Goal: Task Accomplishment & Management: Manage account settings

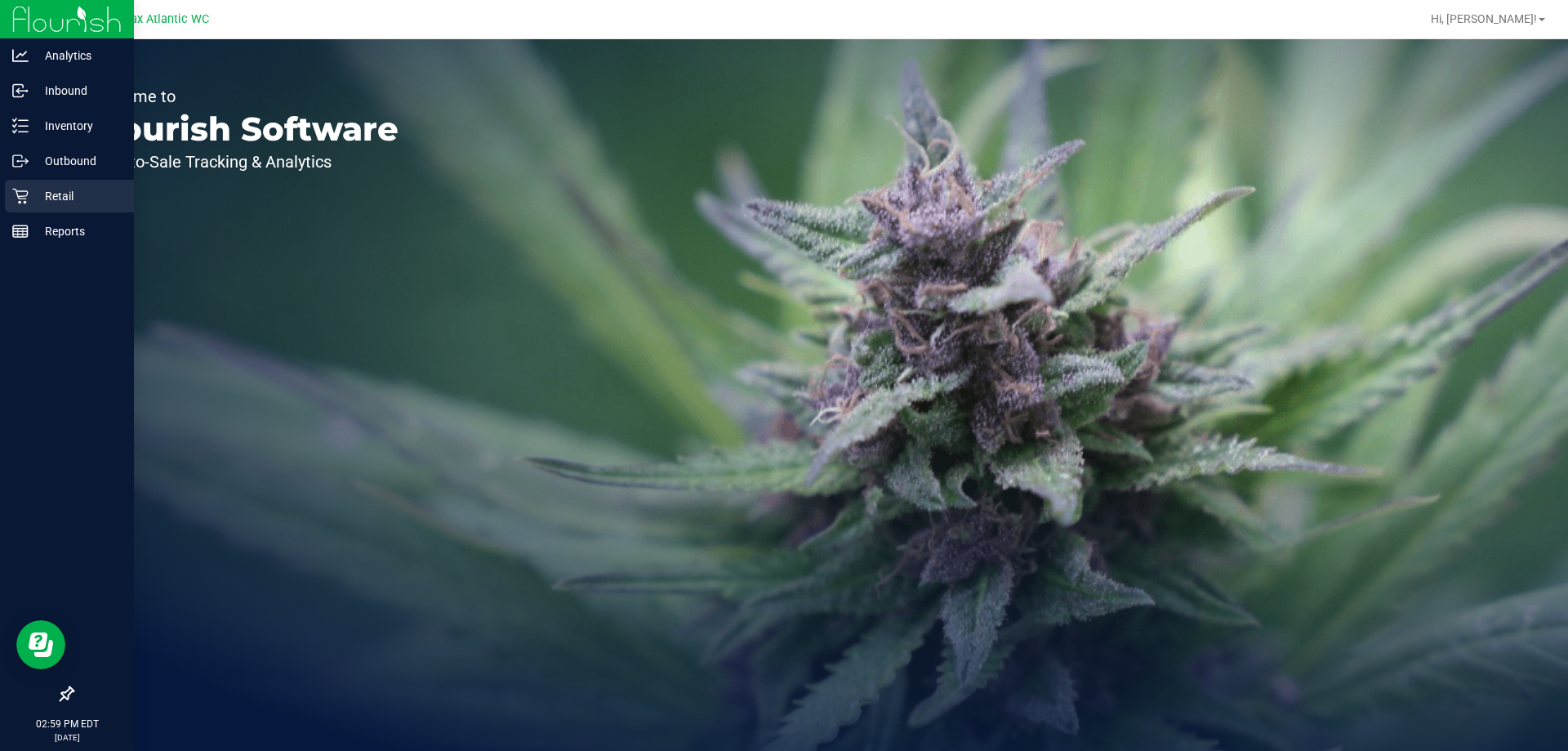
click at [32, 200] on p "Retail" at bounding box center [78, 196] width 98 height 20
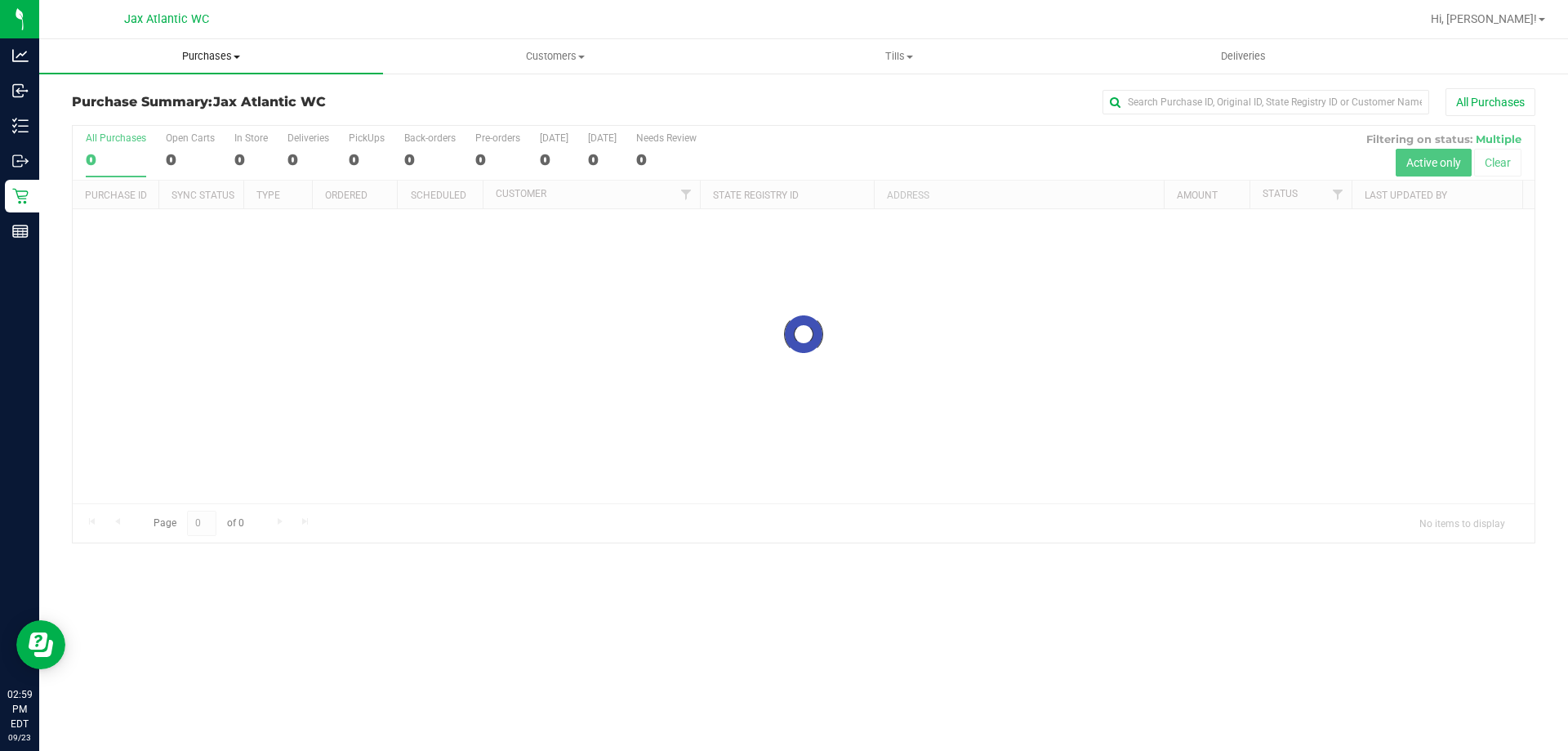
click at [235, 53] on span "Purchases" at bounding box center [211, 56] width 344 height 15
click at [137, 120] on span "Fulfillment" at bounding box center [89, 118] width 101 height 14
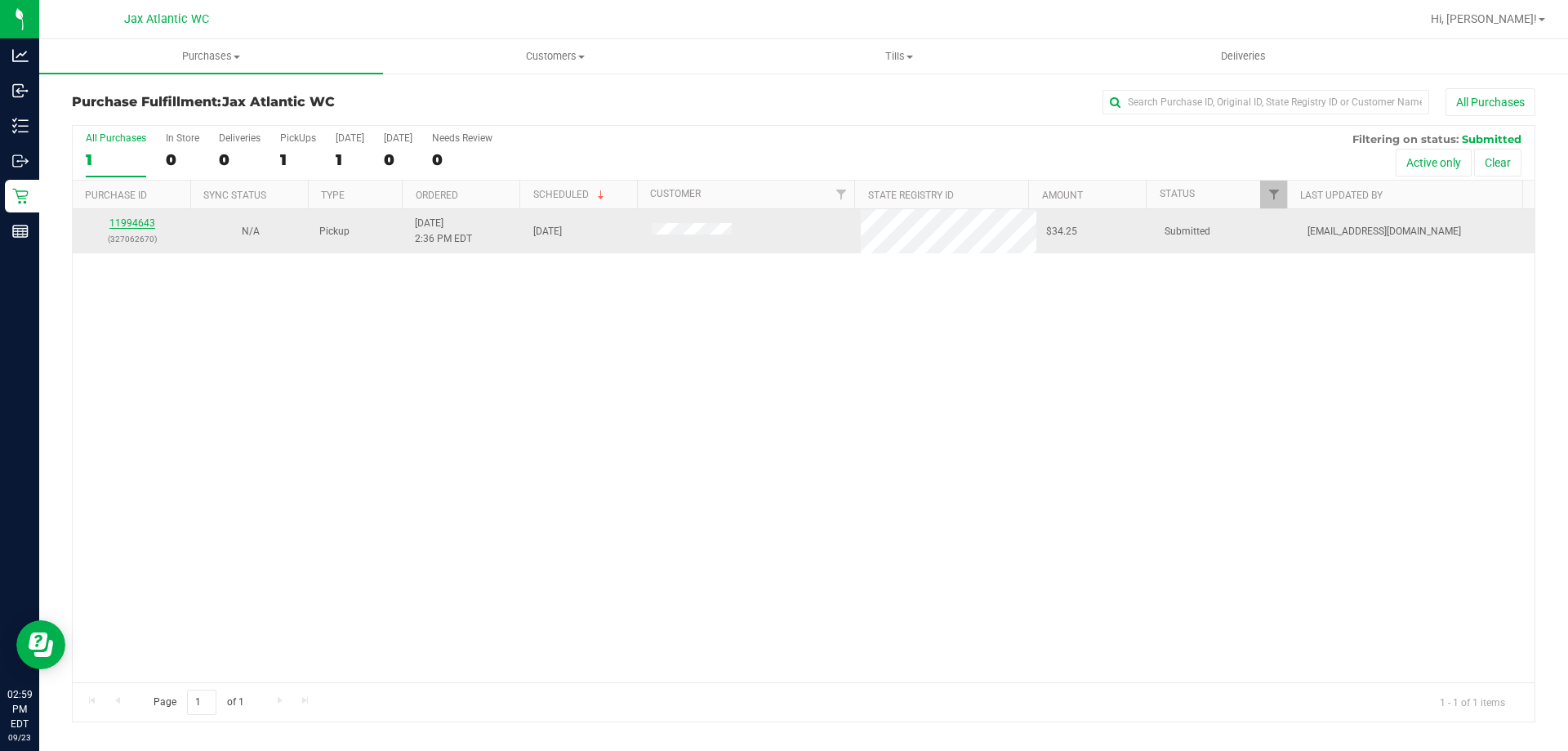
click at [148, 223] on link "11994643" at bounding box center [132, 223] width 46 height 12
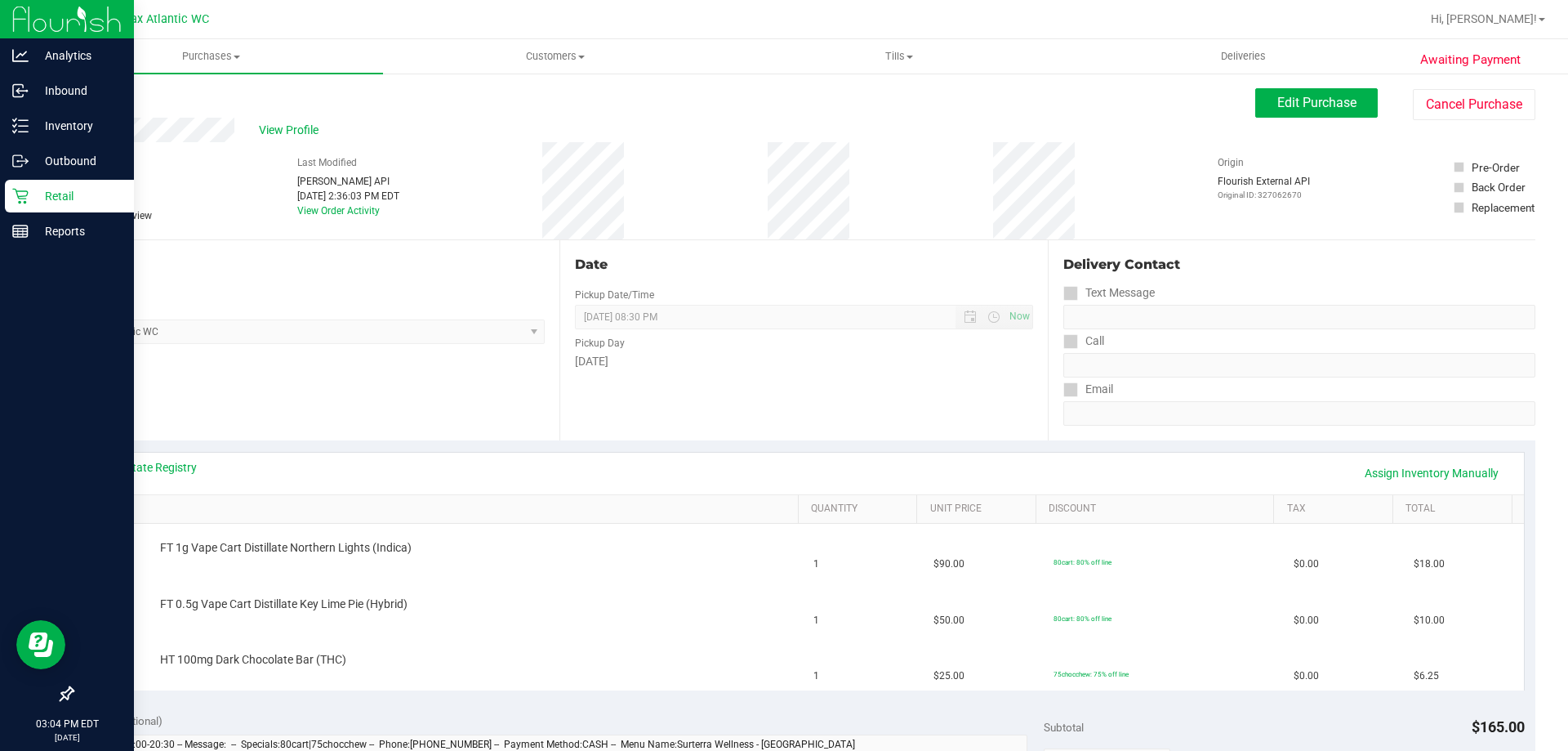
click at [27, 196] on icon at bounding box center [20, 195] width 17 height 17
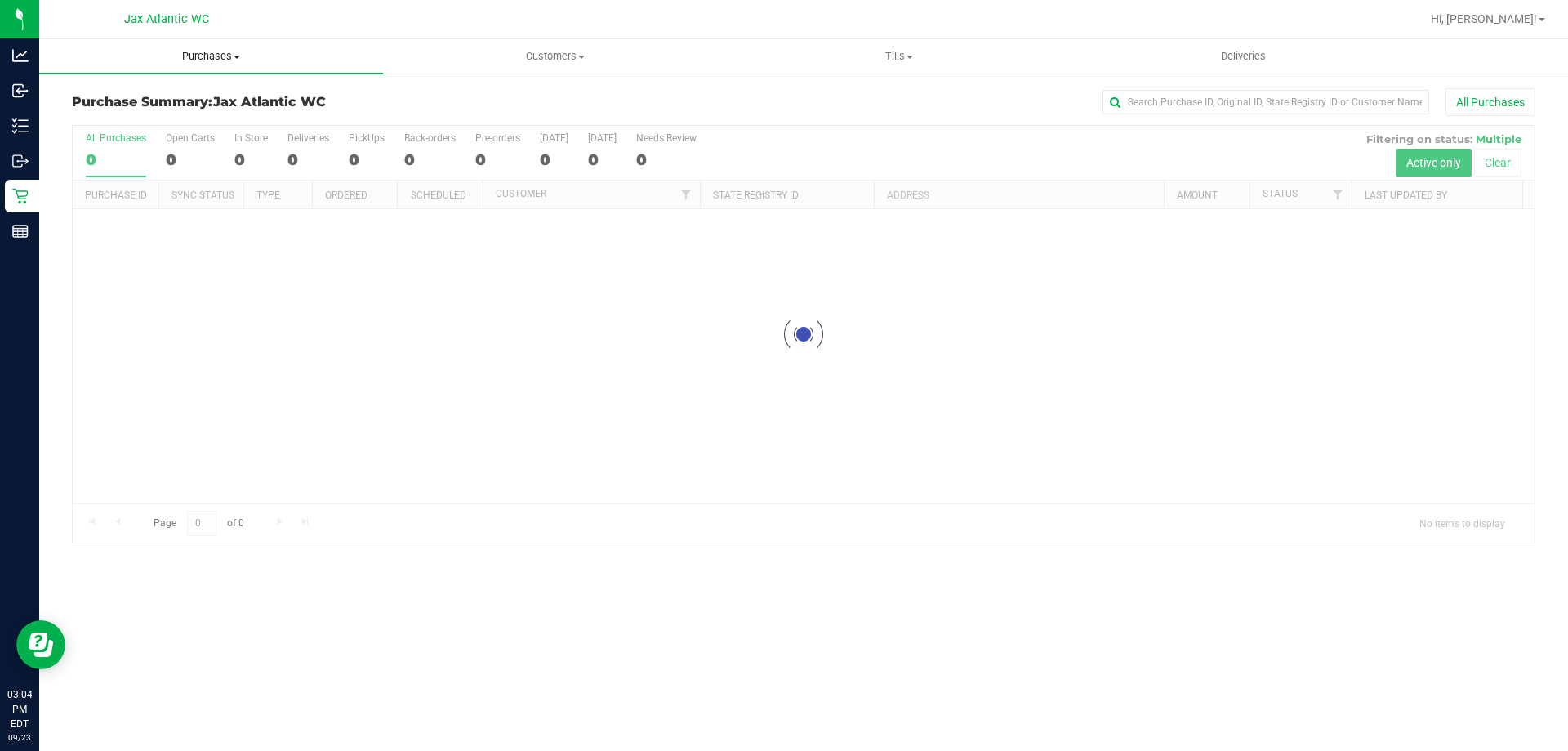
click at [208, 52] on span "Purchases" at bounding box center [211, 56] width 344 height 15
click at [182, 113] on li "Fulfillment" at bounding box center [211, 119] width 344 height 20
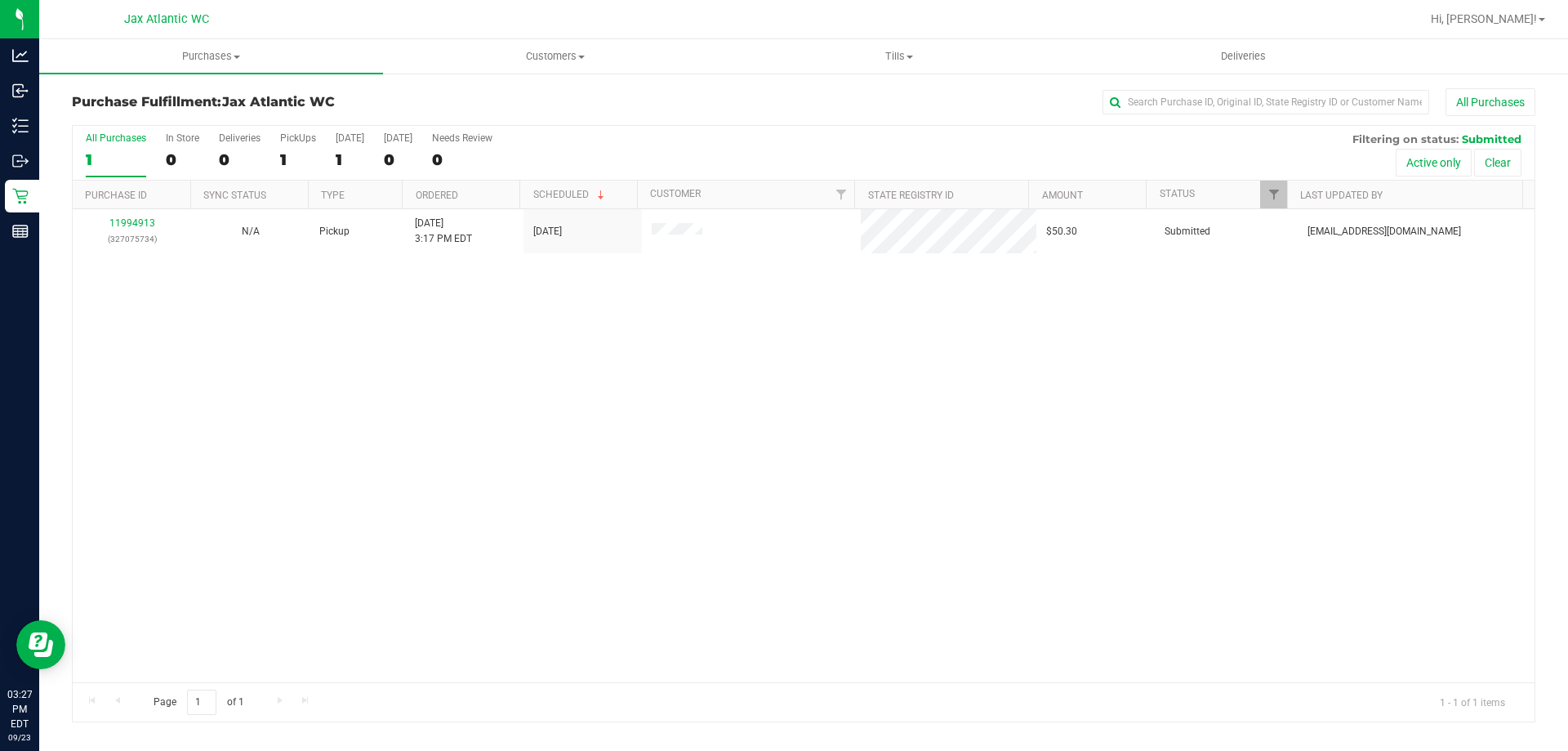
click at [651, 461] on div "11994913 (327075734) N/A Pickup 9/23/2025 3:17 PM EDT 9/23/2025 $50.30 Submitte…" at bounding box center [804, 446] width 1462 height 473
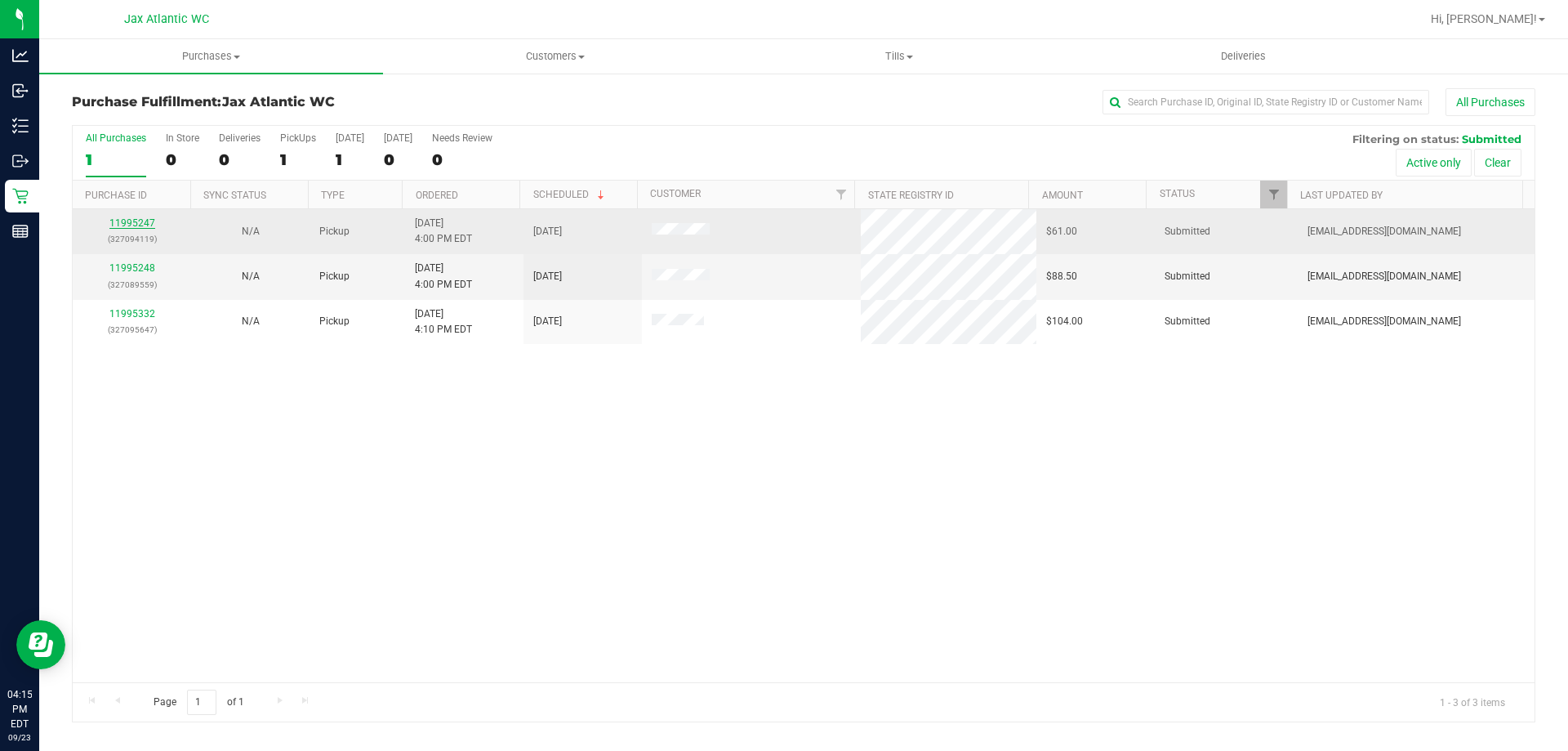
click at [136, 228] on link "11995247" at bounding box center [132, 223] width 46 height 12
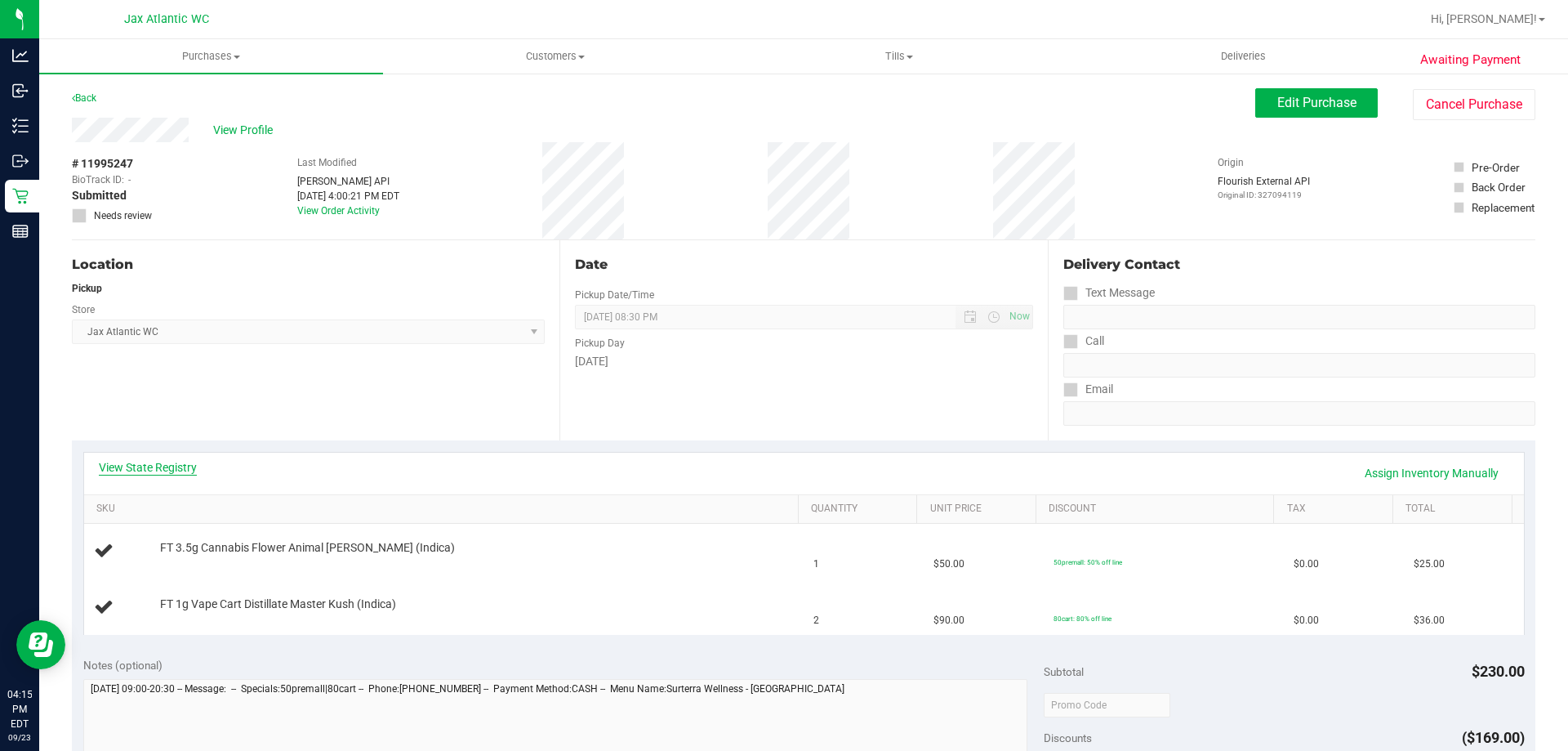
click at [178, 471] on link "View State Registry" at bounding box center [148, 467] width 98 height 17
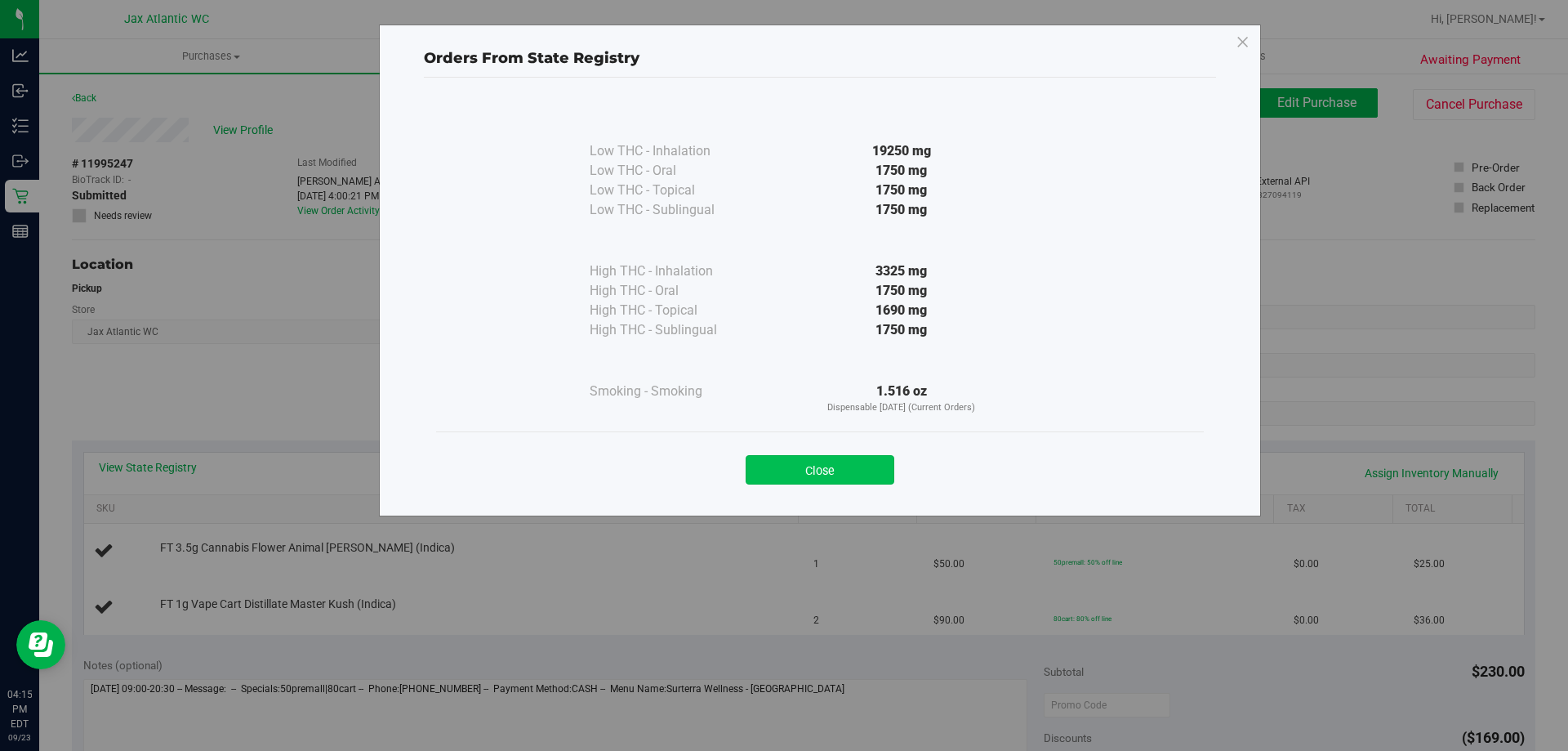
click at [860, 464] on button "Close" at bounding box center [820, 470] width 149 height 29
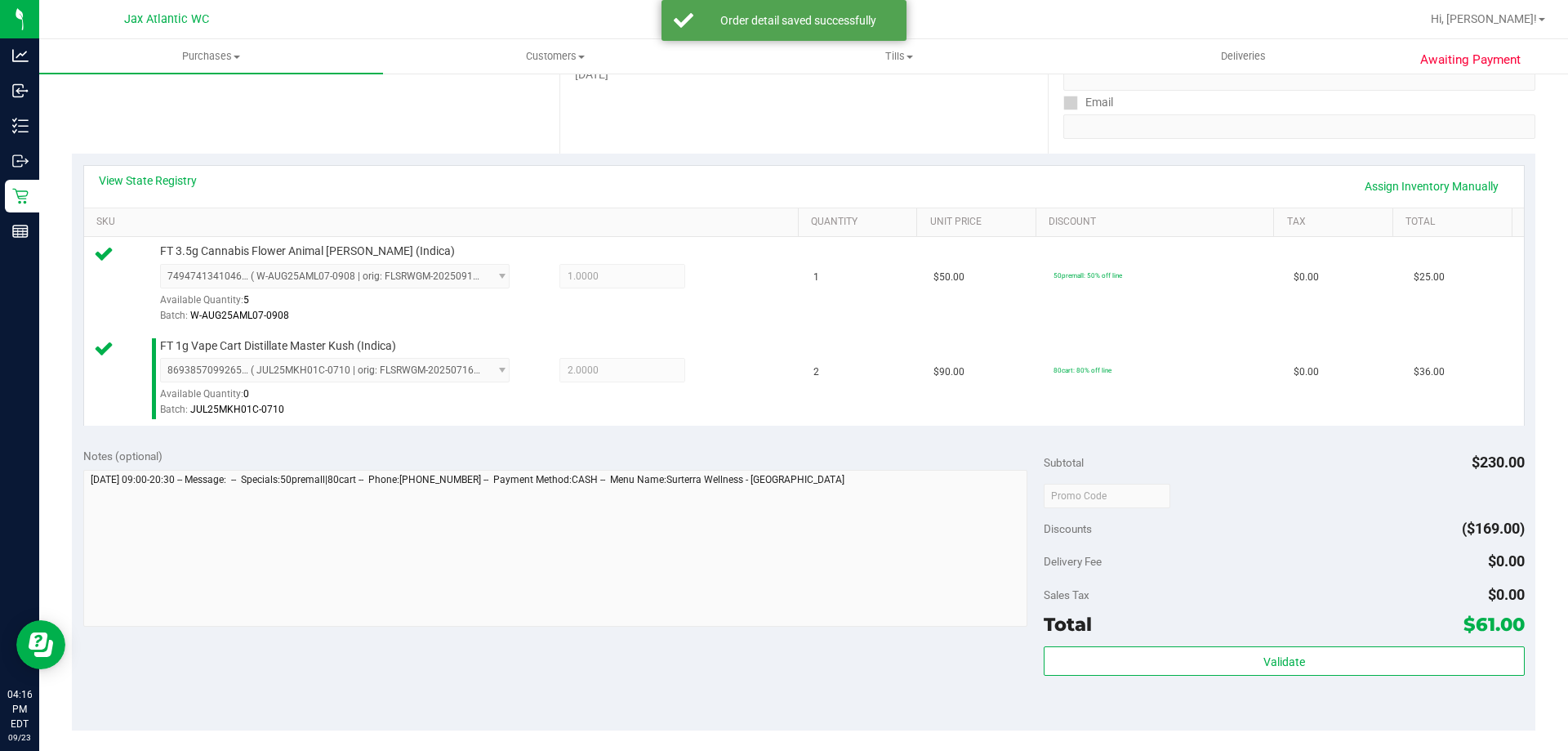
scroll to position [491, 0]
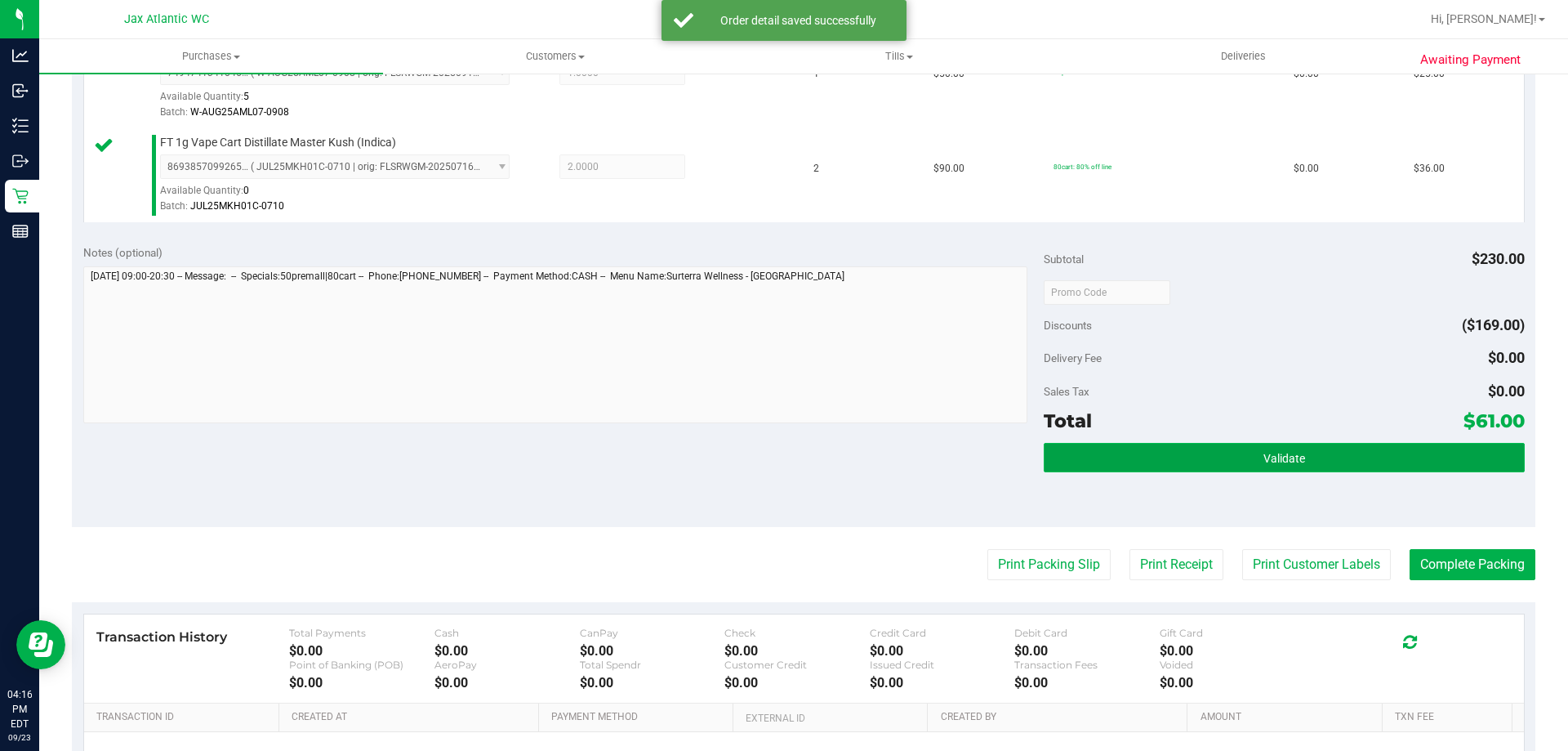
click at [1315, 463] on button "Validate" at bounding box center [1284, 457] width 481 height 29
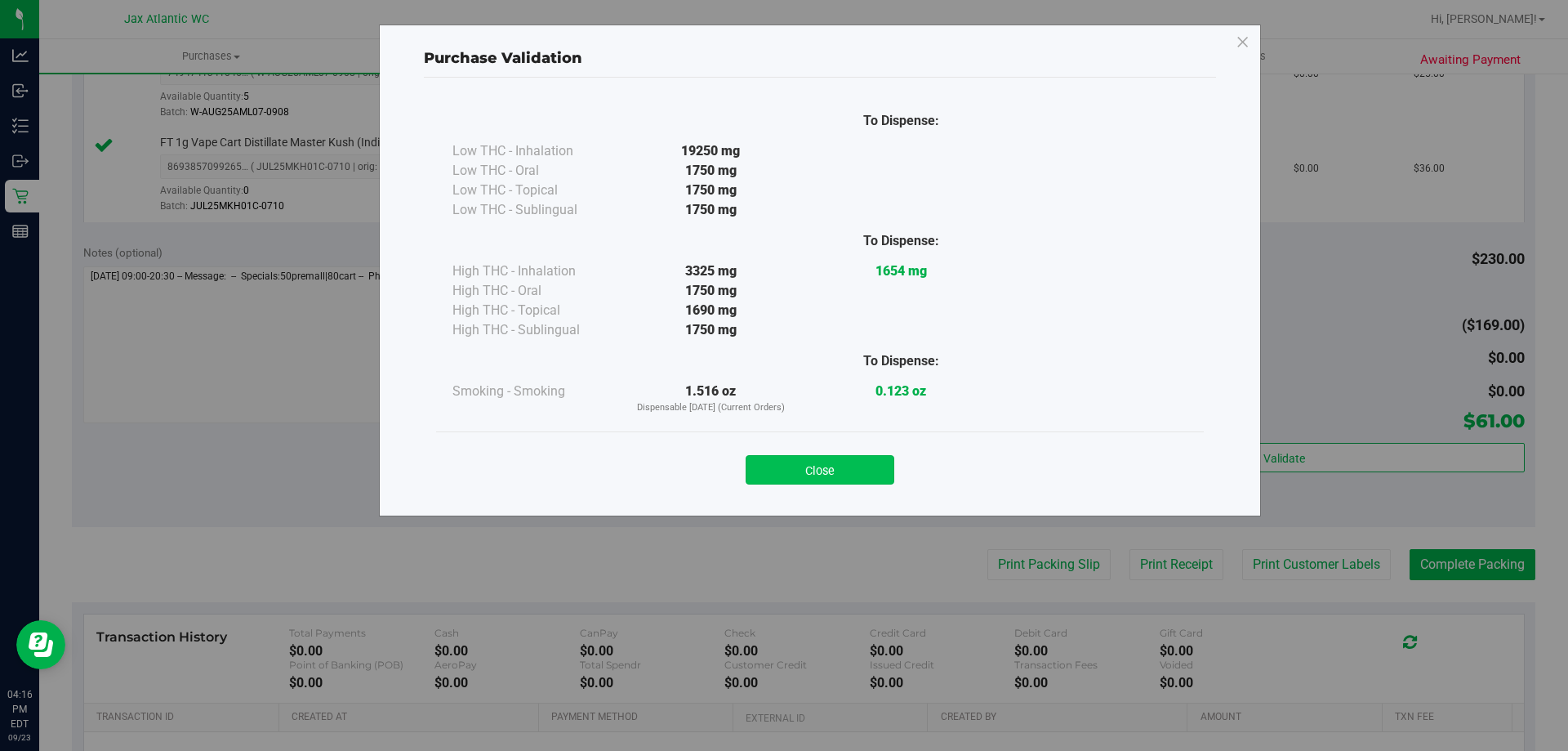
click at [766, 457] on button "Close" at bounding box center [820, 470] width 149 height 29
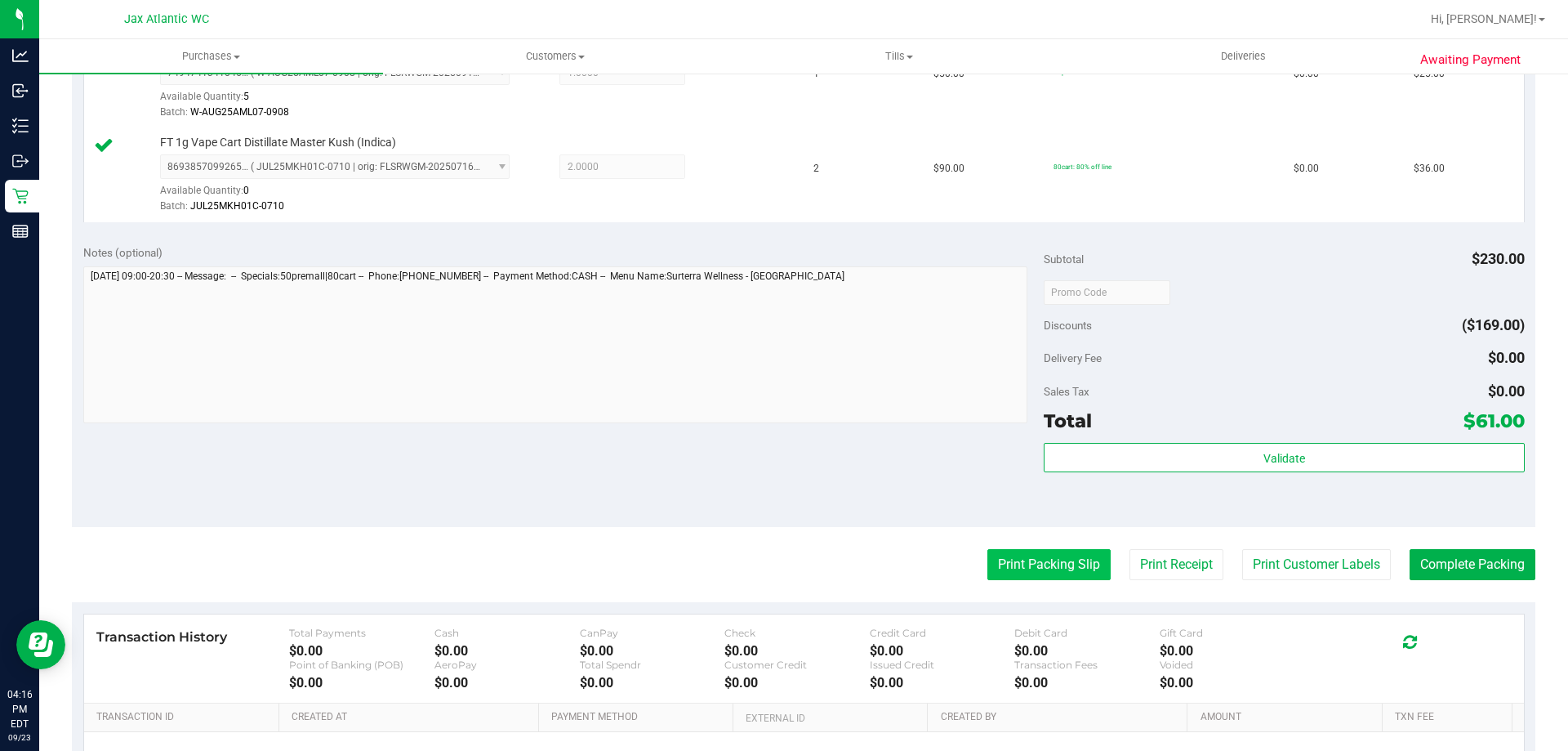
click at [1042, 567] on button "Print Packing Slip" at bounding box center [1050, 564] width 124 height 31
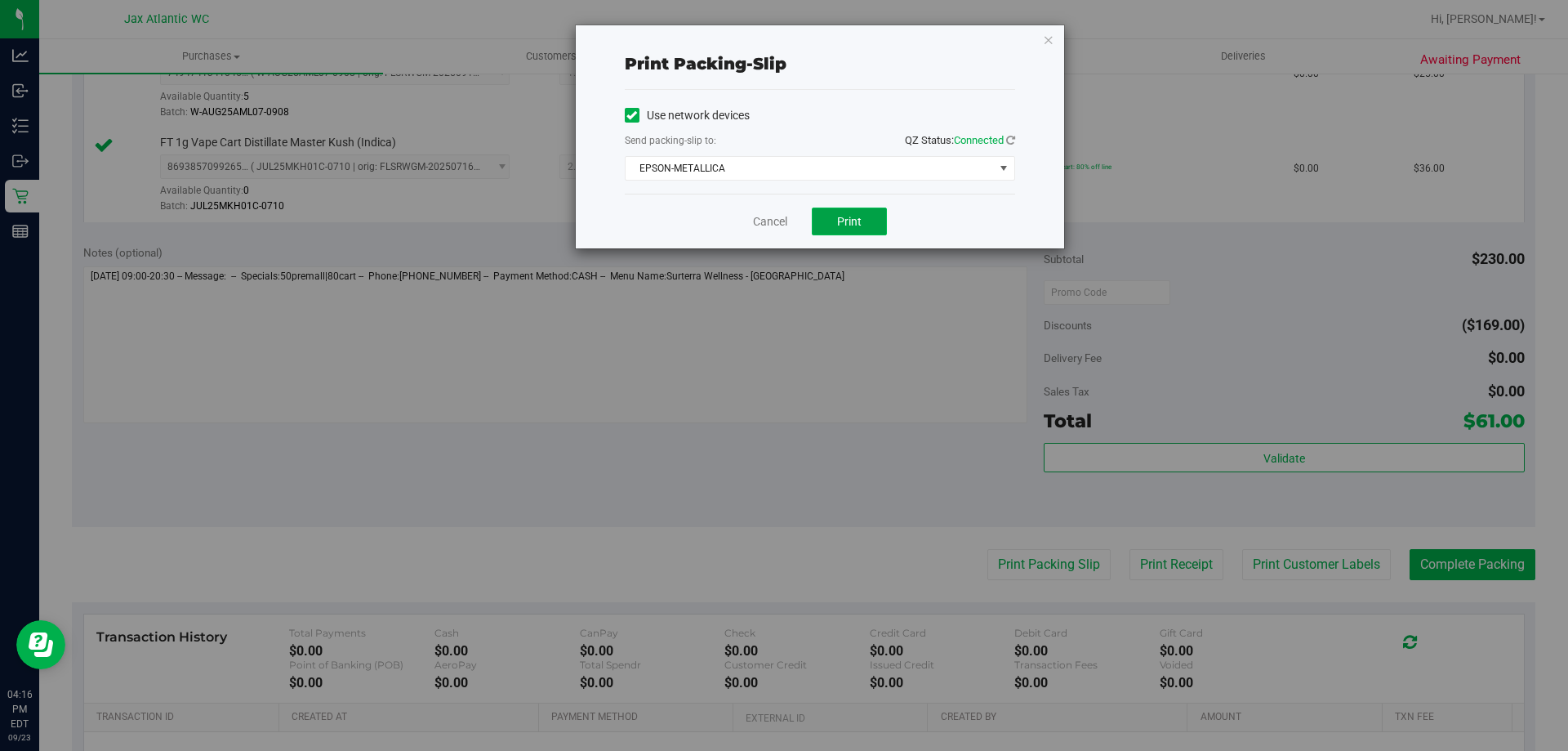
click at [854, 216] on span "Print" at bounding box center [849, 221] width 25 height 13
click at [763, 212] on div "Cancel Print" at bounding box center [820, 221] width 391 height 55
click at [769, 226] on link "Cancel" at bounding box center [770, 221] width 34 height 17
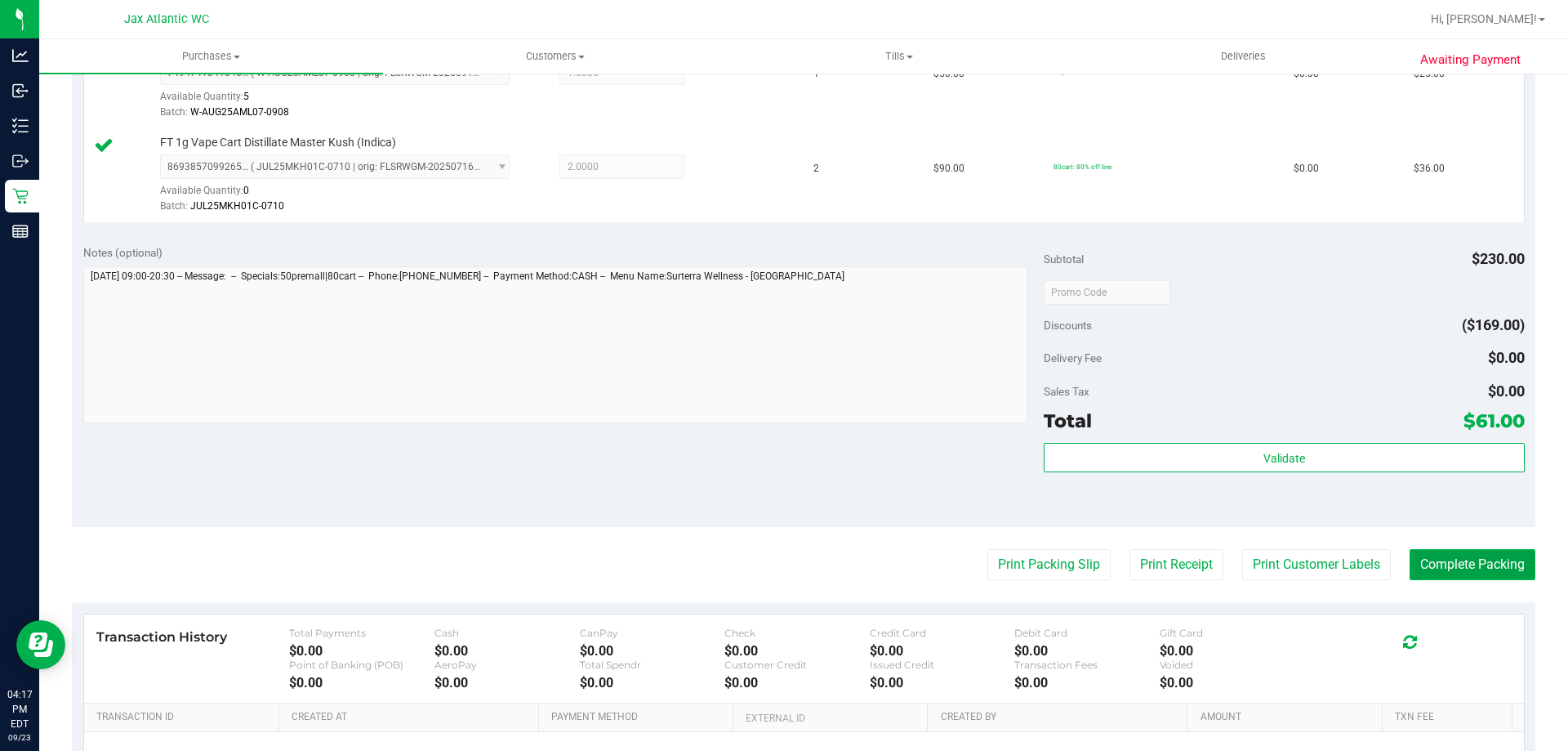
click at [1516, 555] on button "Complete Packing" at bounding box center [1473, 564] width 126 height 31
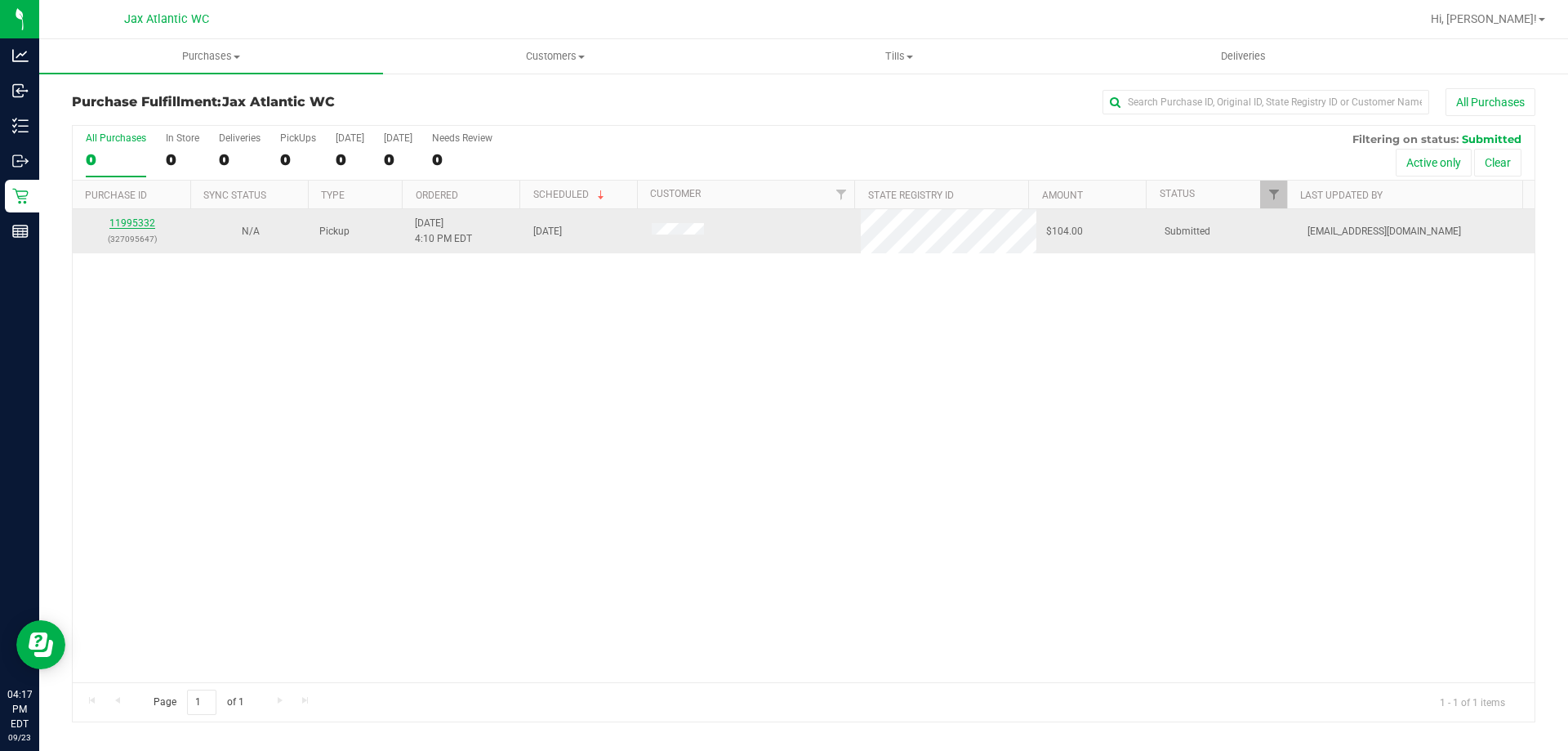
click at [145, 220] on link "11995332" at bounding box center [132, 223] width 46 height 12
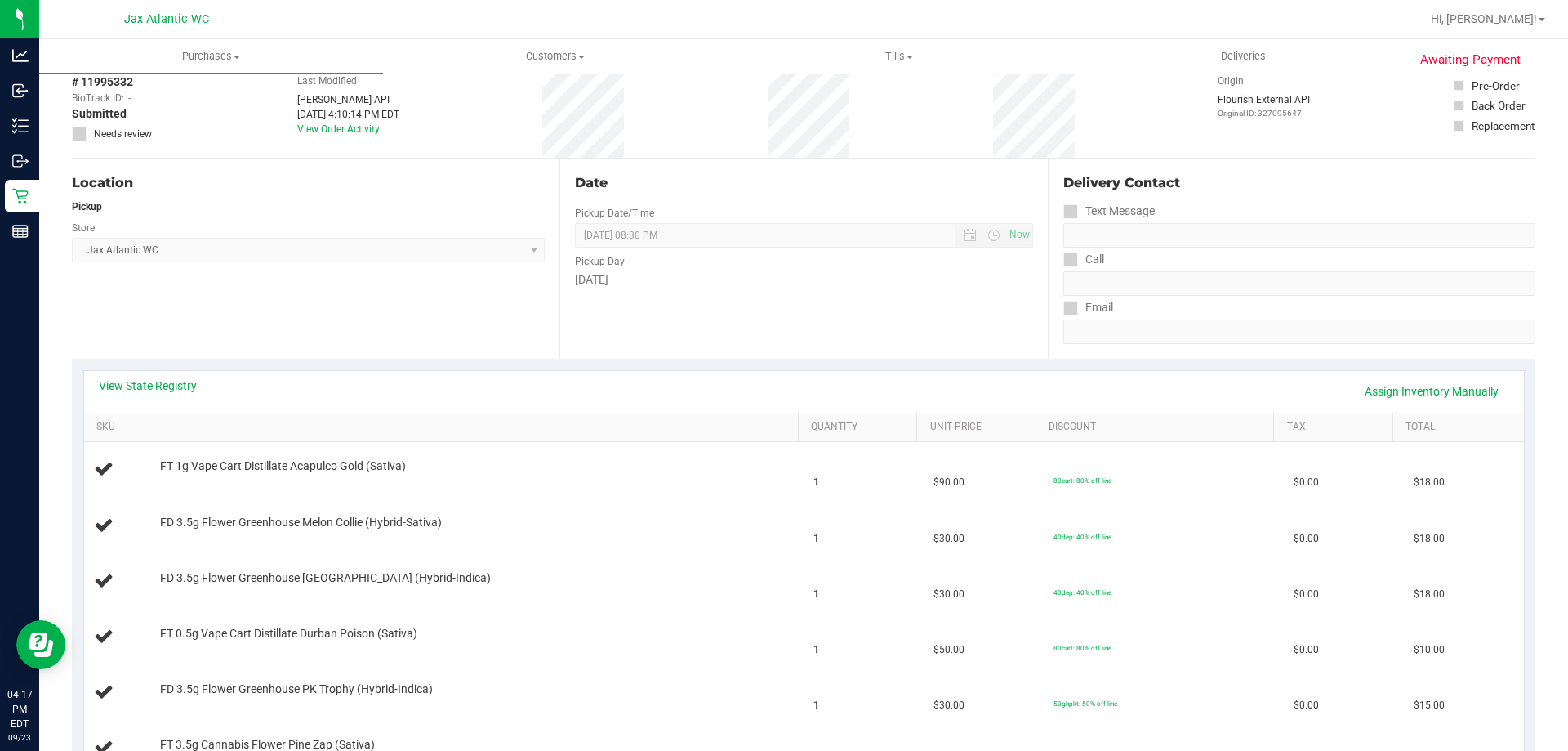
scroll to position [164, 0]
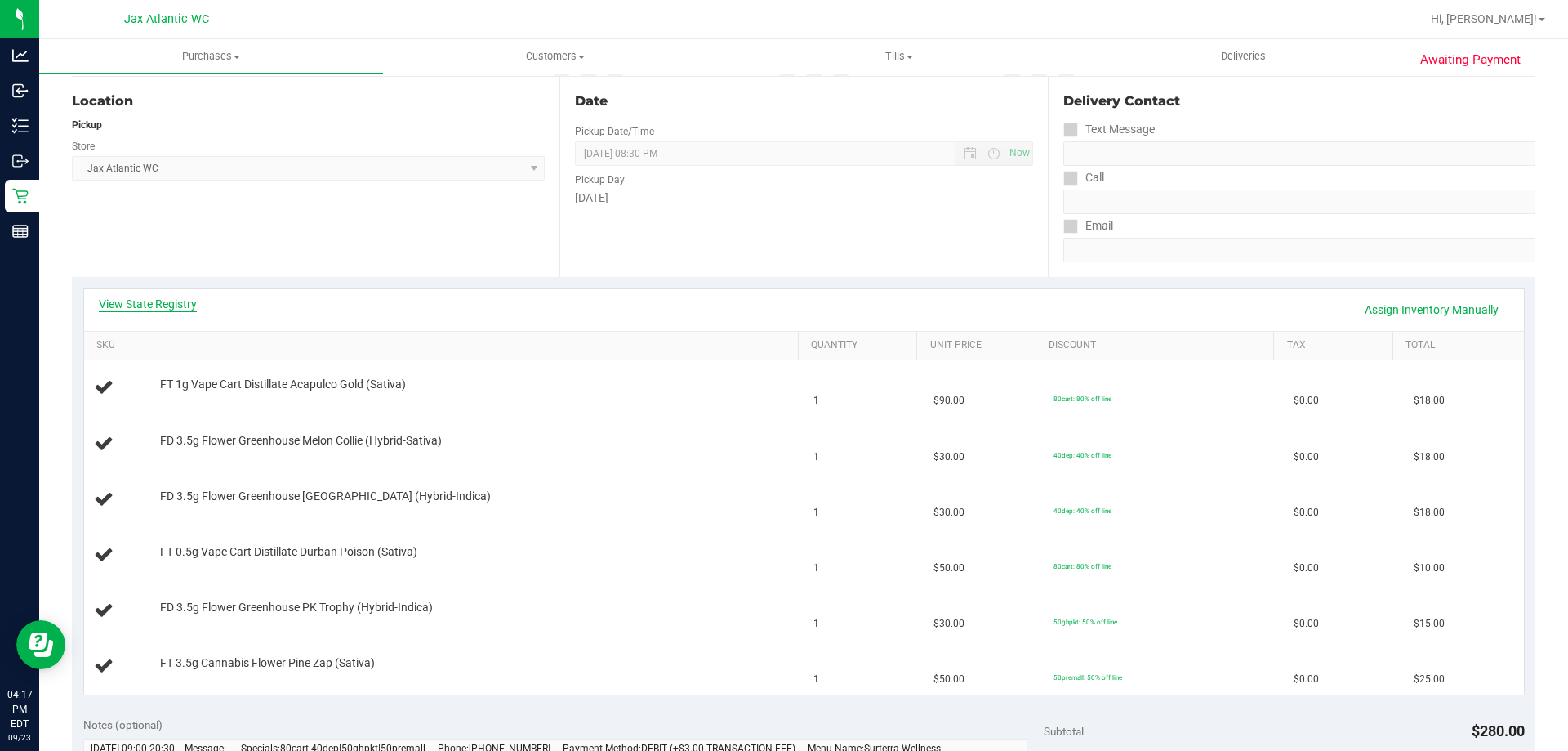
click at [120, 305] on link "View State Registry" at bounding box center [148, 303] width 98 height 17
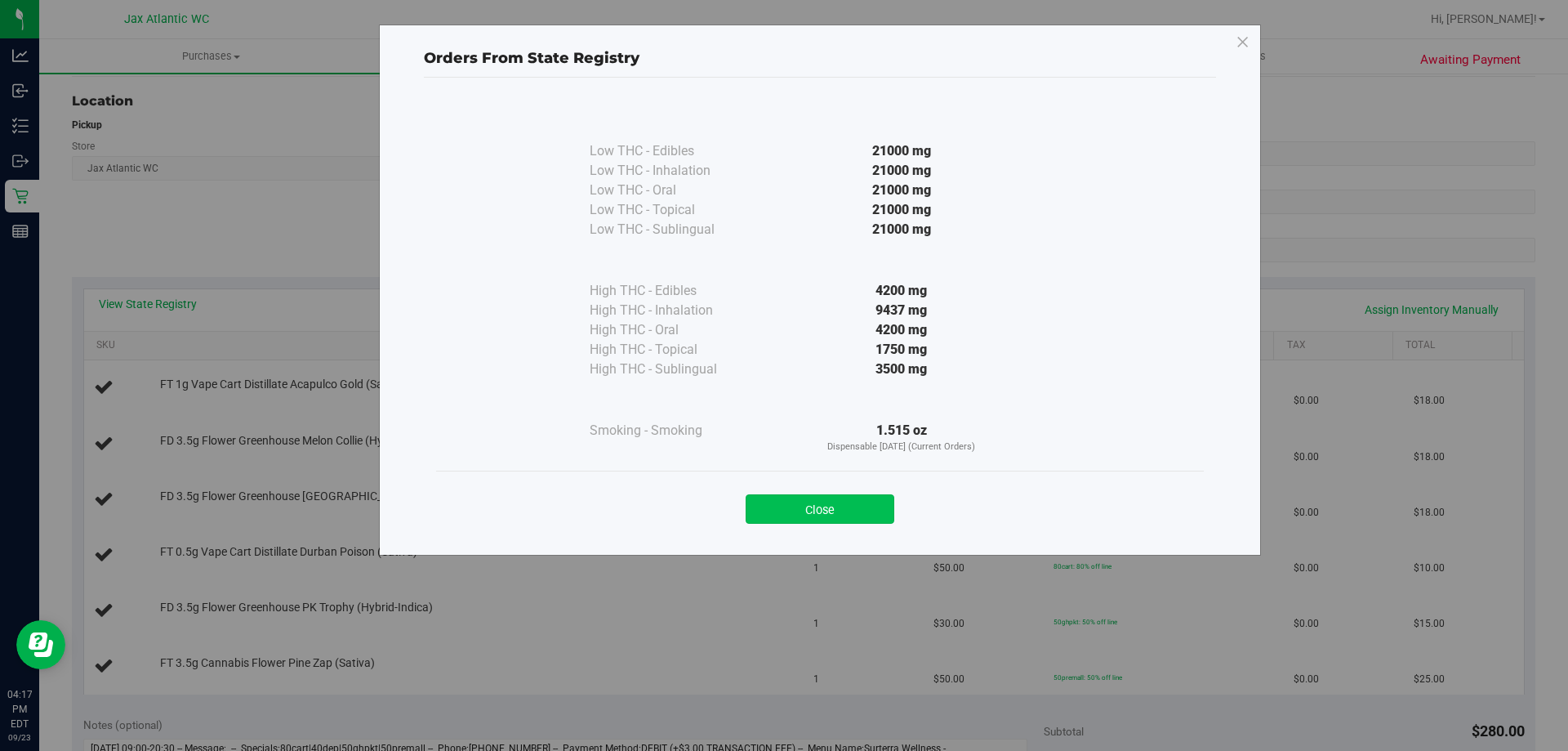
click at [829, 501] on button "Close" at bounding box center [820, 510] width 149 height 29
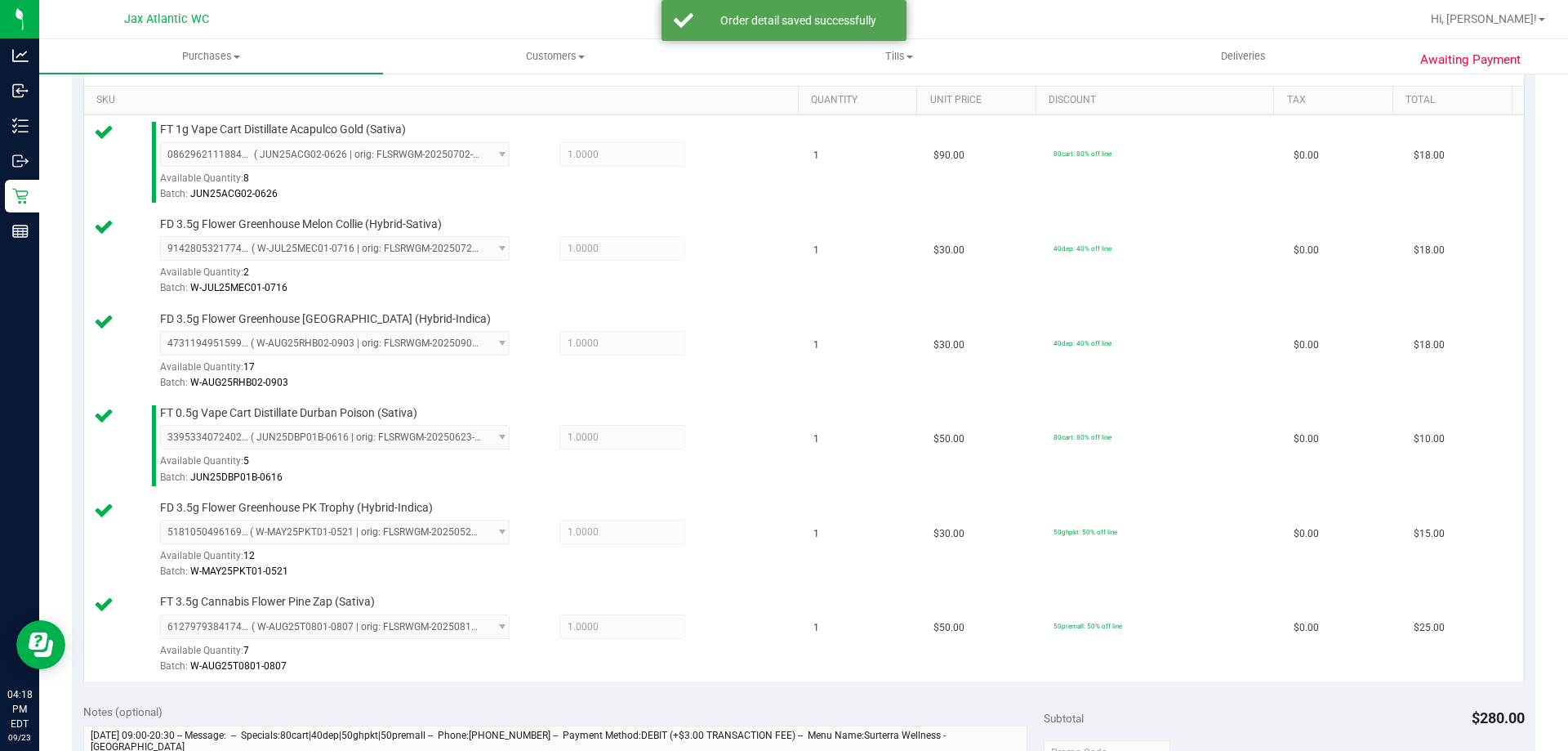
scroll to position [735, 0]
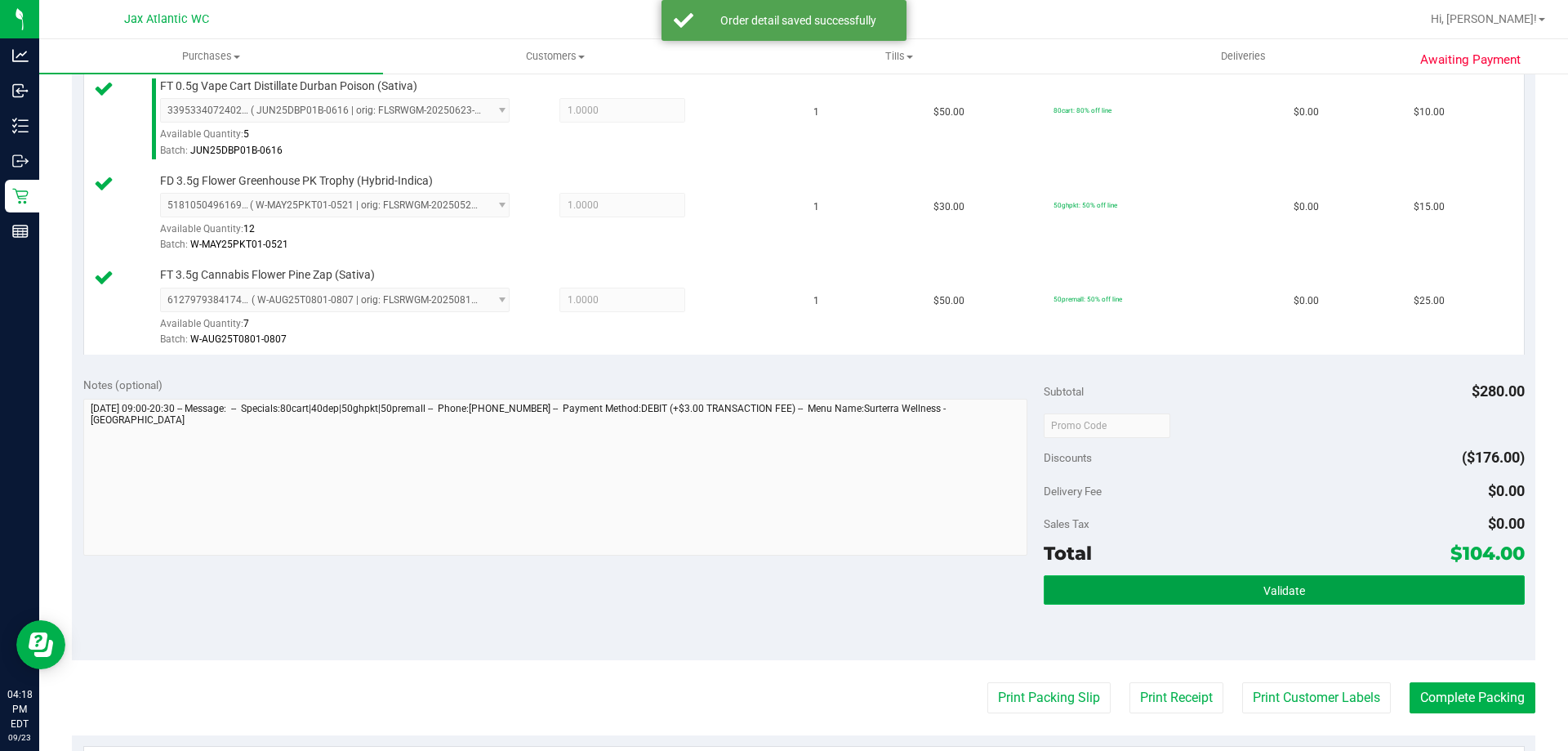
click at [1281, 584] on span "Validate" at bounding box center [1284, 590] width 41 height 13
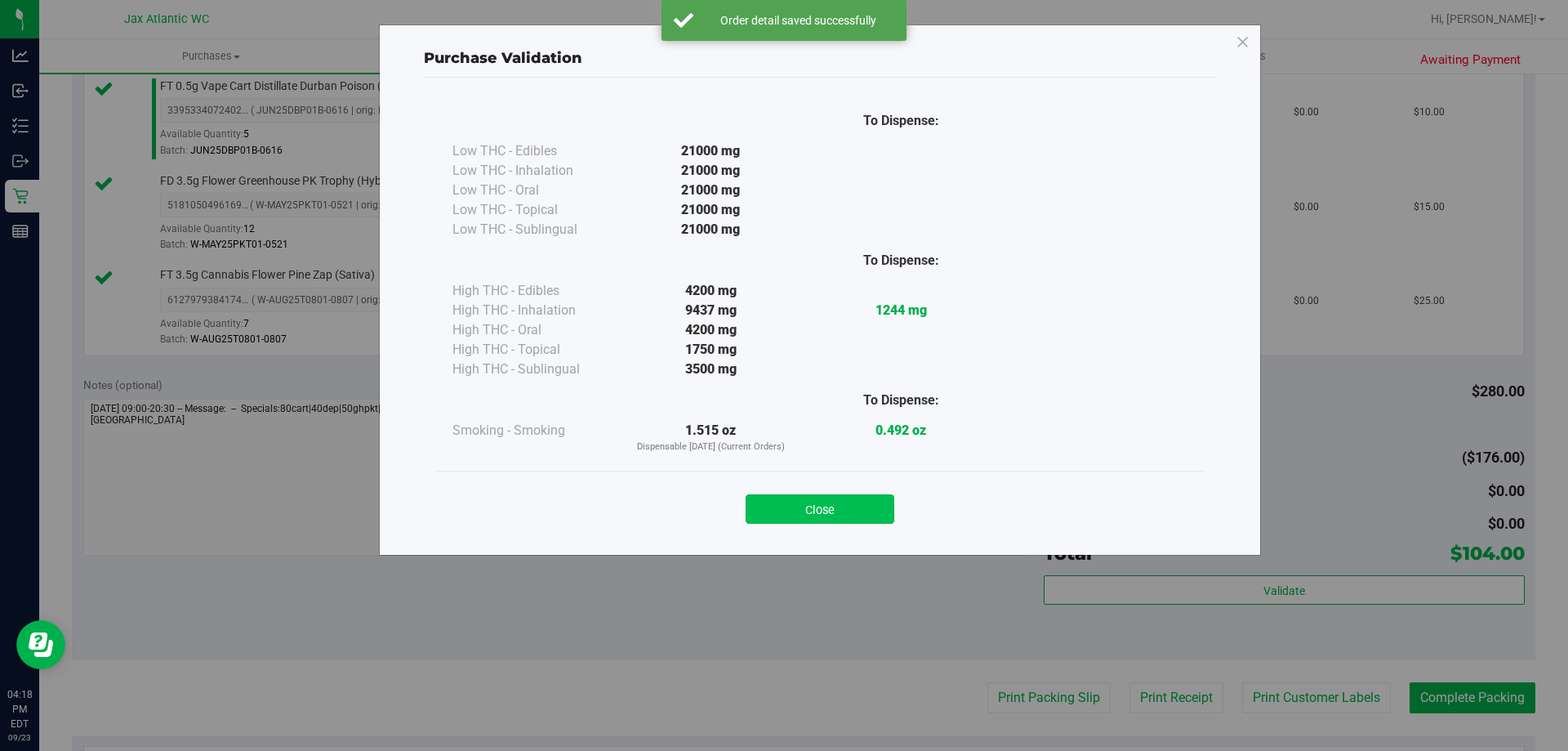
click at [845, 509] on button "Close" at bounding box center [820, 510] width 149 height 29
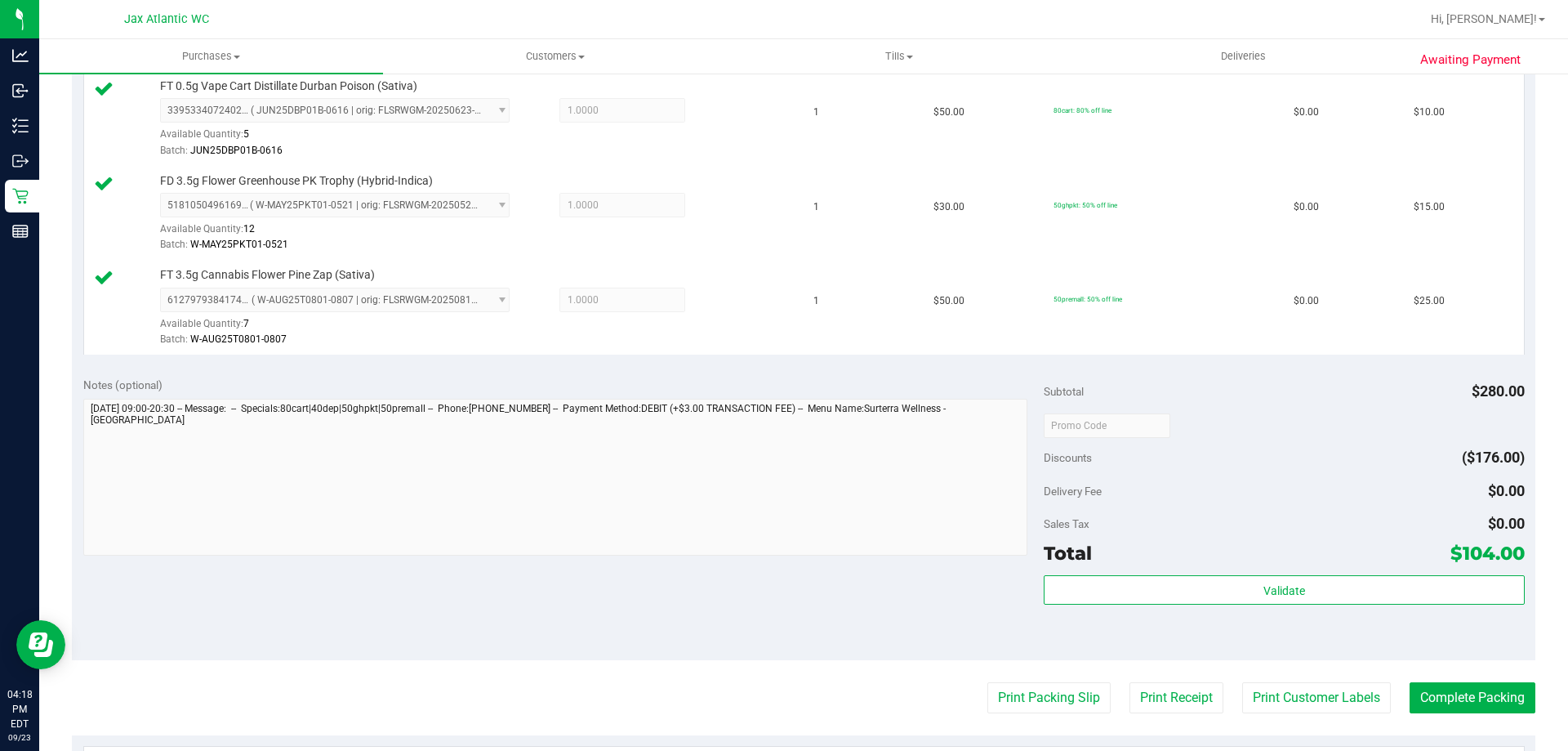
click at [1017, 680] on purchase-details "Back Edit Purchase Cancel Purchase View Profile # 11995332 BioTrack ID: - Submi…" at bounding box center [804, 196] width 1464 height 1688
click at [1007, 705] on button "Print Packing Slip" at bounding box center [1050, 698] width 124 height 31
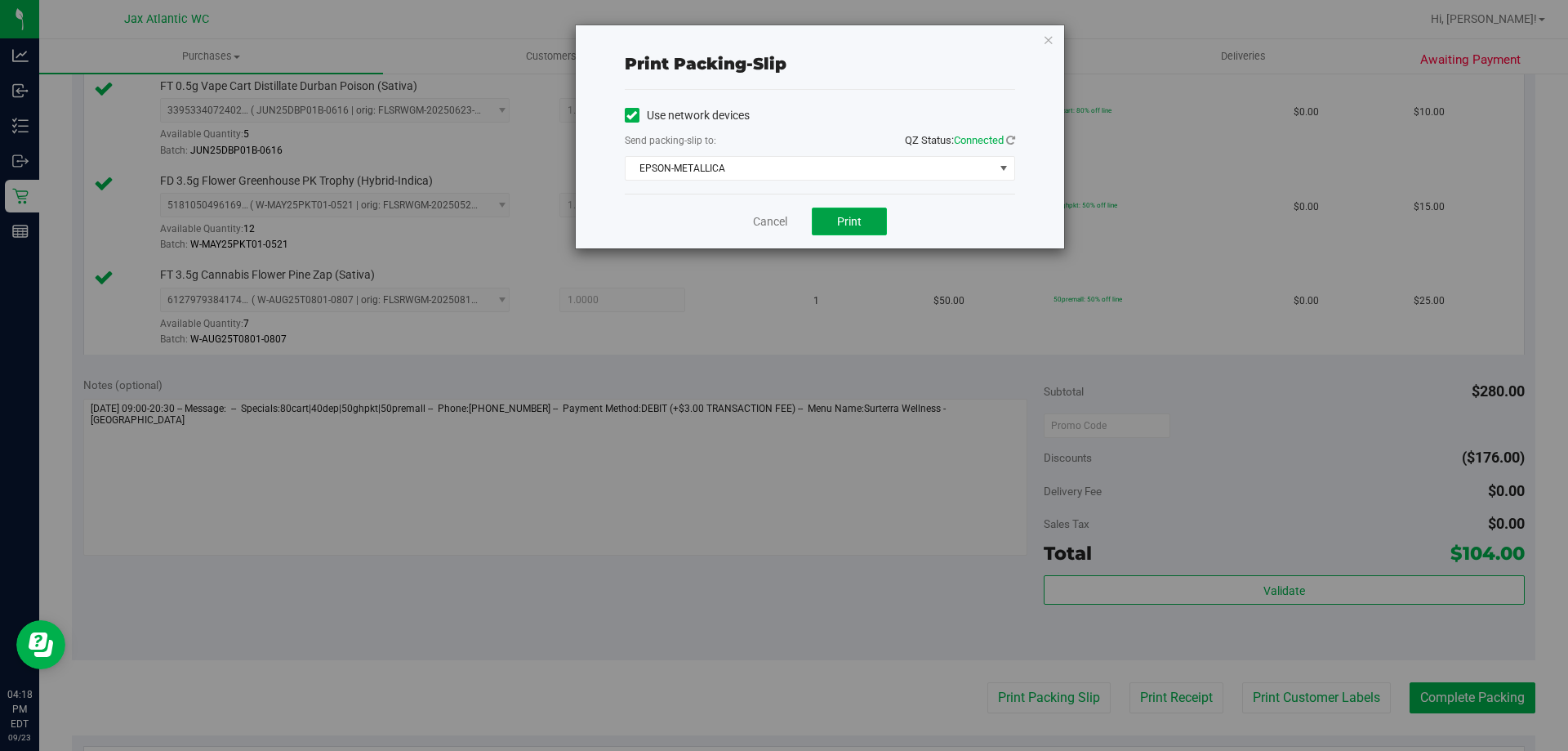
click at [844, 228] on button "Print" at bounding box center [850, 221] width 76 height 27
click at [762, 217] on link "Cancel" at bounding box center [770, 221] width 34 height 17
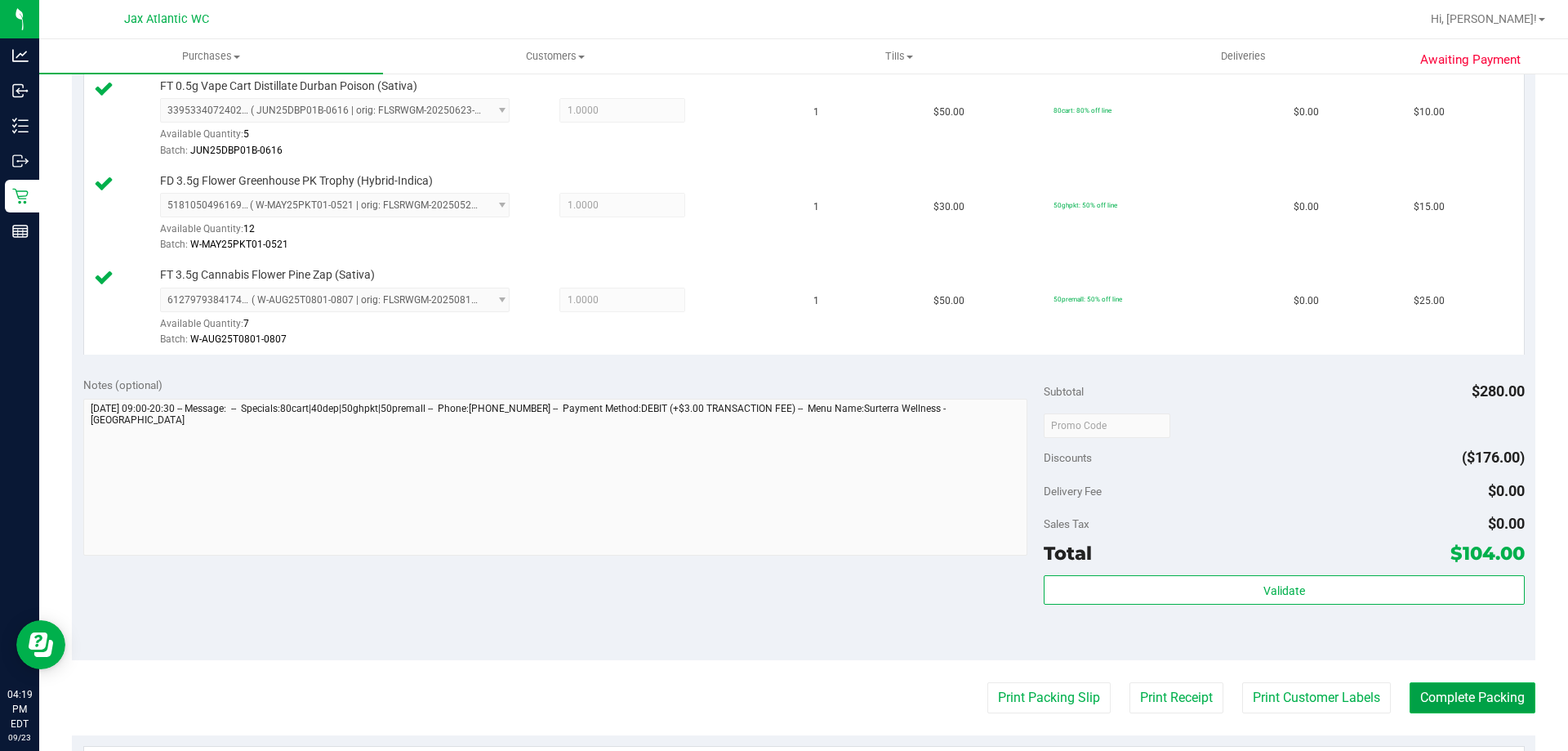
click at [1508, 695] on button "Complete Packing" at bounding box center [1473, 698] width 126 height 31
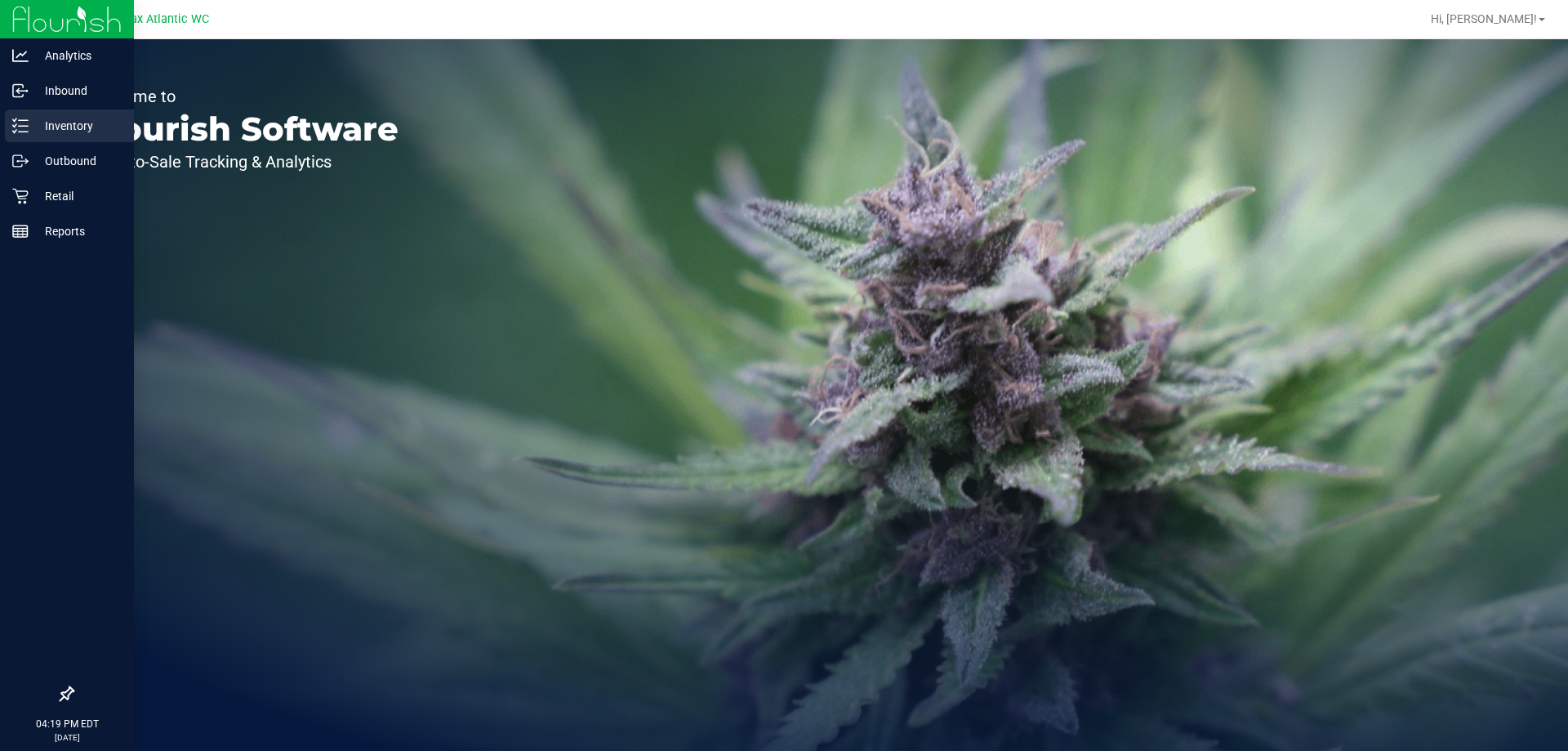
click at [18, 120] on icon at bounding box center [20, 126] width 17 height 17
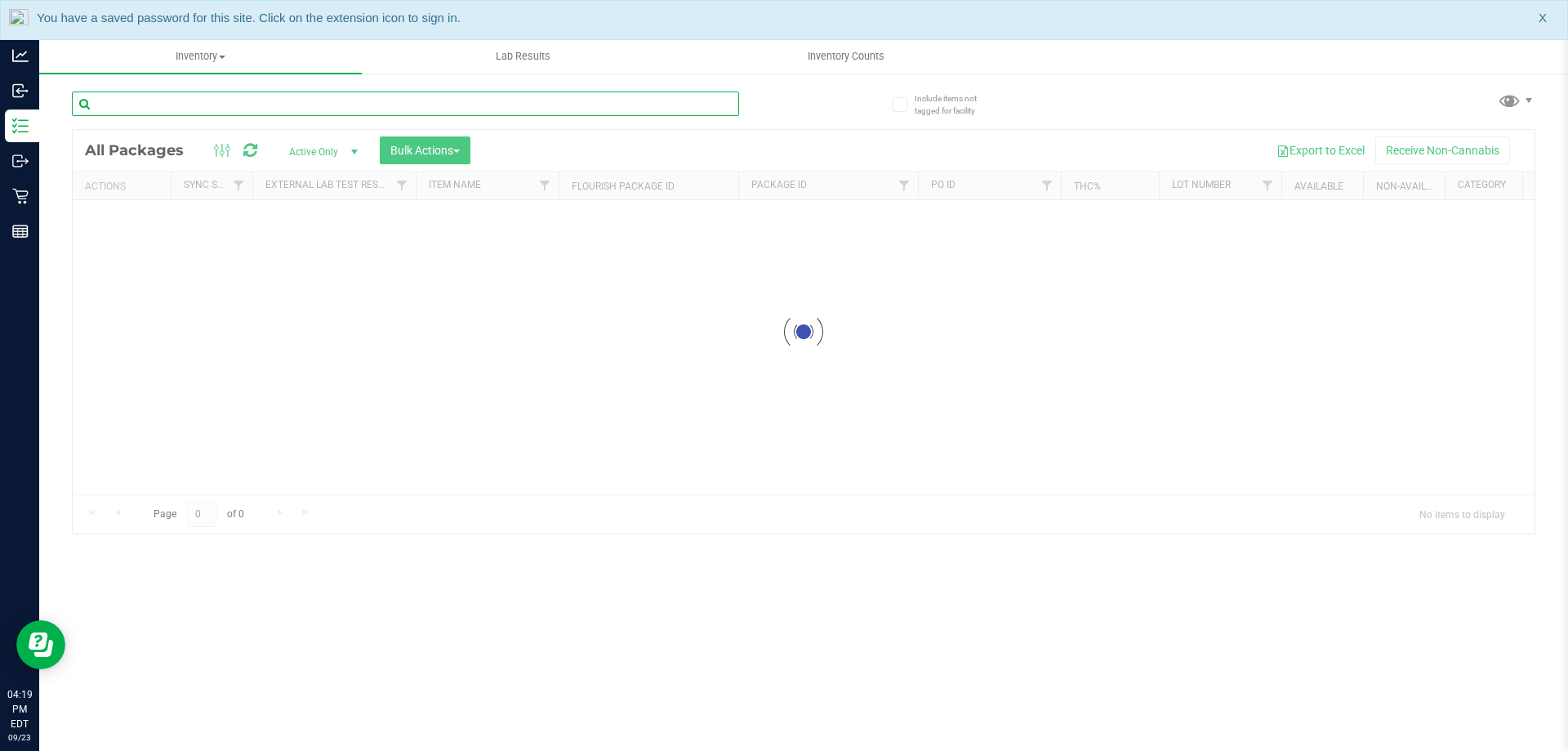
click at [302, 100] on input "text" at bounding box center [405, 103] width 667 height 25
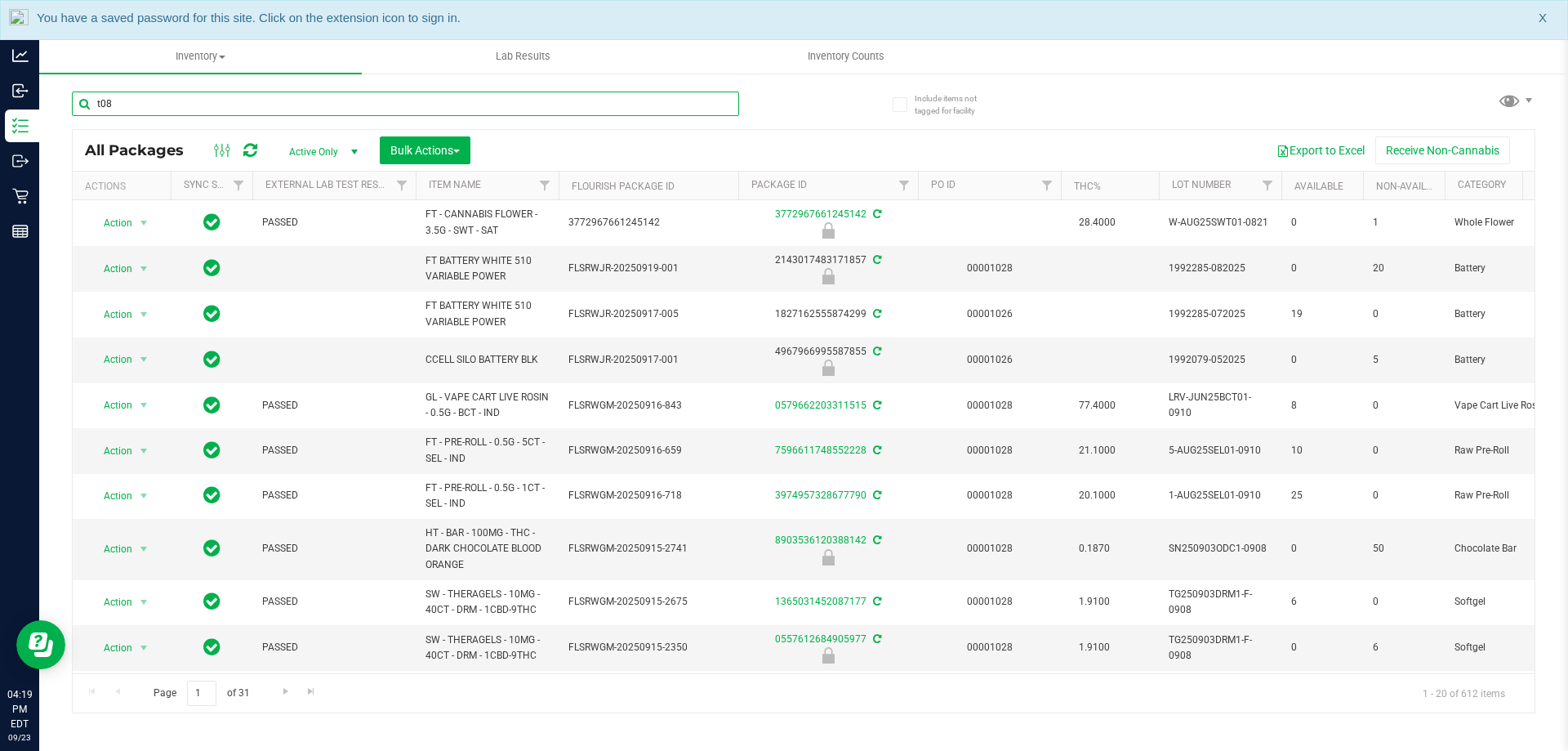
type input "t08"
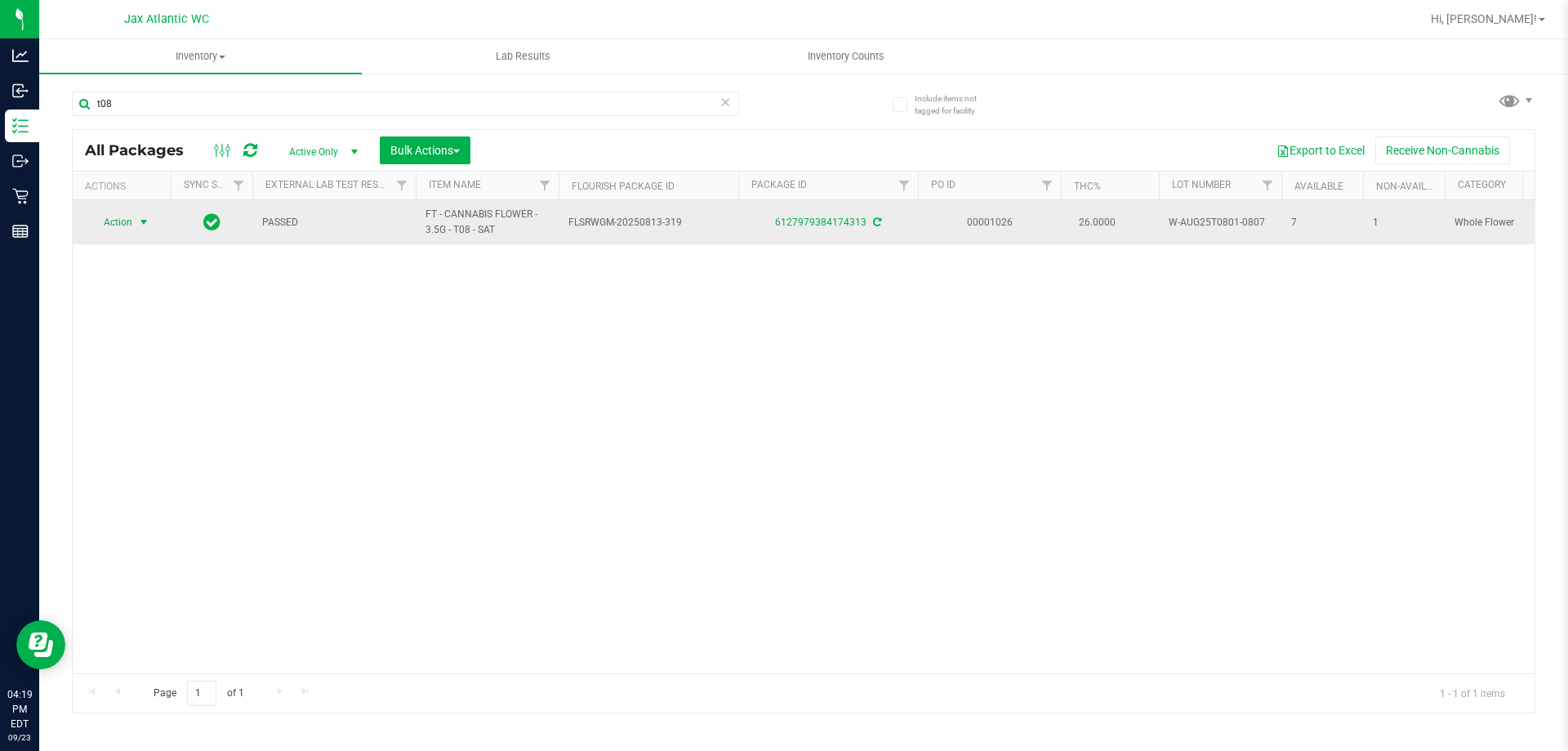
click at [125, 223] on span "Action" at bounding box center [111, 222] width 44 height 23
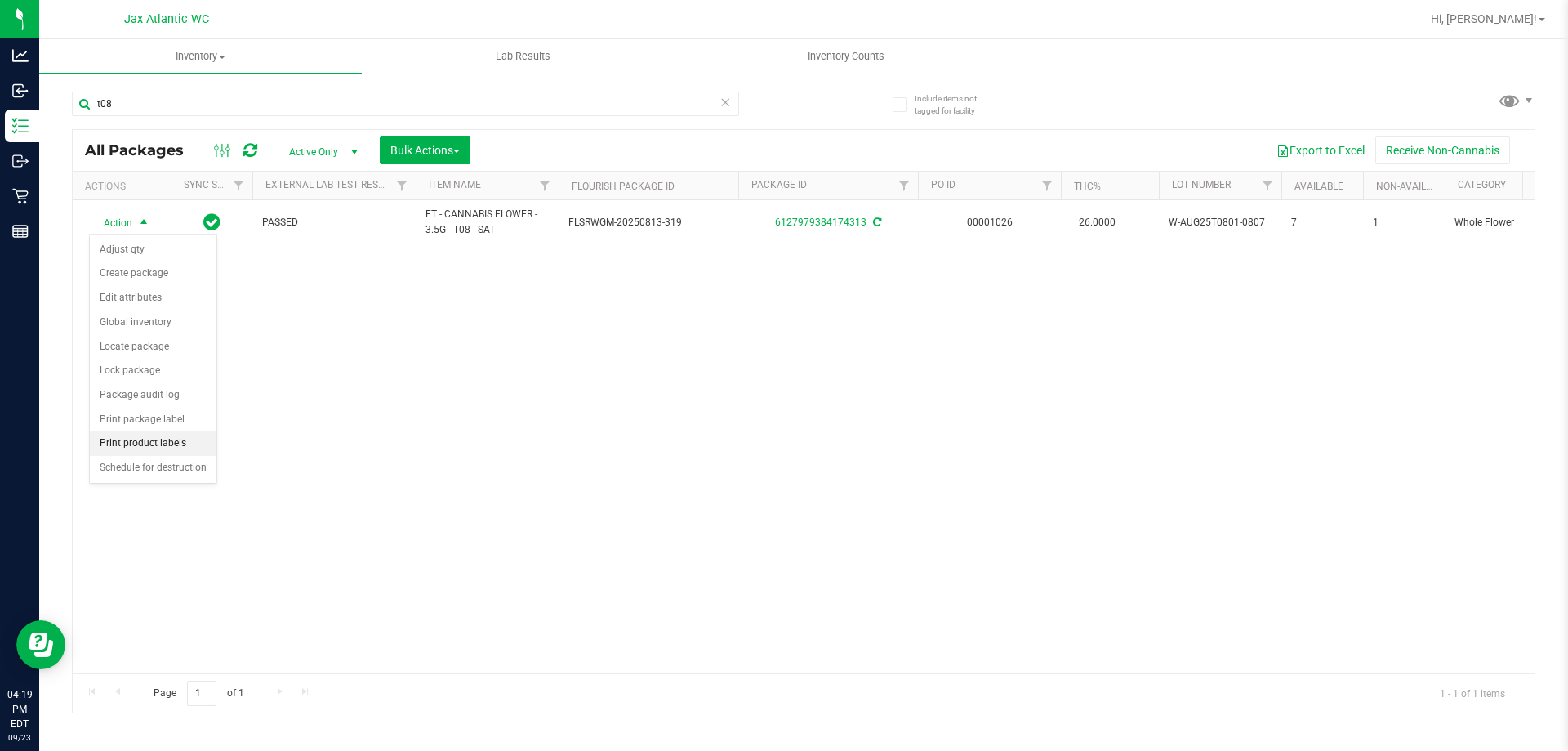
click at [155, 447] on li "Print product labels" at bounding box center [153, 444] width 127 height 25
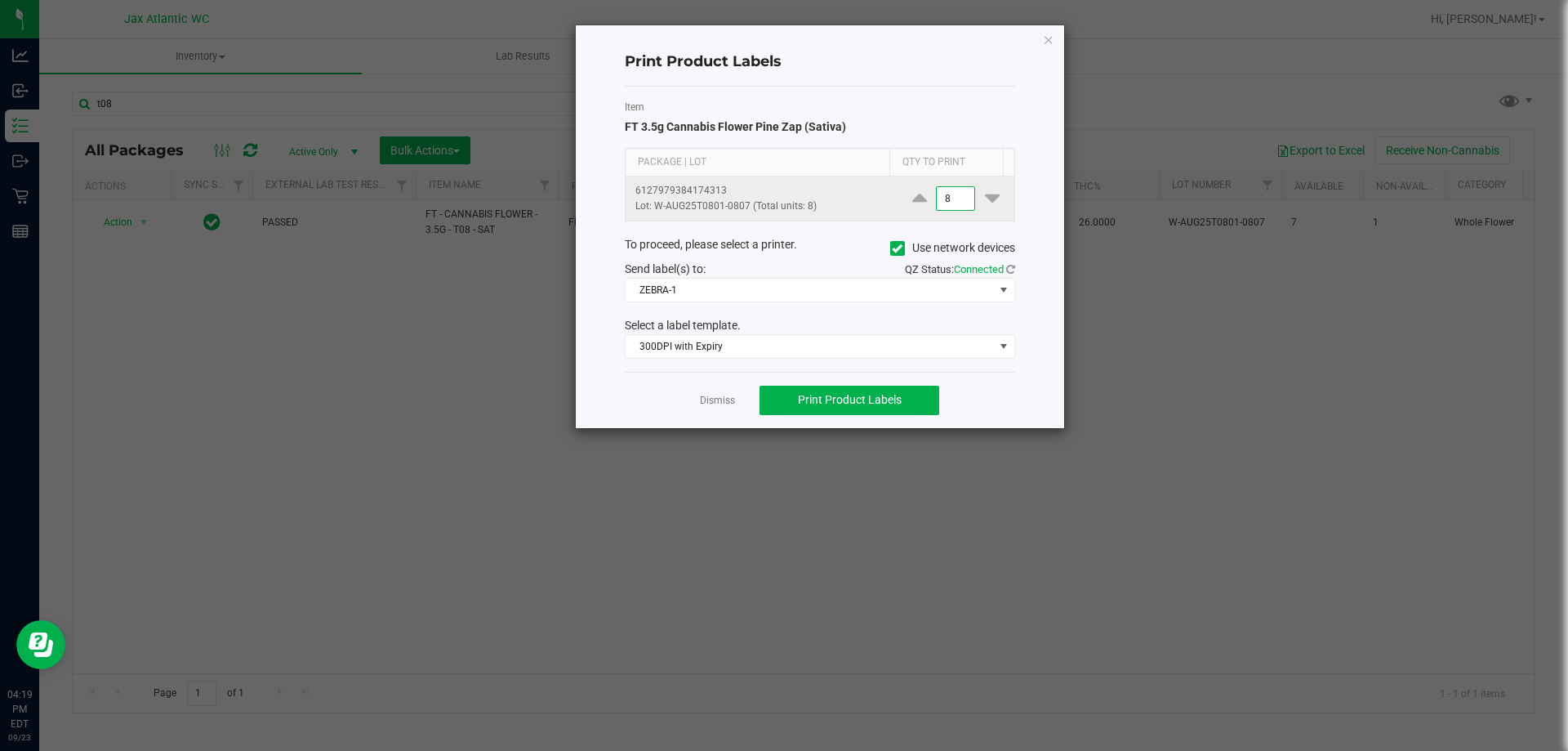
click at [952, 202] on input "8" at bounding box center [956, 198] width 37 height 23
type input "1"
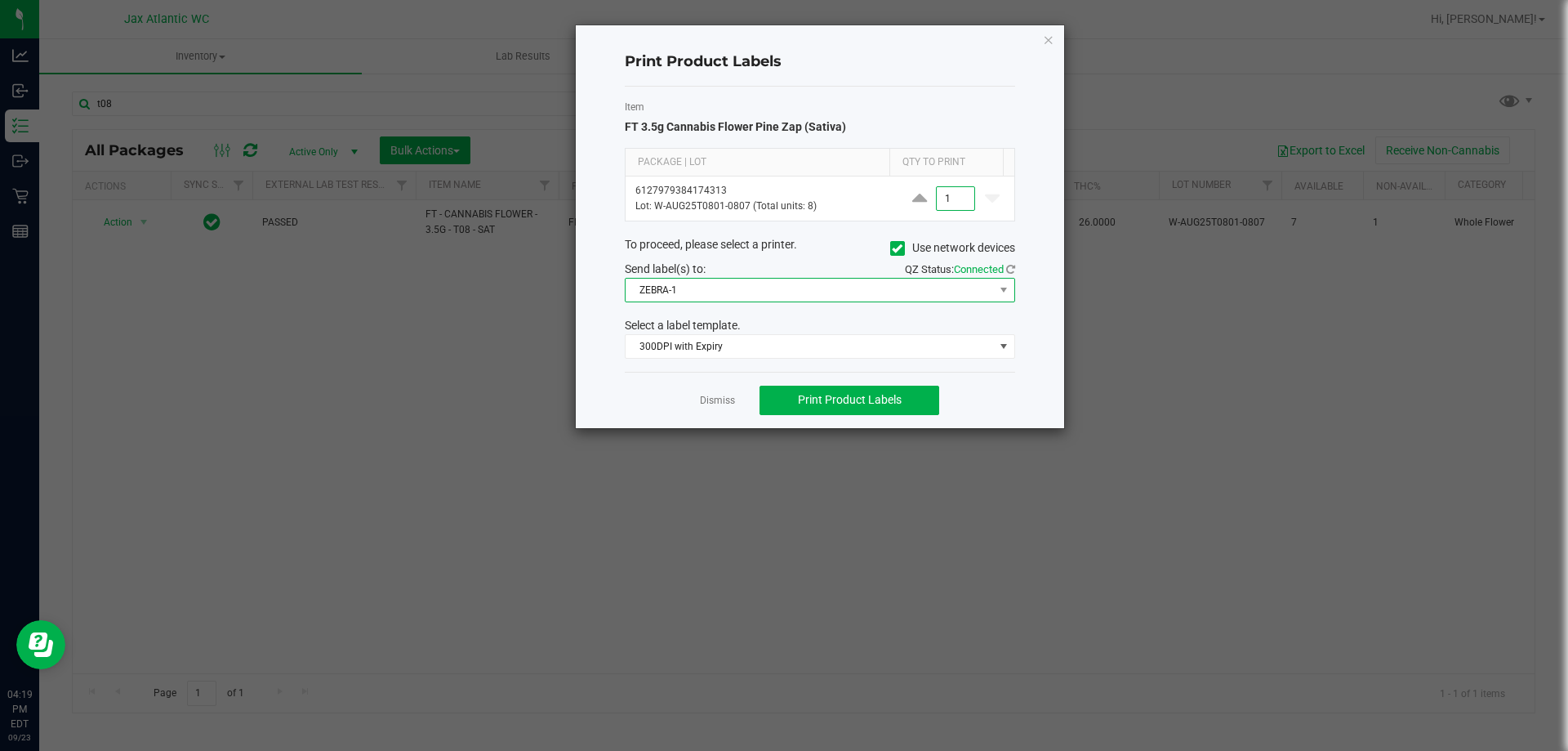
click at [742, 297] on span "ZEBRA-1" at bounding box center [810, 290] width 368 height 23
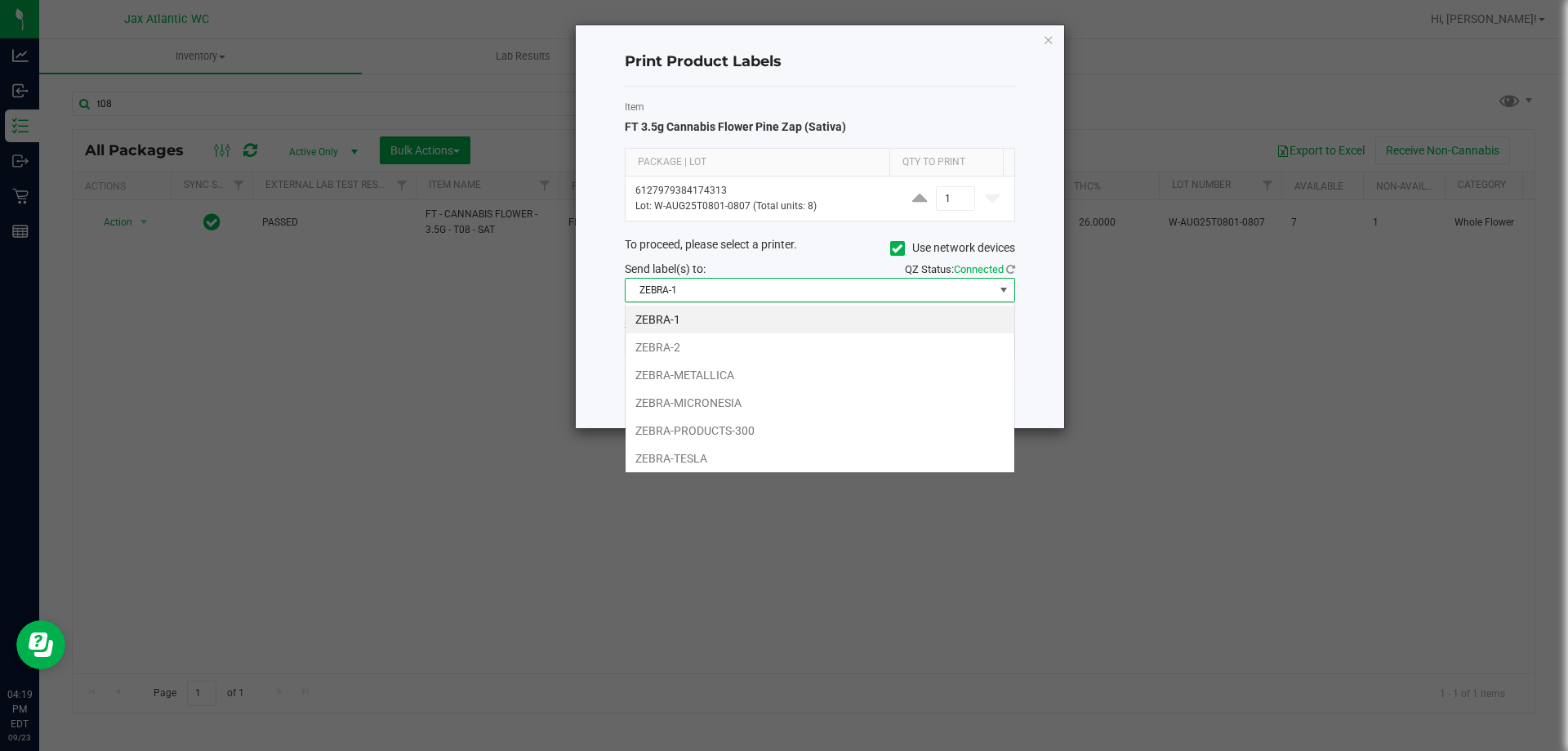
scroll to position [25, 391]
click at [726, 368] on li "ZEBRA-METALLICA" at bounding box center [820, 375] width 389 height 27
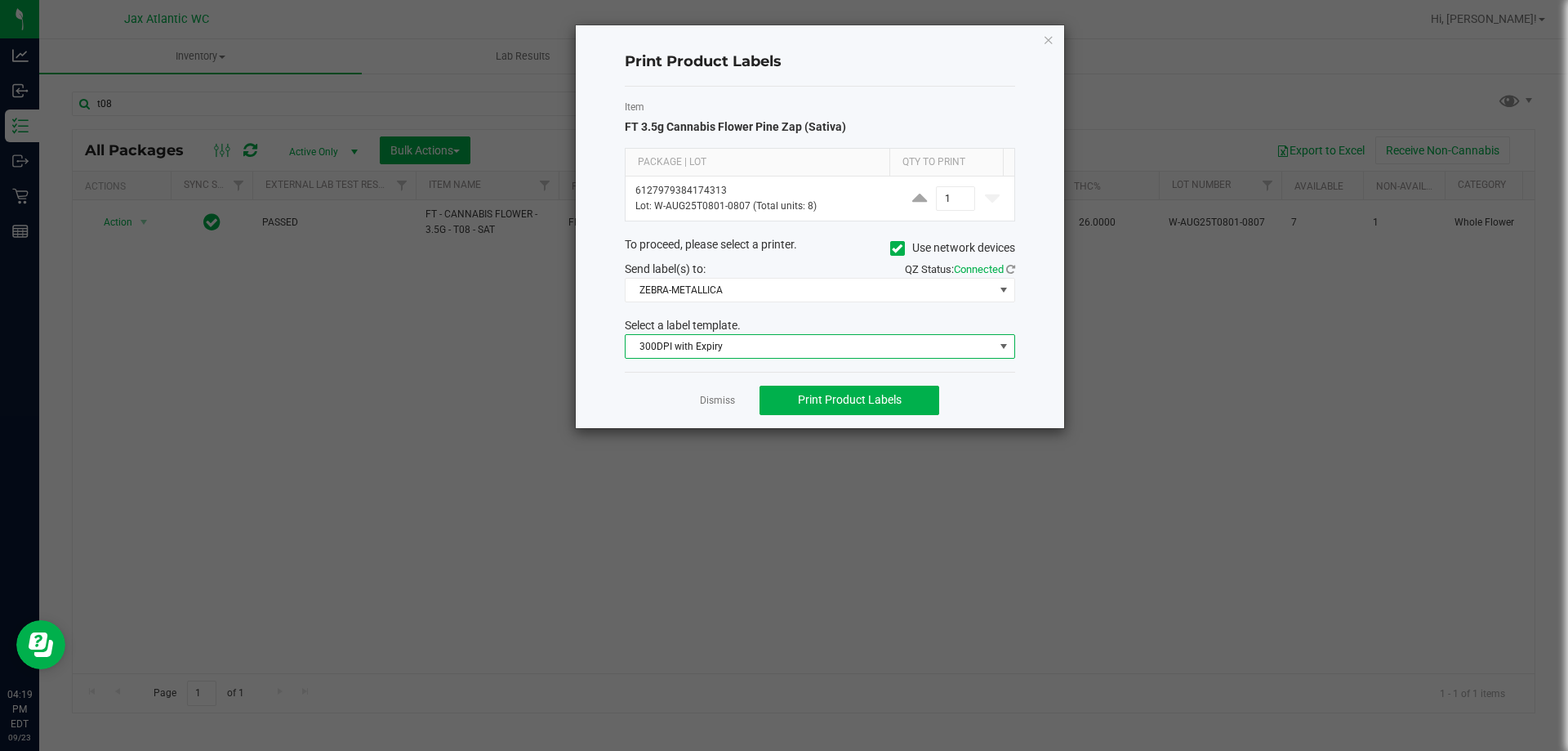
click at [760, 348] on span "300DPI with Expiry" at bounding box center [810, 346] width 368 height 23
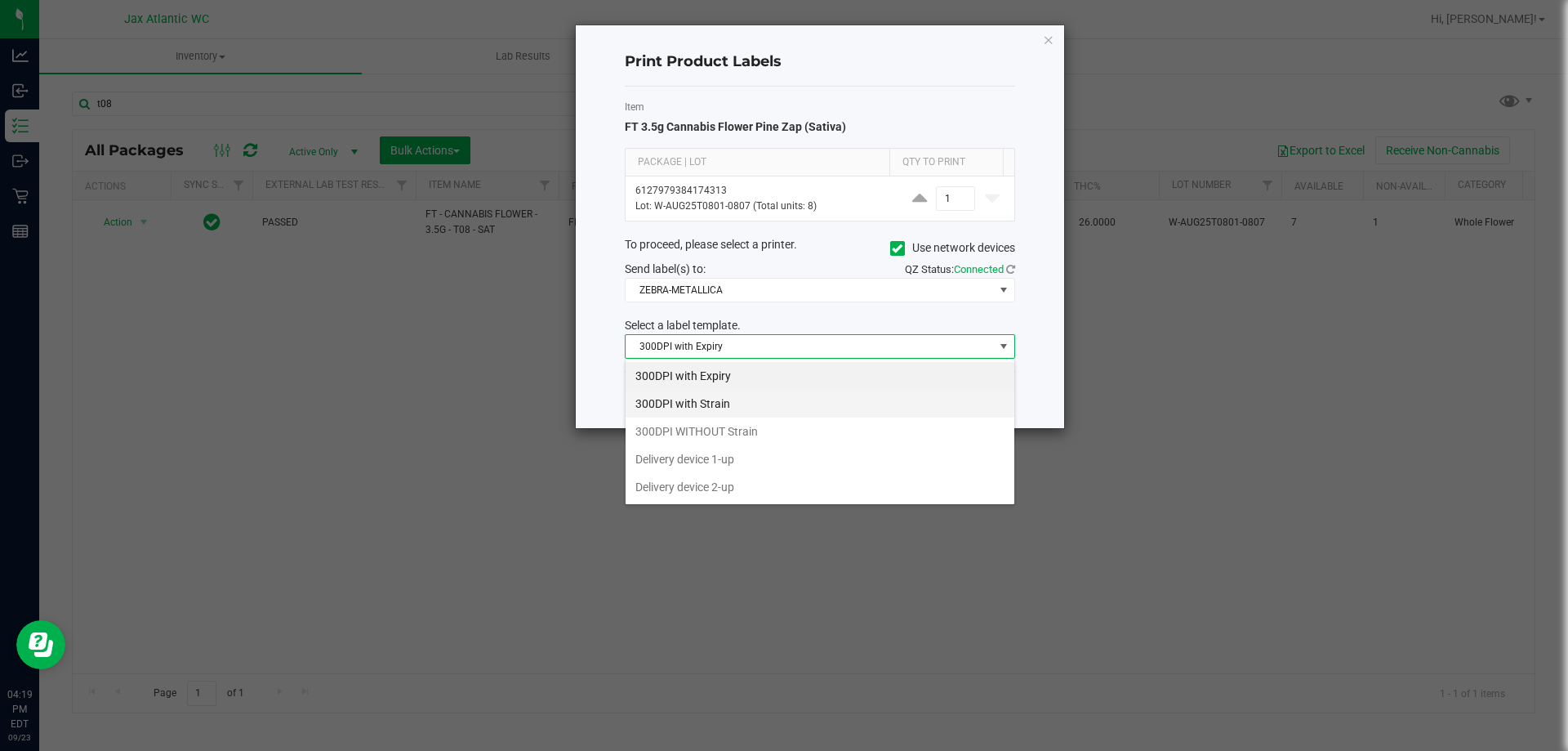
click at [744, 400] on li "300DPI with Strain" at bounding box center [820, 403] width 389 height 27
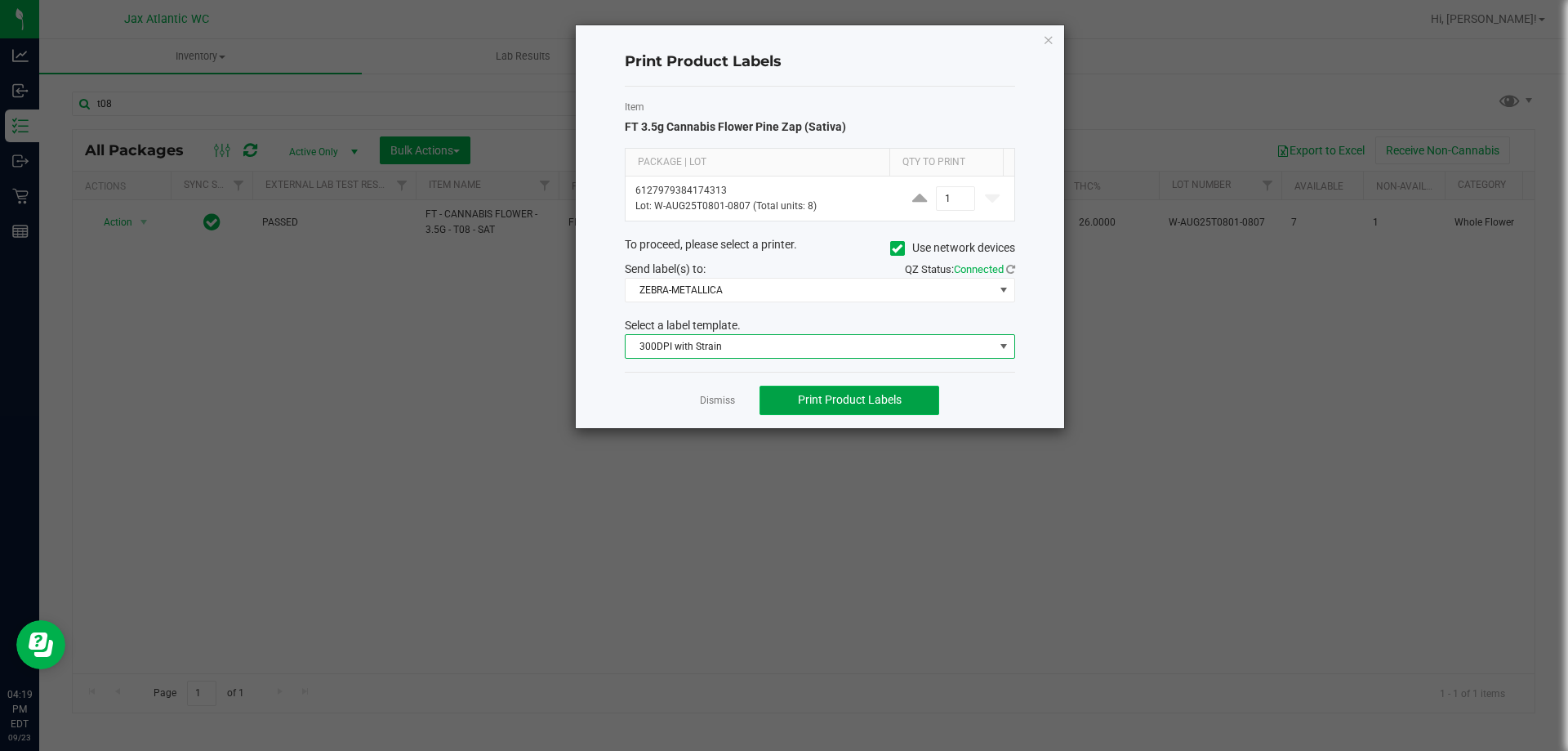
click at [834, 394] on span "Print Product Labels" at bounding box center [850, 399] width 104 height 13
click at [714, 397] on link "Dismiss" at bounding box center [717, 401] width 35 height 14
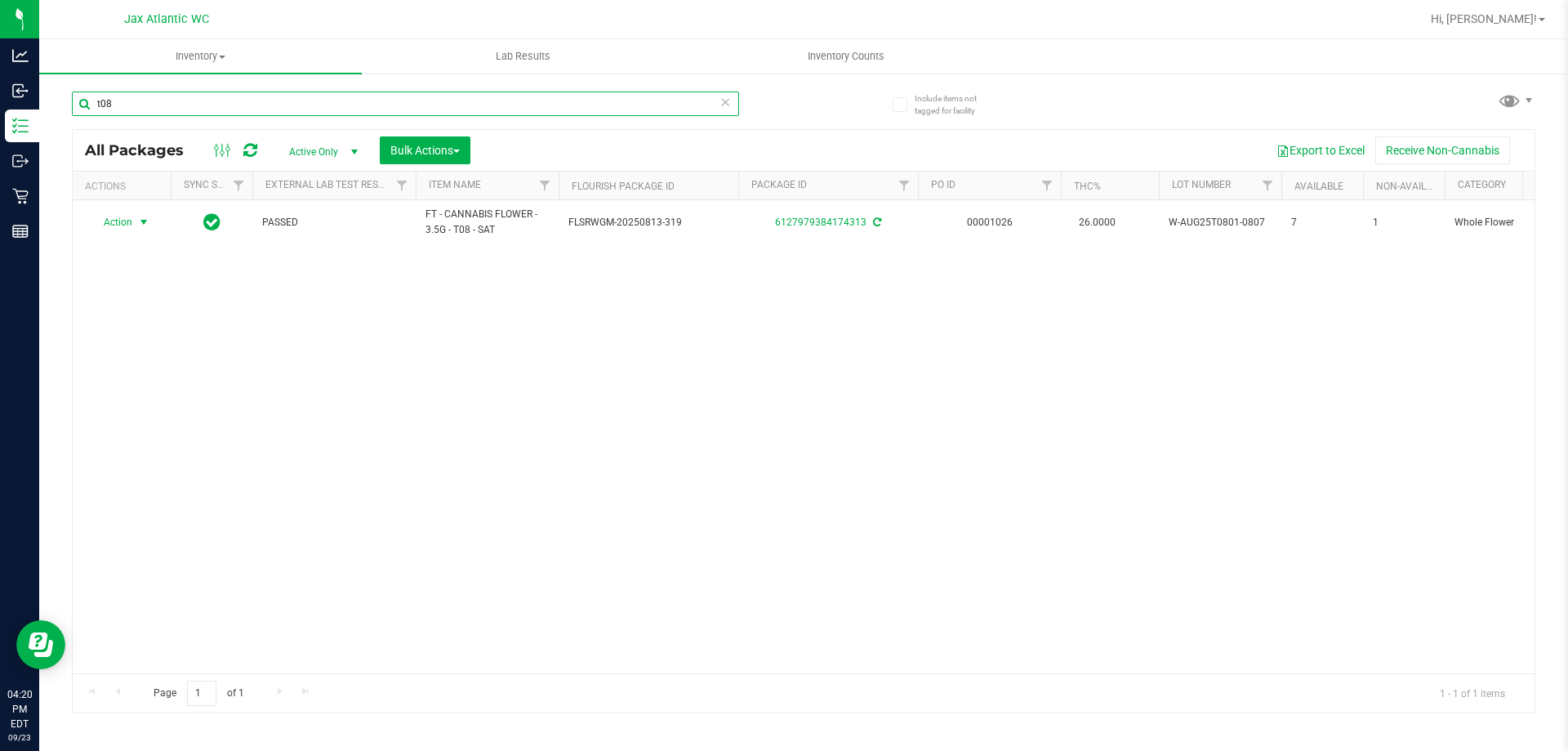
click at [261, 110] on input "t08" at bounding box center [405, 103] width 667 height 25
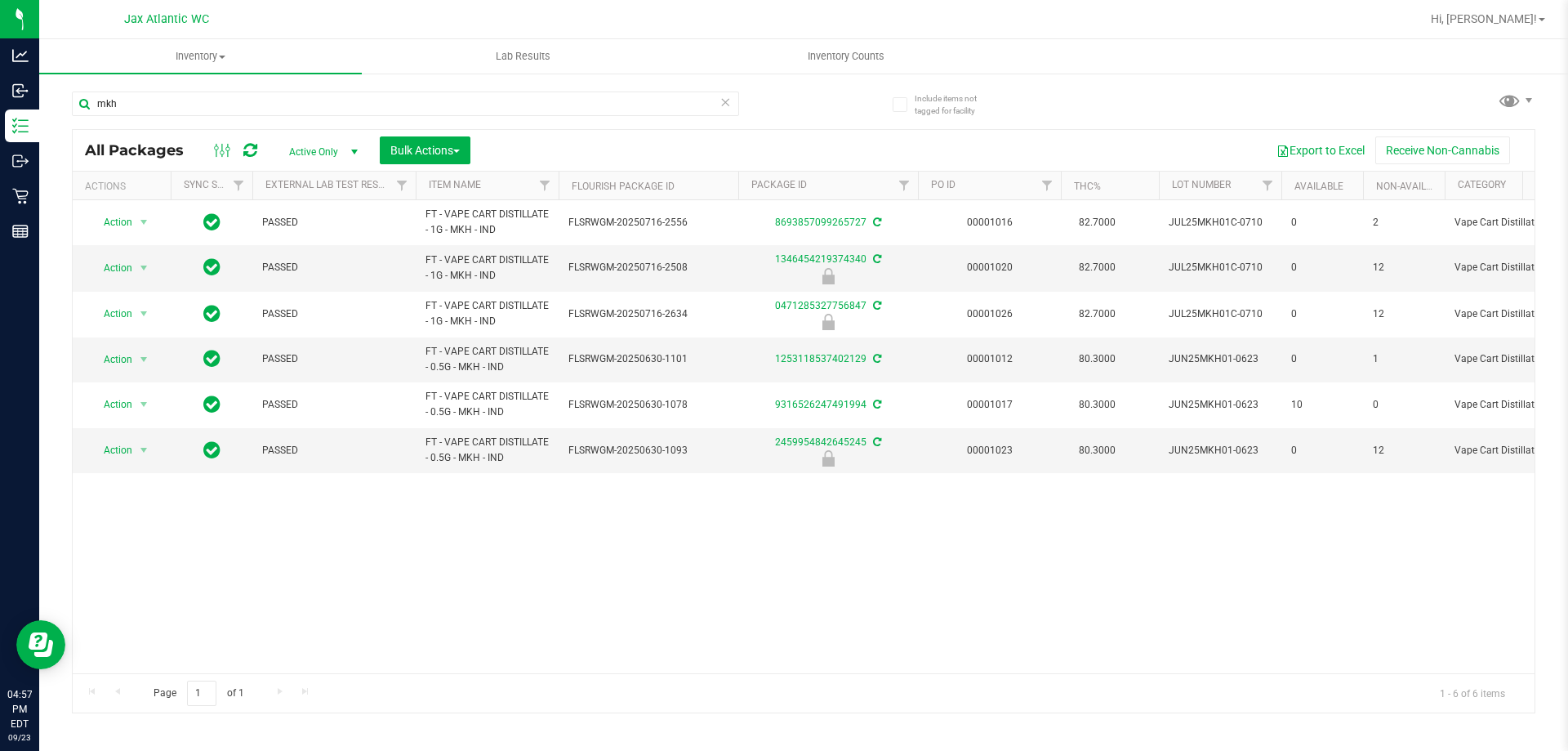
click at [353, 117] on div "mkh" at bounding box center [405, 110] width 667 height 37
click at [357, 107] on input "mkh" at bounding box center [405, 103] width 667 height 25
click at [361, 107] on input "mkh" at bounding box center [405, 103] width 667 height 25
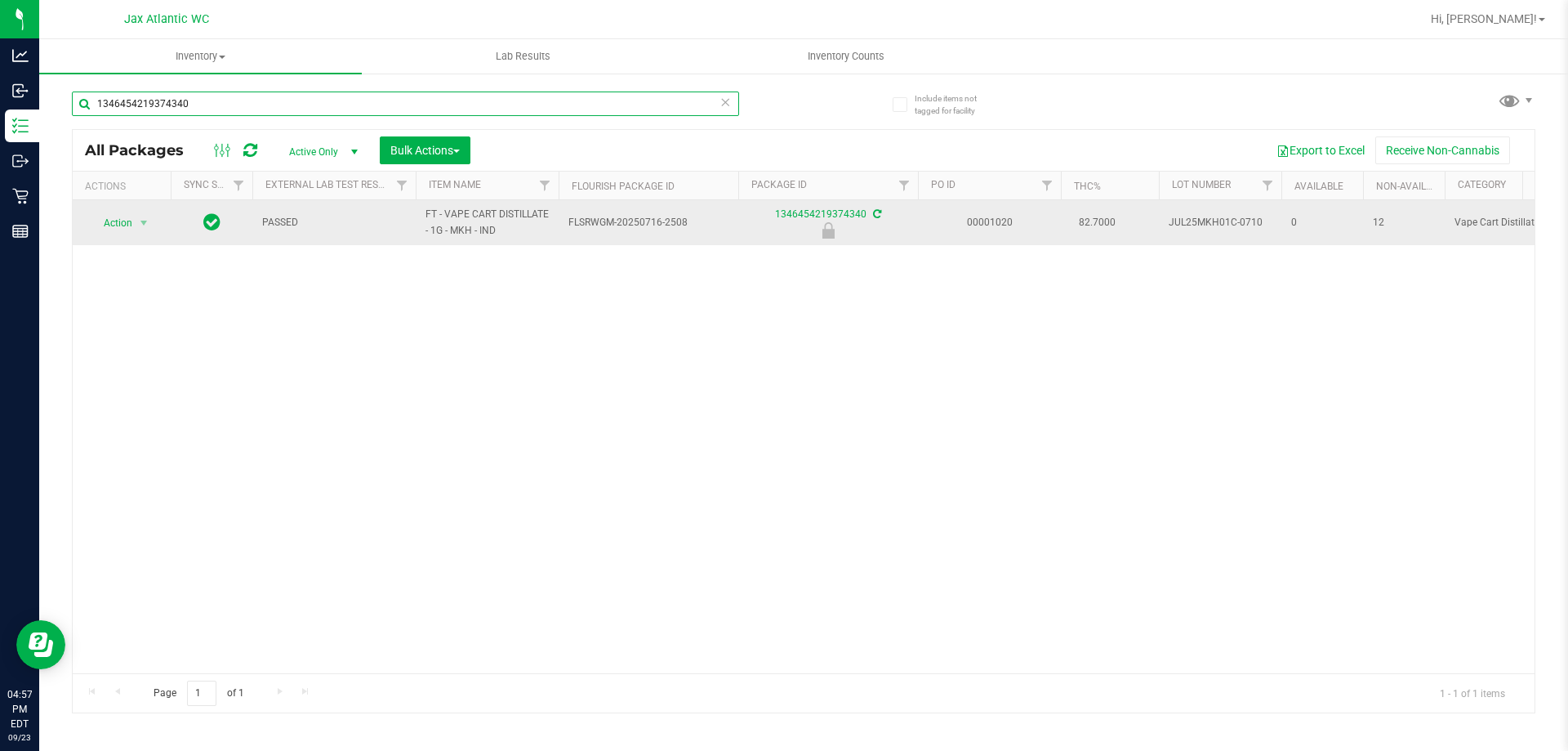
type input "1346454219374340"
click at [160, 218] on div "Action Action Edit attributes Global inventory Locate package Package audit log…" at bounding box center [122, 223] width 78 height 23
click at [146, 219] on span "select" at bounding box center [143, 223] width 13 height 13
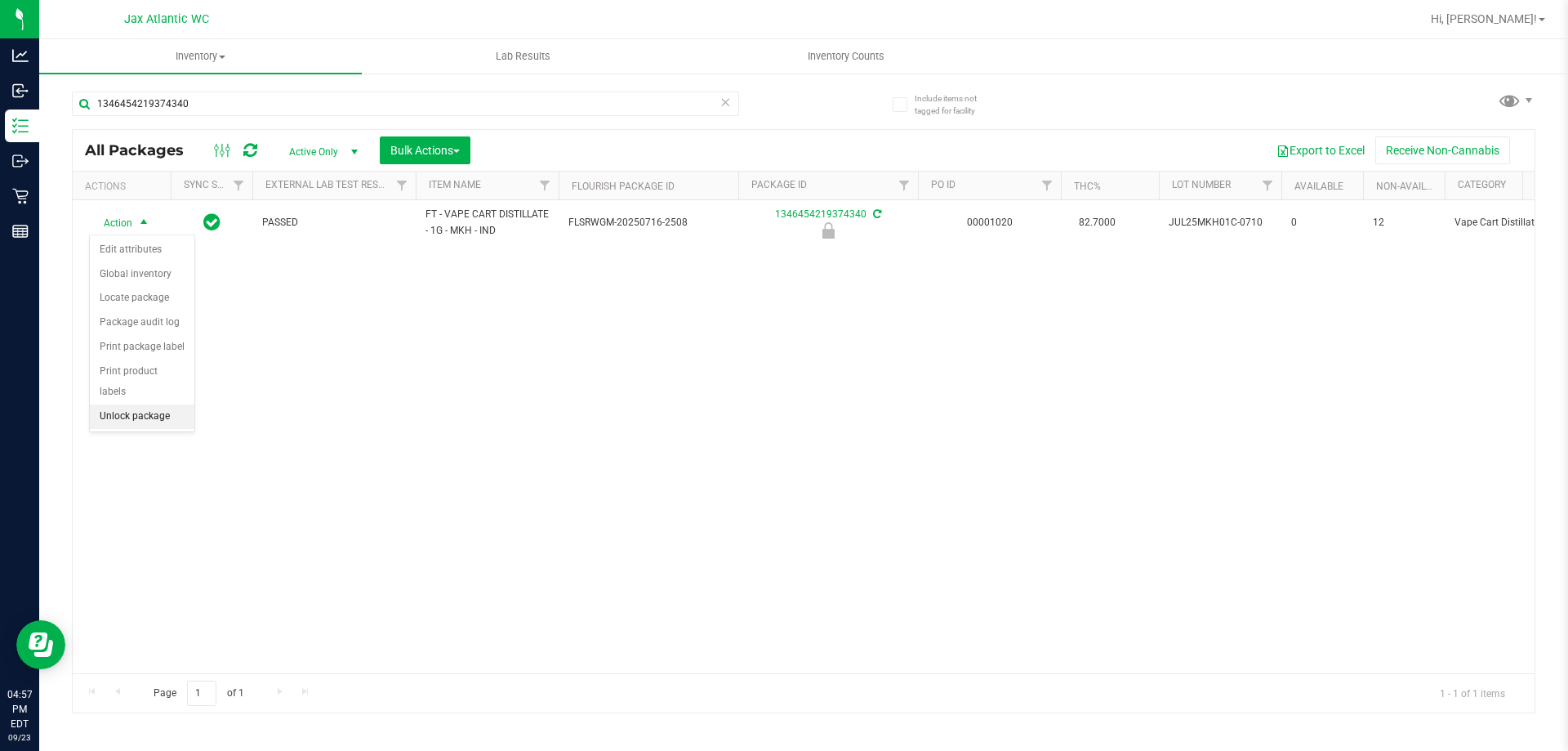
click at [164, 404] on li "Unlock package" at bounding box center [142, 416] width 105 height 25
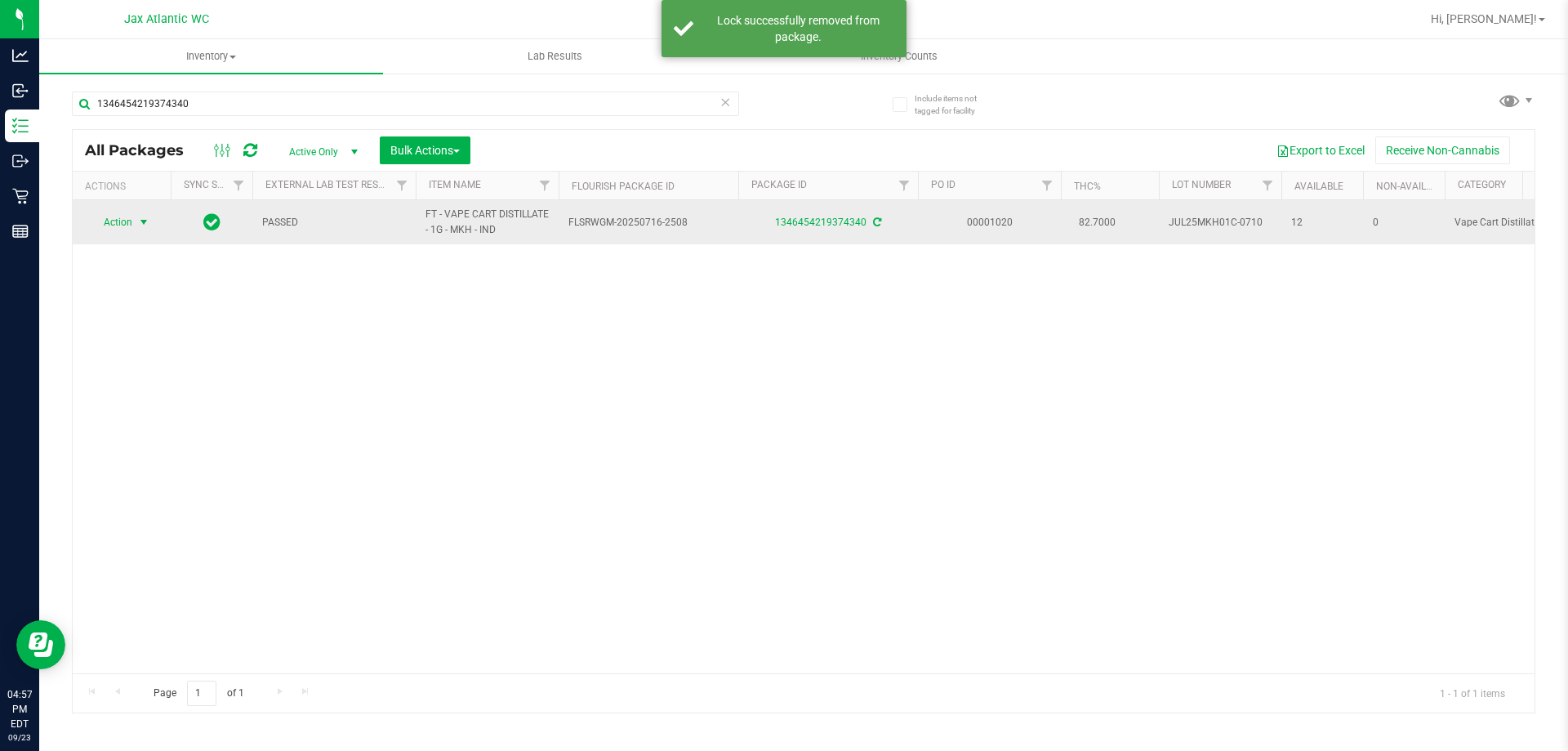
click at [140, 218] on span "select" at bounding box center [143, 222] width 13 height 13
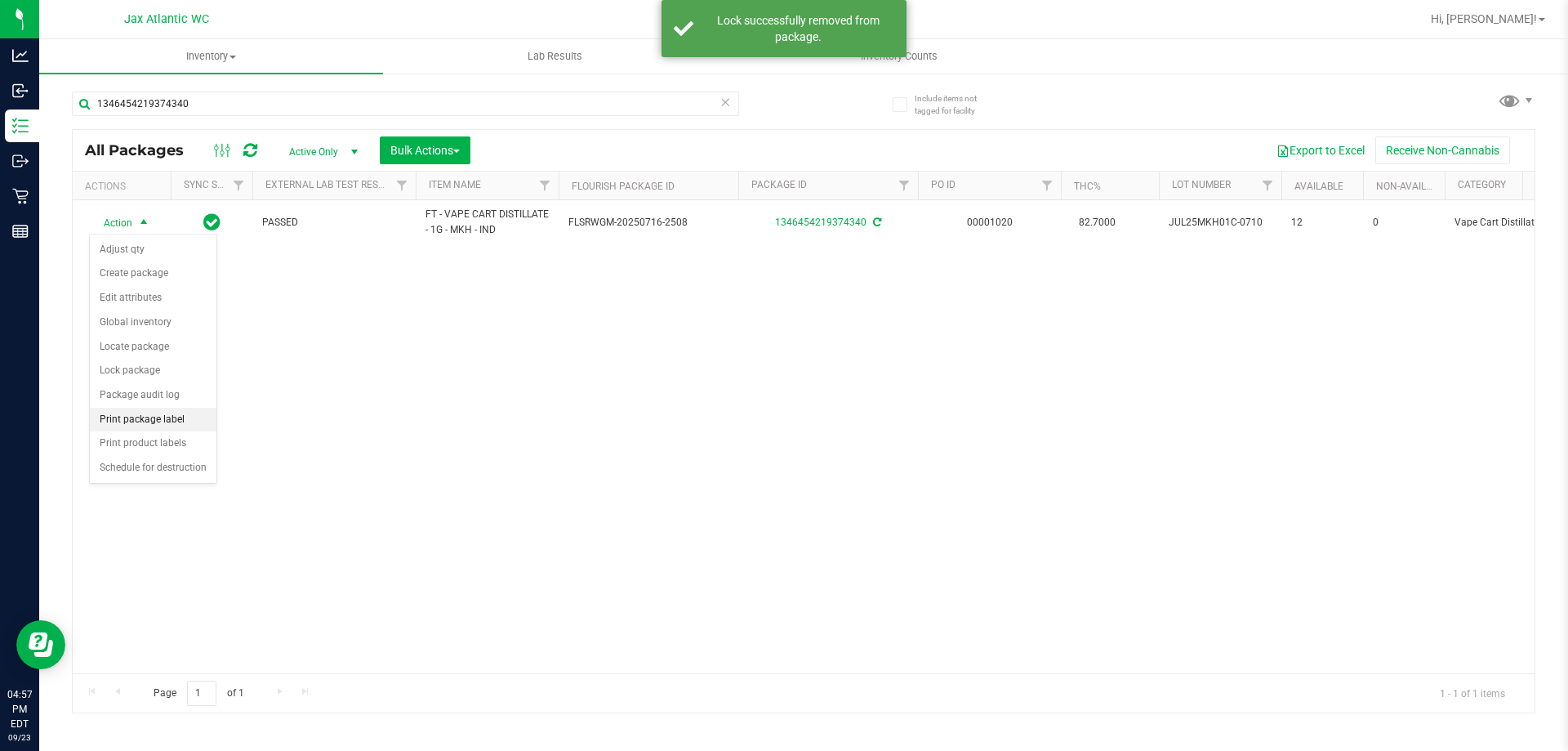
click at [158, 421] on li "Print package label" at bounding box center [153, 419] width 127 height 25
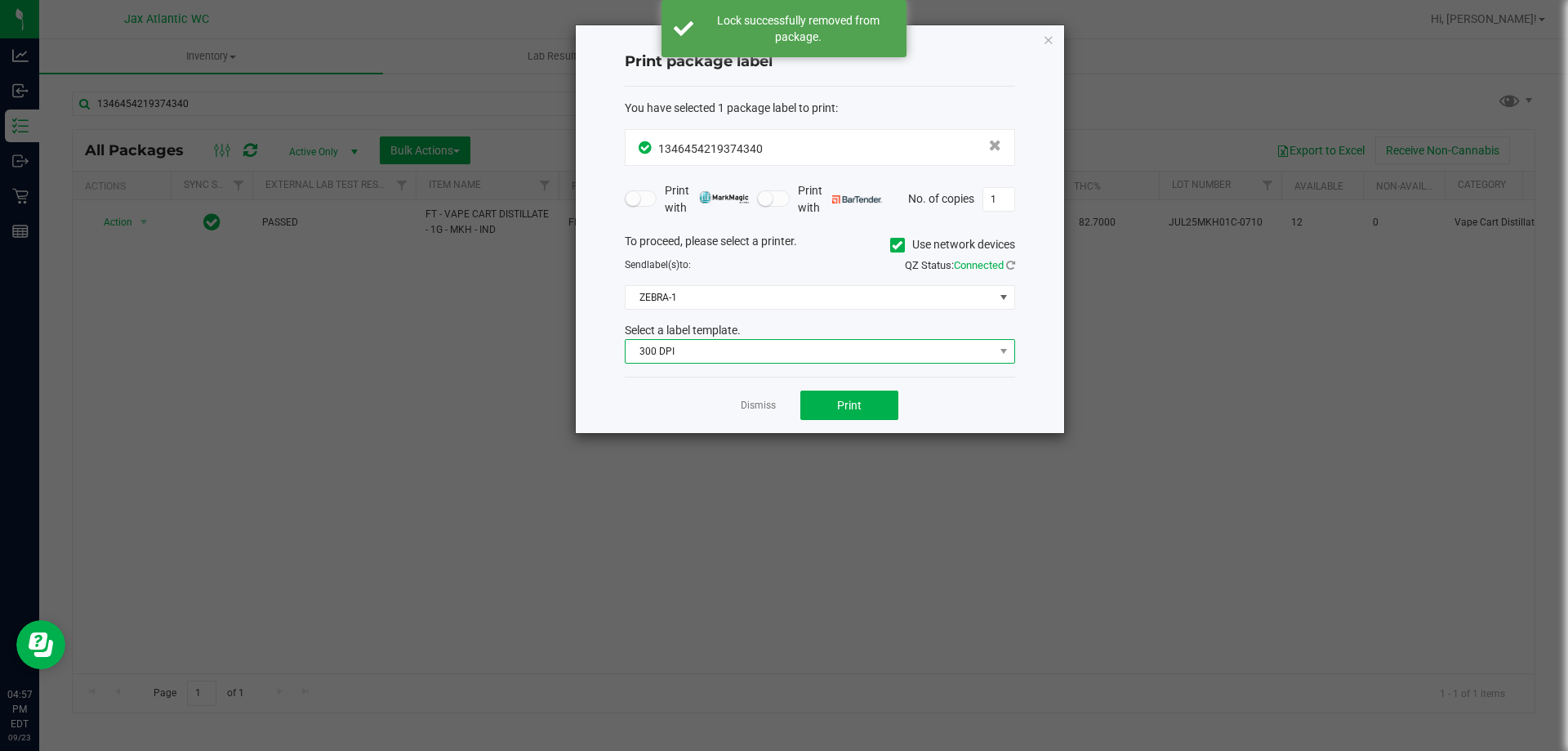
click at [695, 361] on span "300 DPI" at bounding box center [810, 350] width 368 height 23
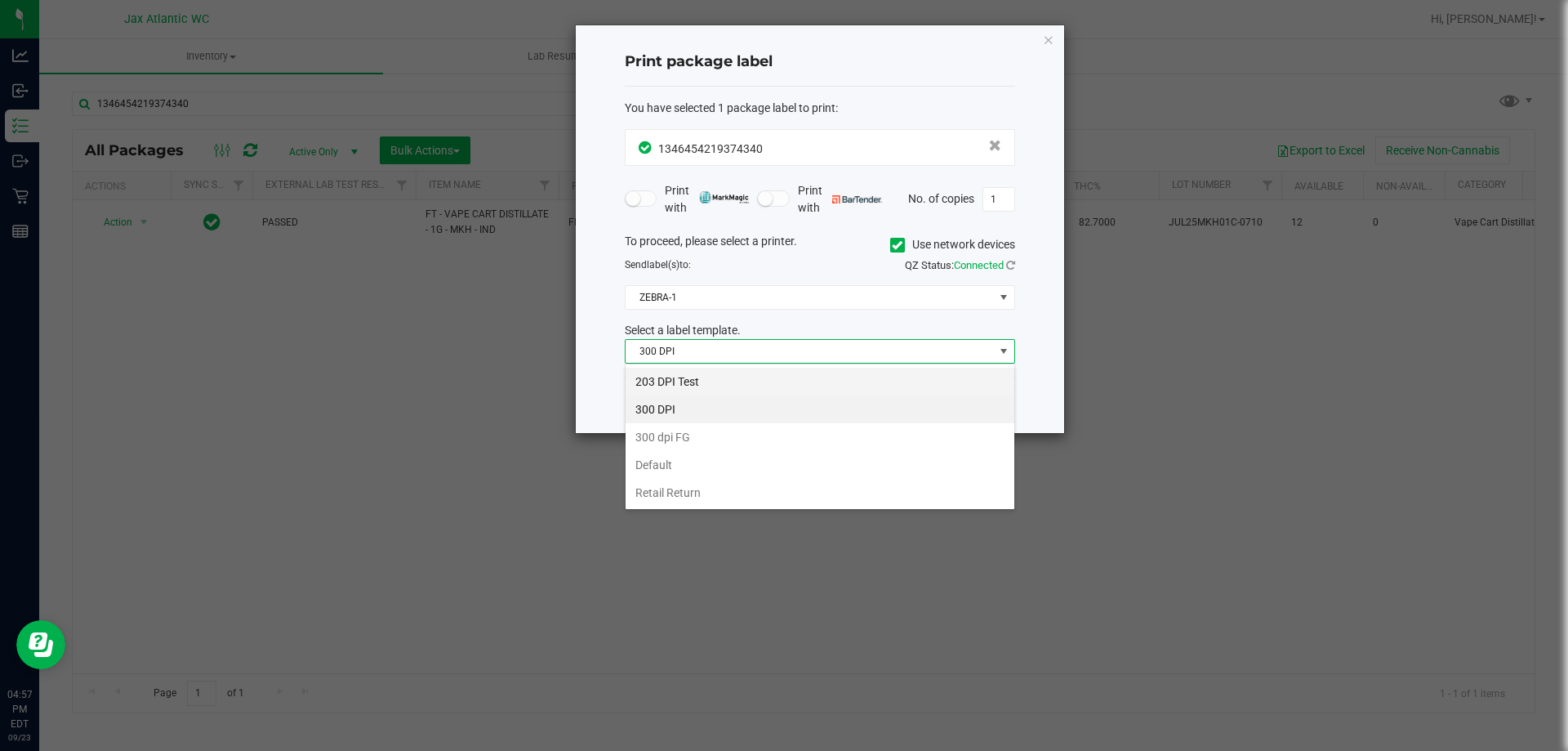
scroll to position [25, 391]
click at [693, 374] on li "203 DPI Test" at bounding box center [820, 382] width 389 height 27
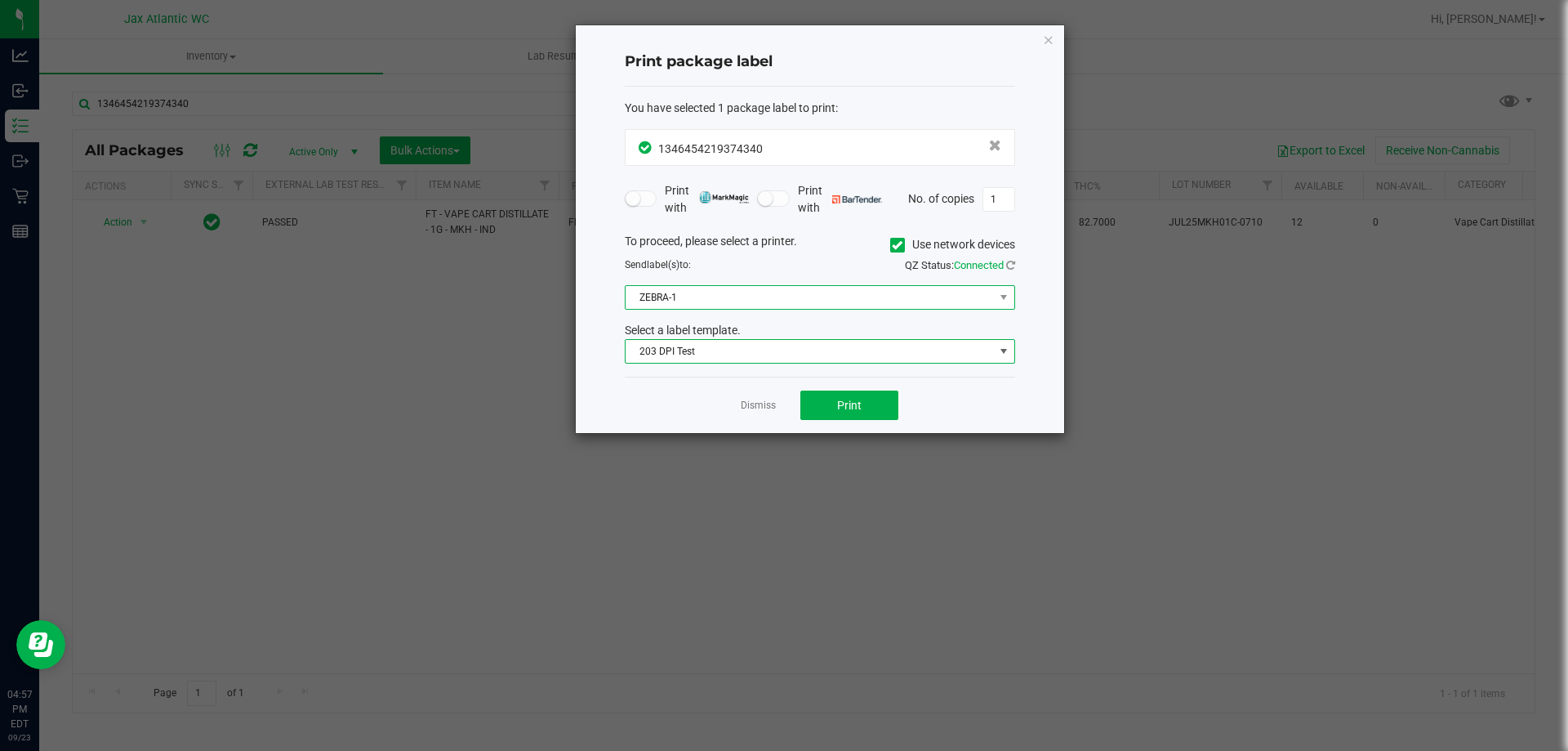
click at [705, 306] on span "ZEBRA-1" at bounding box center [810, 296] width 368 height 23
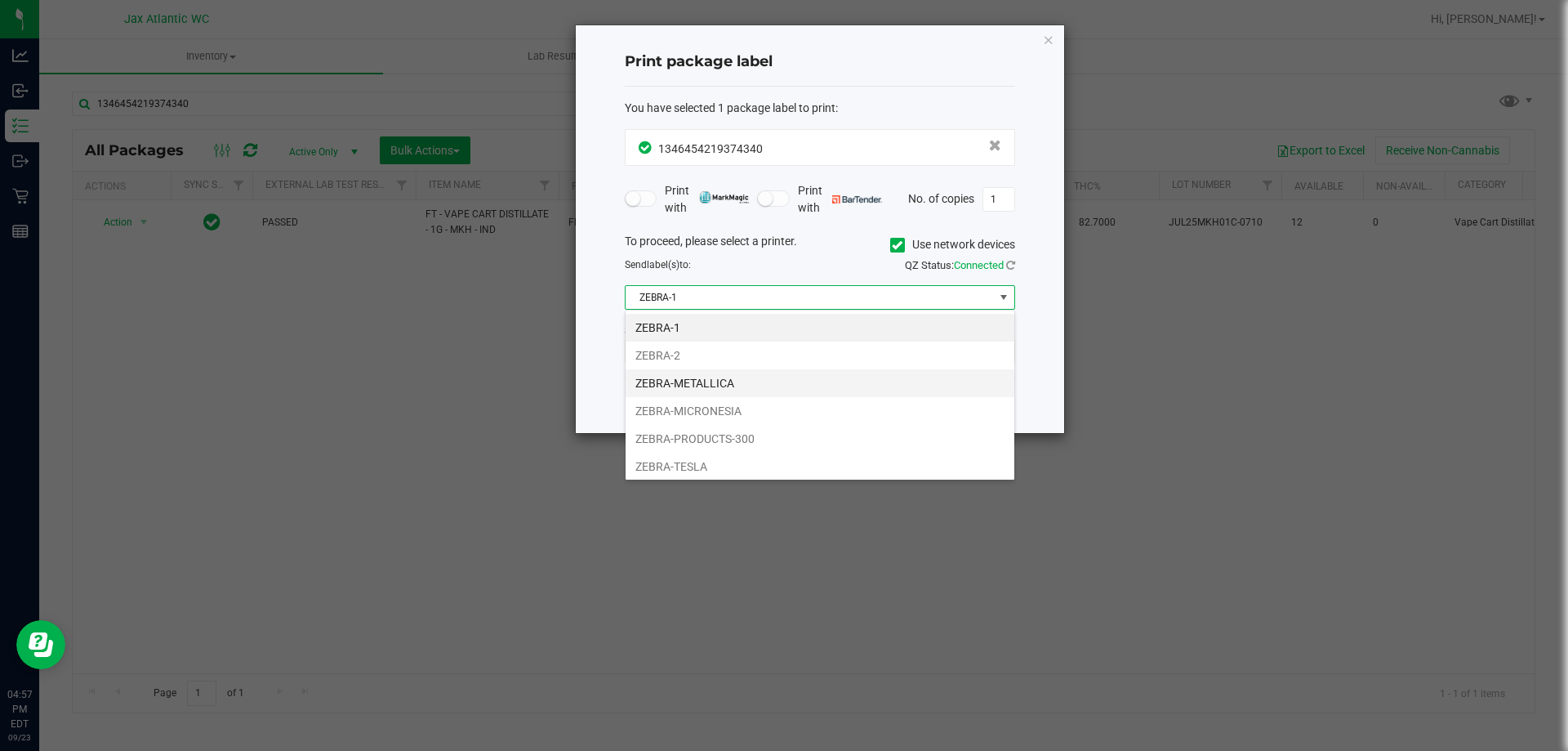
click at [708, 387] on li "ZEBRA-METALLICA" at bounding box center [820, 383] width 389 height 27
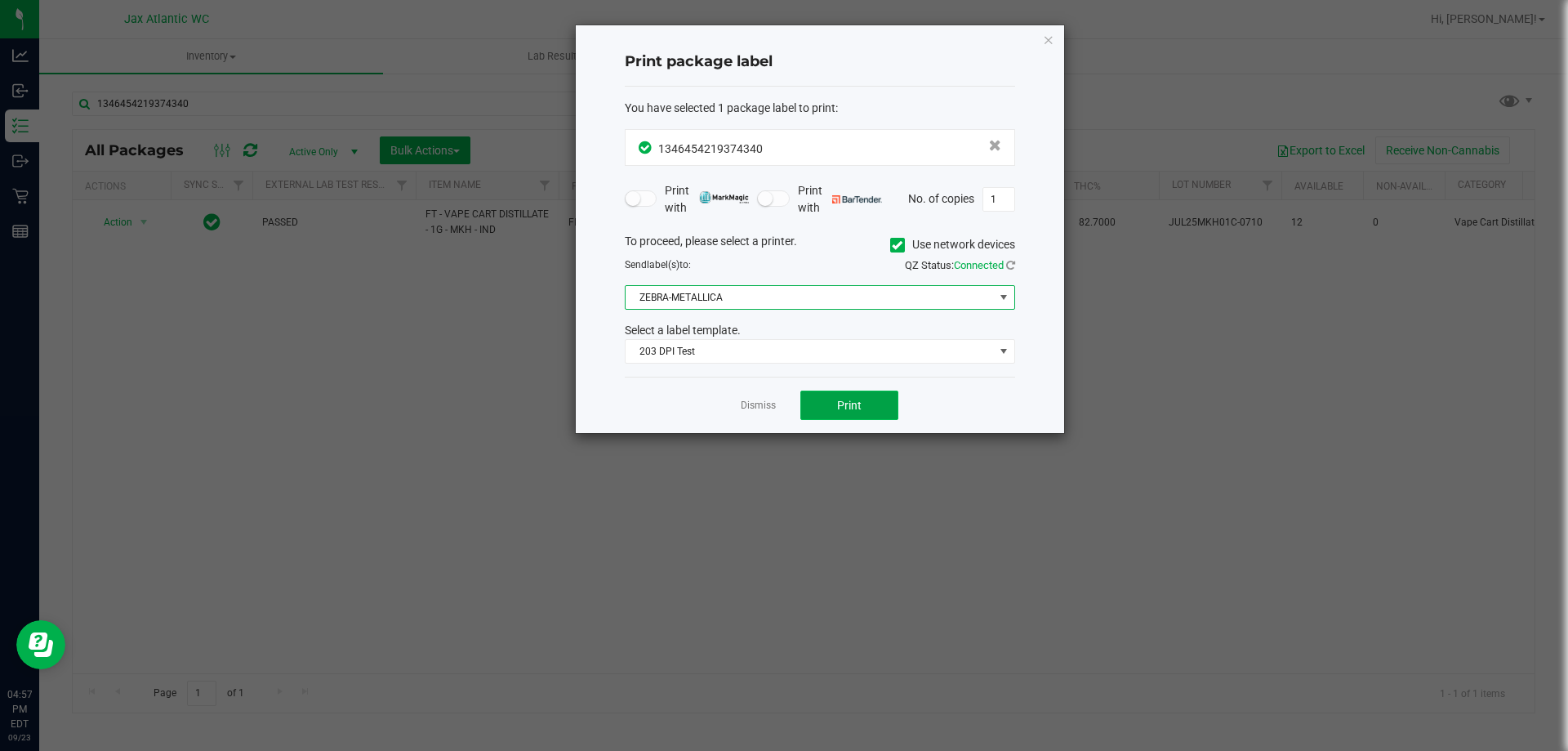
click at [849, 398] on button "Print" at bounding box center [850, 405] width 98 height 29
click at [764, 399] on link "Dismiss" at bounding box center [758, 405] width 35 height 14
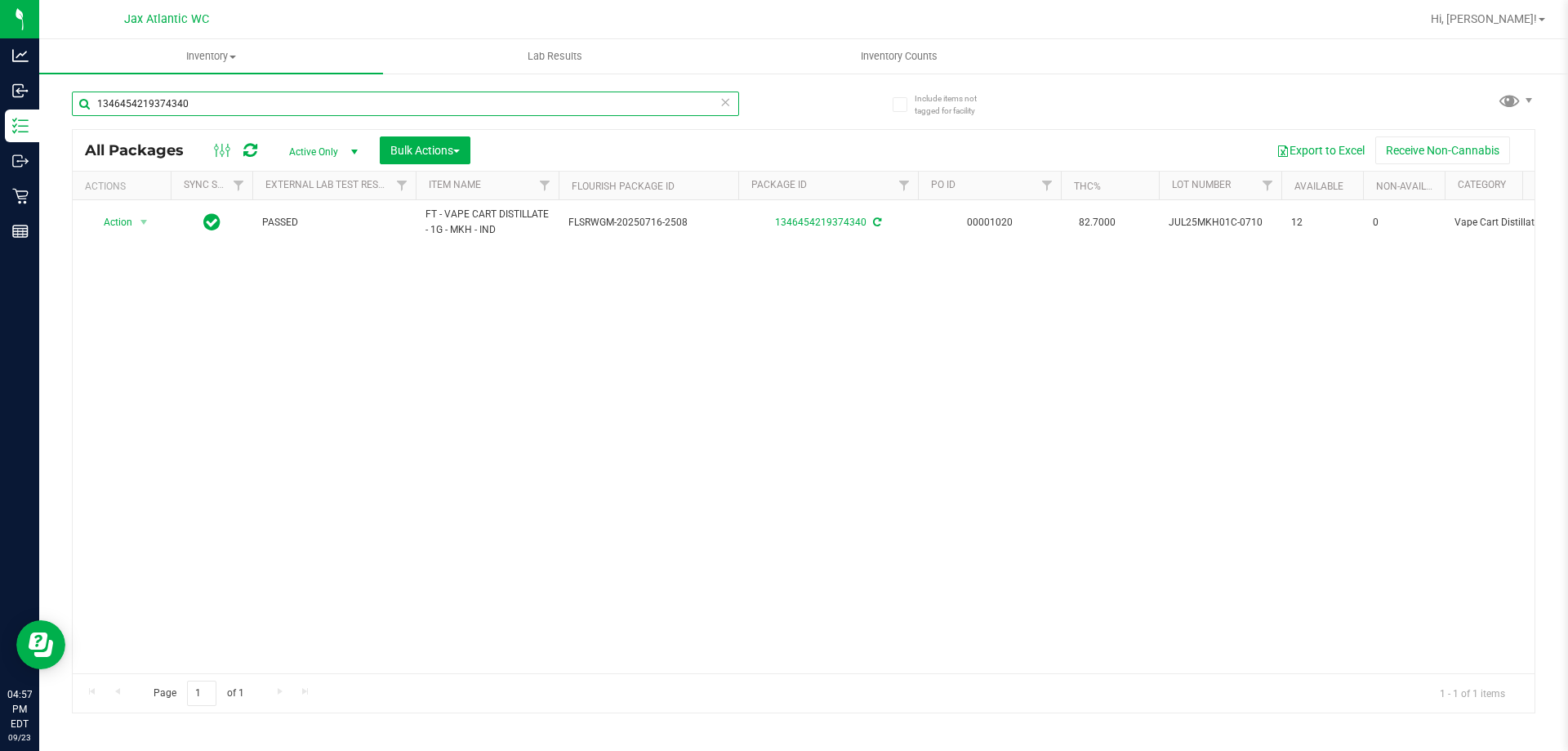
click at [435, 111] on input "1346454219374340" at bounding box center [405, 103] width 667 height 25
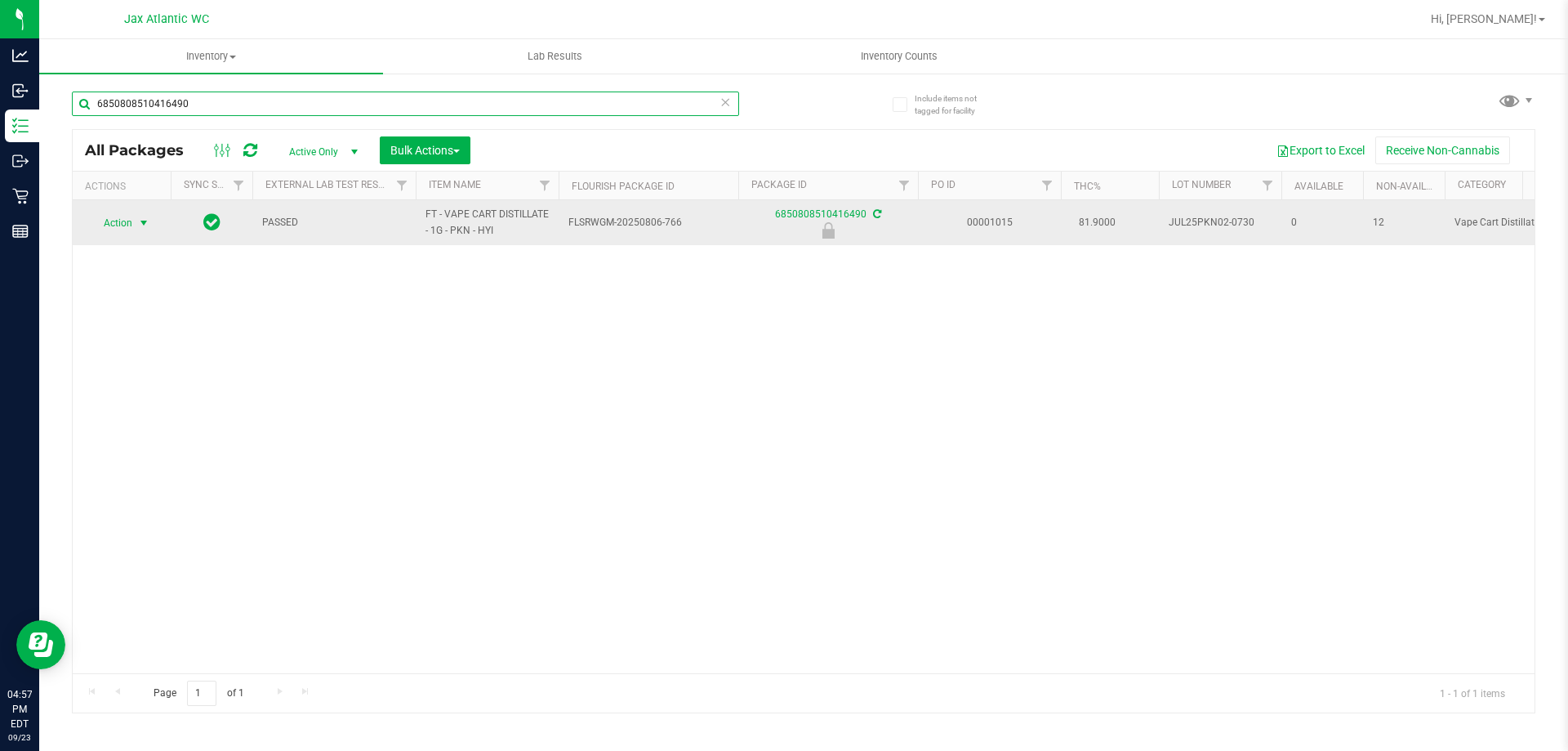
type input "6850808510416490"
click at [132, 231] on span "Action" at bounding box center [111, 223] width 44 height 23
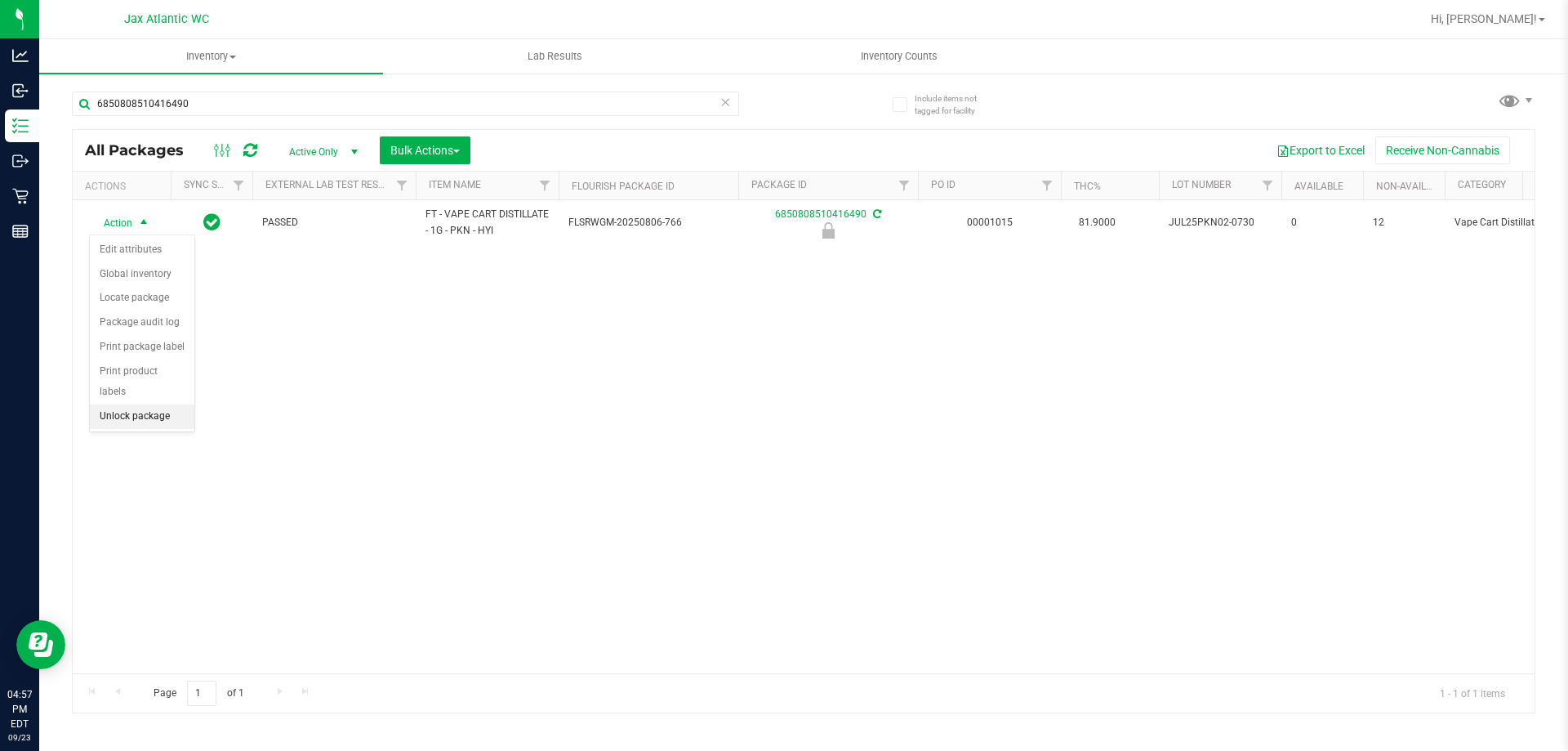
drag, startPoint x: 169, startPoint y: 393, endPoint x: 181, endPoint y: 393, distance: 12.0
click at [170, 404] on li "Unlock package" at bounding box center [142, 416] width 105 height 25
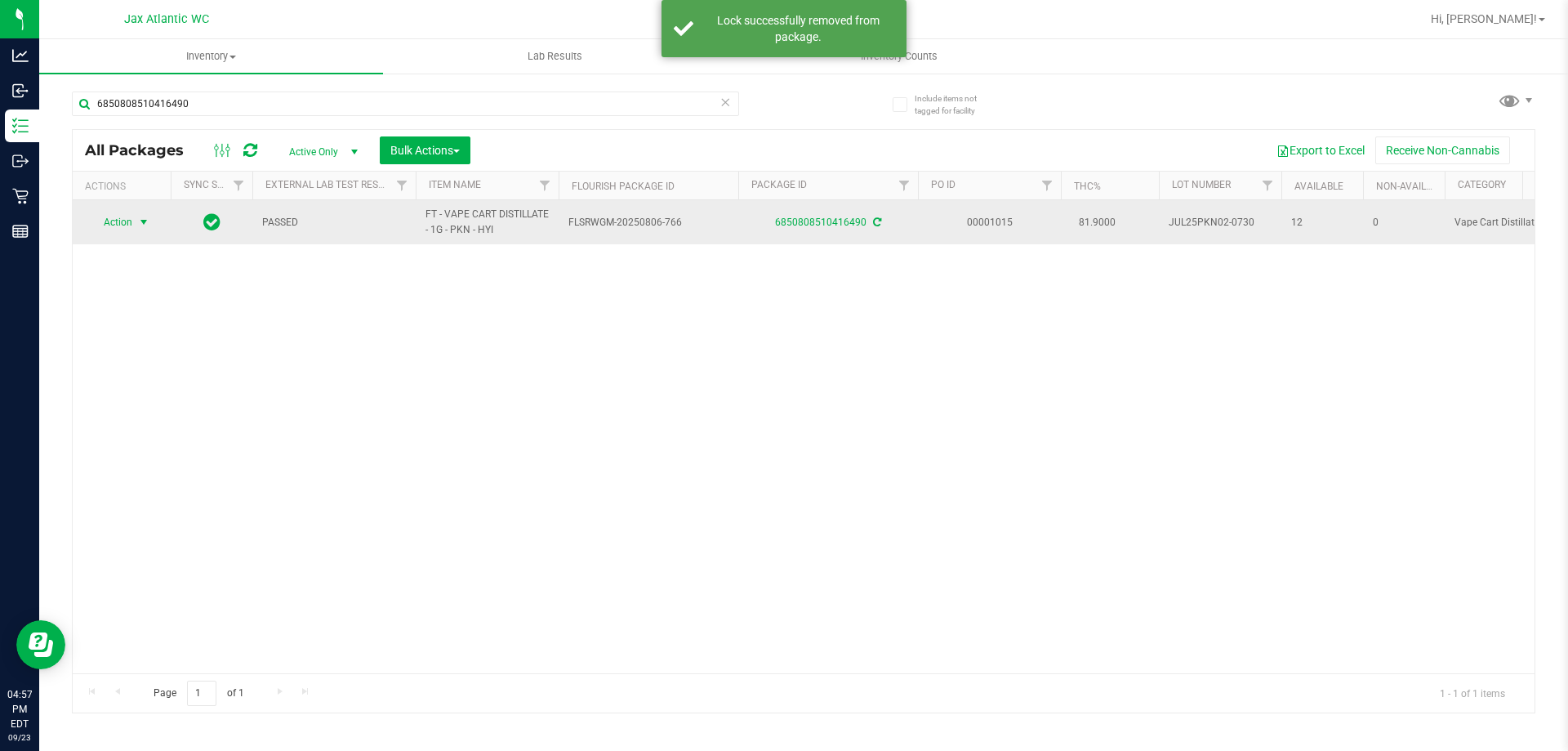
click at [118, 229] on span "Action" at bounding box center [111, 222] width 44 height 23
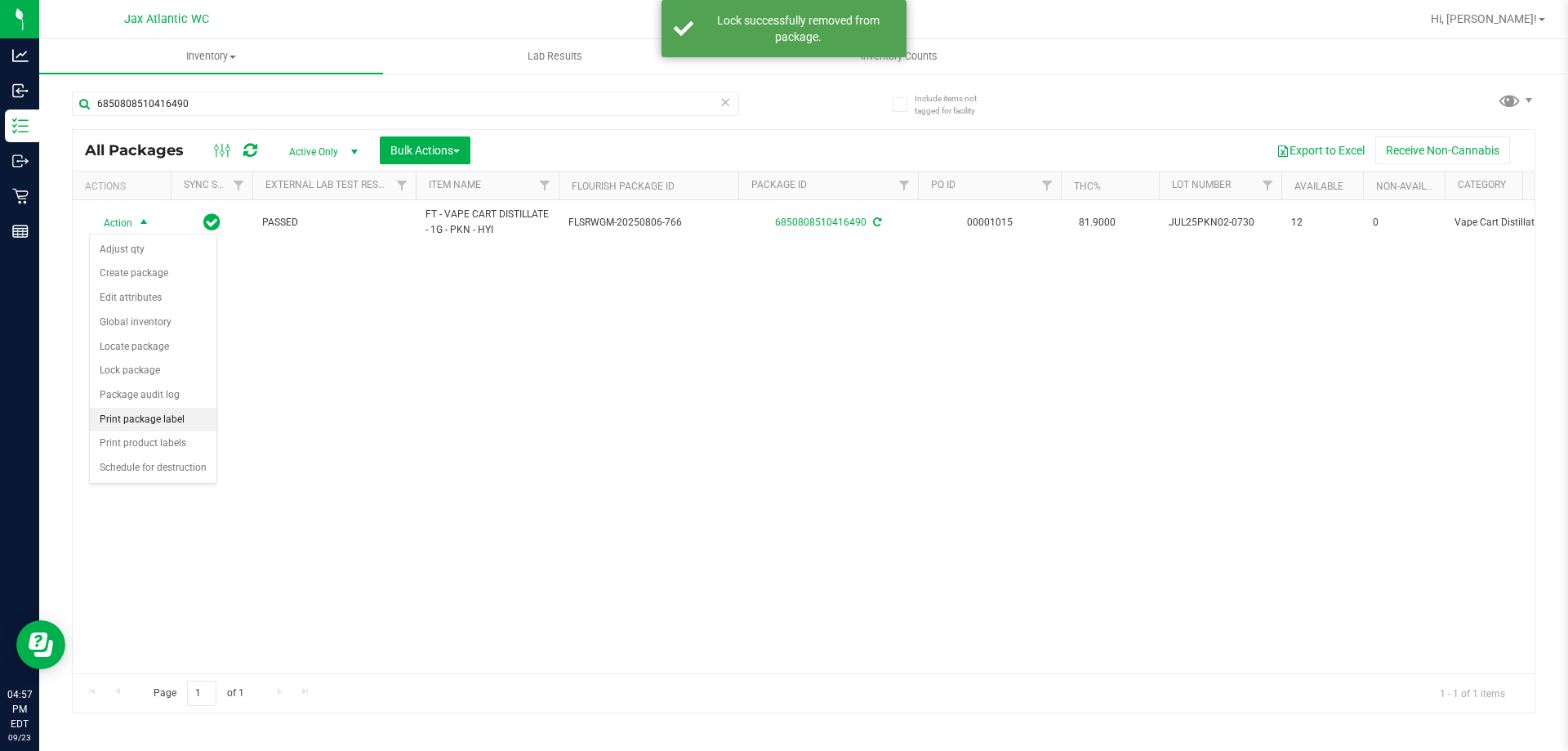
click at [156, 412] on li "Print package label" at bounding box center [153, 419] width 127 height 25
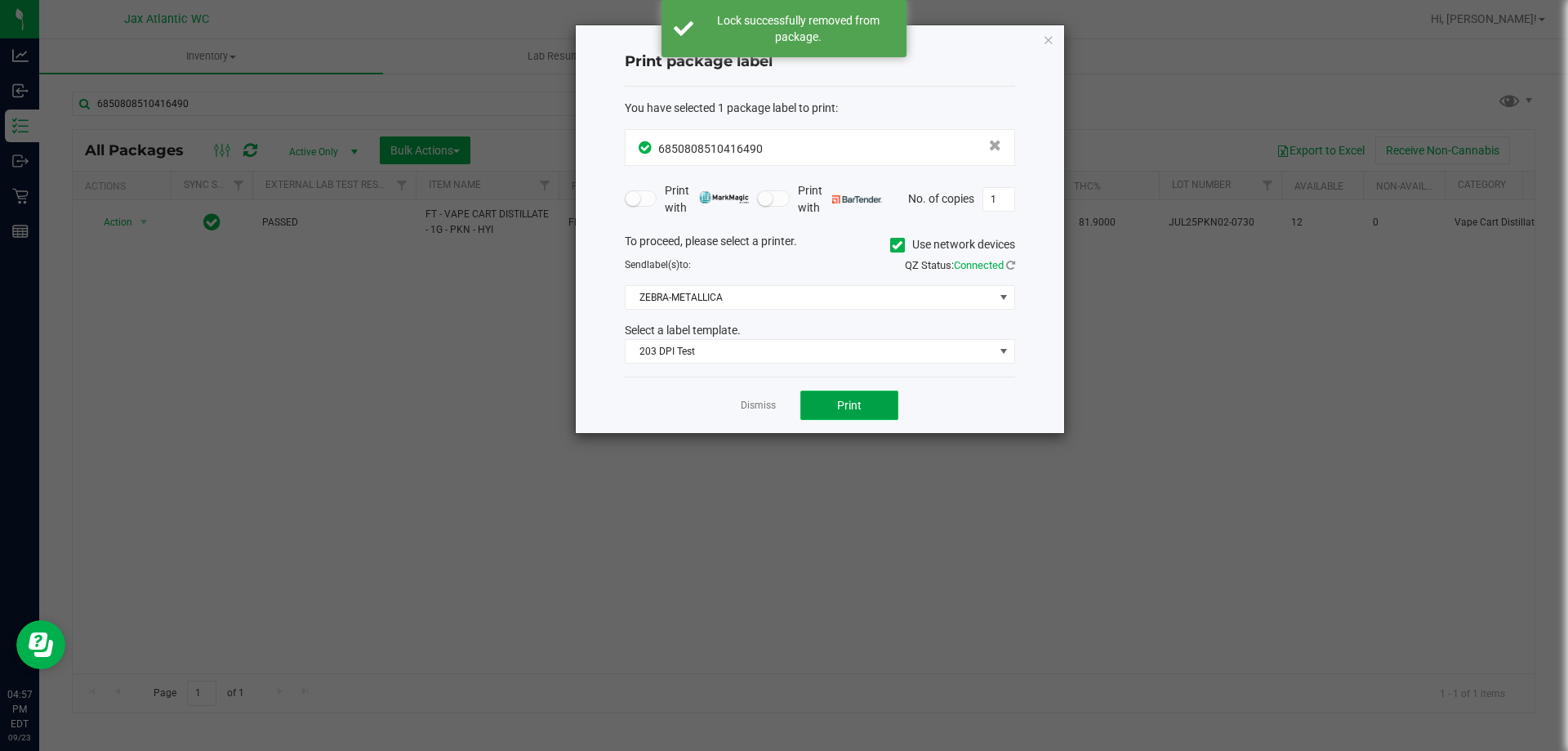
click at [837, 405] on span "Print" at bounding box center [849, 404] width 25 height 13
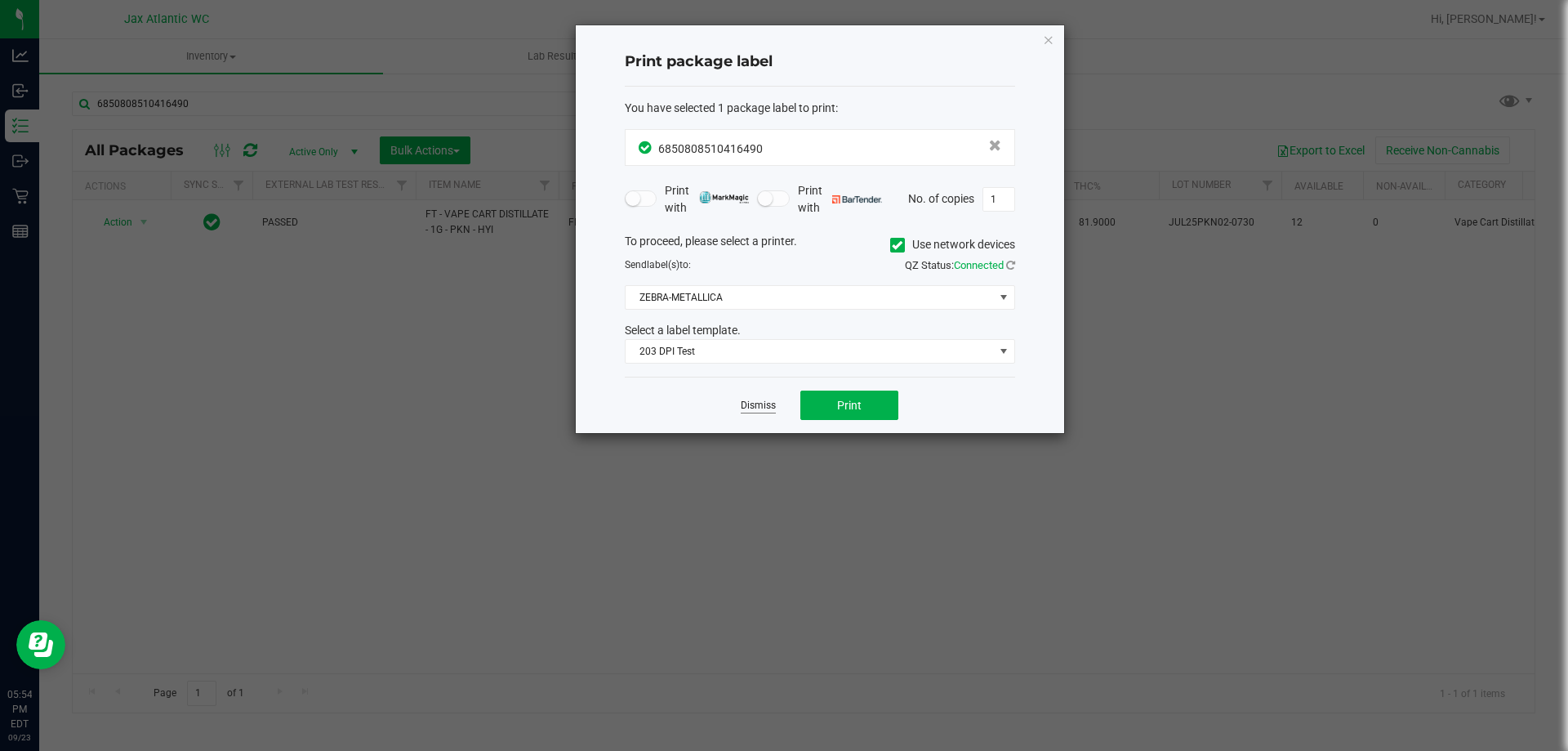
click at [749, 411] on link "Dismiss" at bounding box center [758, 405] width 35 height 14
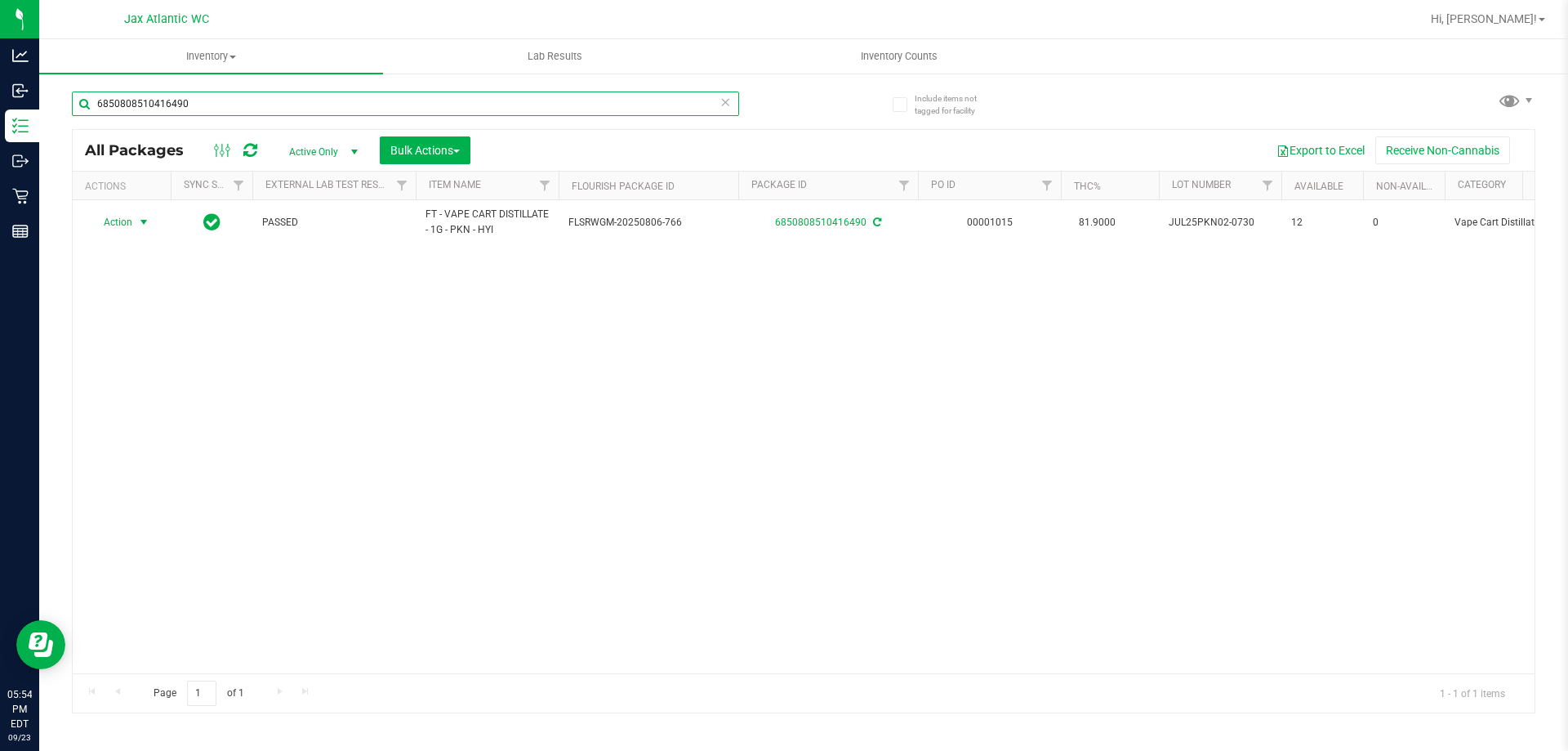
click at [173, 97] on input "6850808510416490" at bounding box center [405, 103] width 667 height 25
click at [178, 99] on input "6850808510416490" at bounding box center [405, 103] width 667 height 25
type input "bct"
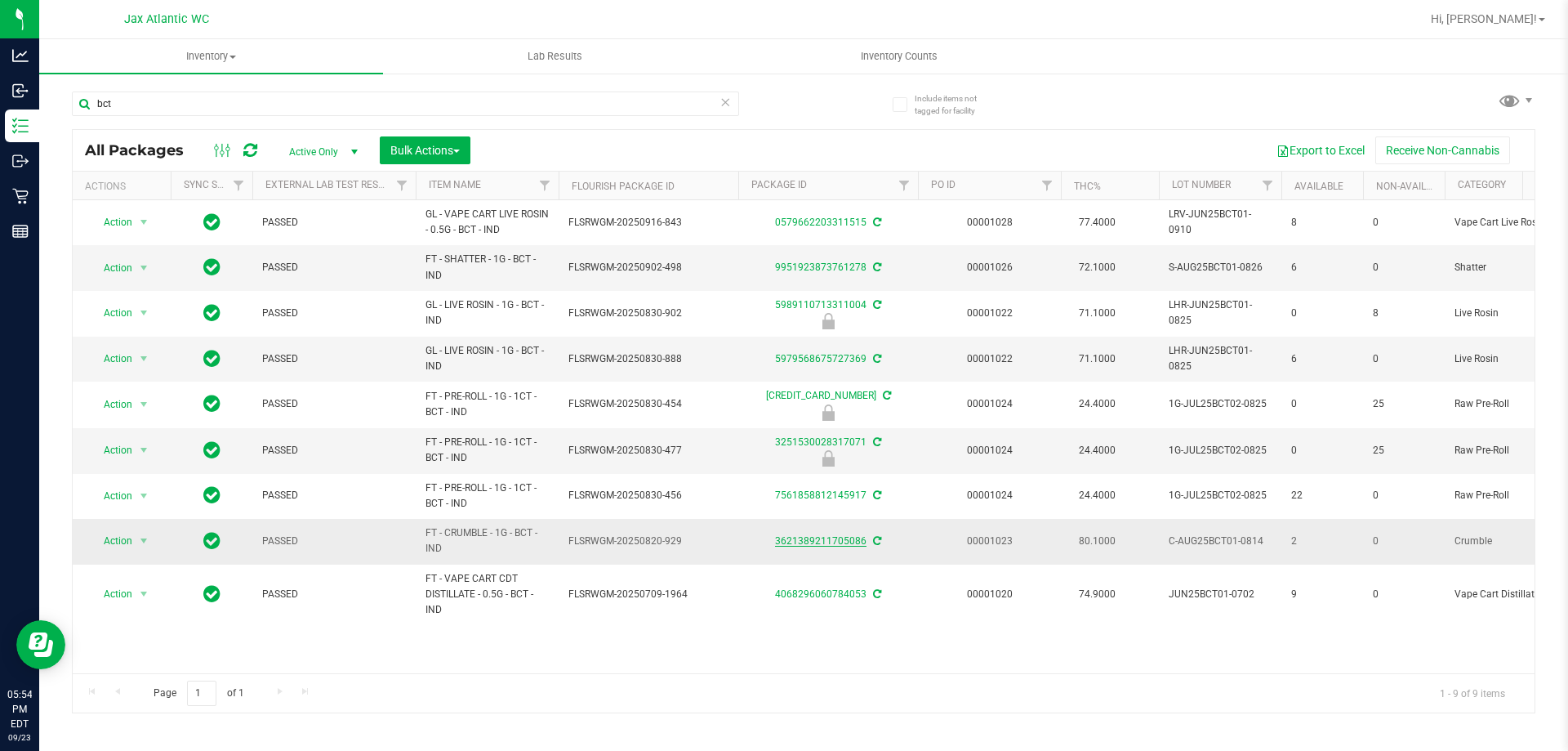
click at [829, 542] on link "3621389211705086" at bounding box center [820, 541] width 91 height 12
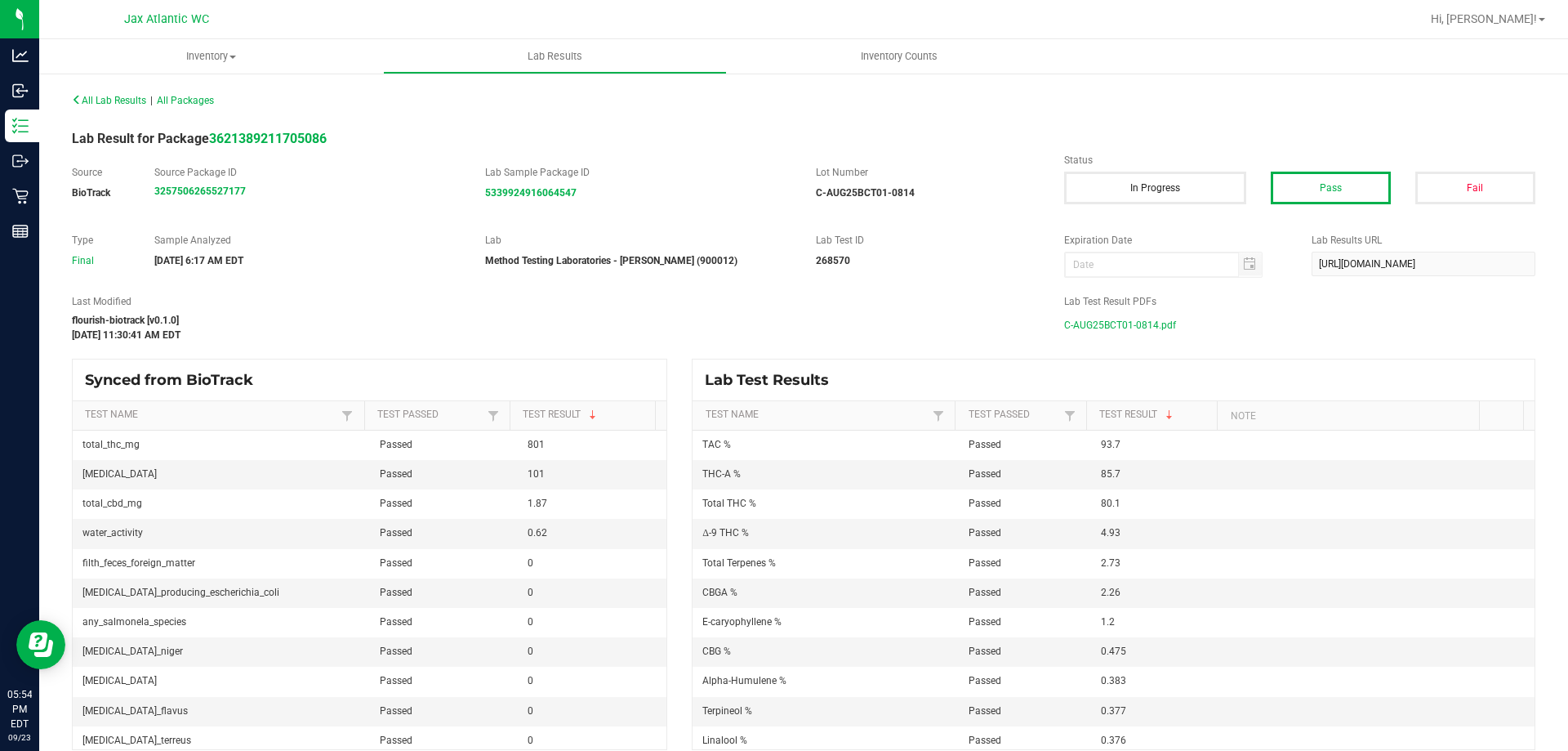
click at [1120, 318] on span "C-AUG25BCT01-0814.pdf" at bounding box center [1121, 325] width 112 height 25
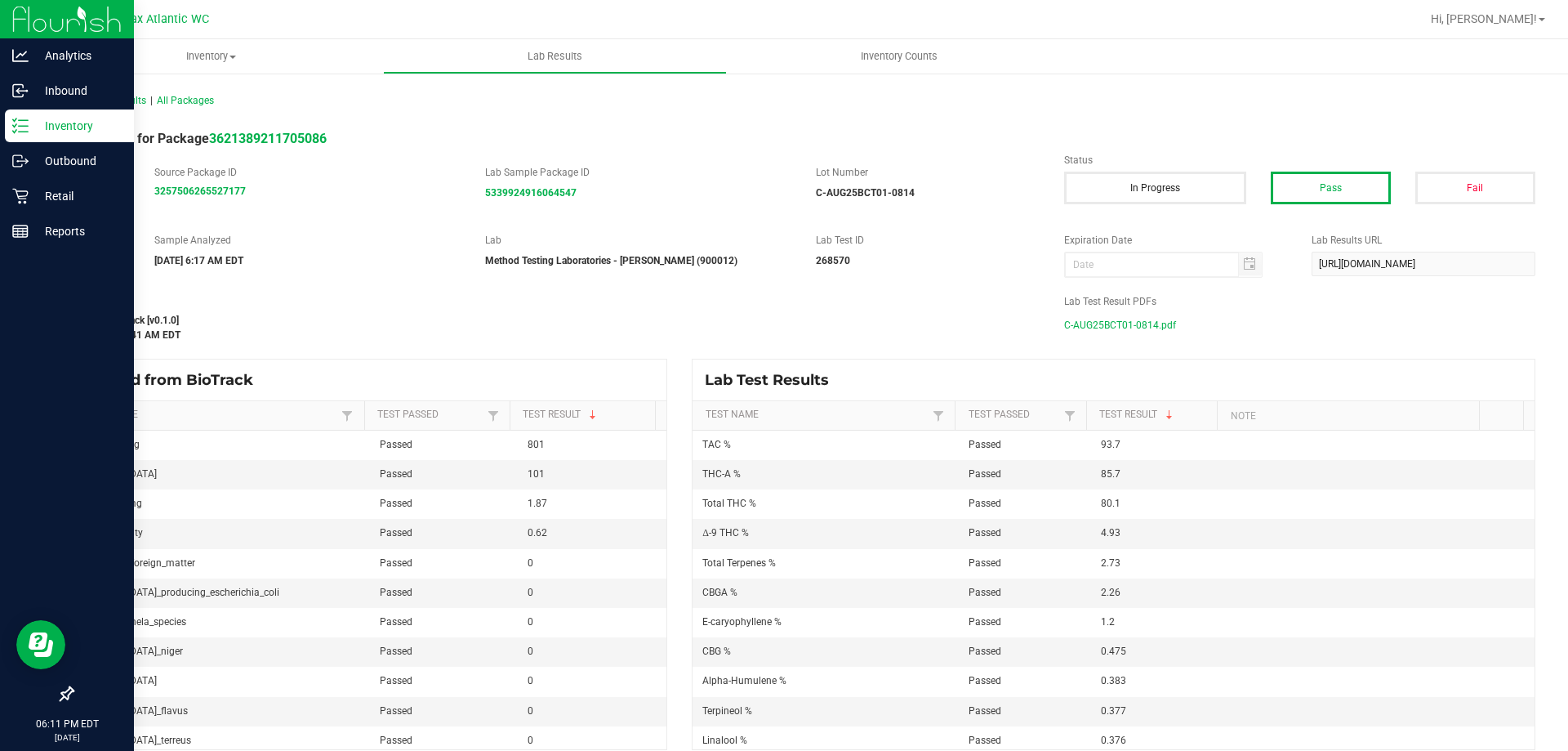
click at [33, 122] on p "Inventory" at bounding box center [78, 126] width 98 height 20
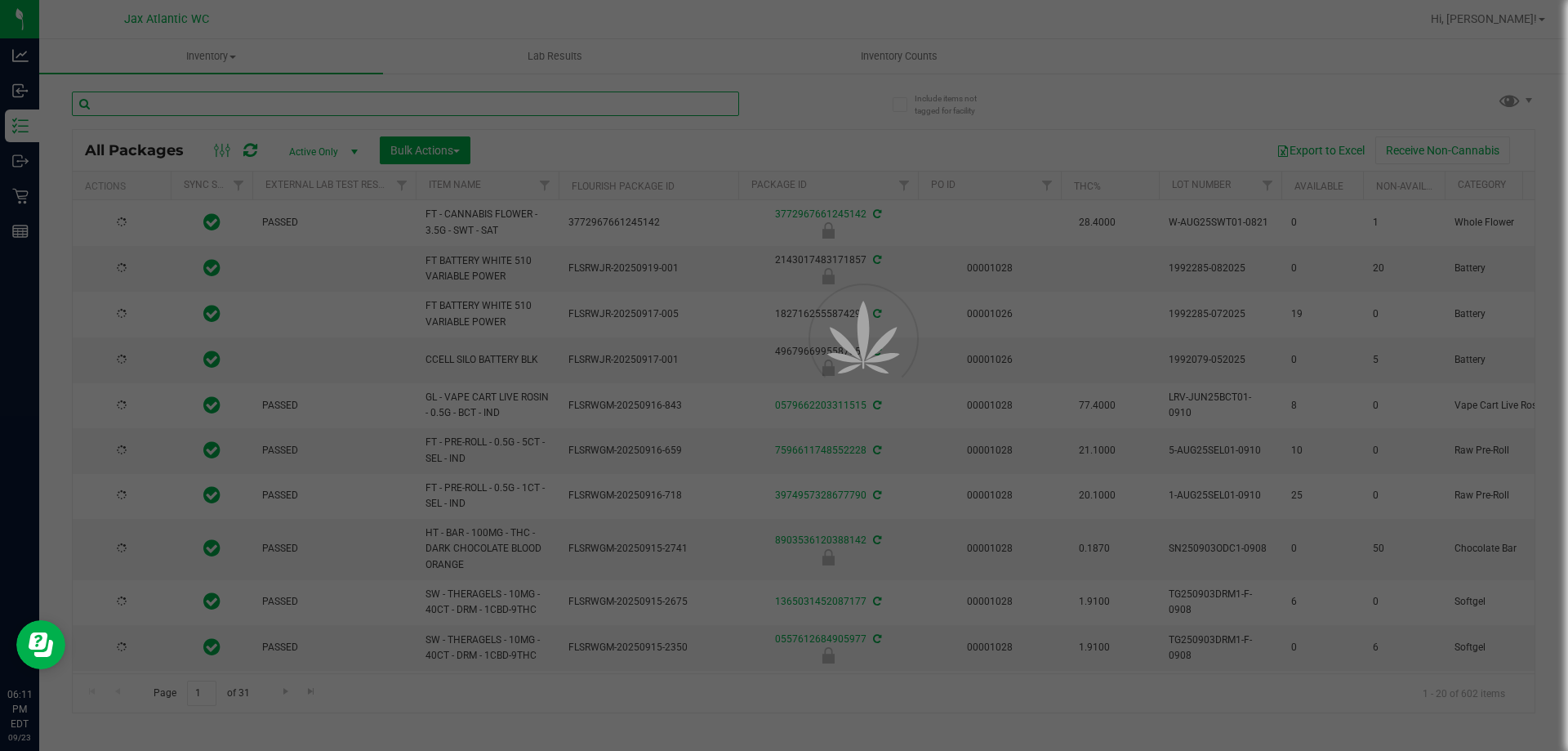
click at [177, 100] on input "text" at bounding box center [405, 103] width 667 height 25
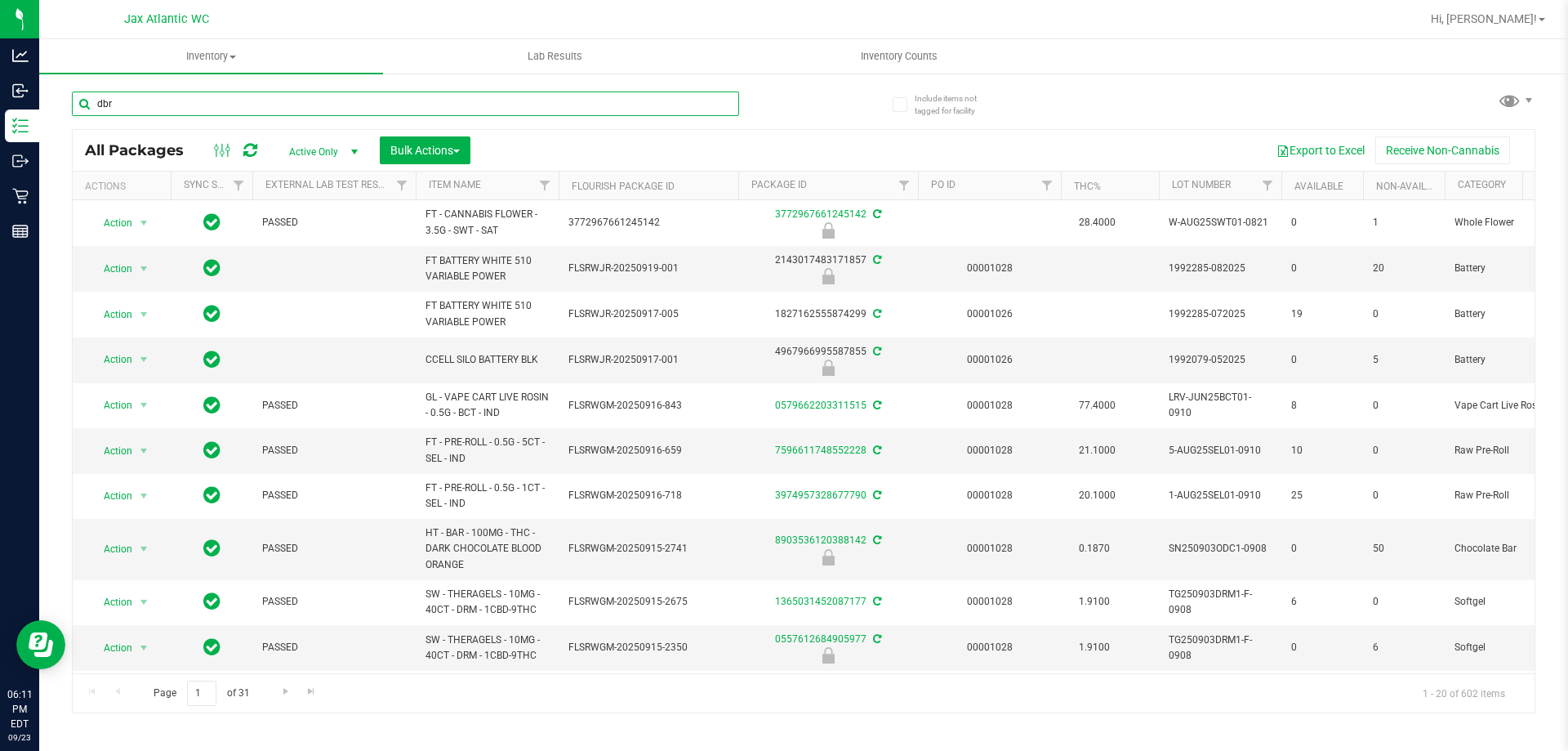
type input "dbr"
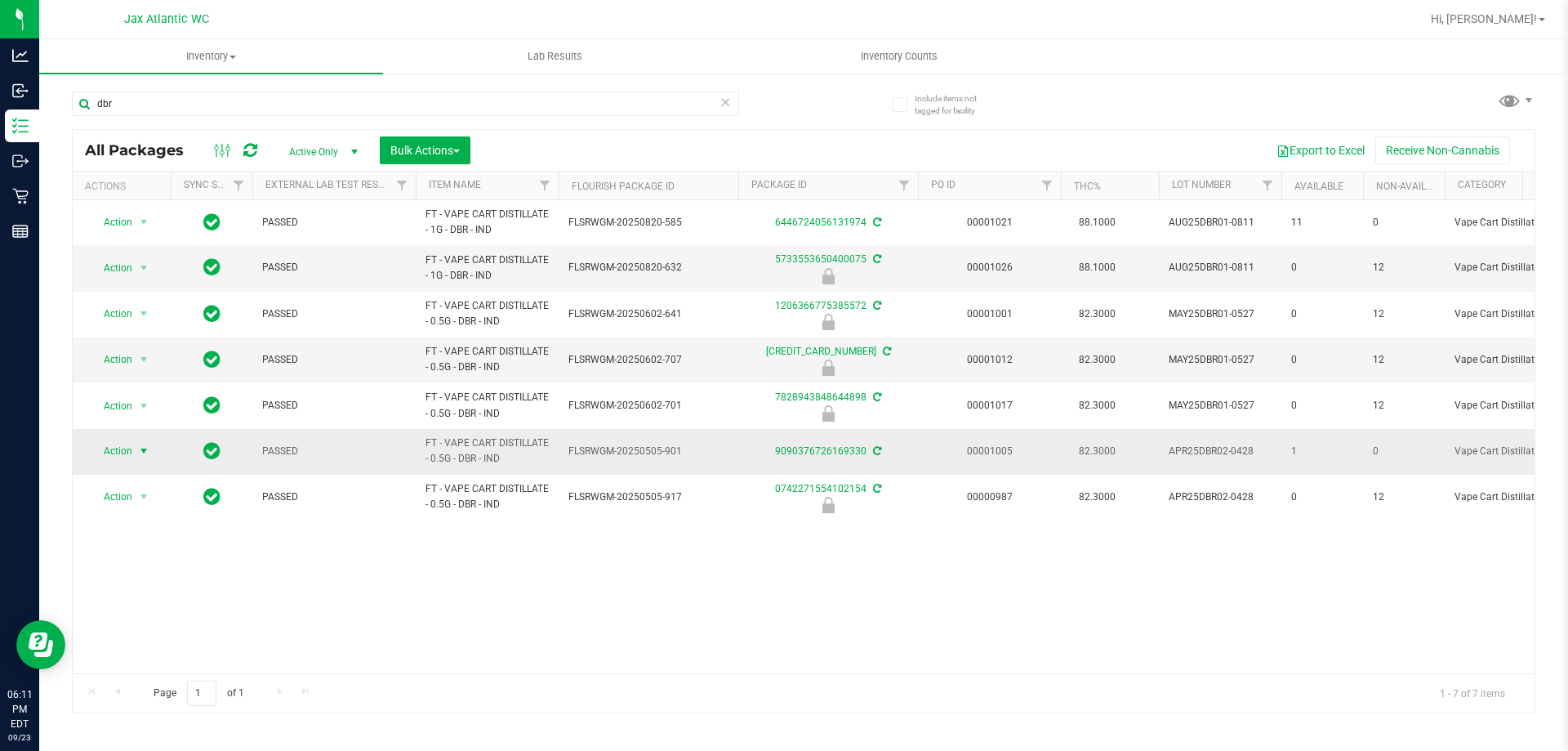
click at [147, 452] on span "select" at bounding box center [143, 451] width 13 height 13
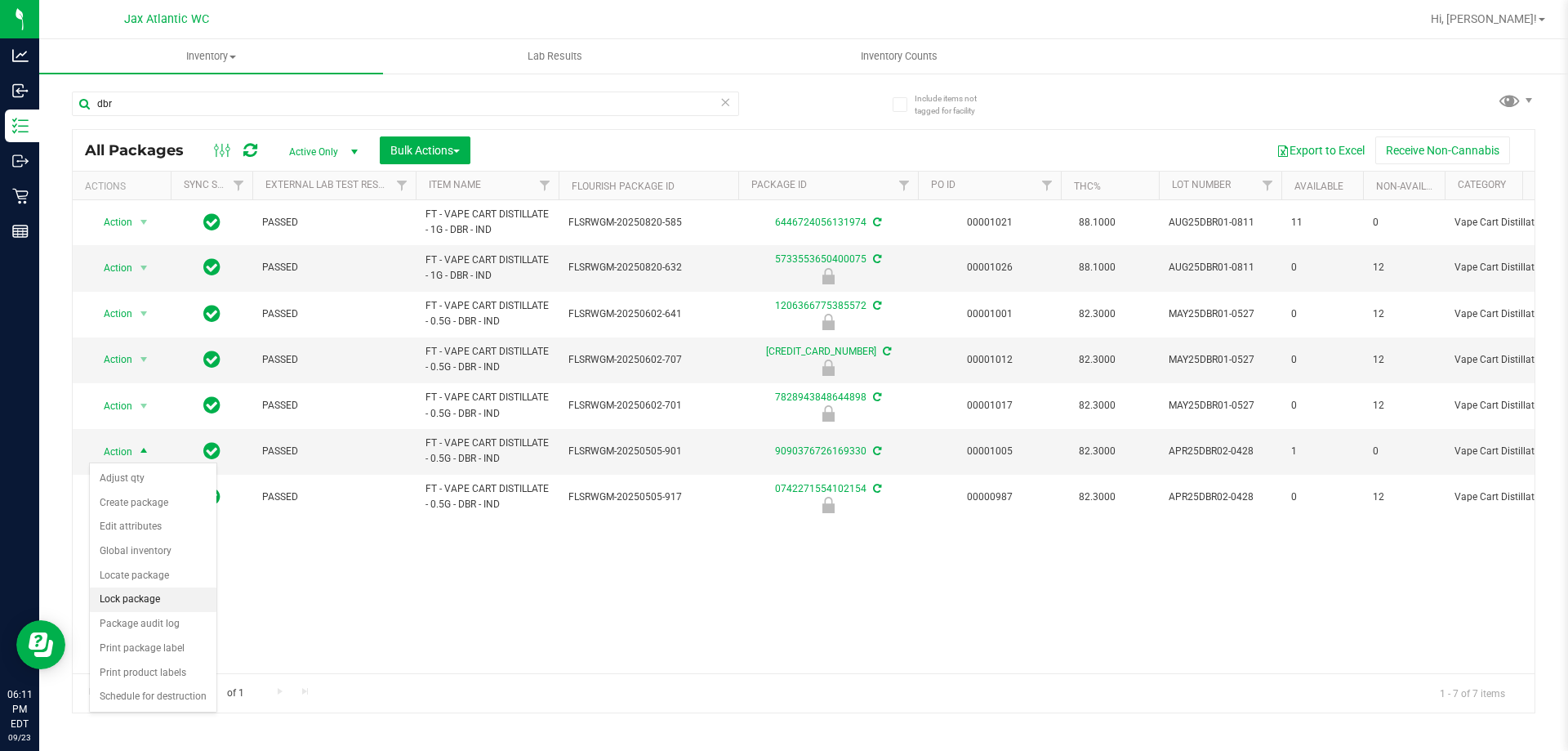
click at [149, 599] on li "Lock package" at bounding box center [153, 600] width 127 height 25
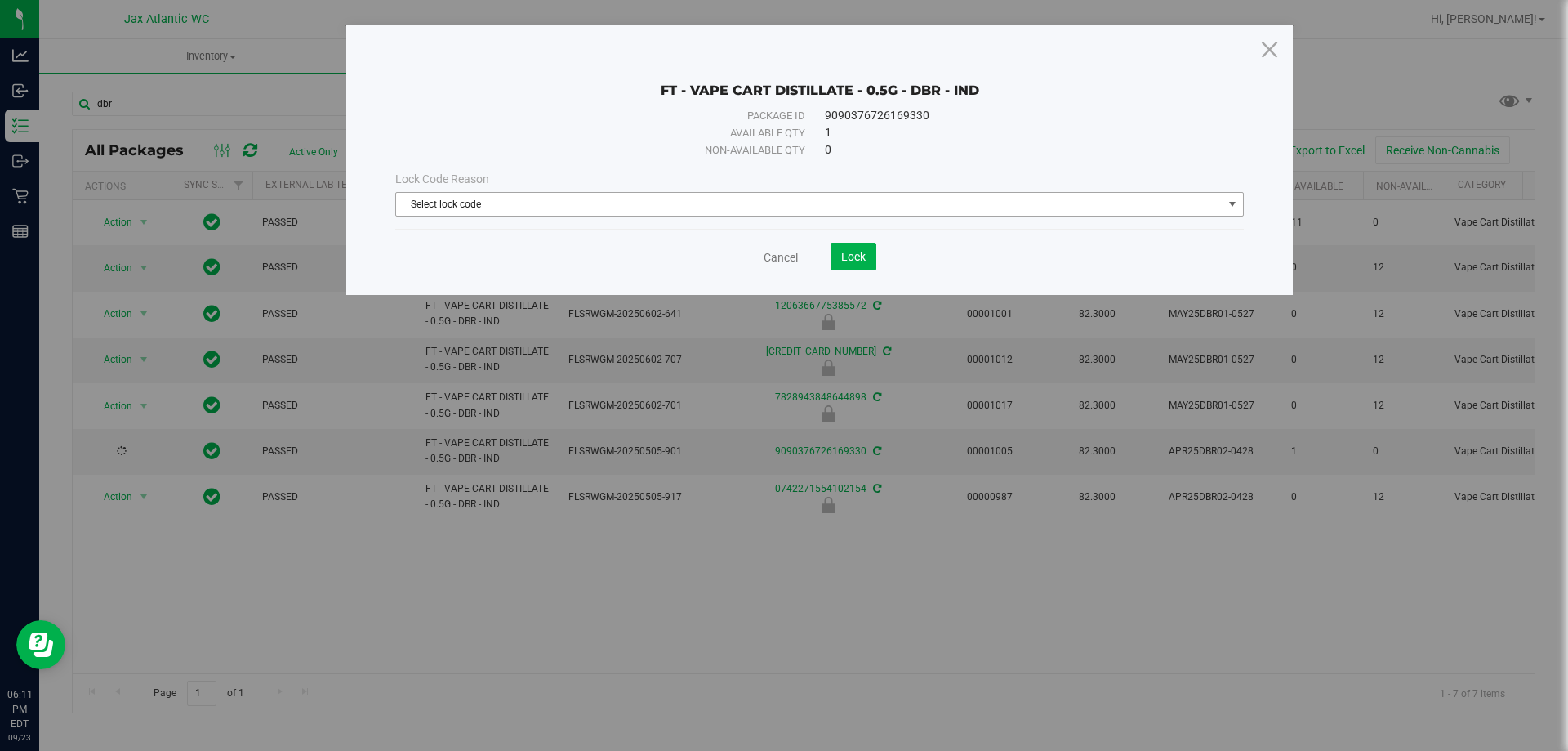
click at [409, 210] on span "Select lock code" at bounding box center [810, 203] width 827 height 23
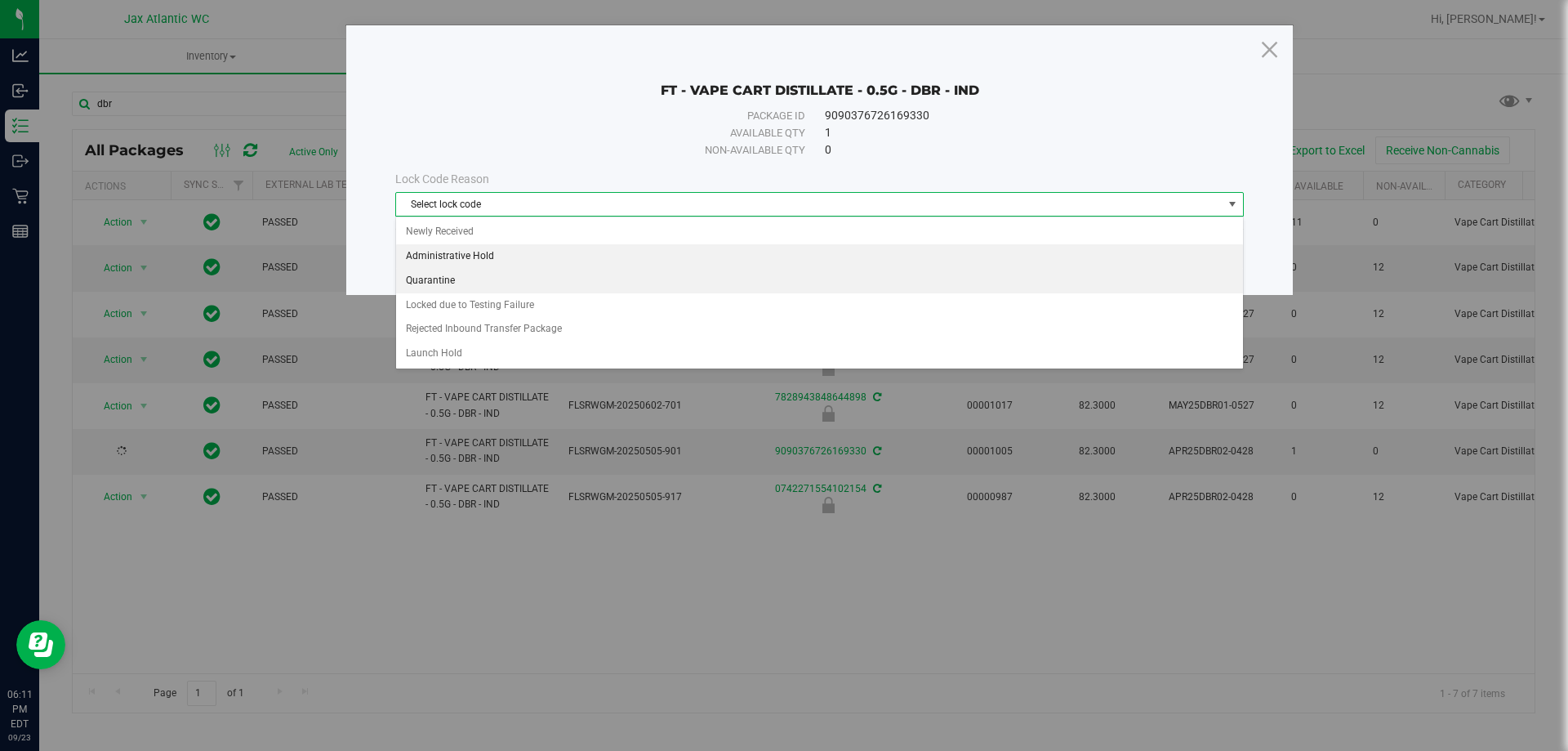
click at [456, 271] on li "Quarantine" at bounding box center [819, 281] width 847 height 25
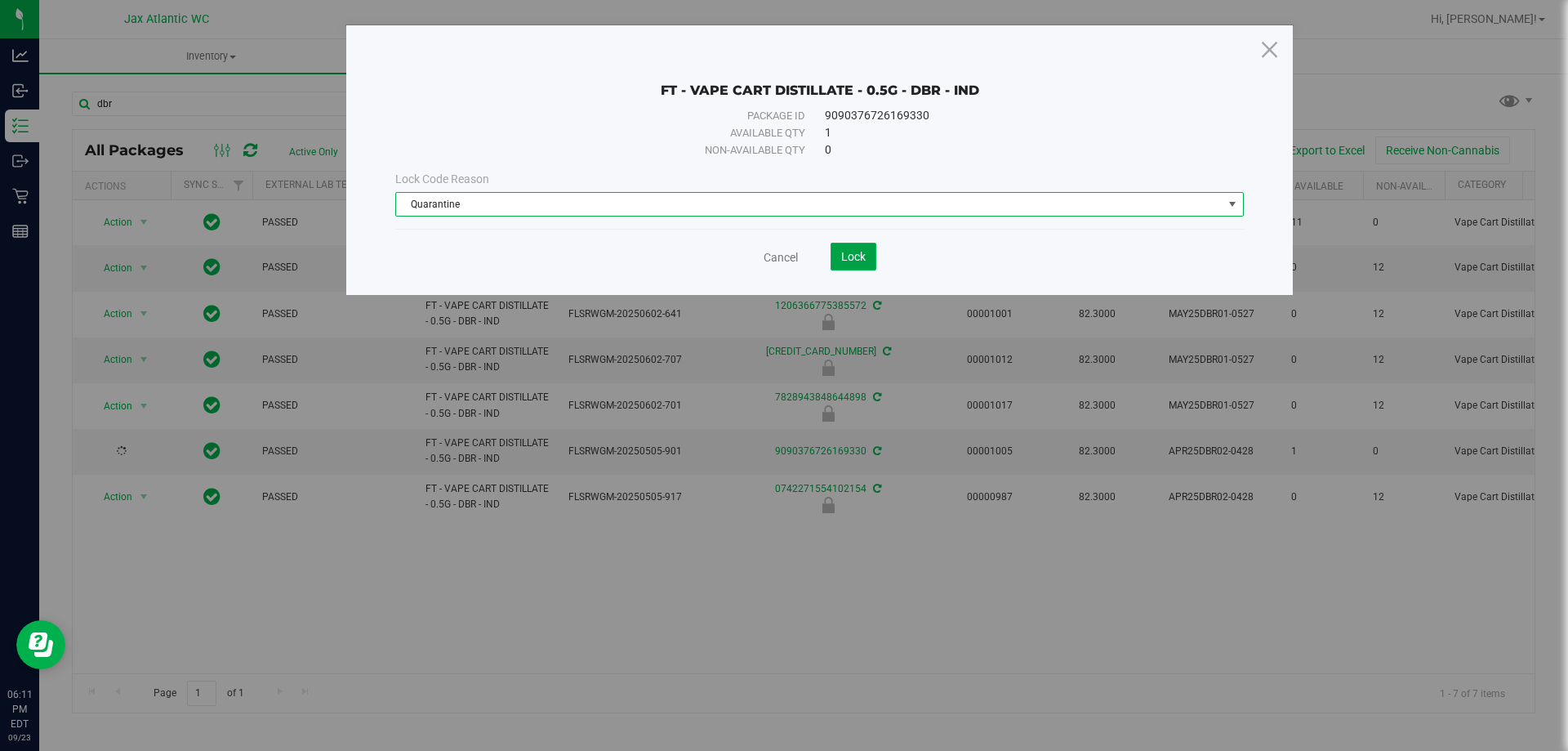
click at [867, 251] on button "Lock" at bounding box center [854, 256] width 46 height 27
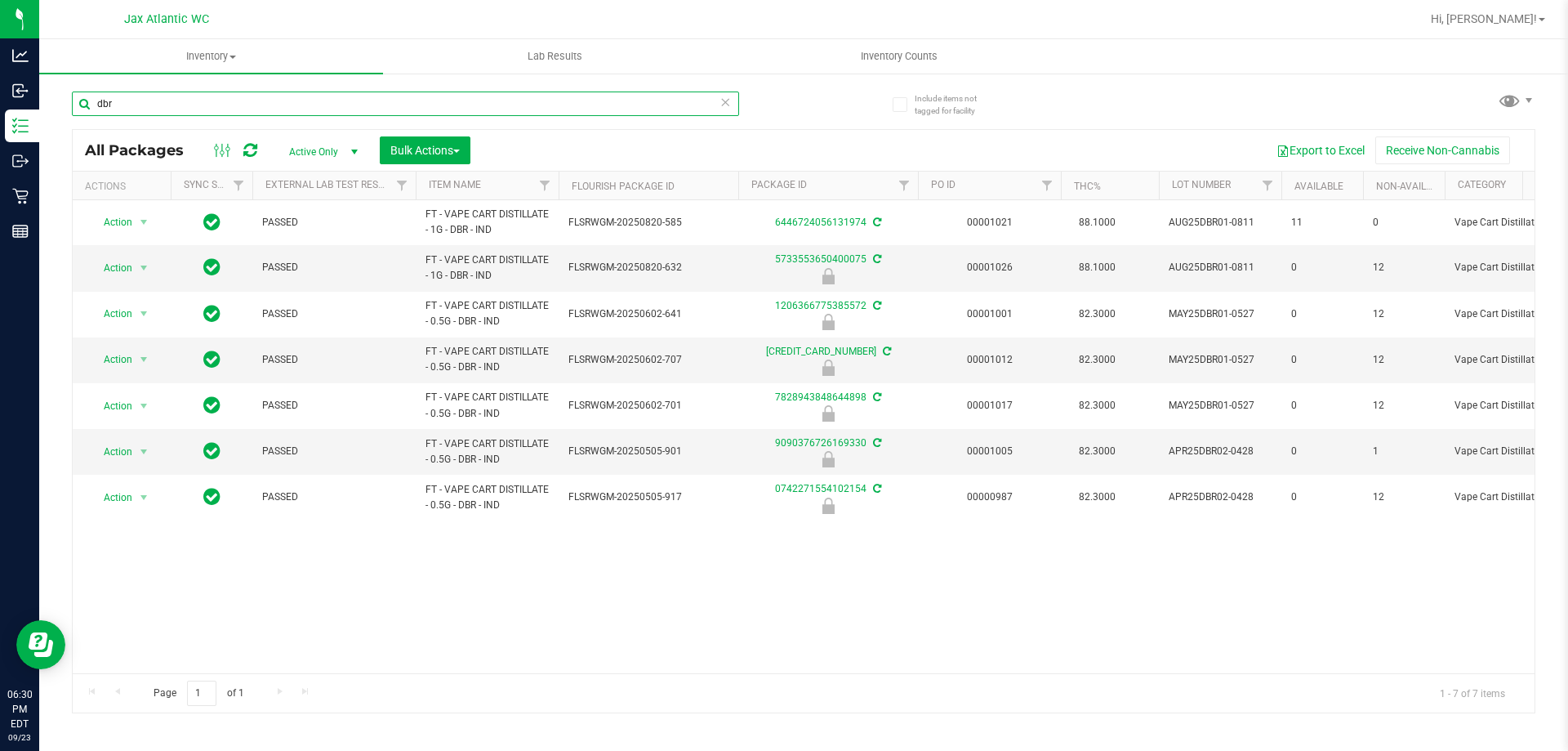
click at [183, 109] on input "dbr" at bounding box center [405, 103] width 667 height 25
type input "aml"
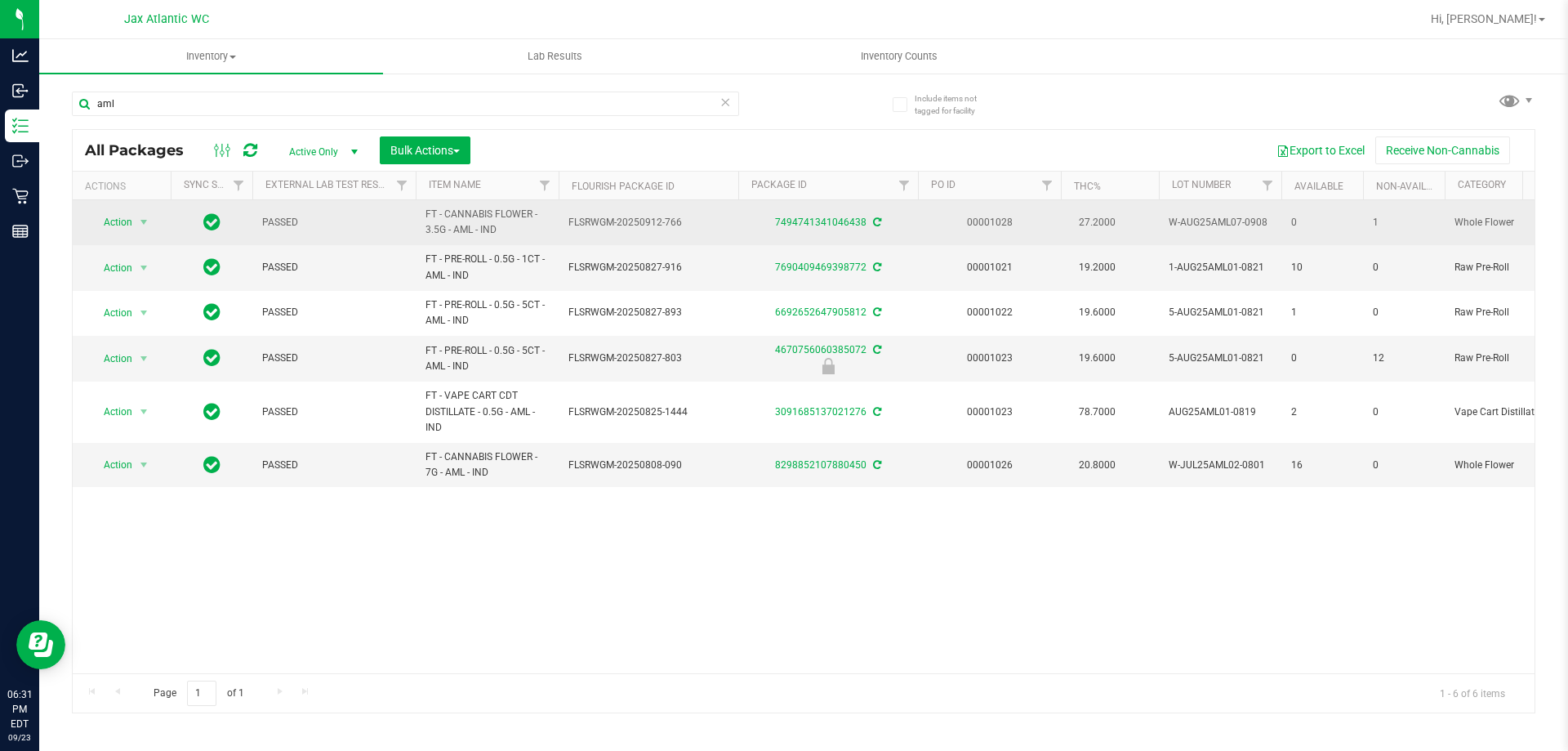
click at [1373, 222] on td "1" at bounding box center [1404, 223] width 81 height 45
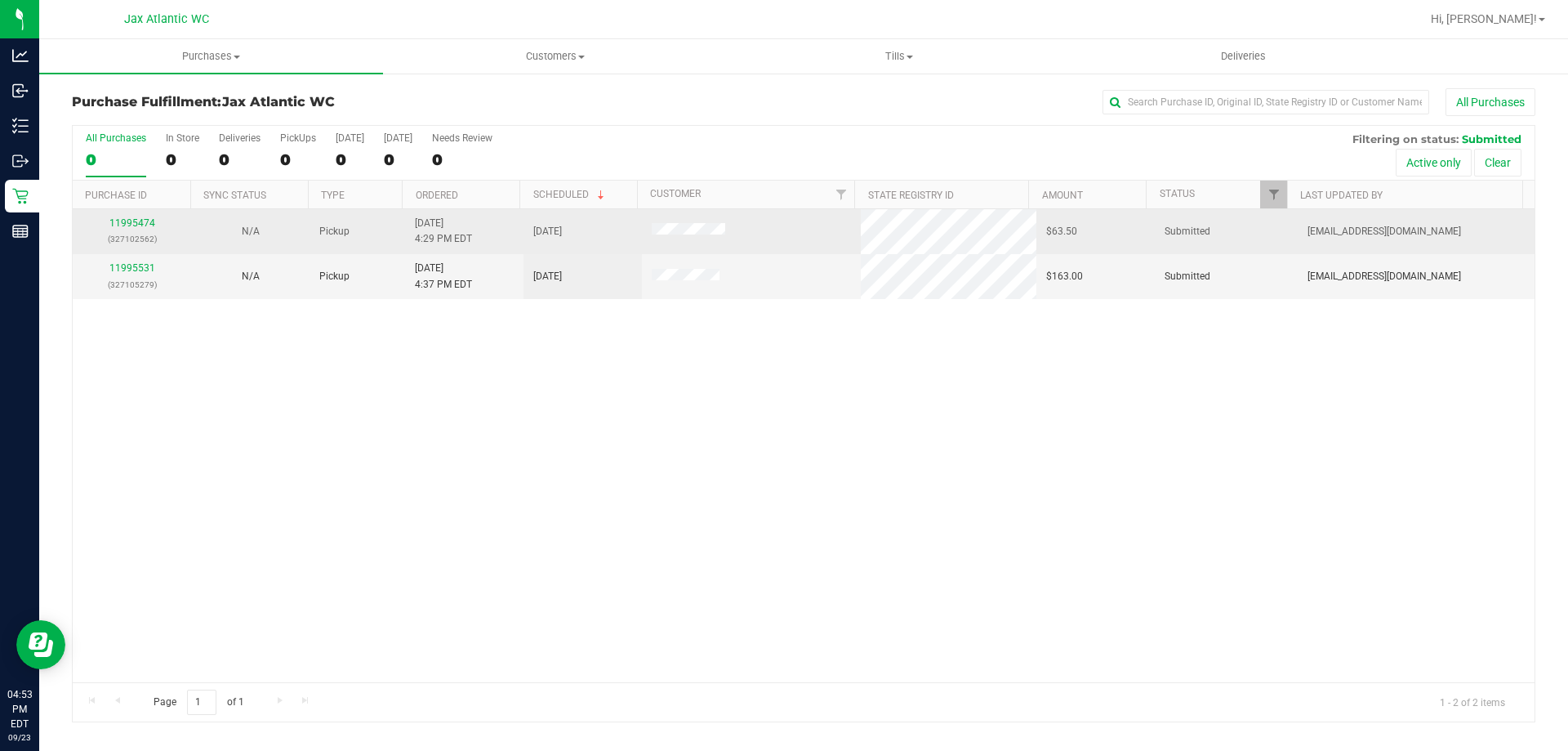
click at [120, 217] on div "11995474 (327102562)" at bounding box center [131, 232] width 99 height 31
click at [134, 222] on link "11995474" at bounding box center [132, 223] width 46 height 12
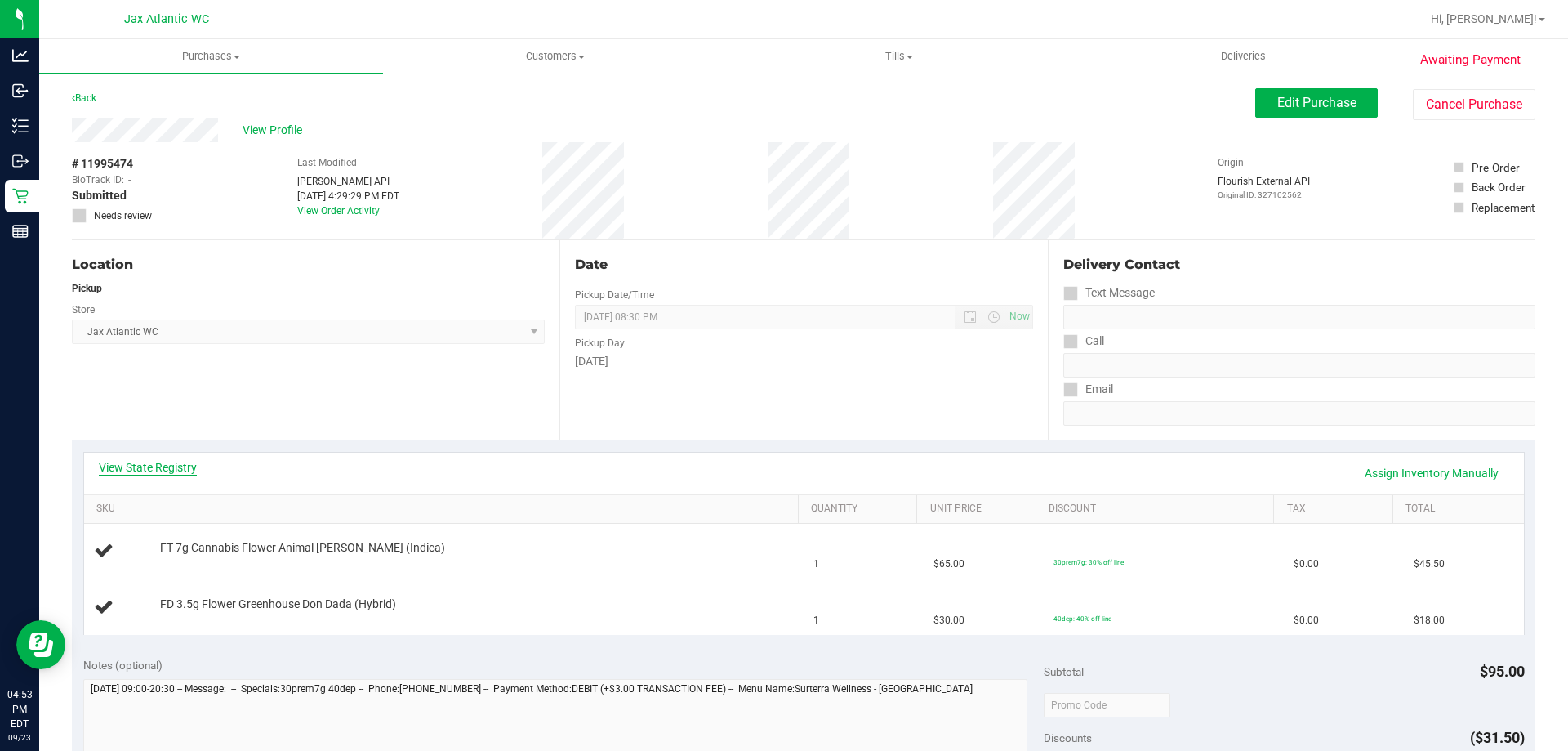
click at [183, 461] on link "View State Registry" at bounding box center [148, 467] width 98 height 17
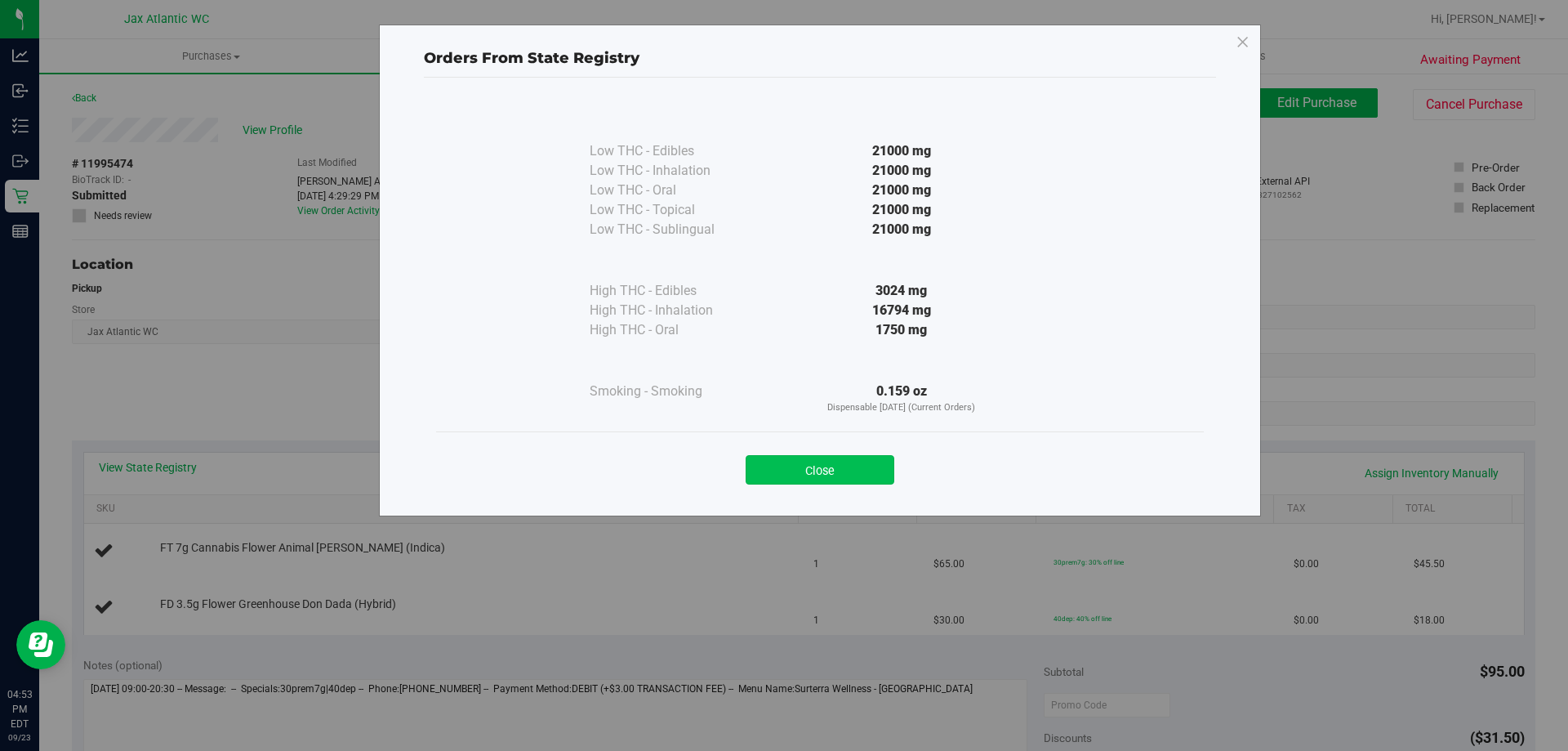
click at [875, 464] on button "Close" at bounding box center [820, 470] width 149 height 29
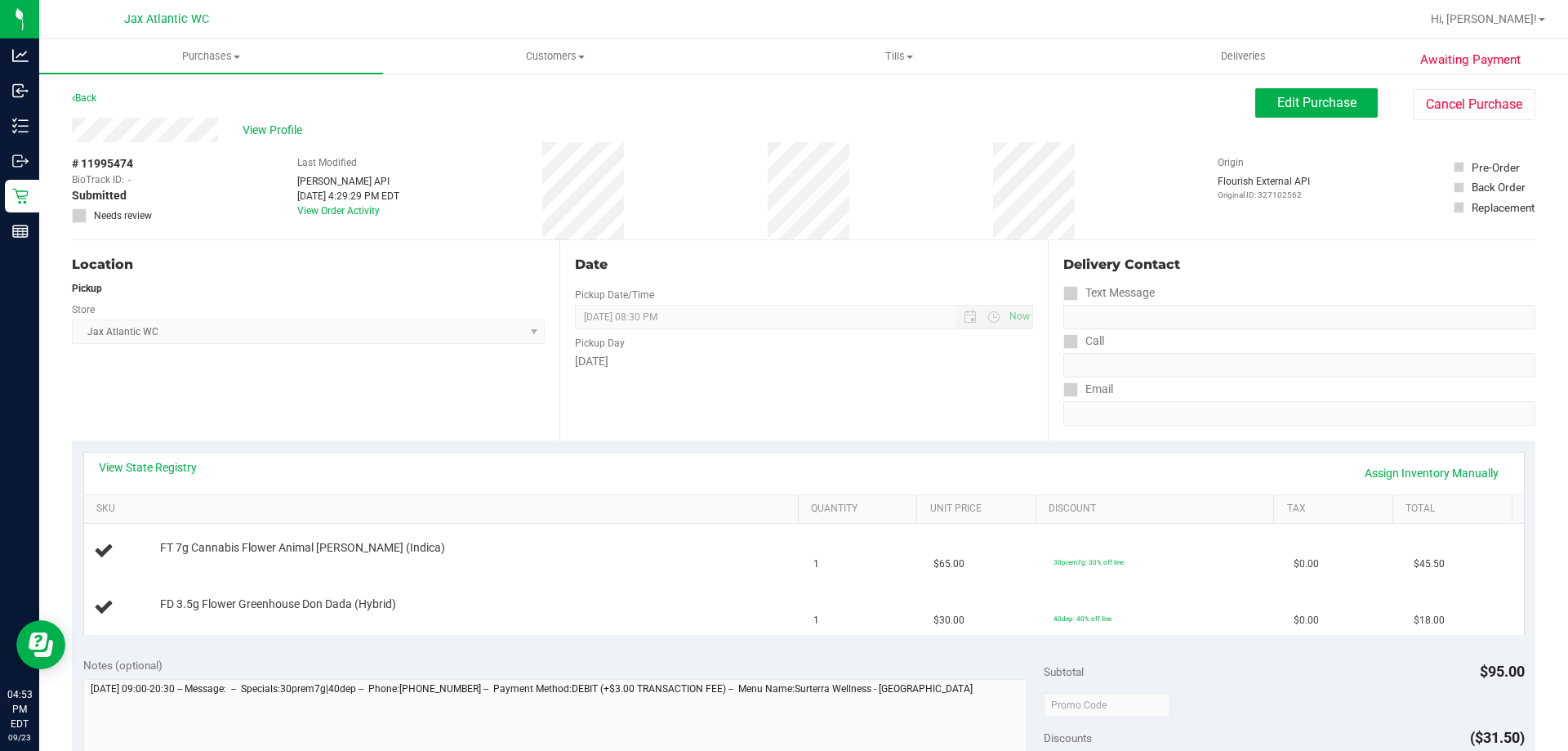
click at [127, 456] on div "View State Registry Assign Inventory Manually" at bounding box center [805, 473] width 1440 height 41
click at [140, 467] on link "View State Registry" at bounding box center [148, 467] width 98 height 17
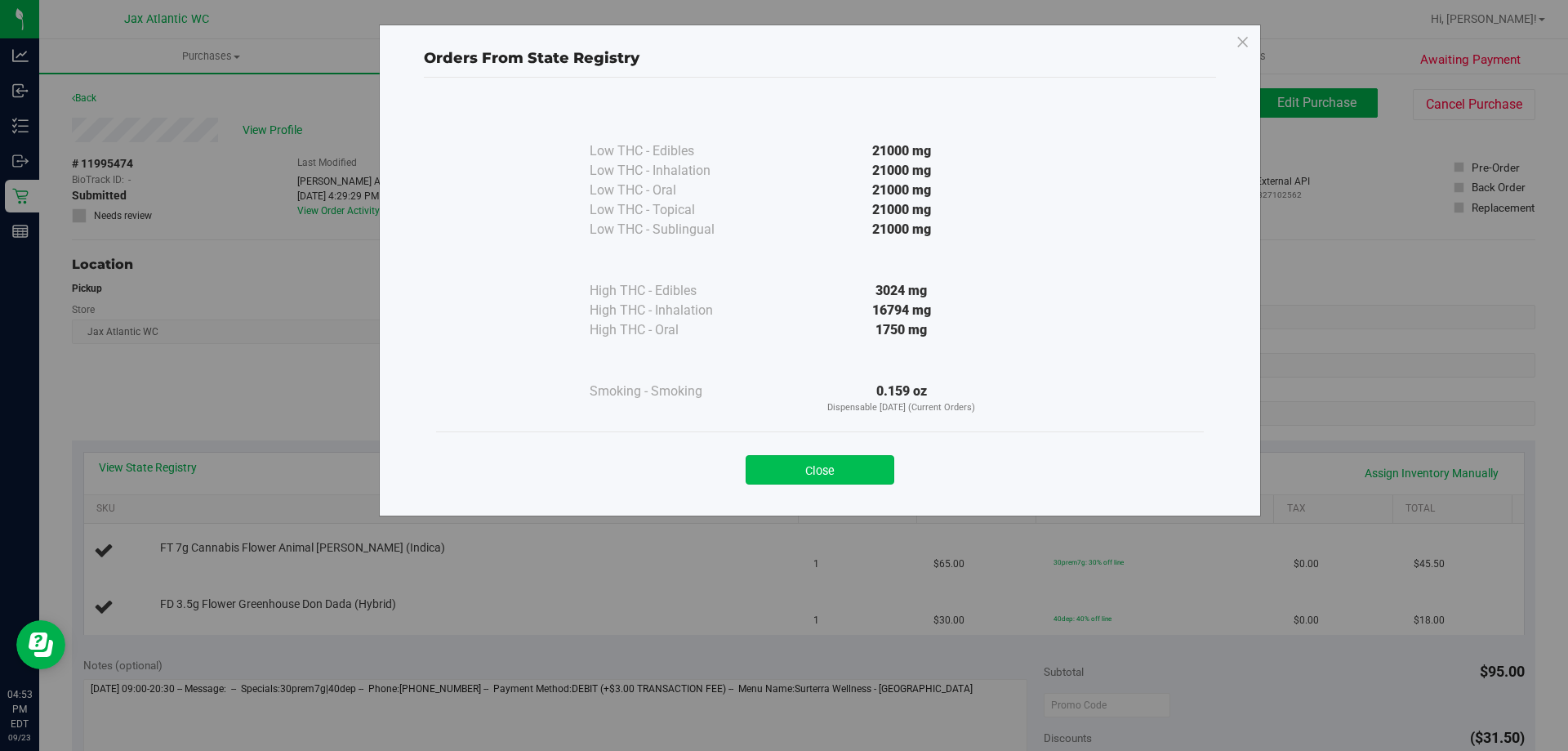
click at [803, 472] on button "Close" at bounding box center [820, 470] width 149 height 29
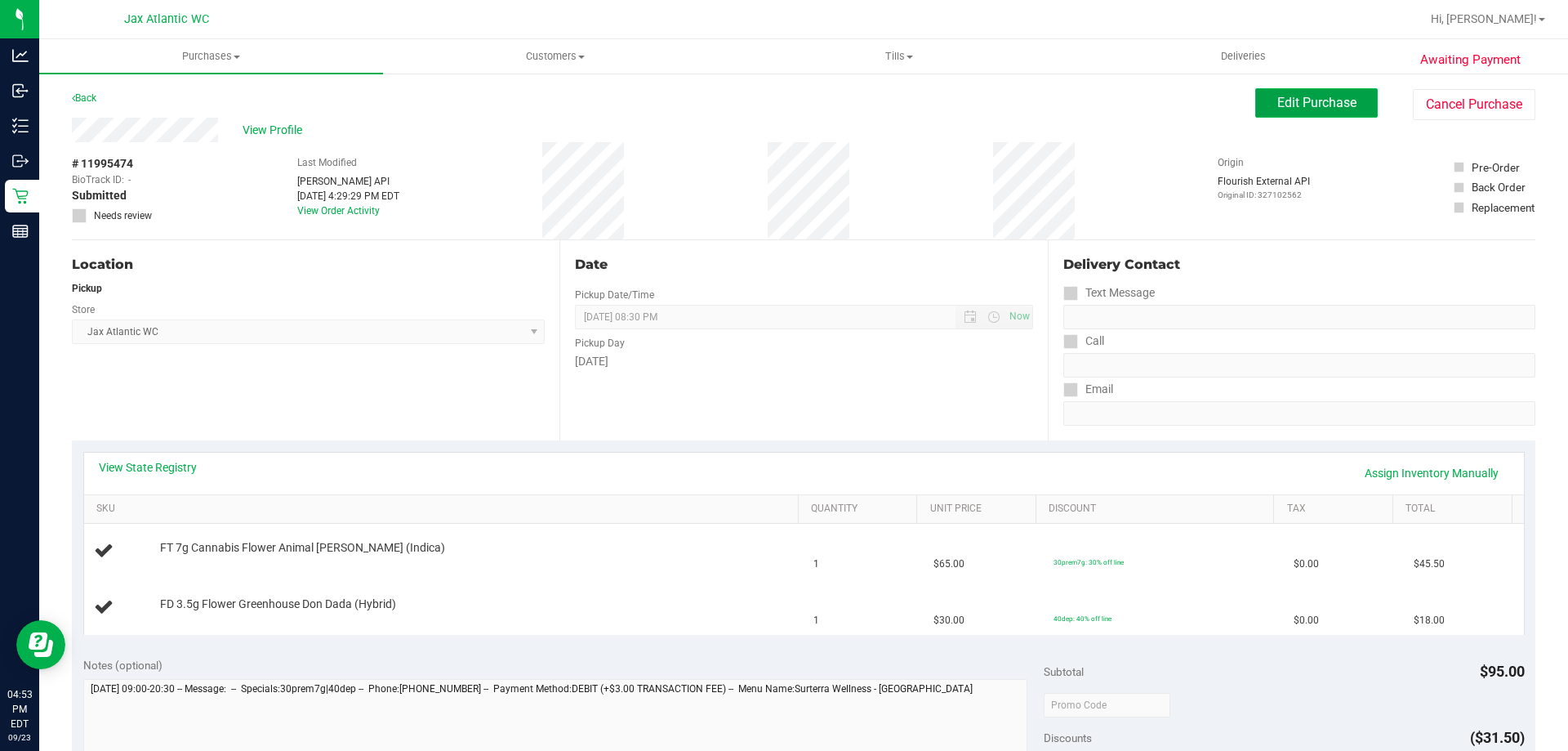
click at [1321, 109] on span "Edit Purchase" at bounding box center [1317, 103] width 79 height 16
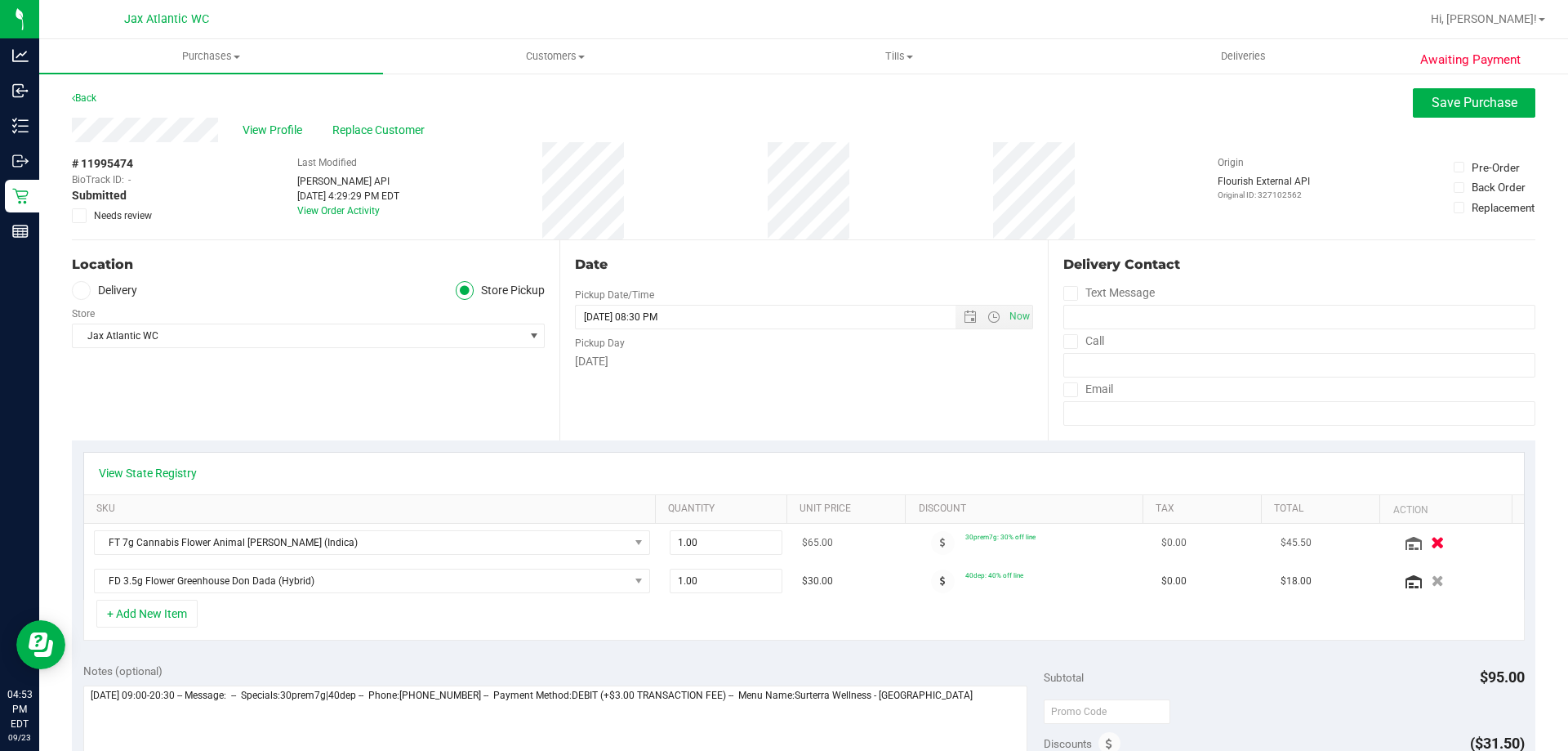
click at [1424, 545] on button "button" at bounding box center [1437, 542] width 27 height 17
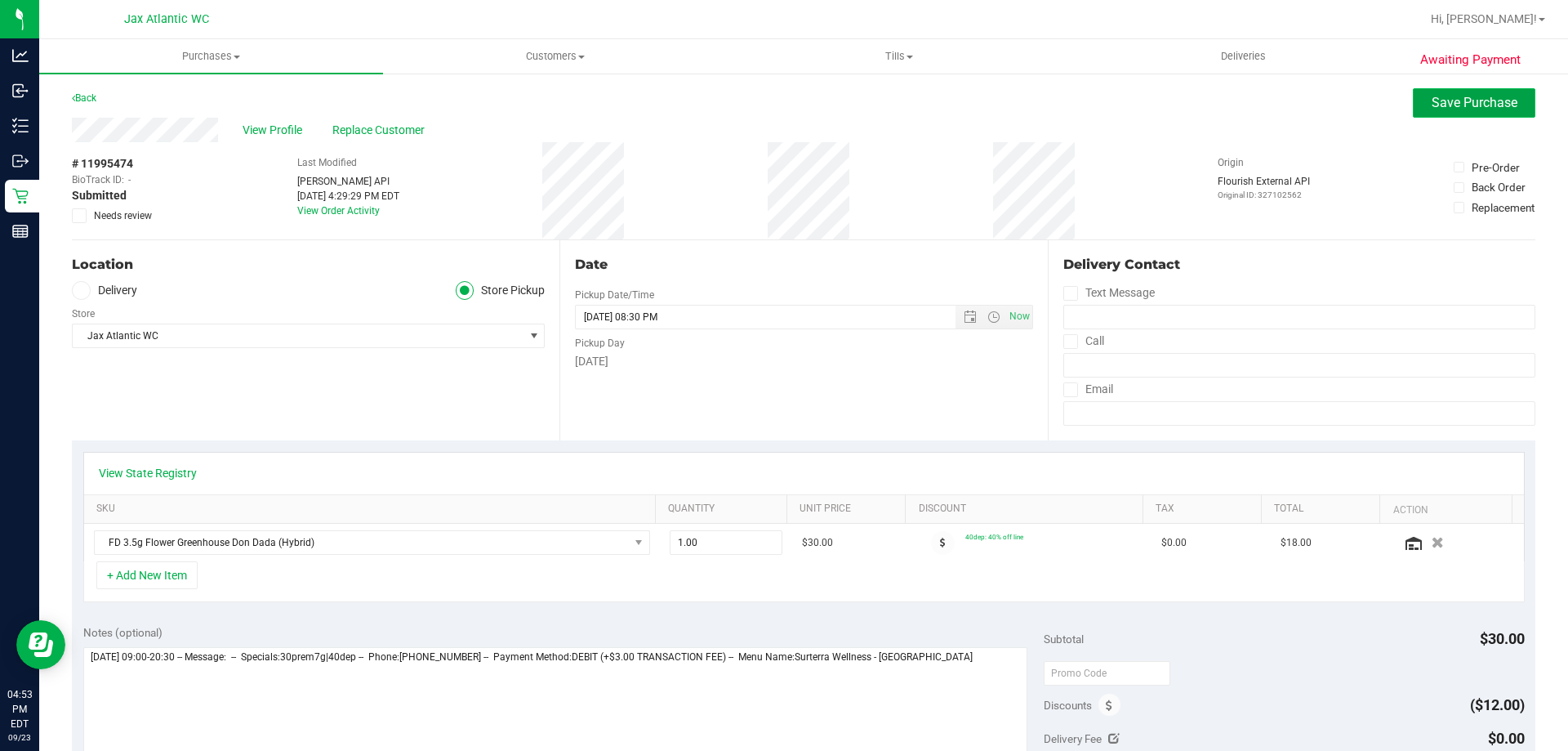
click at [1438, 100] on span "Save Purchase" at bounding box center [1474, 103] width 85 height 16
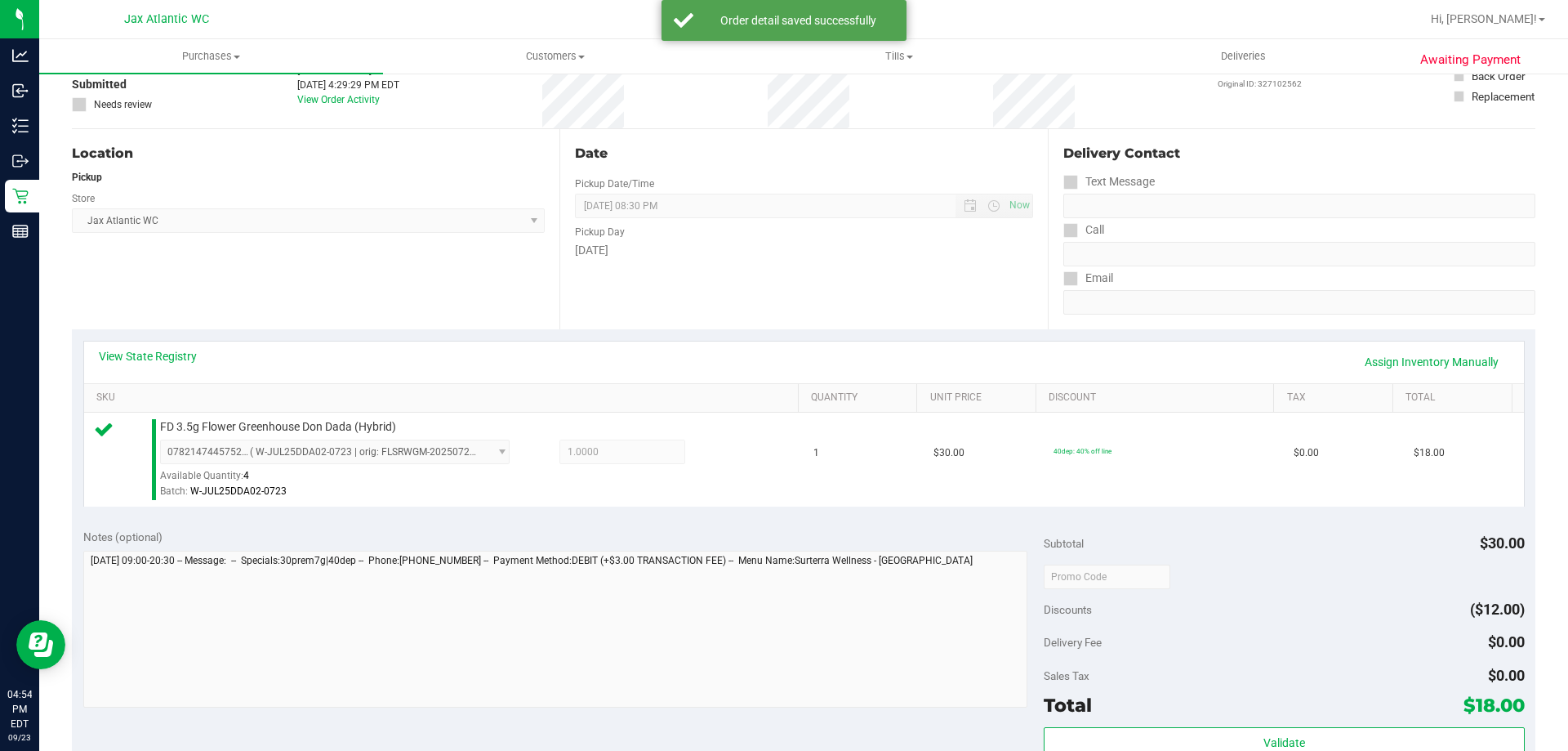
scroll to position [245, 0]
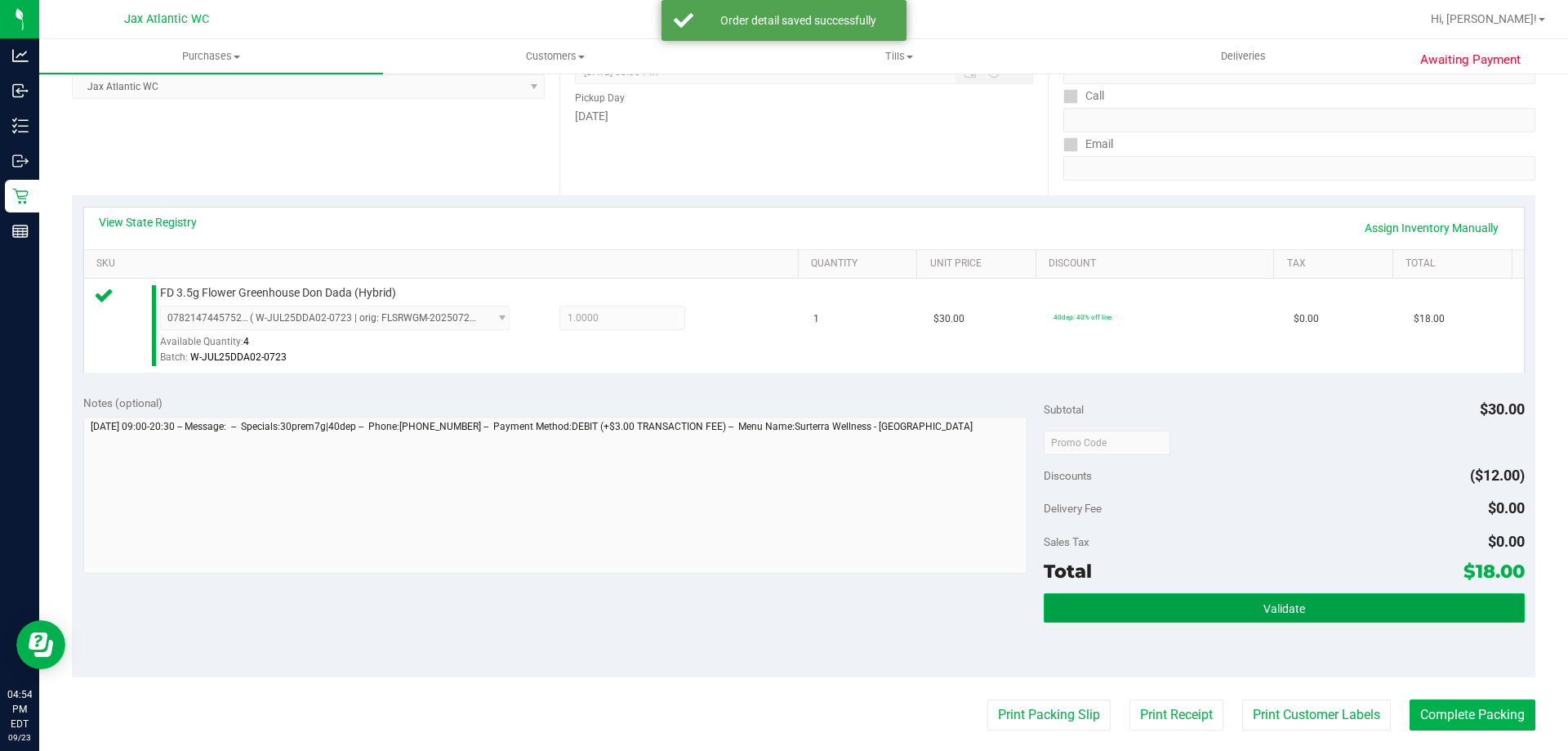
click at [1246, 617] on button "Validate" at bounding box center [1284, 608] width 481 height 29
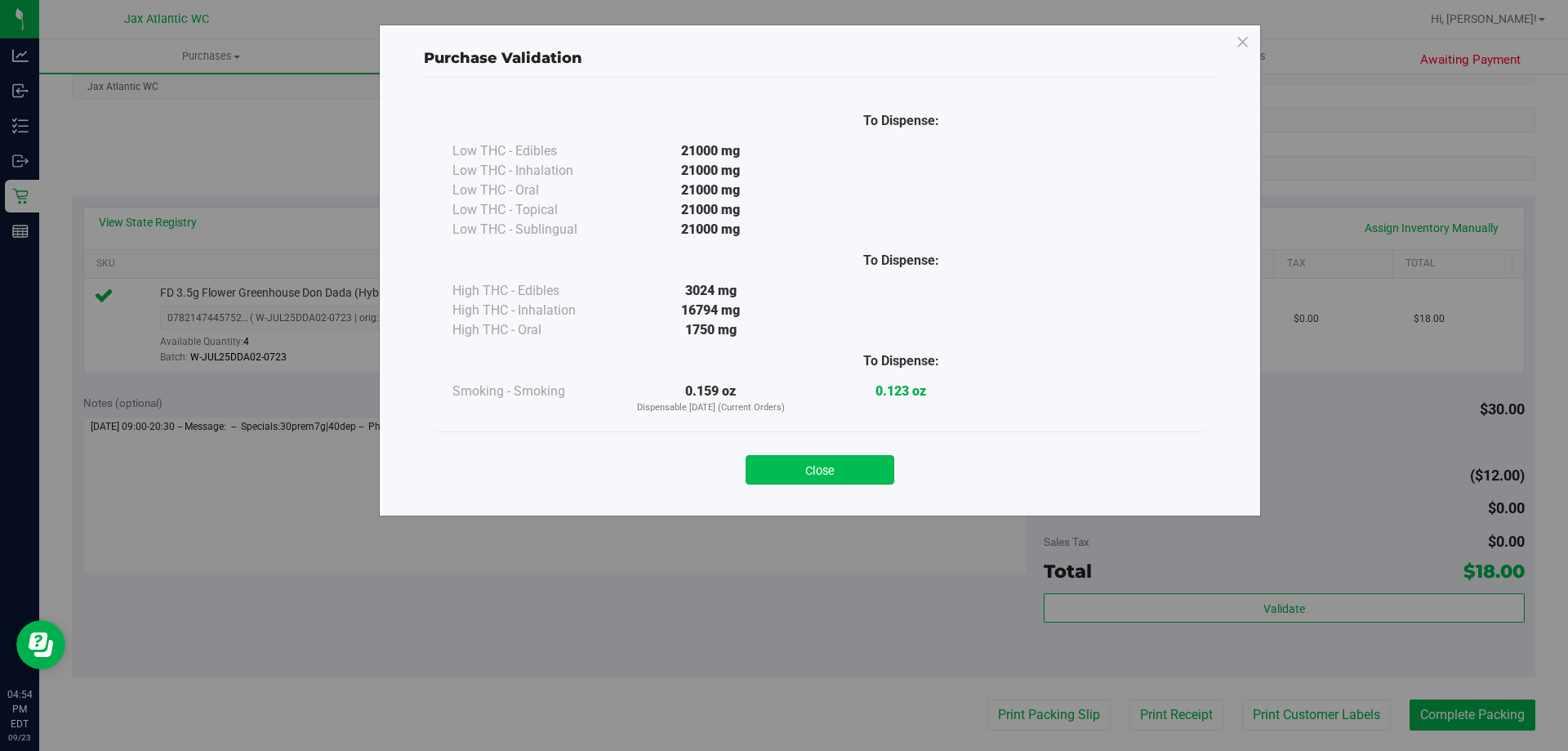
click at [840, 466] on button "Close" at bounding box center [820, 470] width 149 height 29
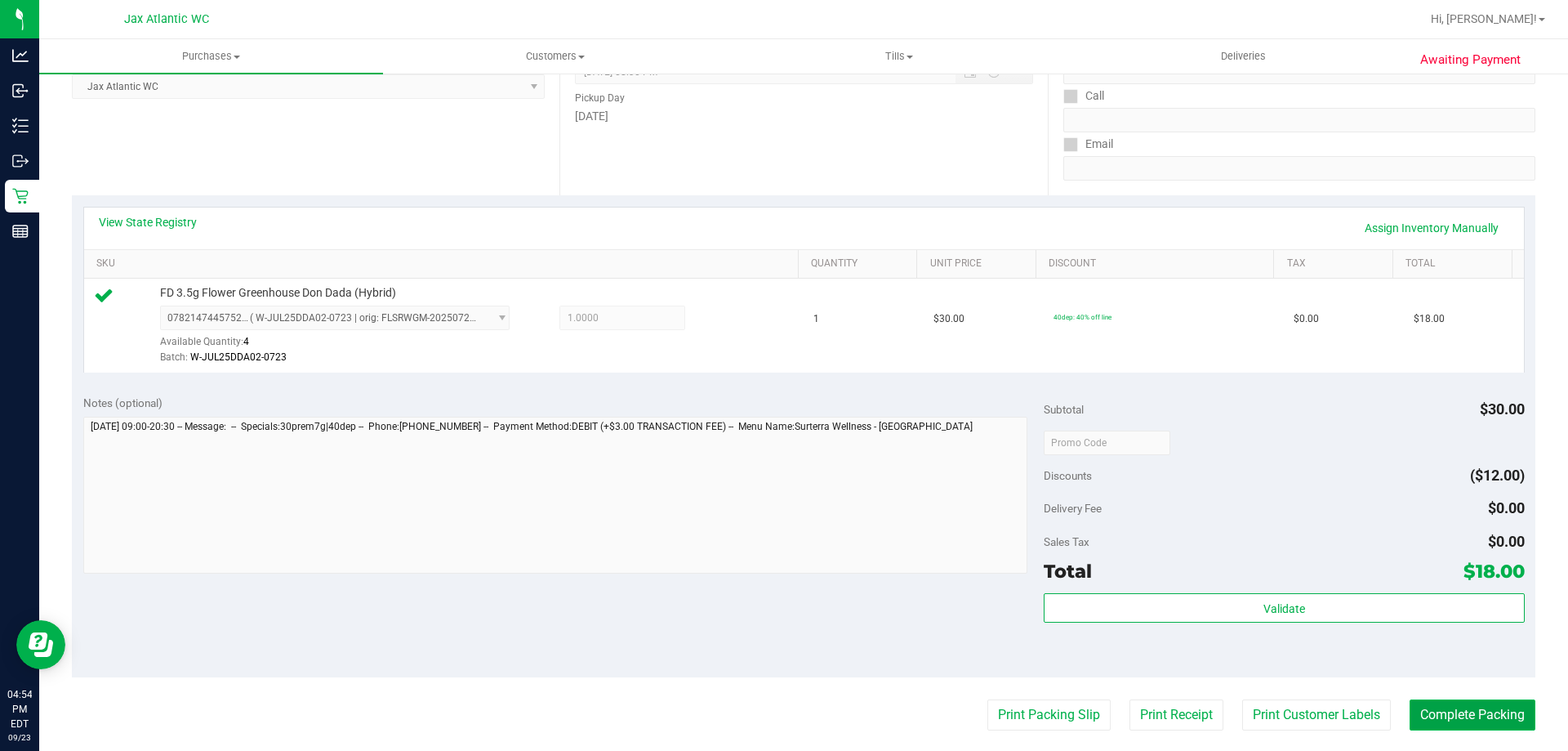
click at [1429, 706] on button "Complete Packing" at bounding box center [1473, 716] width 126 height 31
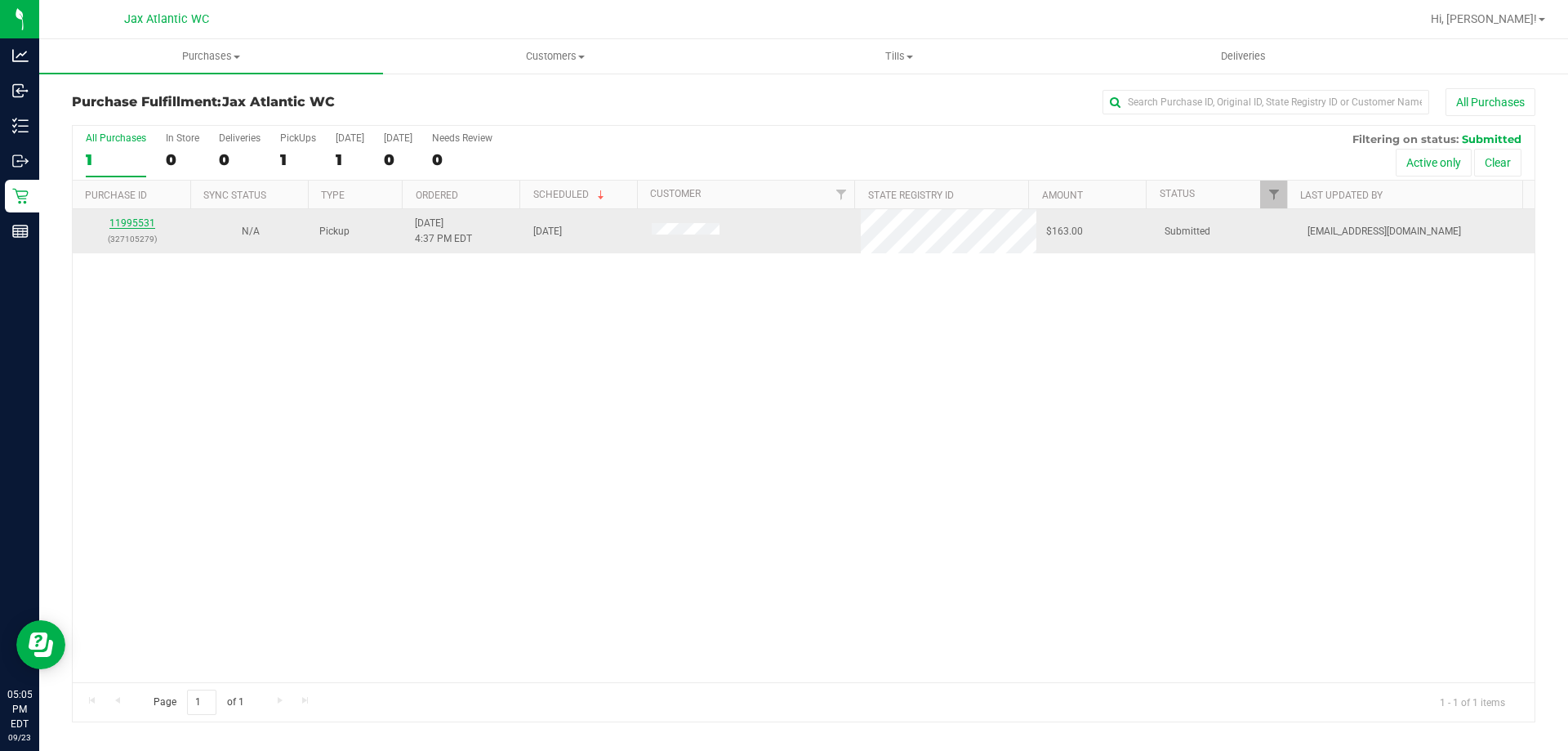
click at [131, 217] on link "11995531" at bounding box center [132, 223] width 46 height 12
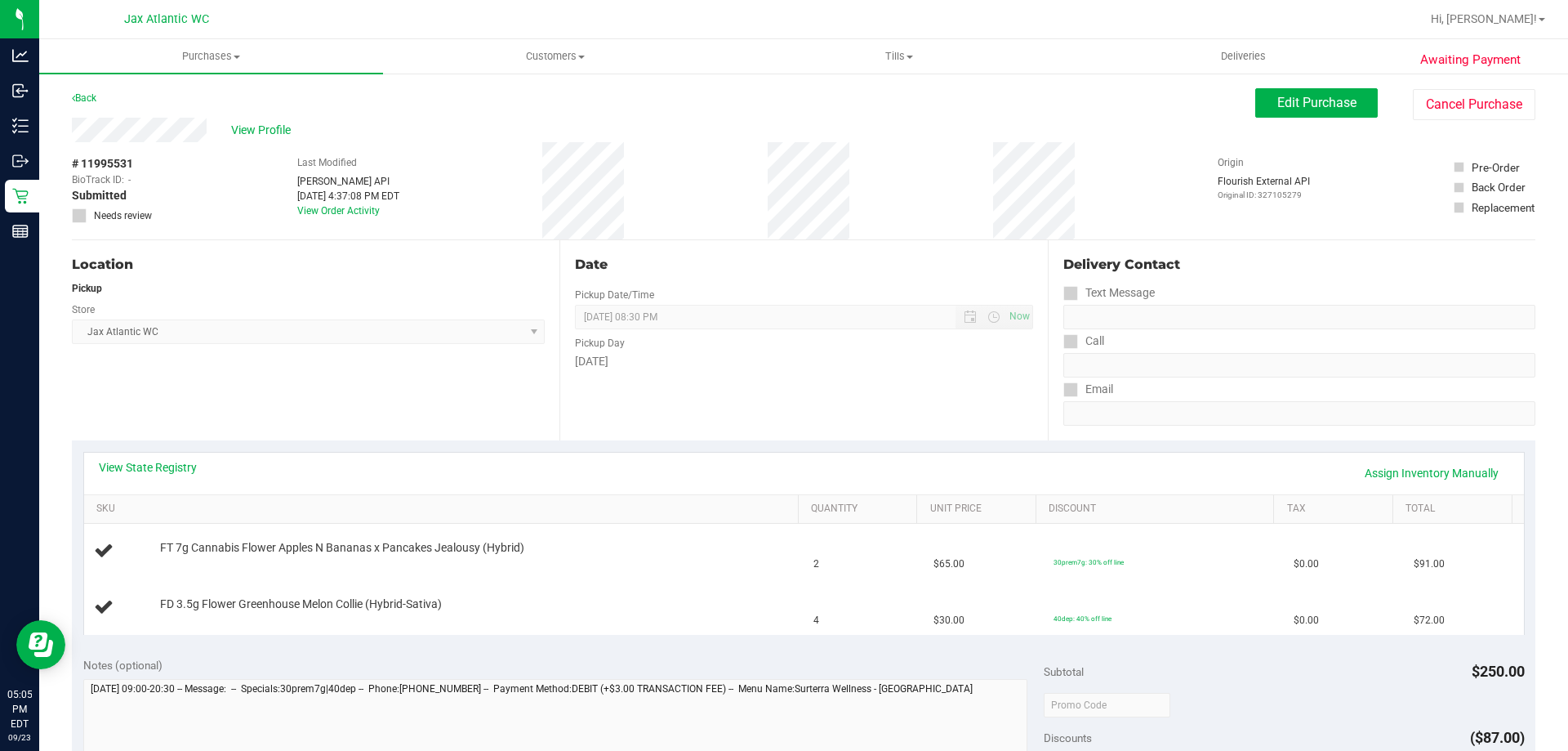
click at [199, 476] on div "View State Registry Assign Inventory Manually" at bounding box center [805, 473] width 1411 height 27
click at [159, 471] on link "View State Registry" at bounding box center [148, 467] width 98 height 17
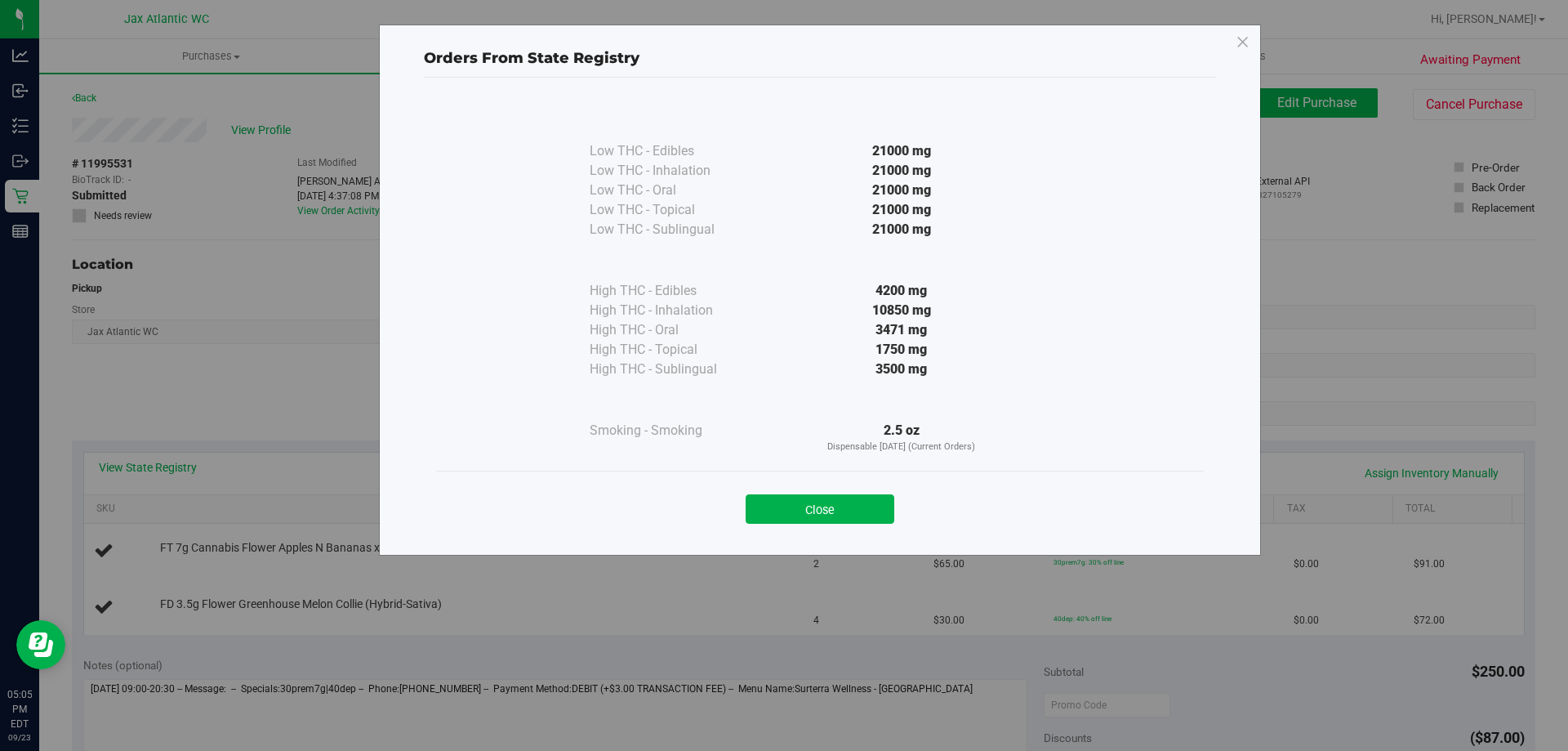
click at [804, 510] on button "Close" at bounding box center [820, 510] width 149 height 29
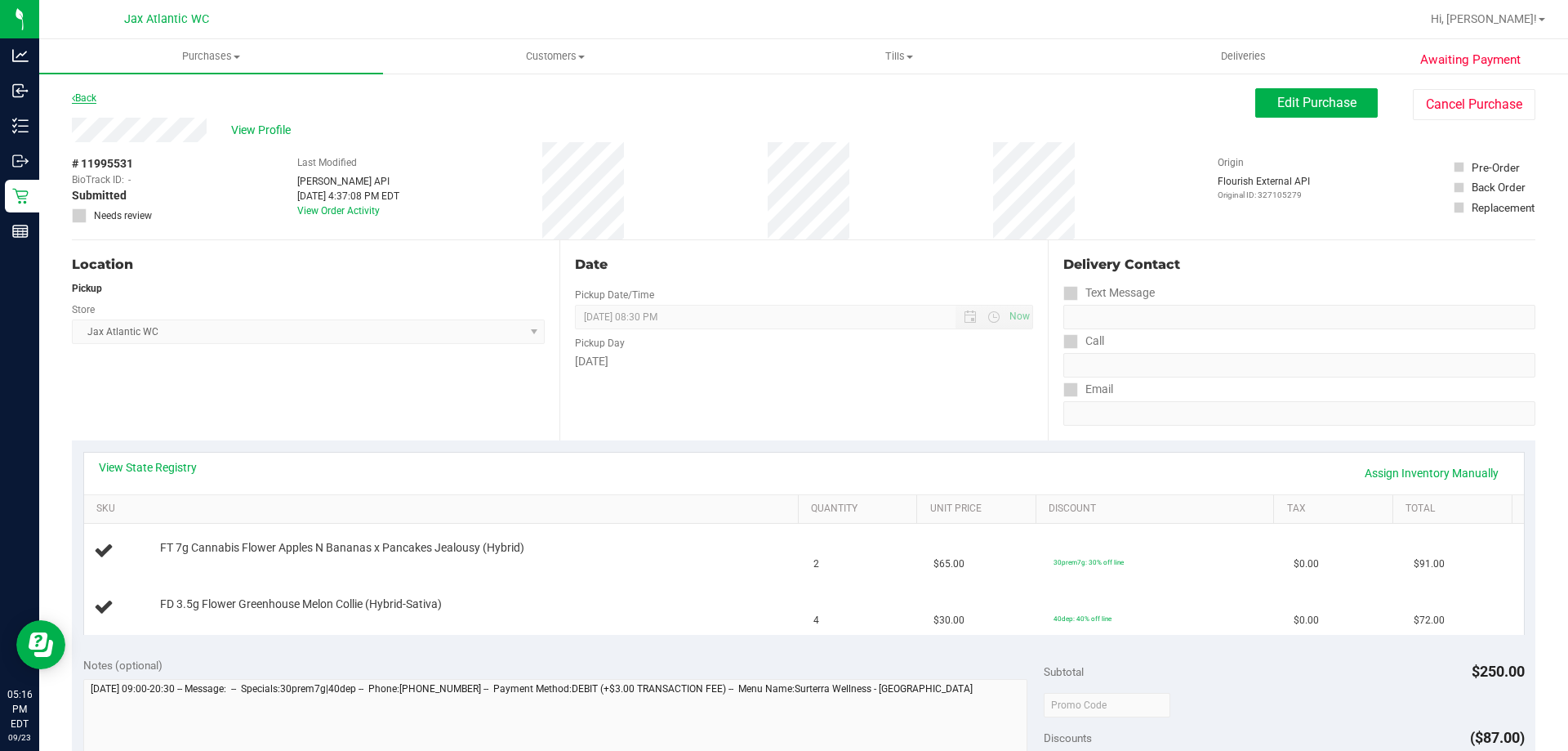
click at [90, 94] on link "Back" at bounding box center [83, 98] width 25 height 12
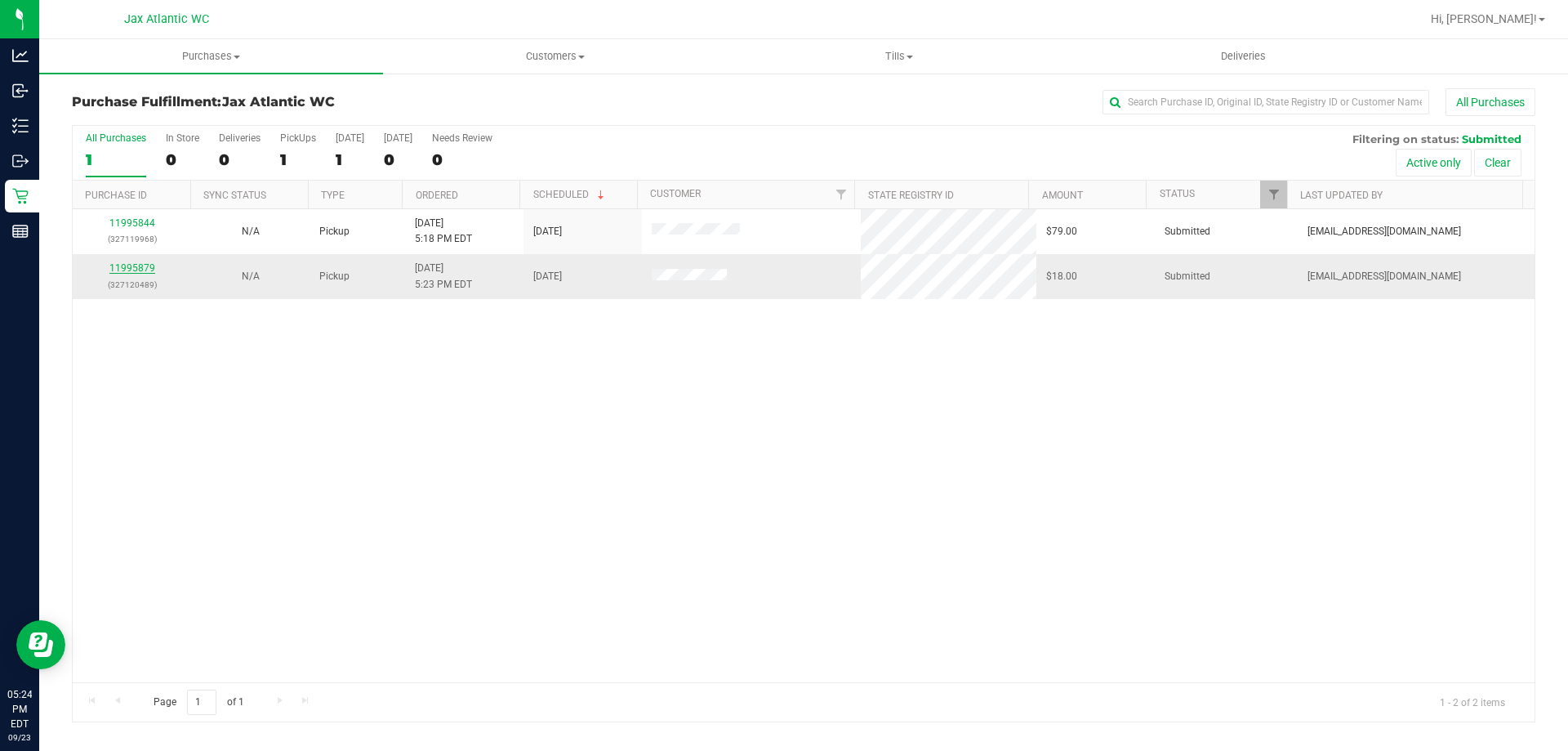
click at [144, 269] on link "11995879" at bounding box center [132, 268] width 46 height 12
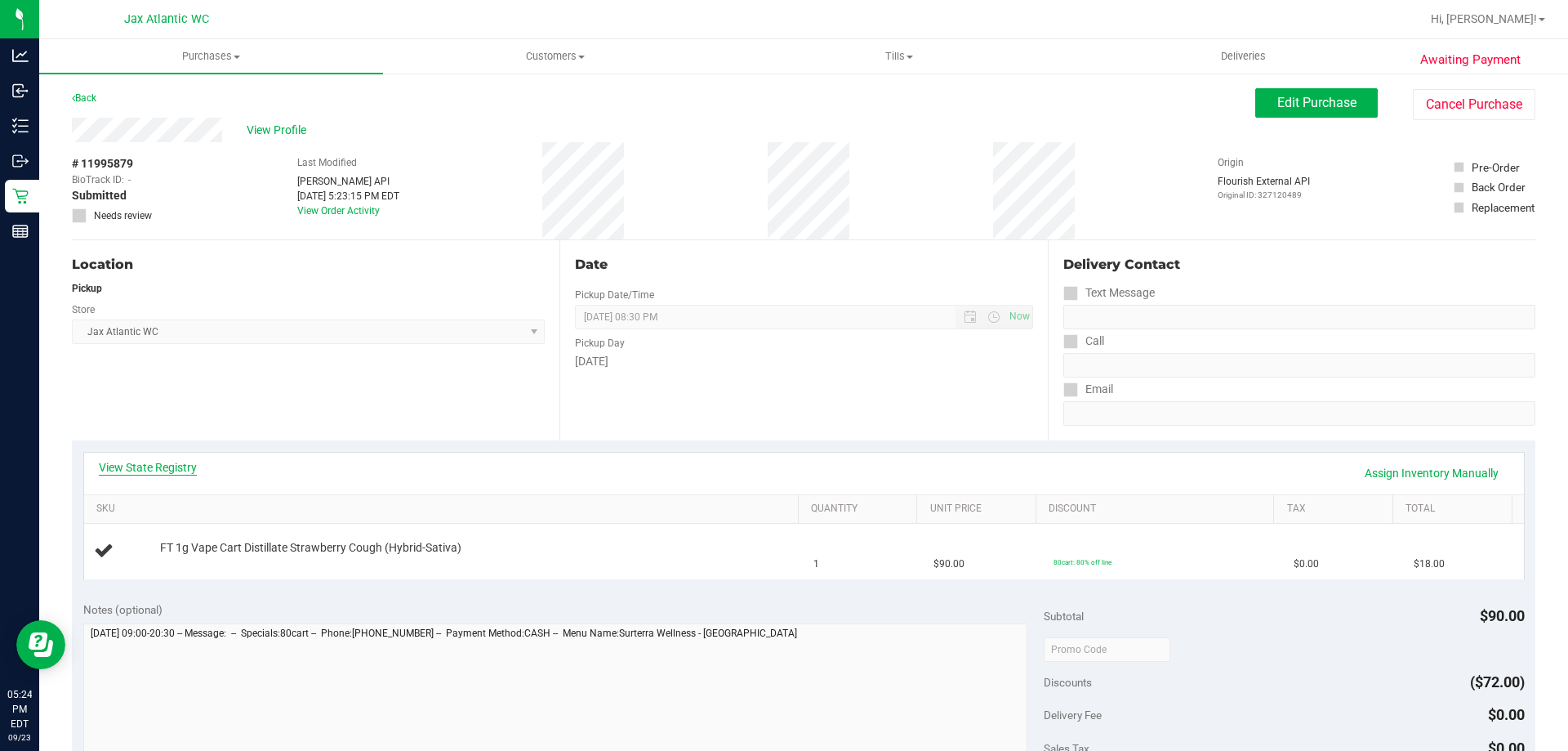
click at [131, 467] on link "View State Registry" at bounding box center [148, 467] width 98 height 17
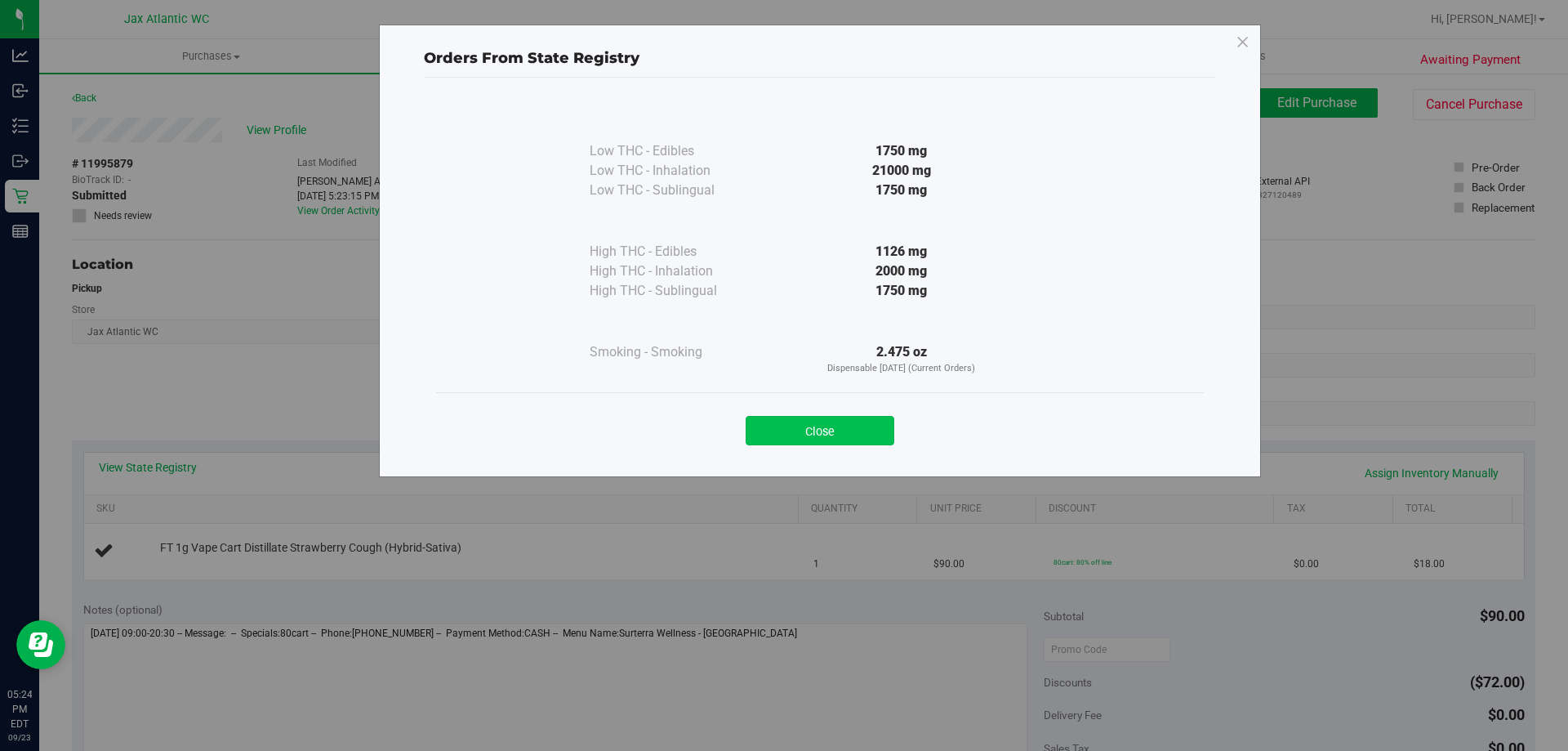
click at [826, 437] on button "Close" at bounding box center [820, 431] width 149 height 29
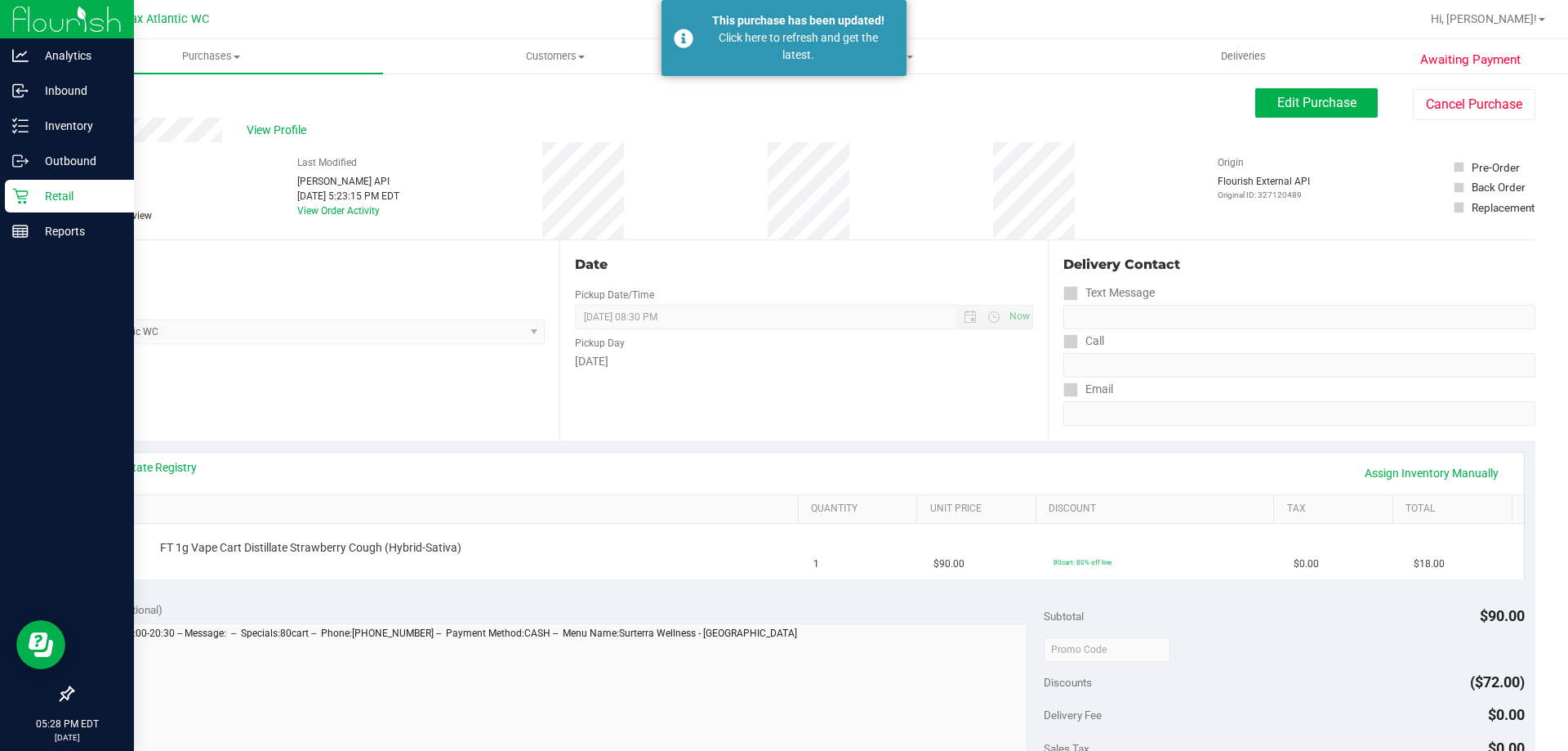
click at [26, 195] on icon at bounding box center [20, 195] width 17 height 17
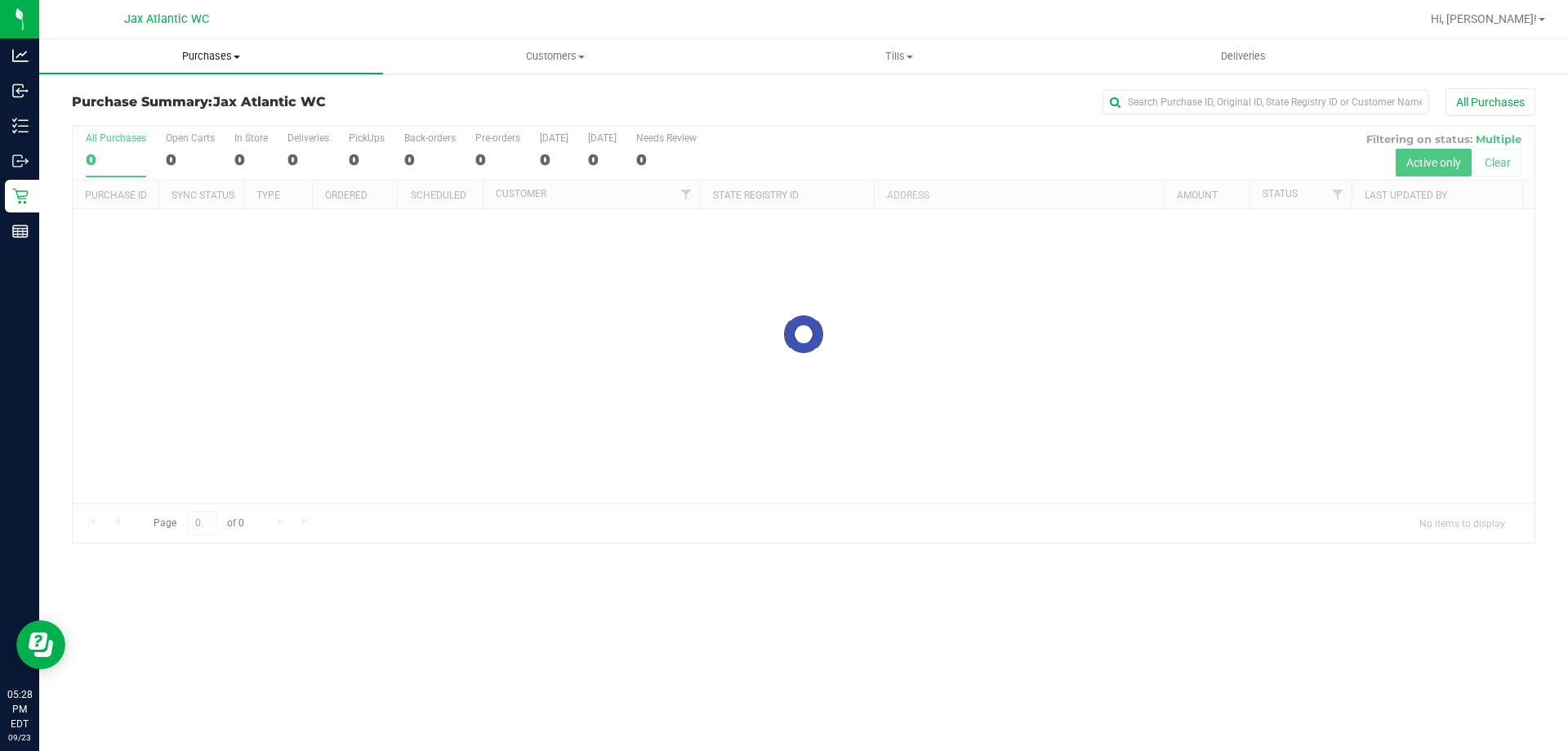
click at [230, 64] on uib-tab-heading "Purchases Summary of purchases Fulfillment All purchases" at bounding box center [211, 56] width 344 height 34
click at [128, 118] on span "Fulfillment" at bounding box center [89, 118] width 101 height 14
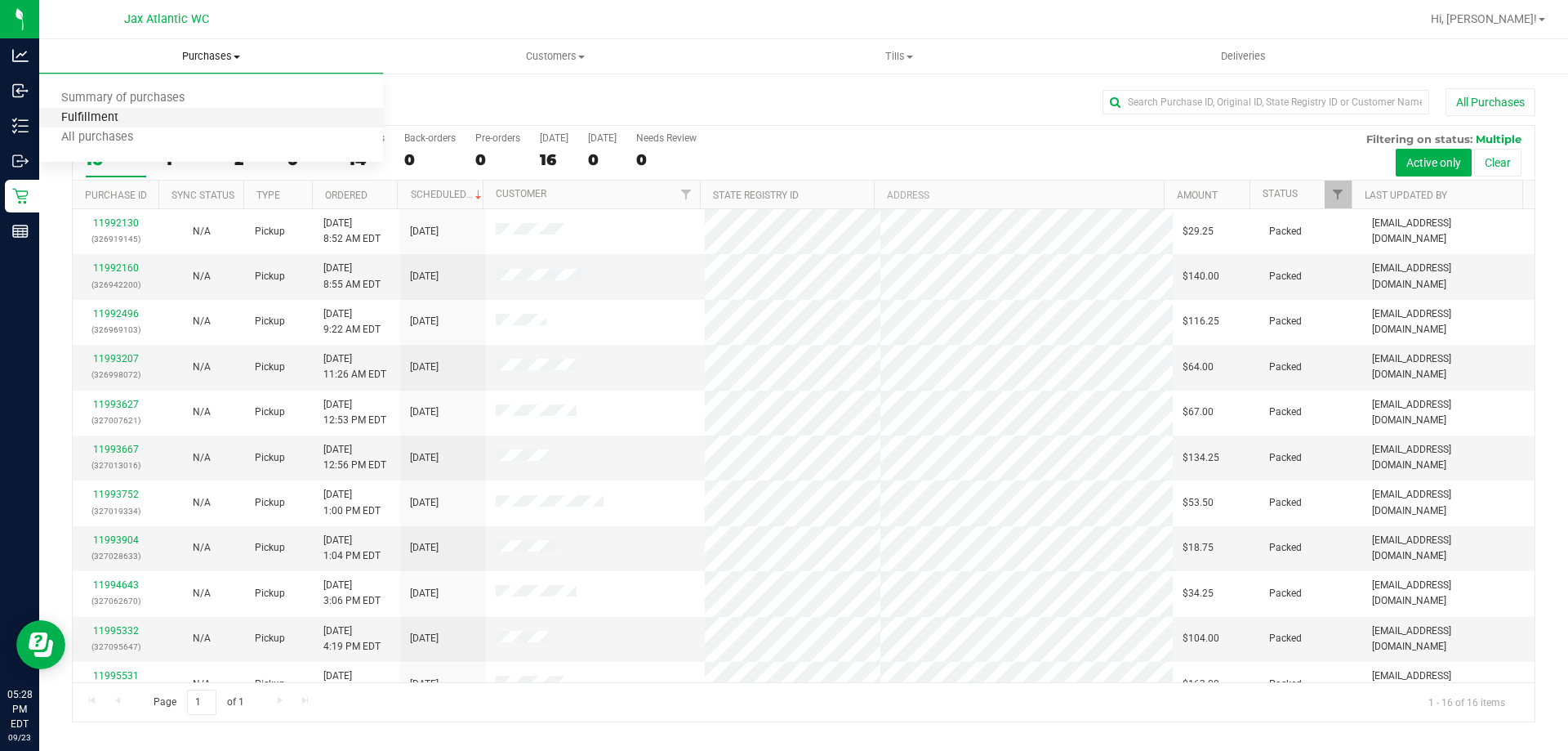
click at [100, 117] on span "Fulfillment" at bounding box center [89, 118] width 101 height 14
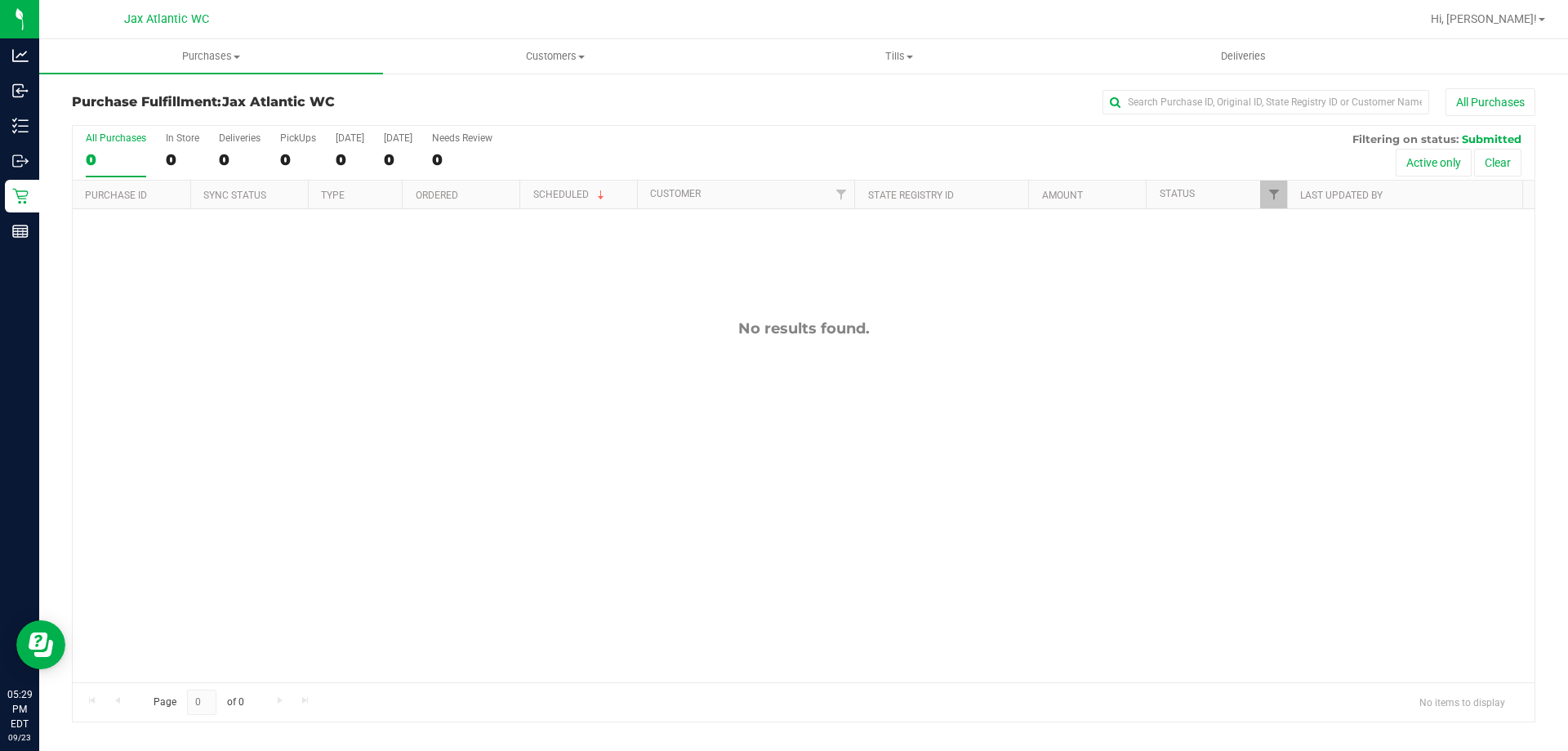
click at [578, 450] on div "No results found." at bounding box center [804, 501] width 1462 height 583
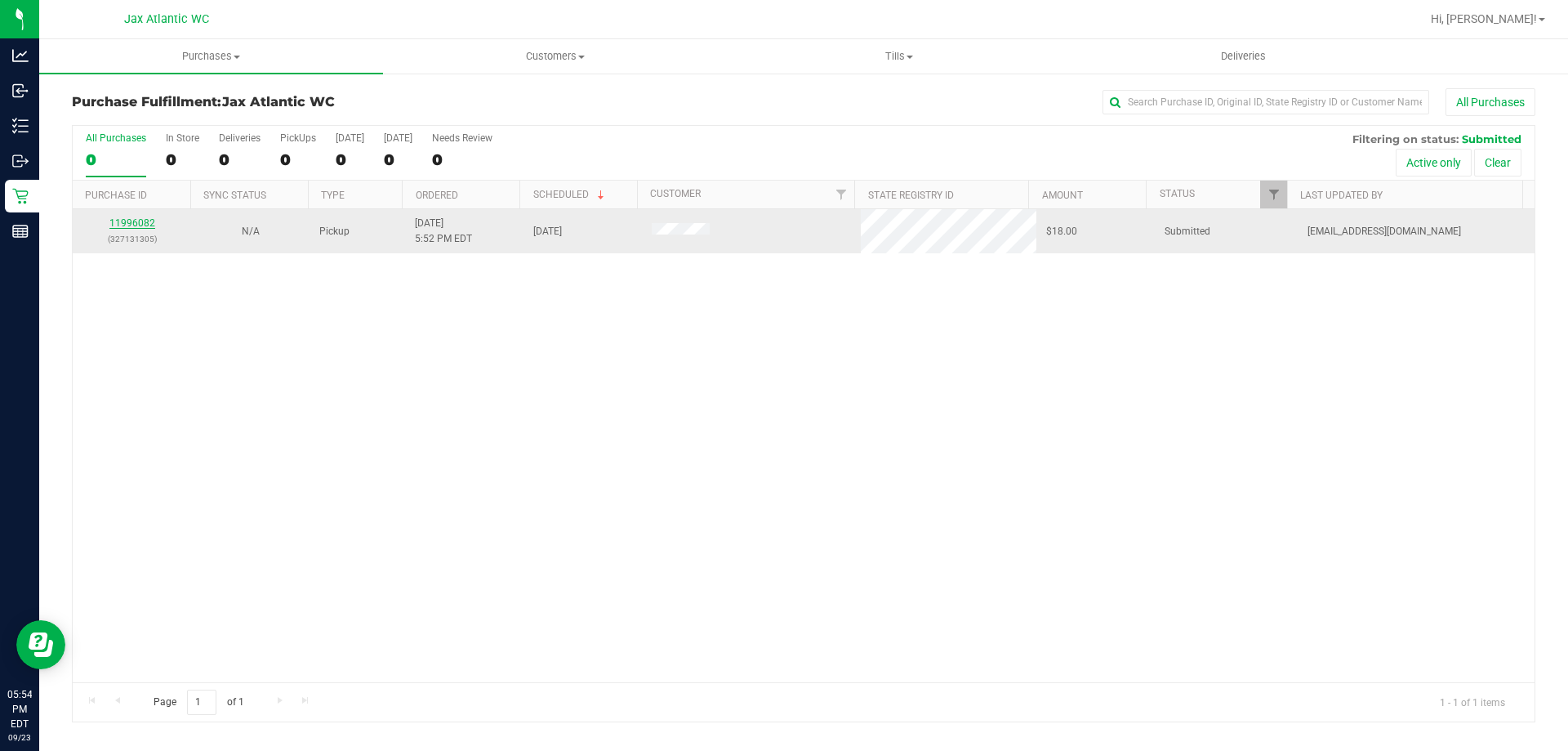
click at [150, 226] on link "11996082" at bounding box center [132, 223] width 46 height 12
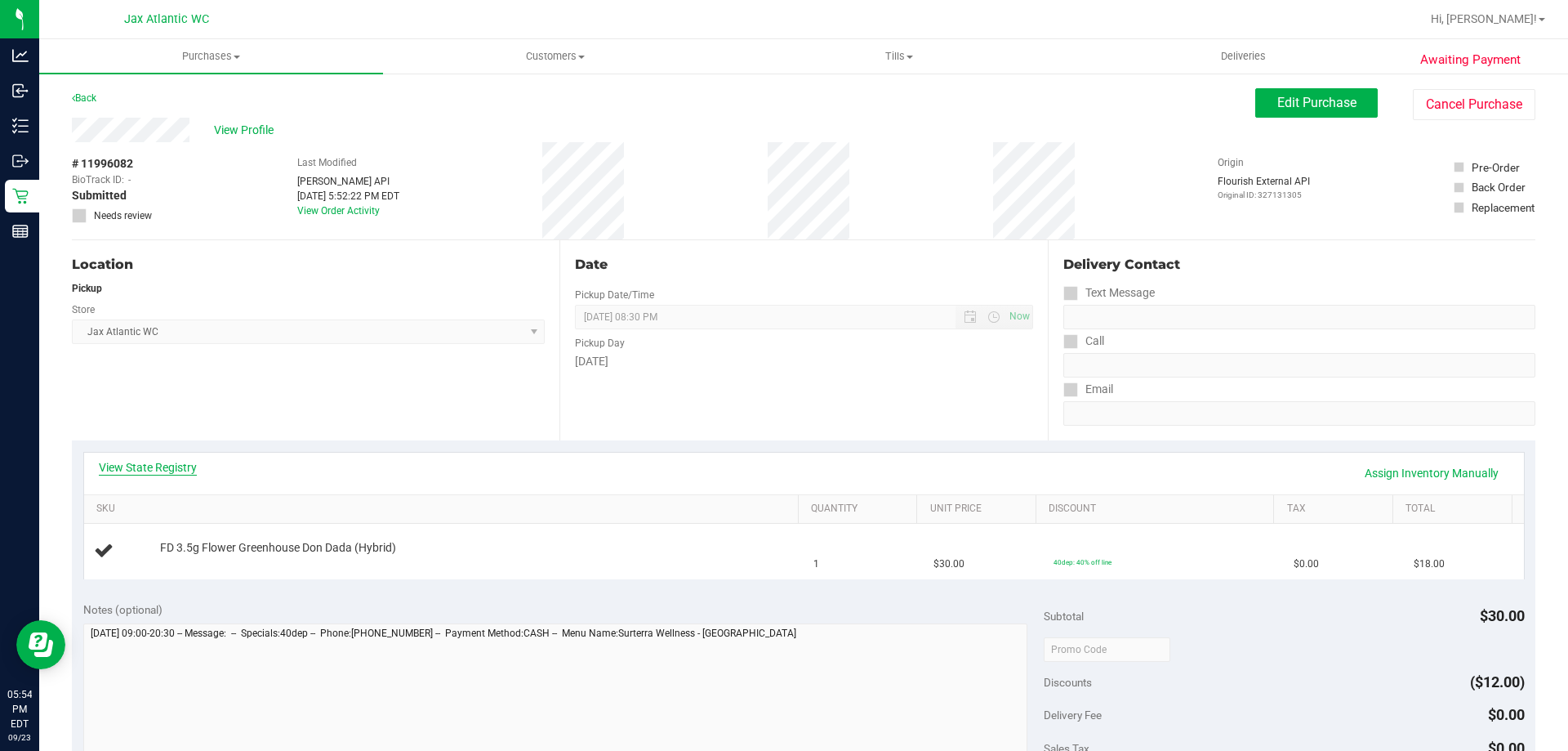
click at [187, 459] on link "View State Registry" at bounding box center [148, 467] width 98 height 17
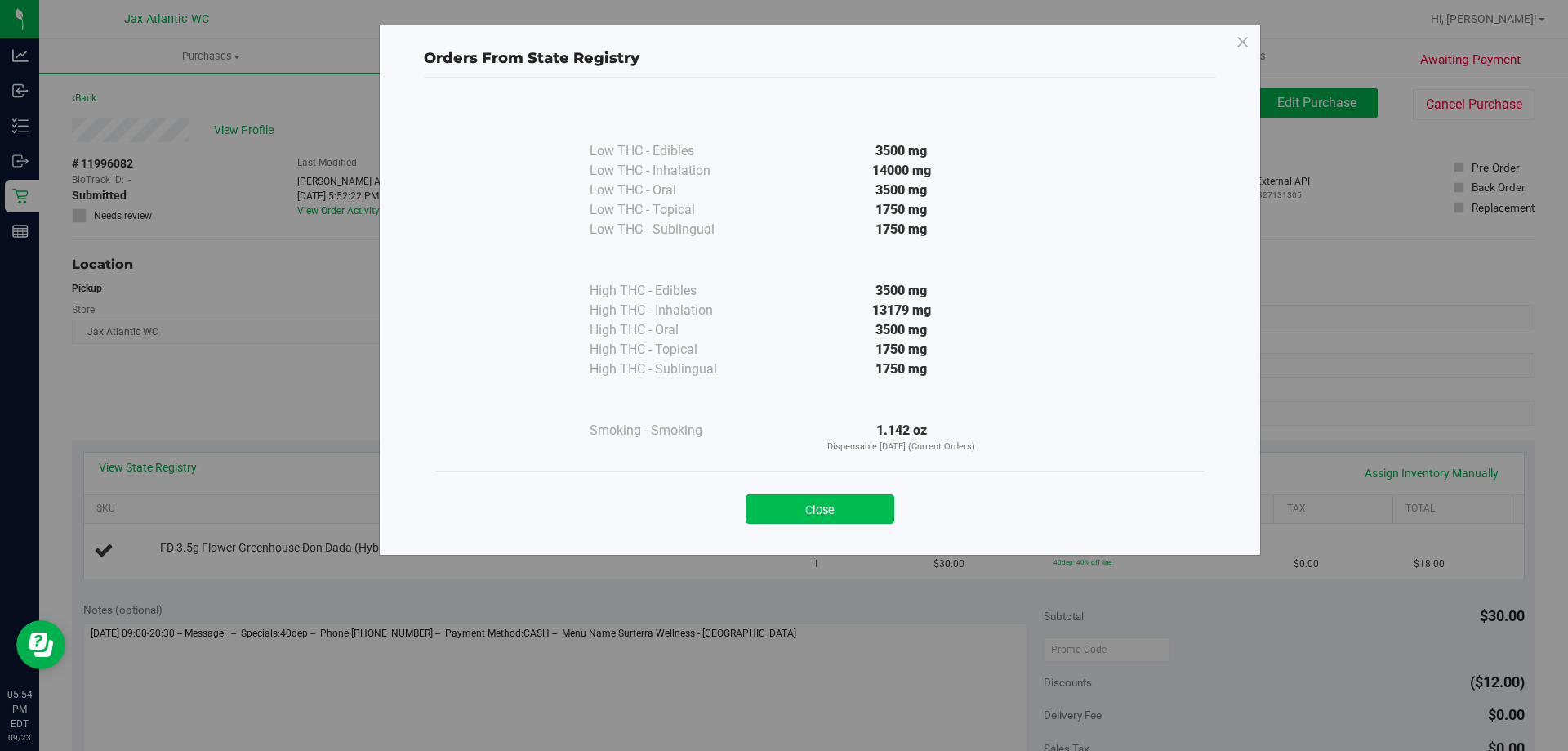
click at [791, 500] on button "Close" at bounding box center [820, 510] width 149 height 29
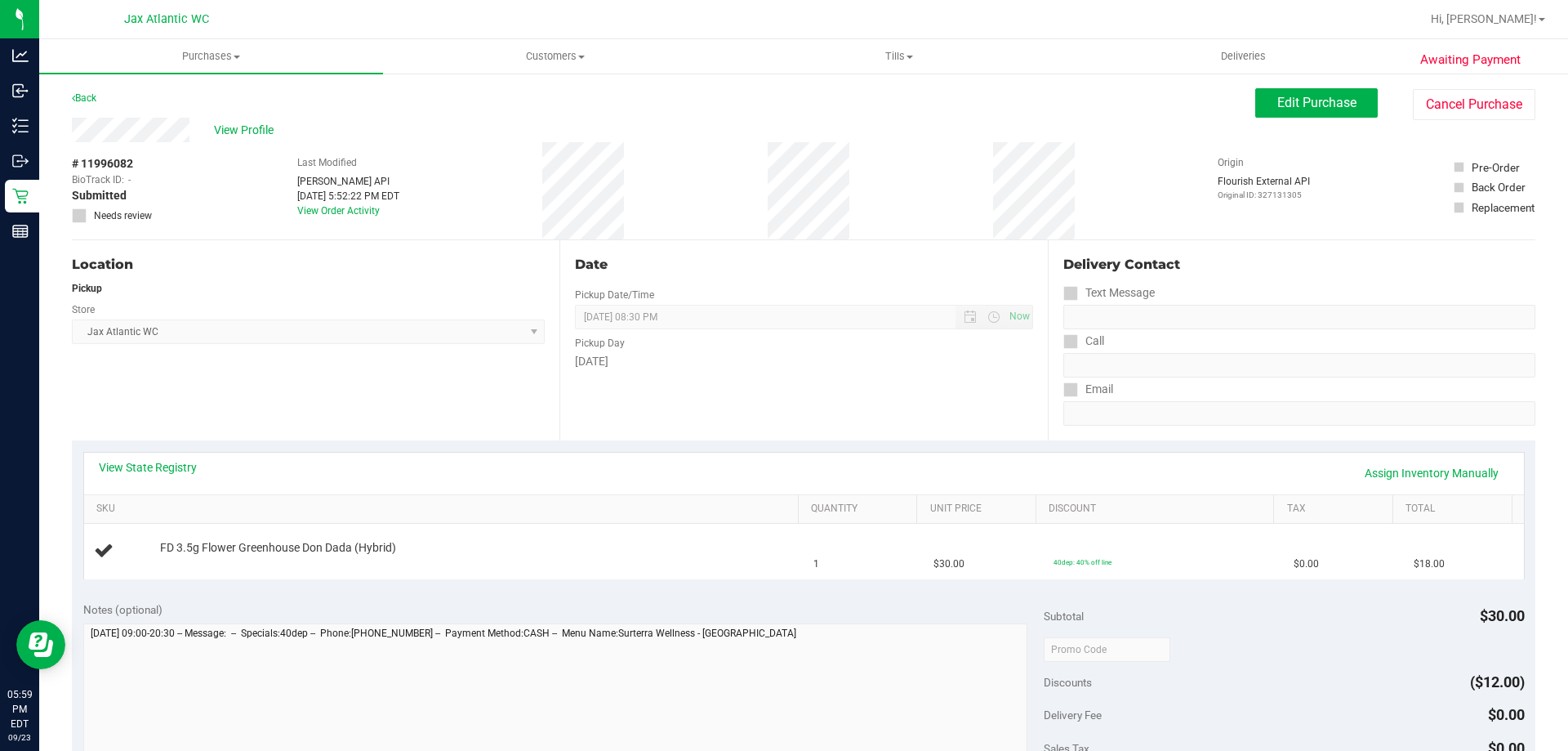
click at [90, 89] on div "Back" at bounding box center [83, 98] width 25 height 20
click at [90, 96] on link "Back" at bounding box center [83, 98] width 25 height 12
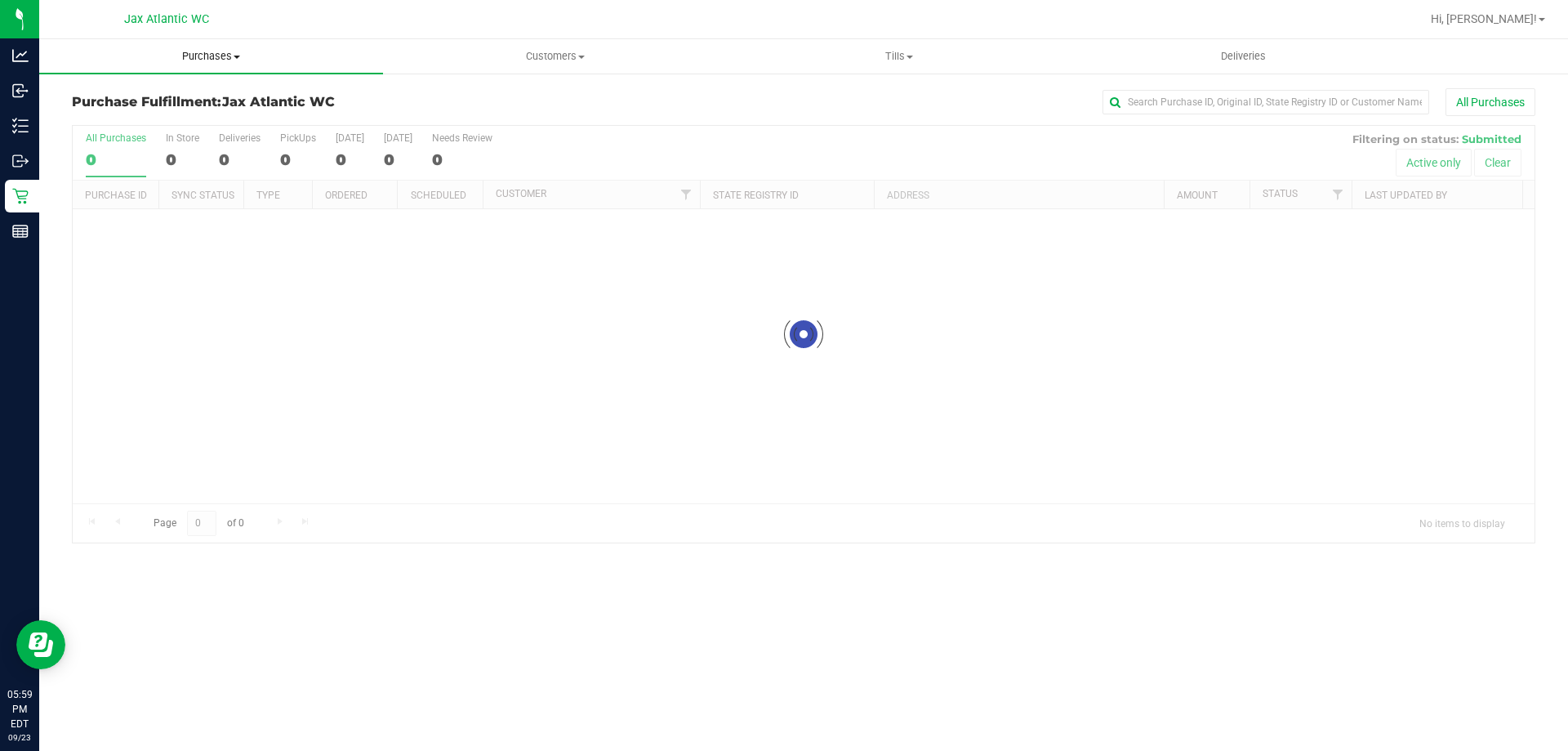
click at [228, 52] on span "Purchases" at bounding box center [211, 56] width 344 height 15
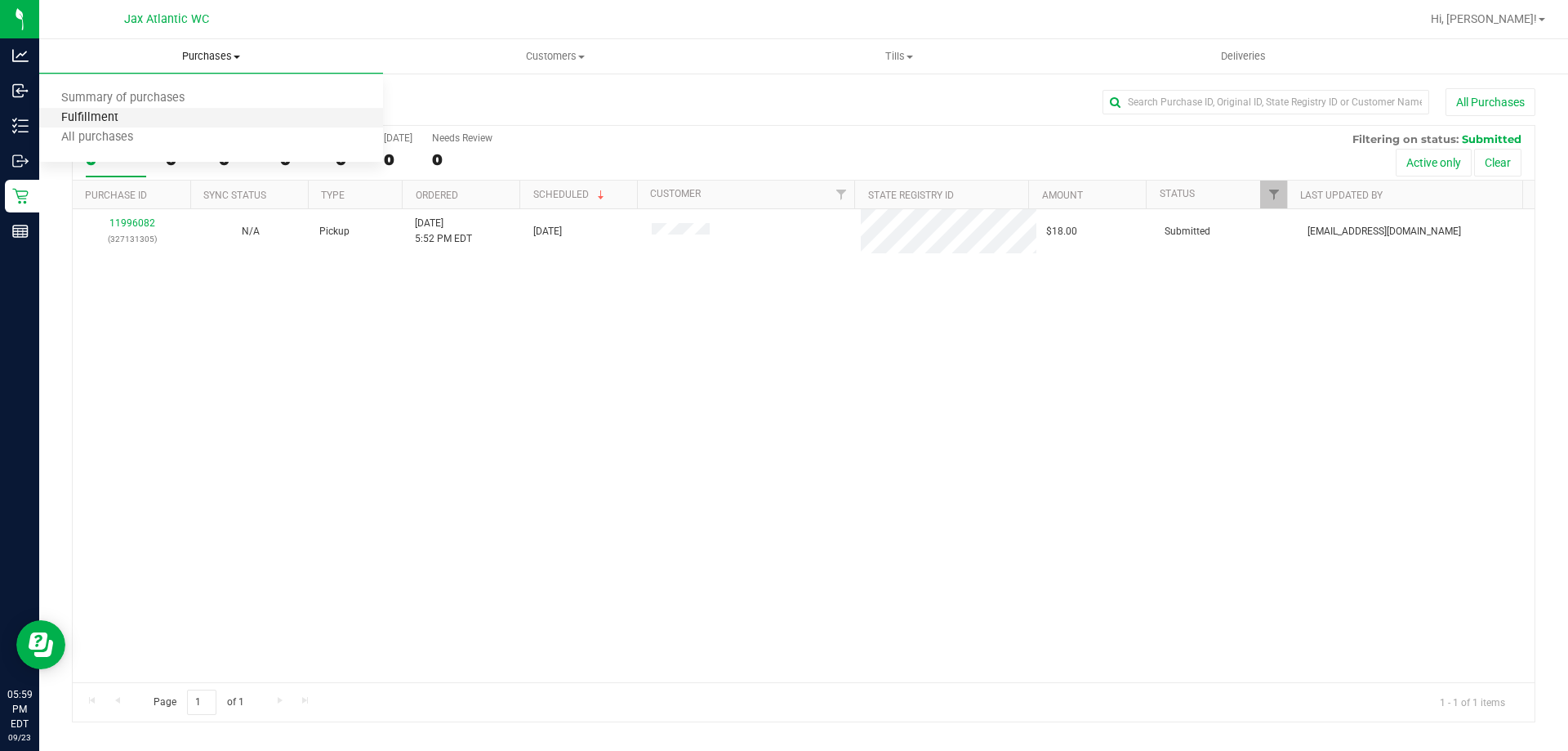
click at [100, 119] on span "Fulfillment" at bounding box center [89, 118] width 101 height 14
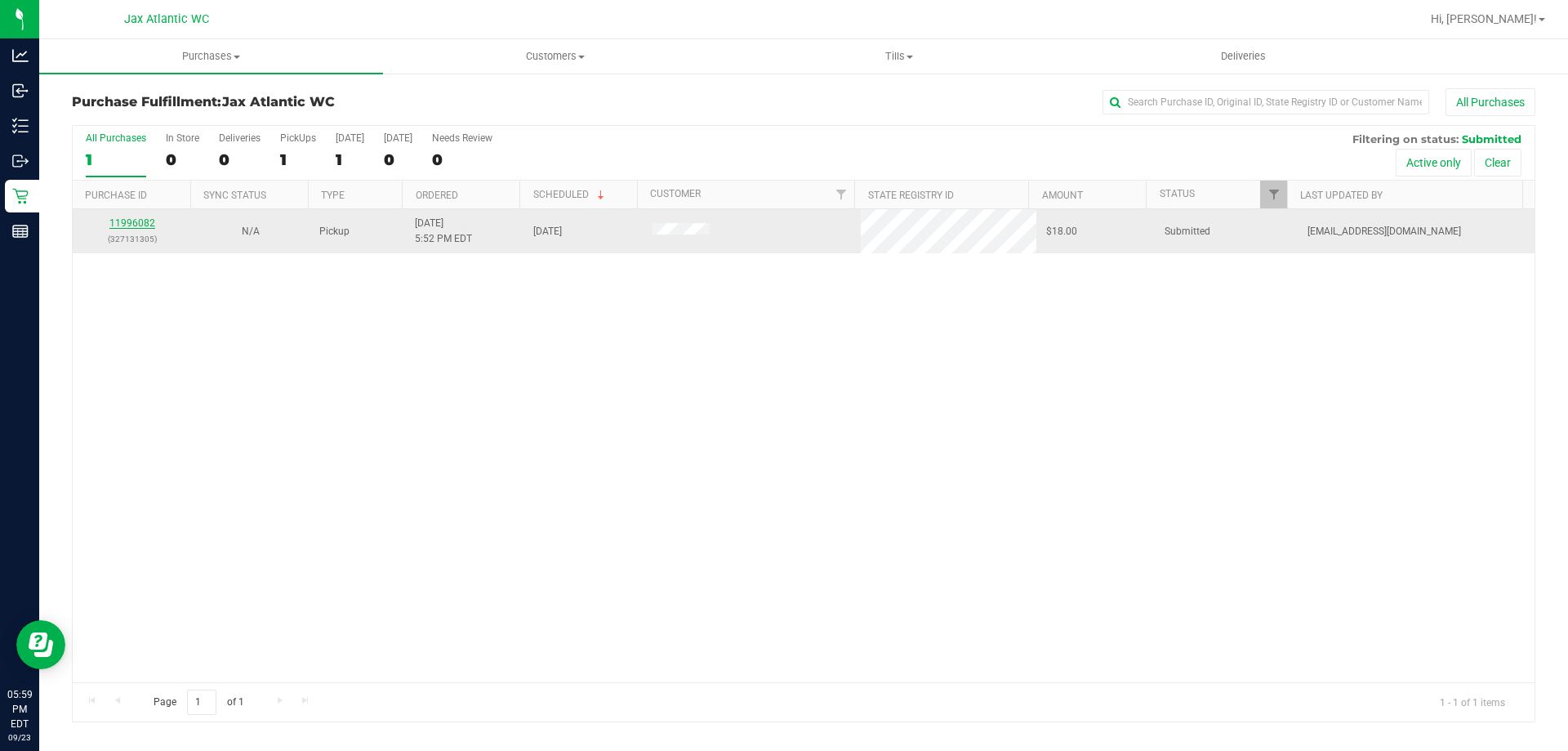
click at [137, 221] on link "11996082" at bounding box center [132, 223] width 46 height 12
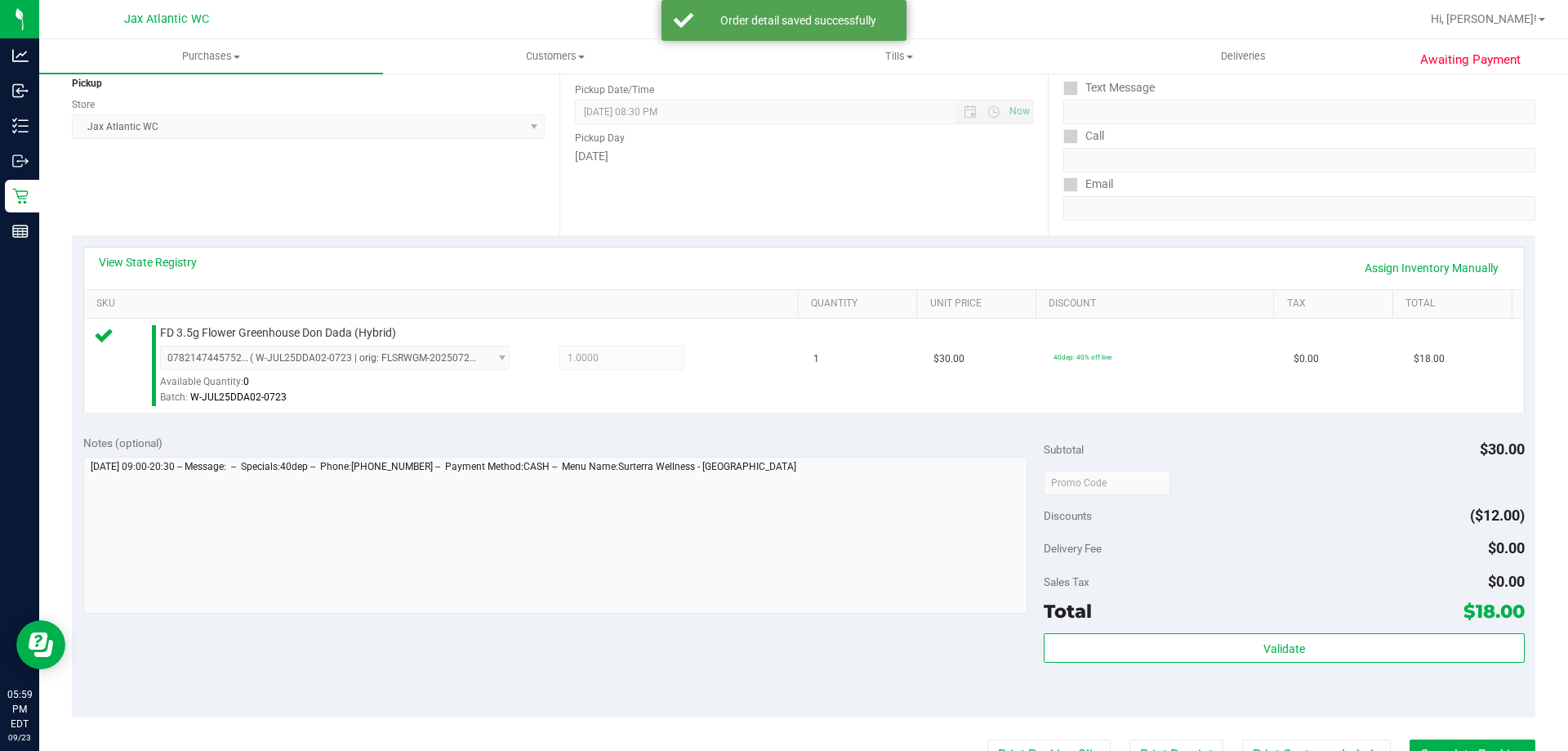
scroll to position [327, 0]
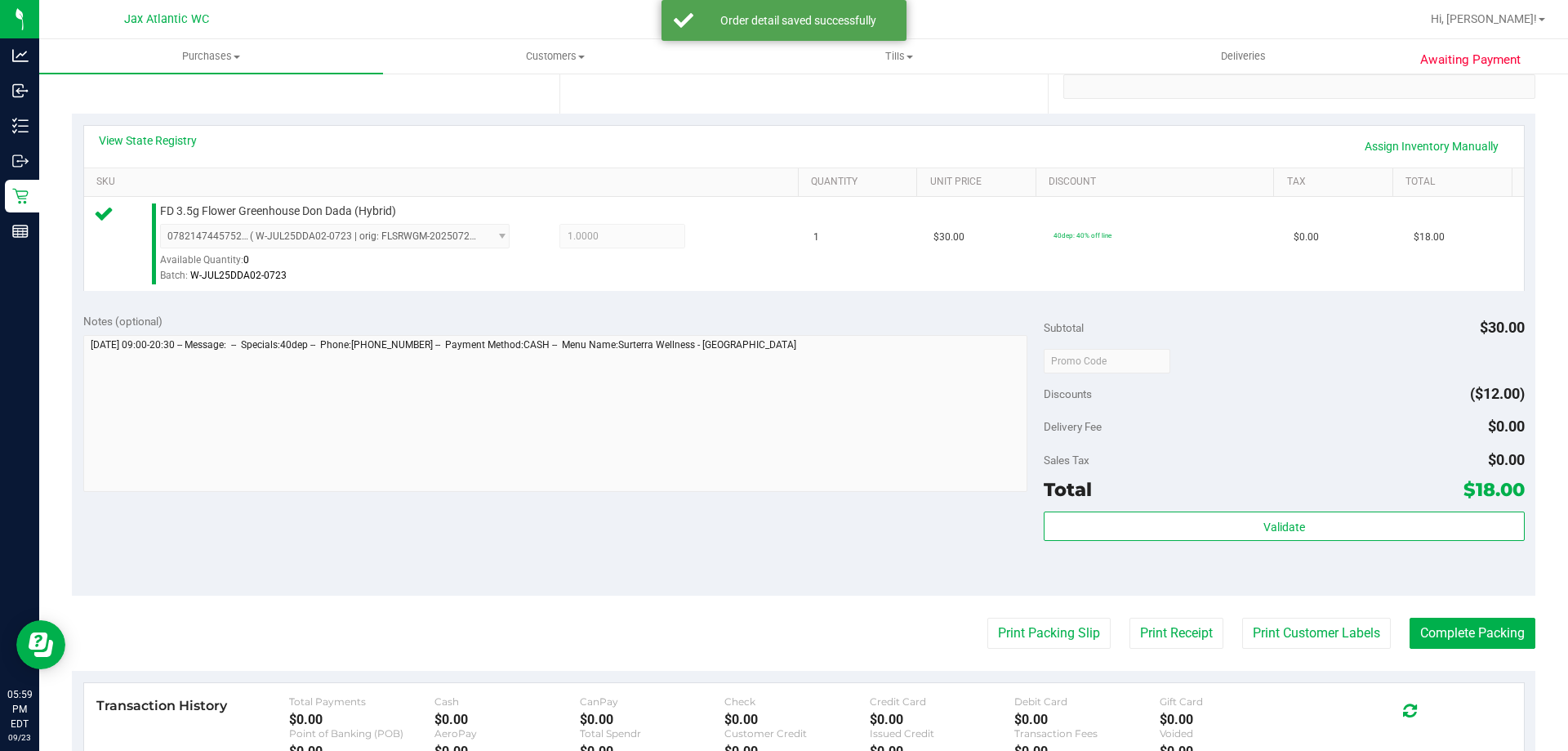
click at [1331, 505] on div "Subtotal $30.00 Discounts ($12.00) Delivery Fee $0.00 Sales Tax $0.00 Total $18…" at bounding box center [1284, 449] width 481 height 272
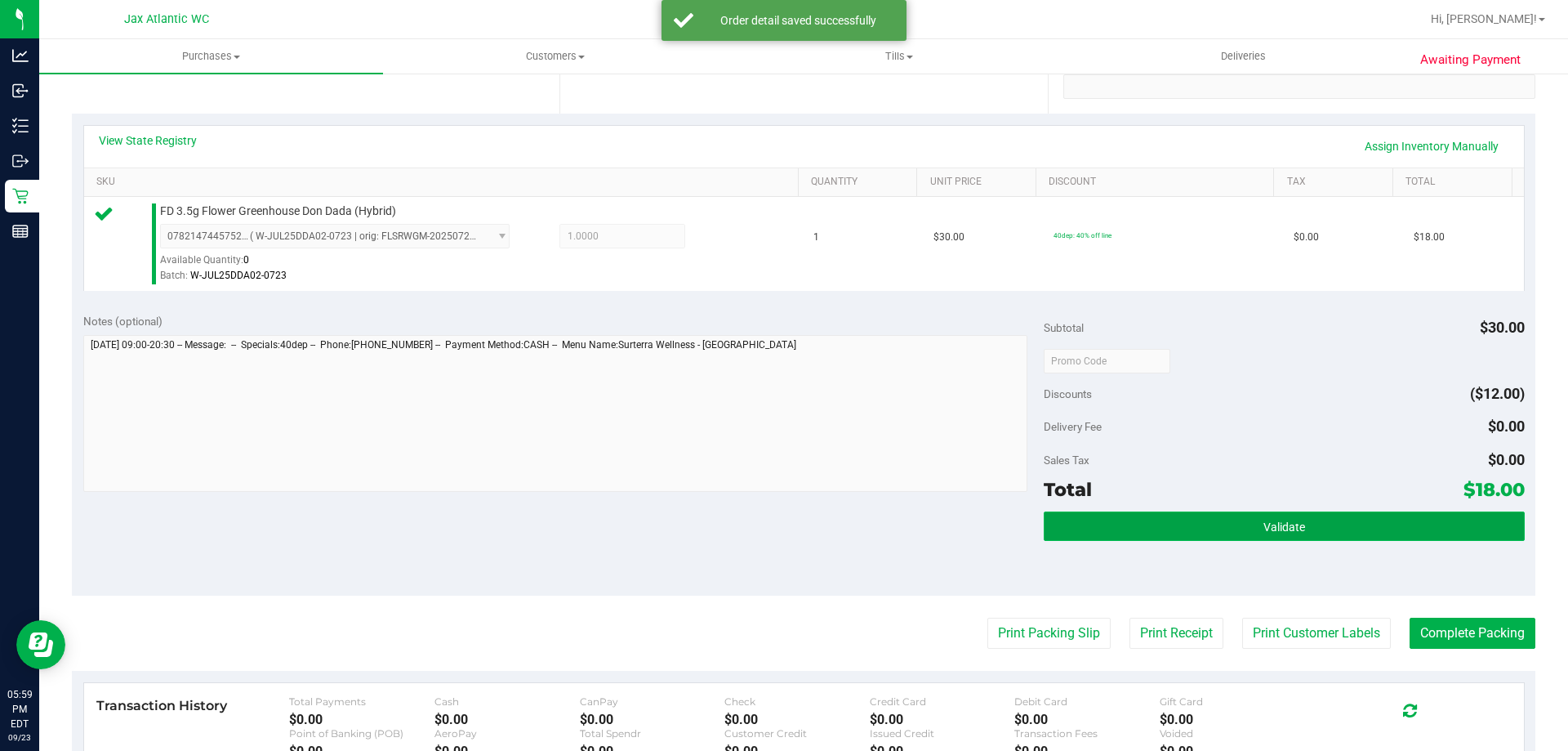
click at [1325, 513] on button "Validate" at bounding box center [1284, 526] width 481 height 29
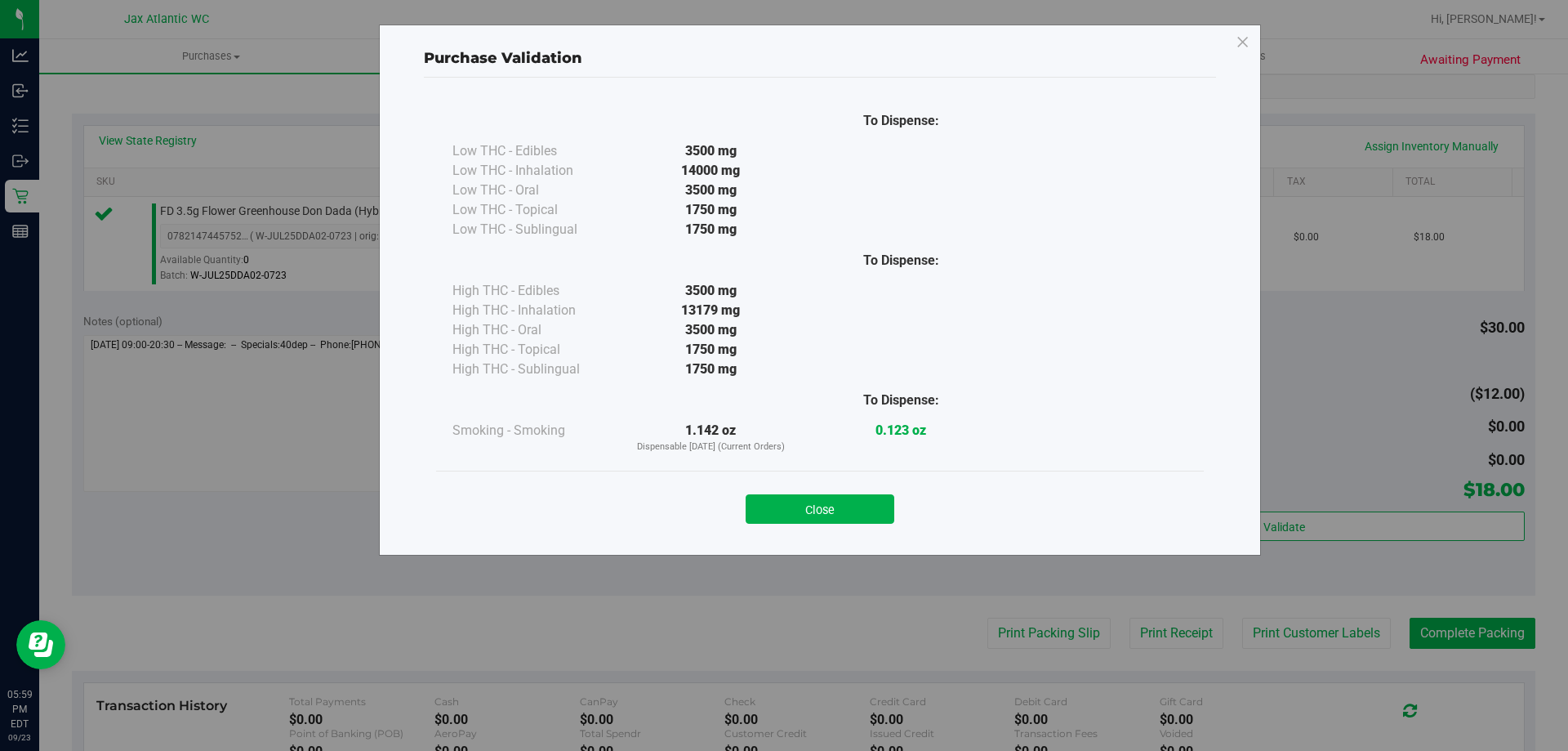
click at [853, 527] on div "Close" at bounding box center [820, 504] width 768 height 66
click at [832, 496] on button "Close" at bounding box center [820, 510] width 149 height 29
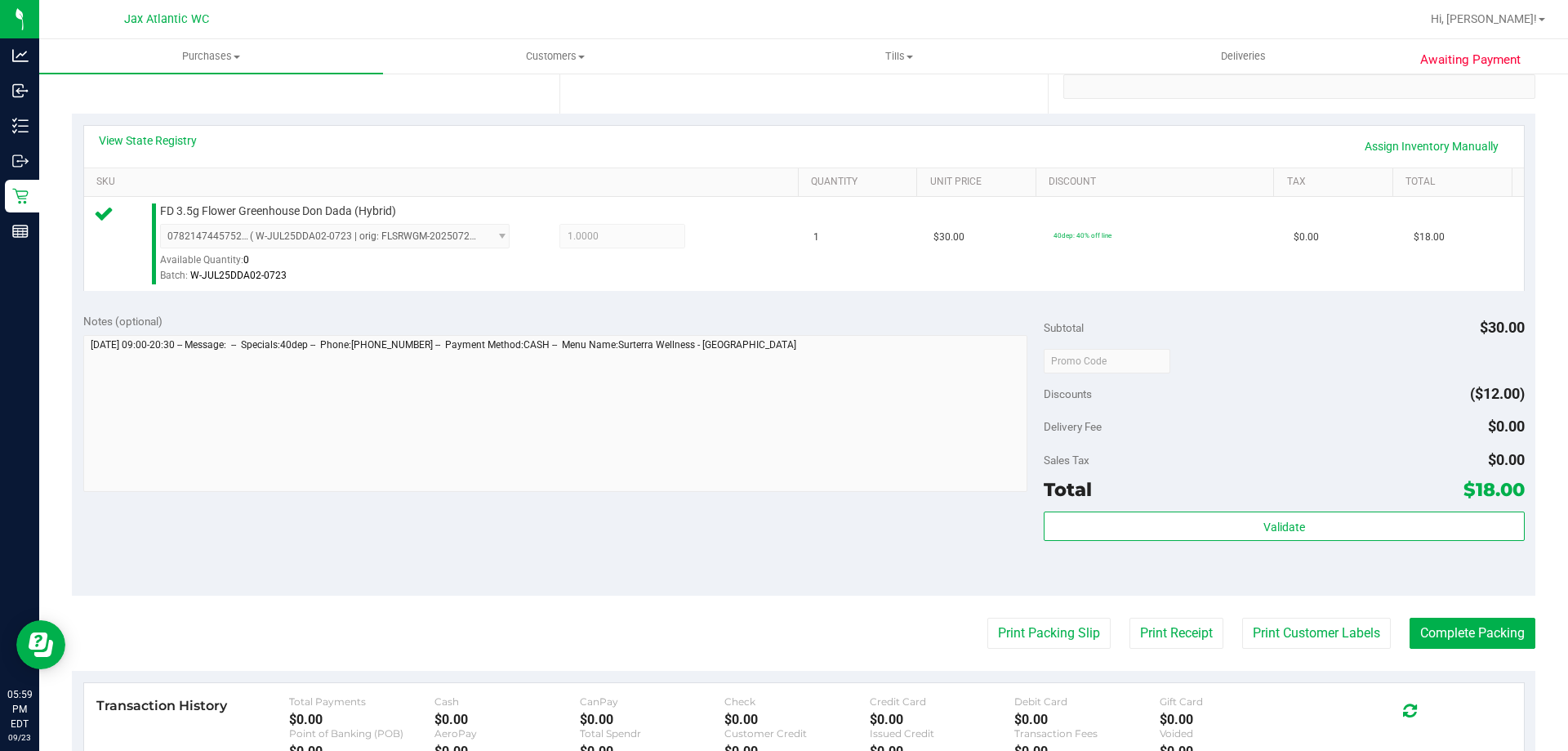
click at [990, 614] on purchase-details "Back Edit Purchase Cancel Purchase View Profile # 11996082 BioTrack ID: - Submi…" at bounding box center [804, 369] width 1464 height 1215
click at [1017, 631] on button "Print Packing Slip" at bounding box center [1050, 633] width 124 height 31
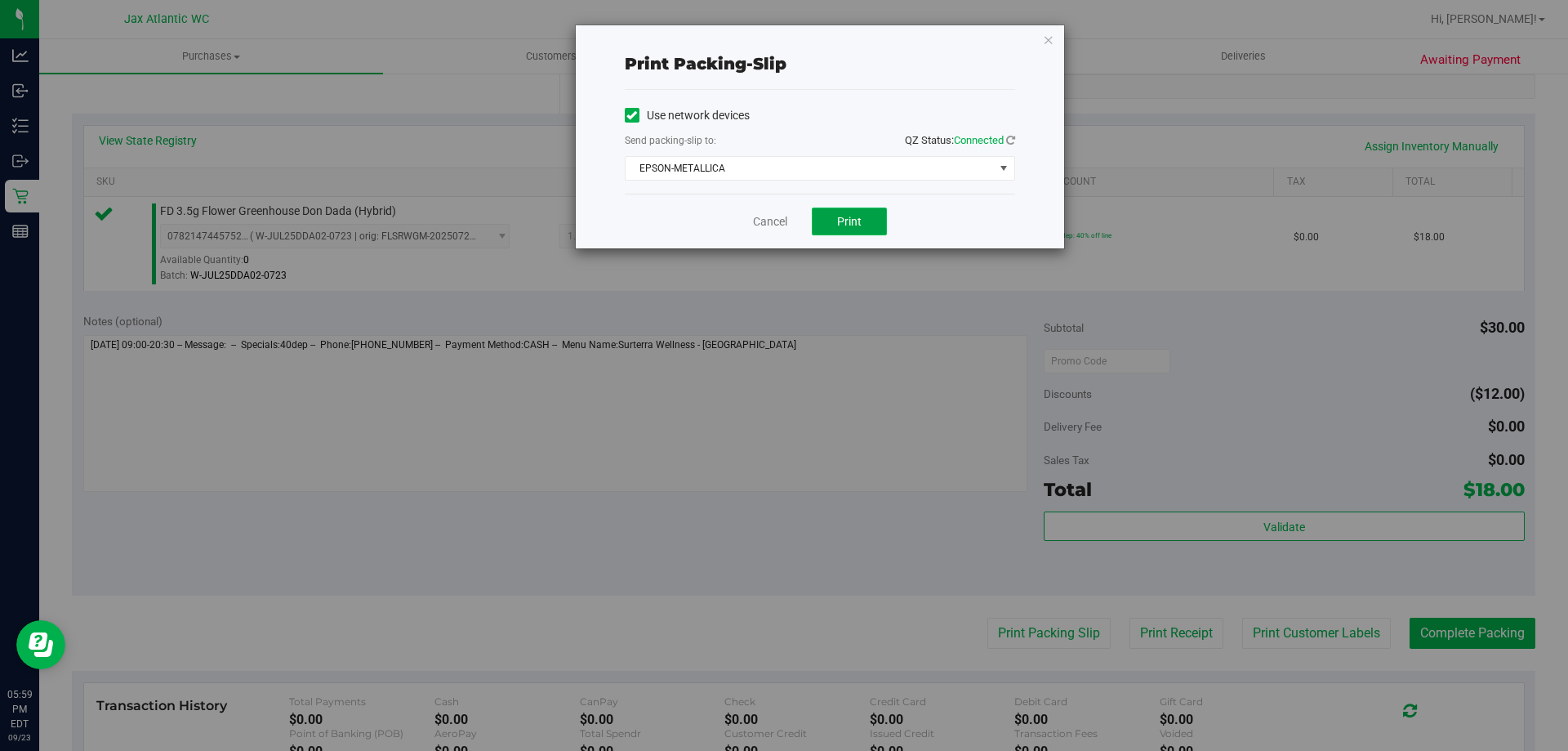
click at [870, 217] on button "Print" at bounding box center [850, 221] width 76 height 27
click at [765, 213] on link "Cancel" at bounding box center [770, 221] width 34 height 17
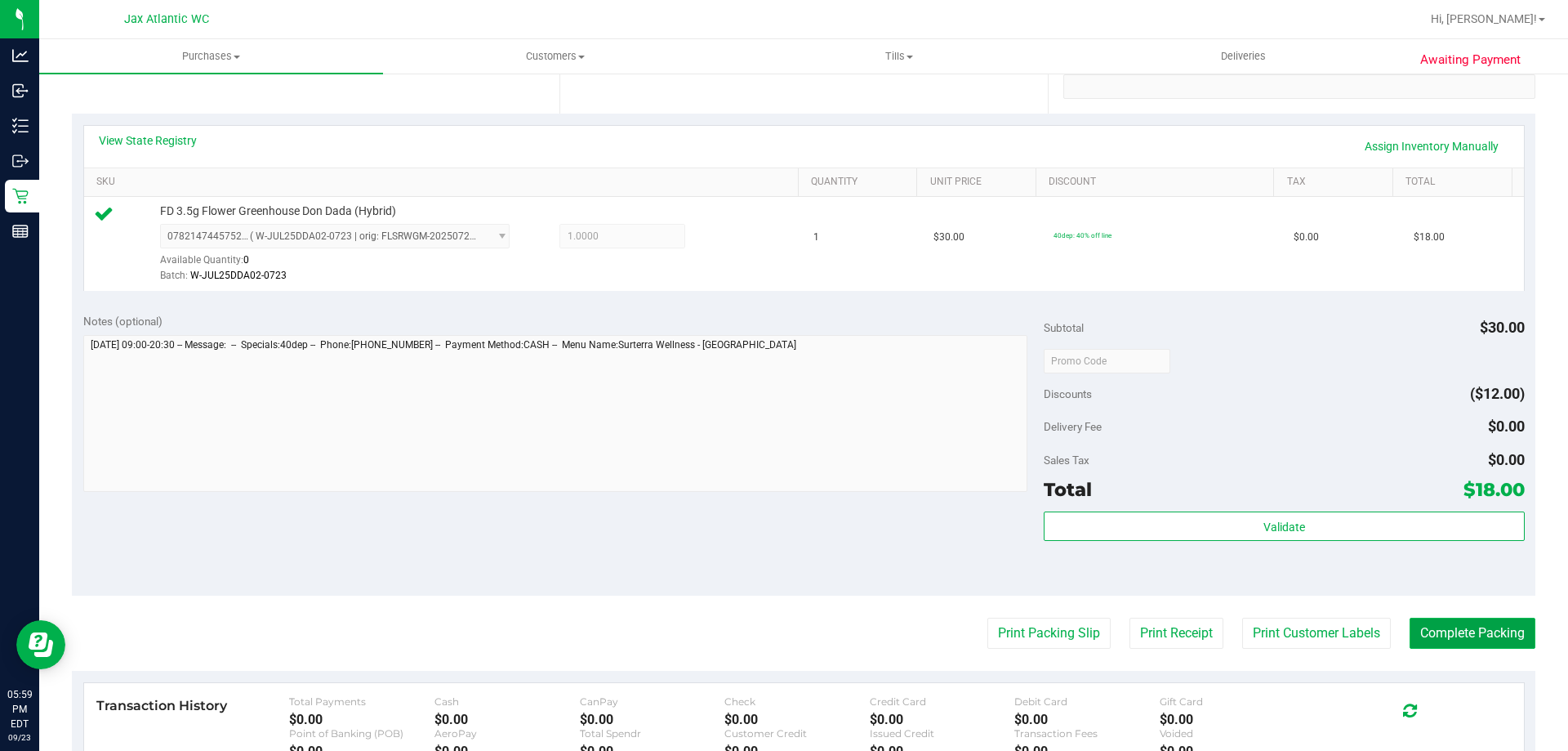
drag, startPoint x: 1431, startPoint y: 649, endPoint x: 1437, endPoint y: 637, distance: 13.4
click at [1432, 649] on button "Complete Packing" at bounding box center [1473, 633] width 126 height 31
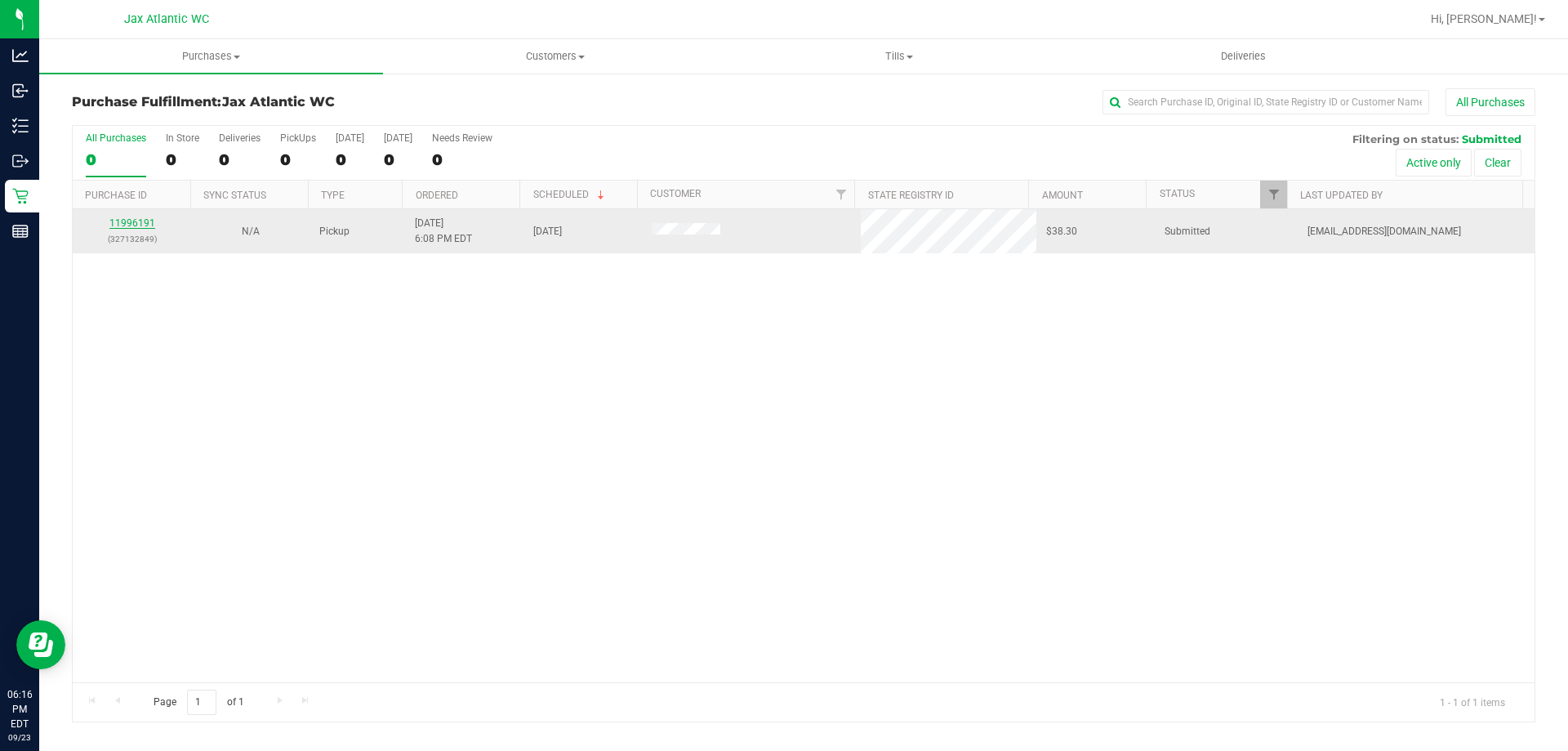
click at [145, 222] on link "11996191" at bounding box center [132, 223] width 46 height 12
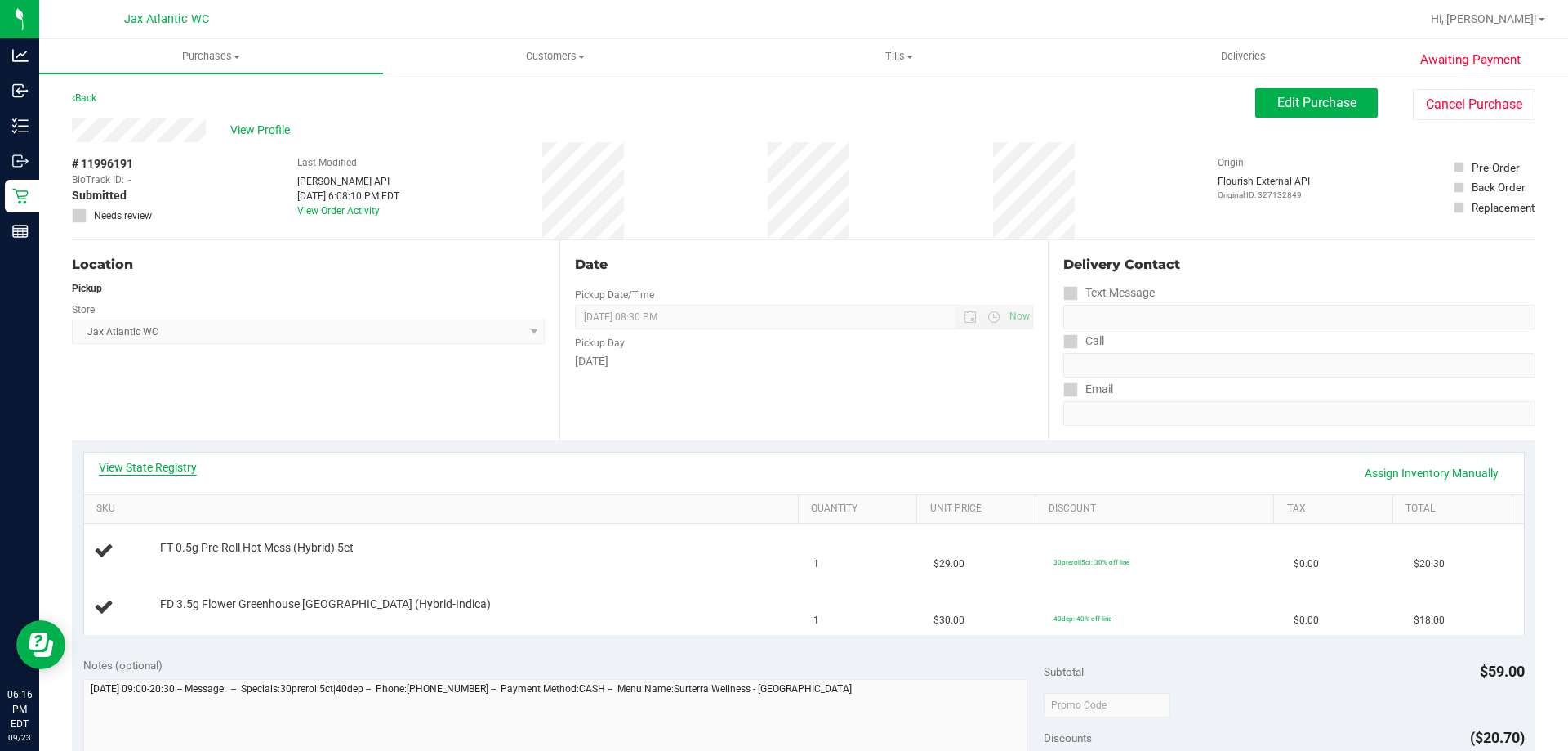
click at [185, 475] on link "View State Registry" at bounding box center [148, 467] width 98 height 17
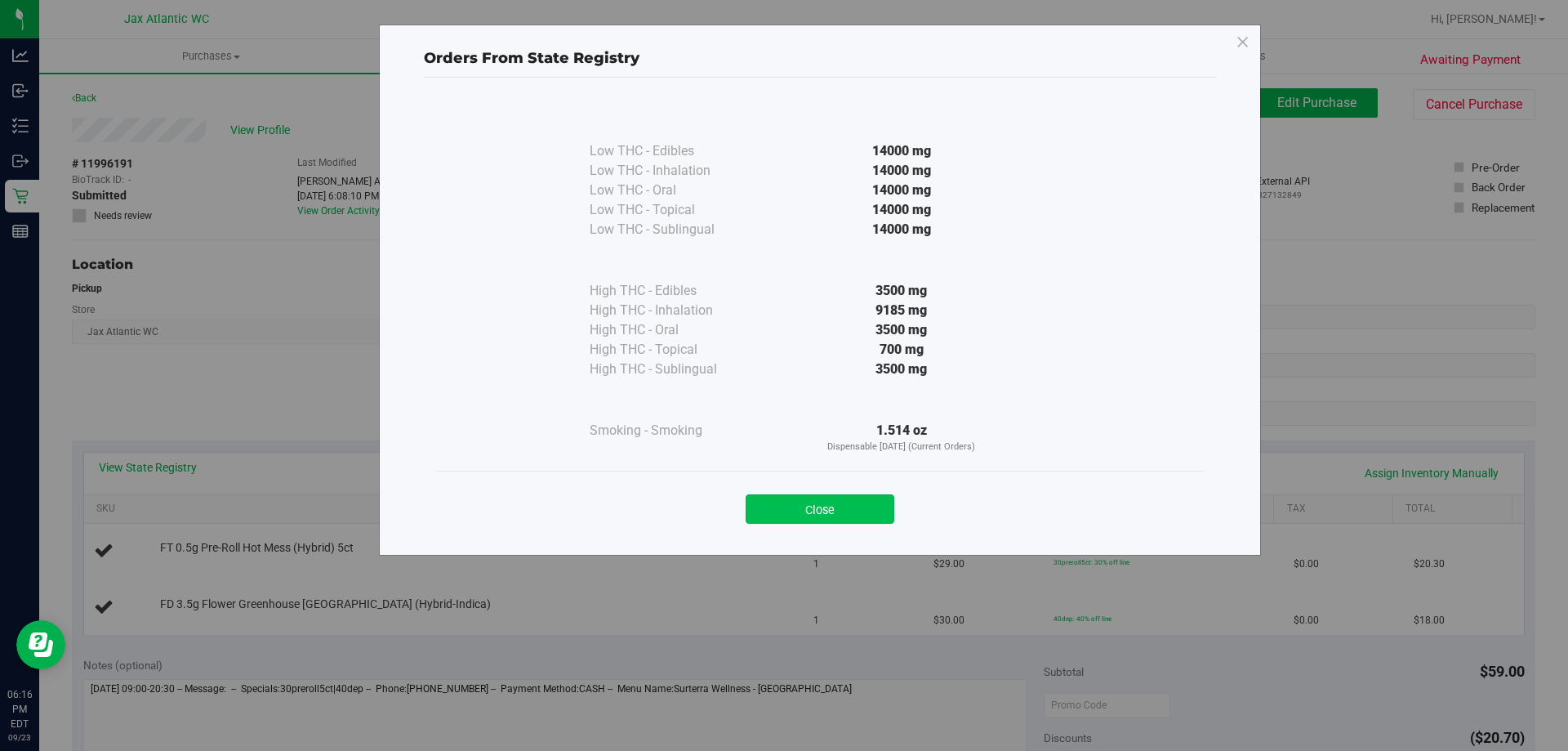
click at [865, 510] on button "Close" at bounding box center [820, 510] width 149 height 29
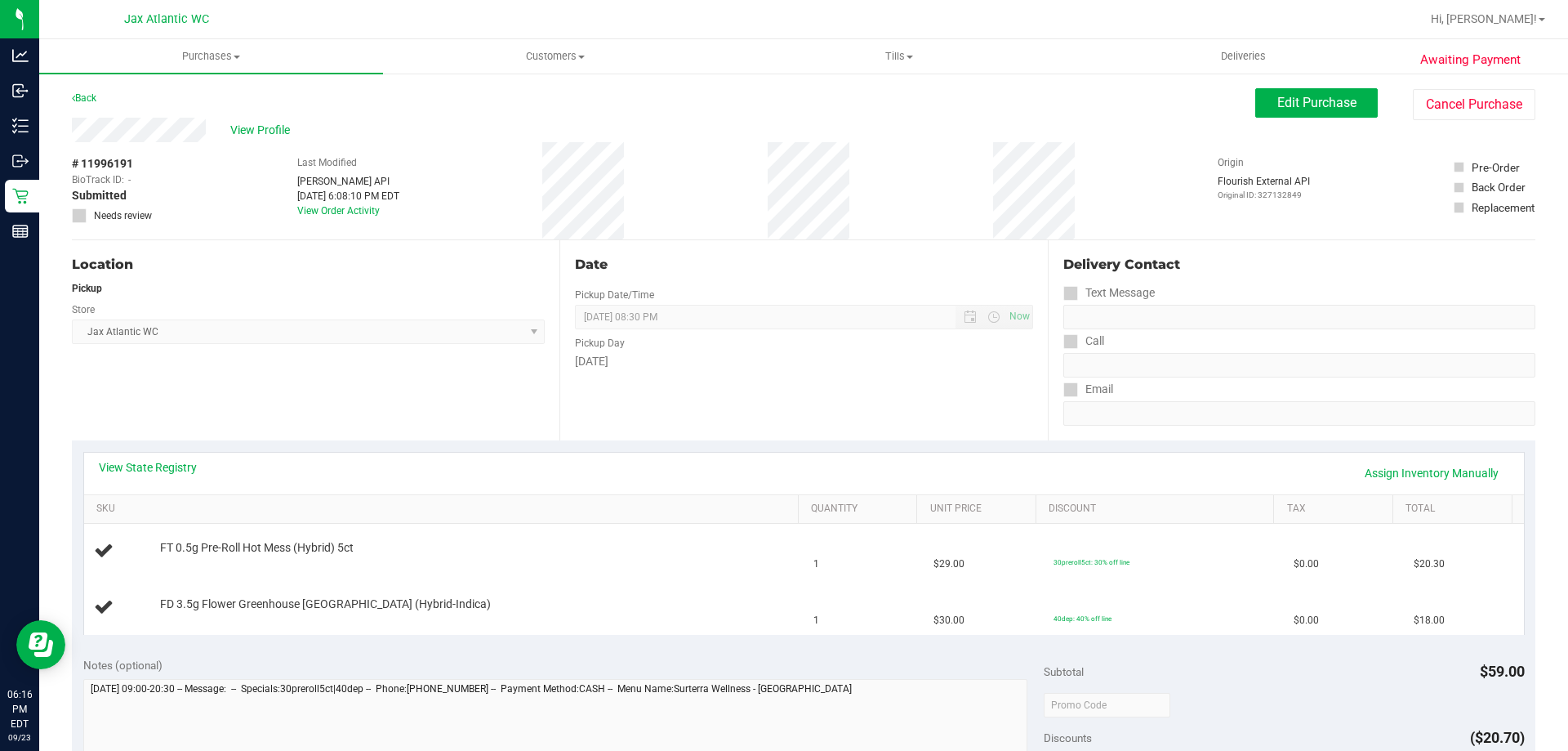
click at [891, 370] on div "Date Pickup Date/Time 09/23/2025 Now 09/23/2025 08:30 PM Now Pickup Day Tuesday" at bounding box center [803, 341] width 488 height 200
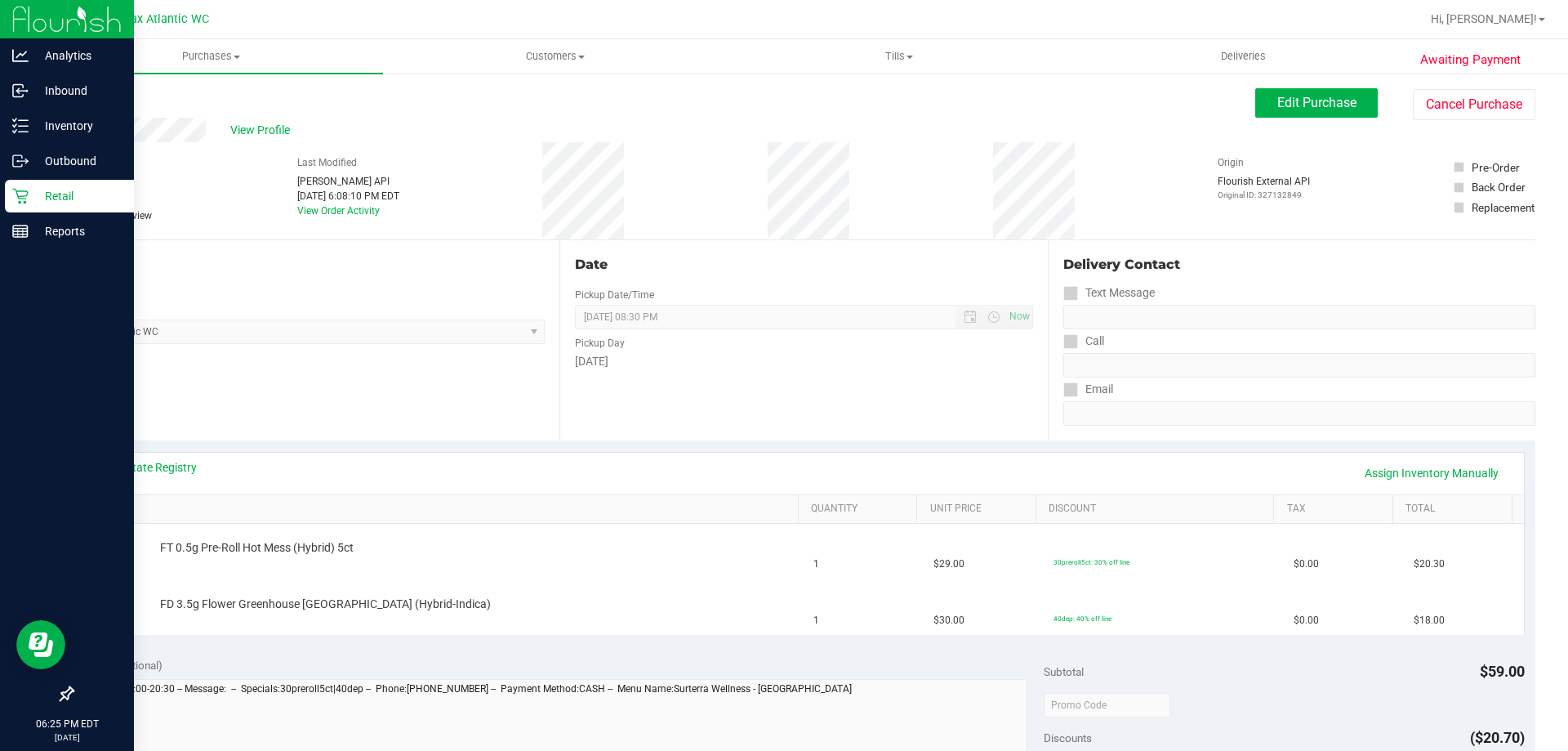
click at [6, 191] on div "Retail" at bounding box center [70, 195] width 130 height 32
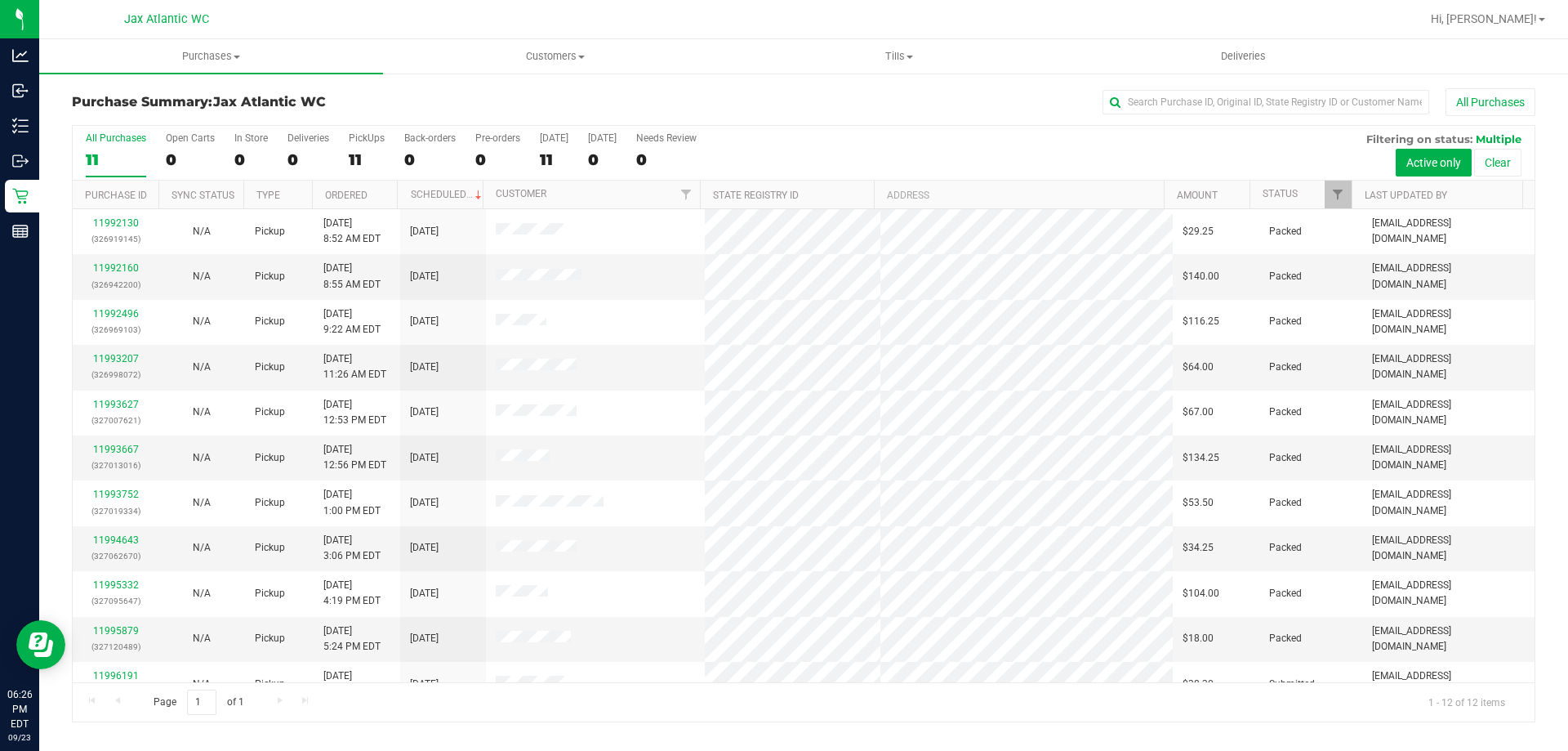
click at [203, 111] on div "Purchase Summary: Jax Atlantic WC All Purchases" at bounding box center [804, 106] width 1464 height 36
click at [908, 59] on span "Tills" at bounding box center [899, 56] width 342 height 15
click at [557, 61] on span "Customers" at bounding box center [554, 56] width 342 height 15
click at [475, 98] on span "All customers" at bounding box center [442, 98] width 118 height 14
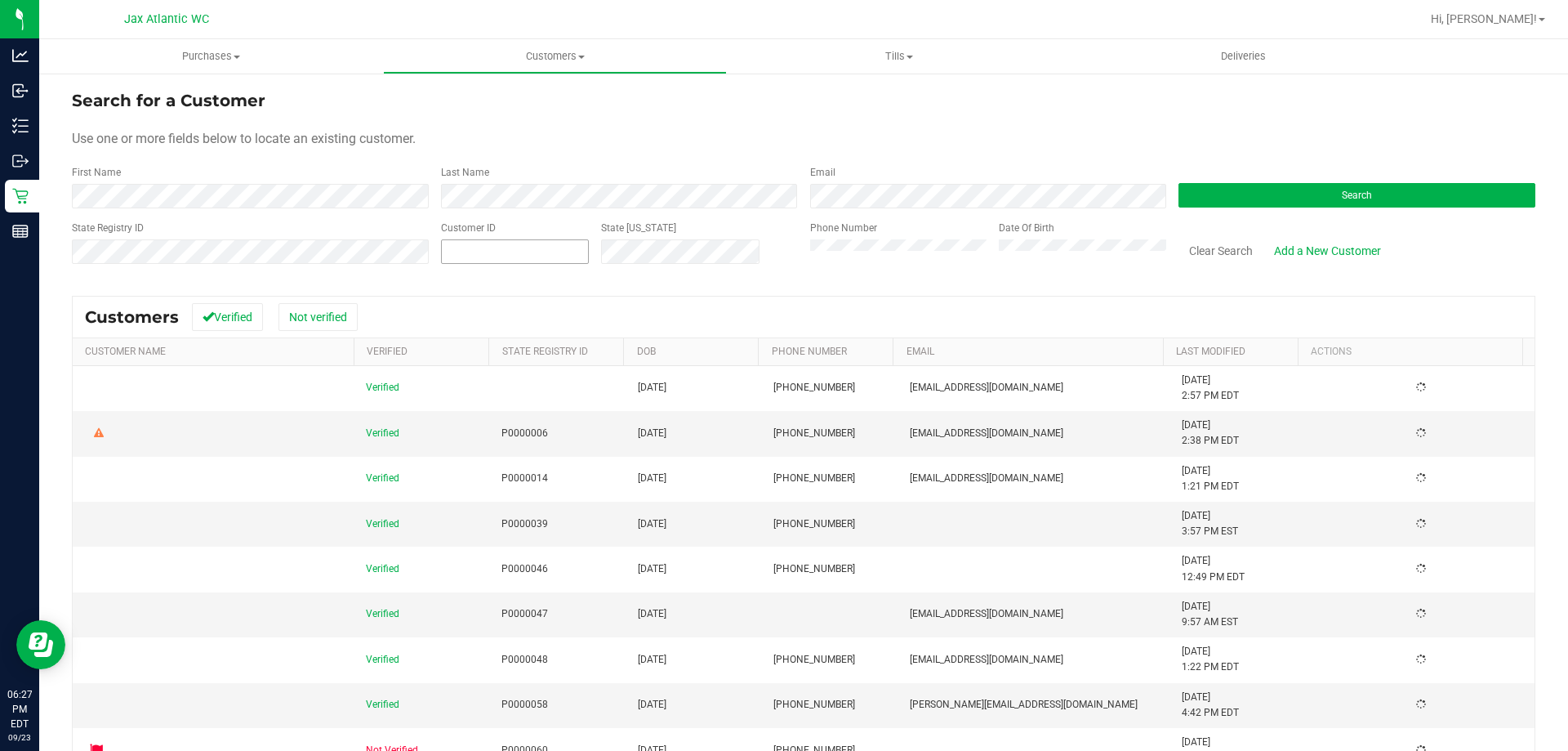
click at [494, 254] on span at bounding box center [515, 251] width 148 height 25
paste input "249384"
type input "249384"
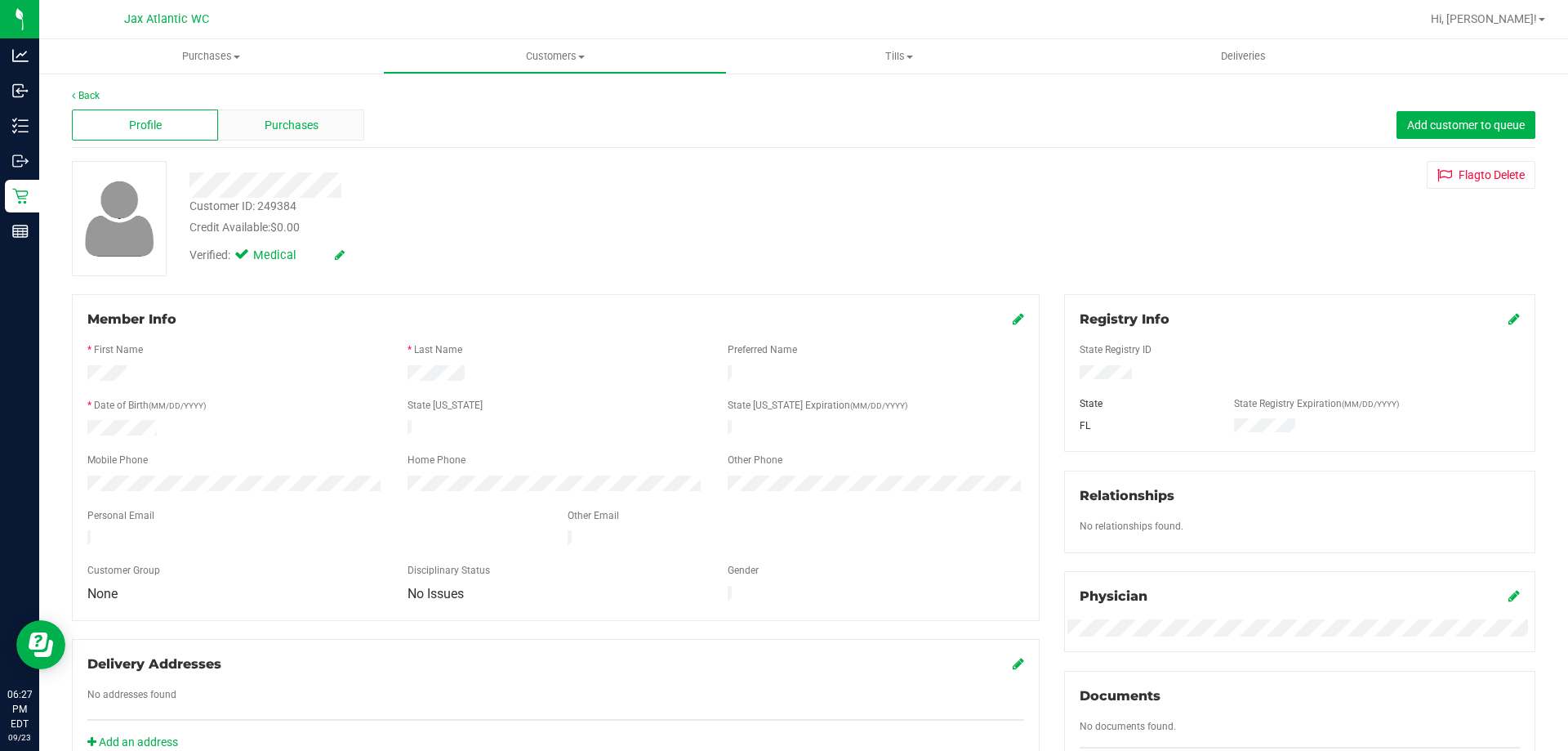
click at [261, 128] on div "Purchases" at bounding box center [290, 126] width 146 height 31
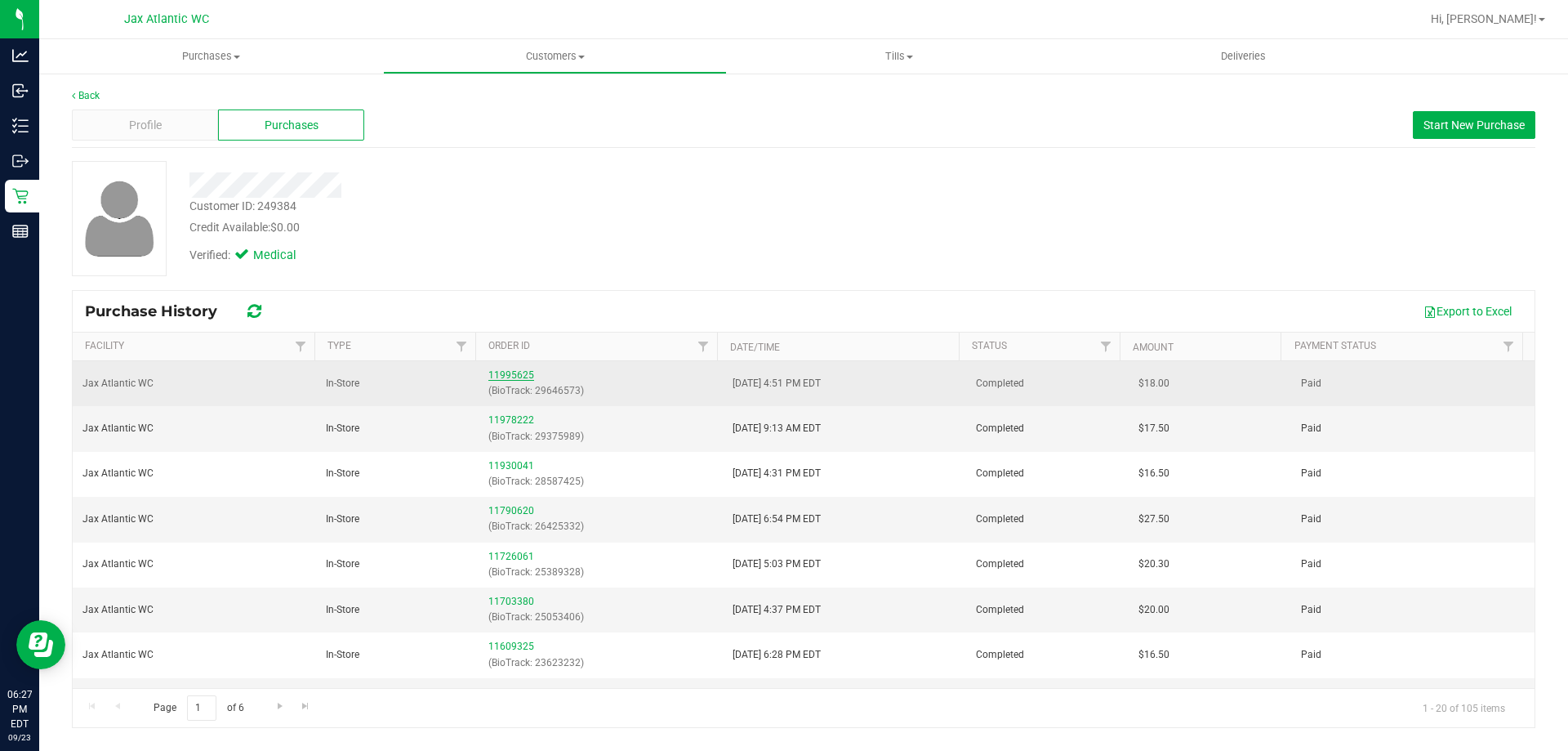
click at [527, 373] on link "11995625" at bounding box center [511, 375] width 46 height 12
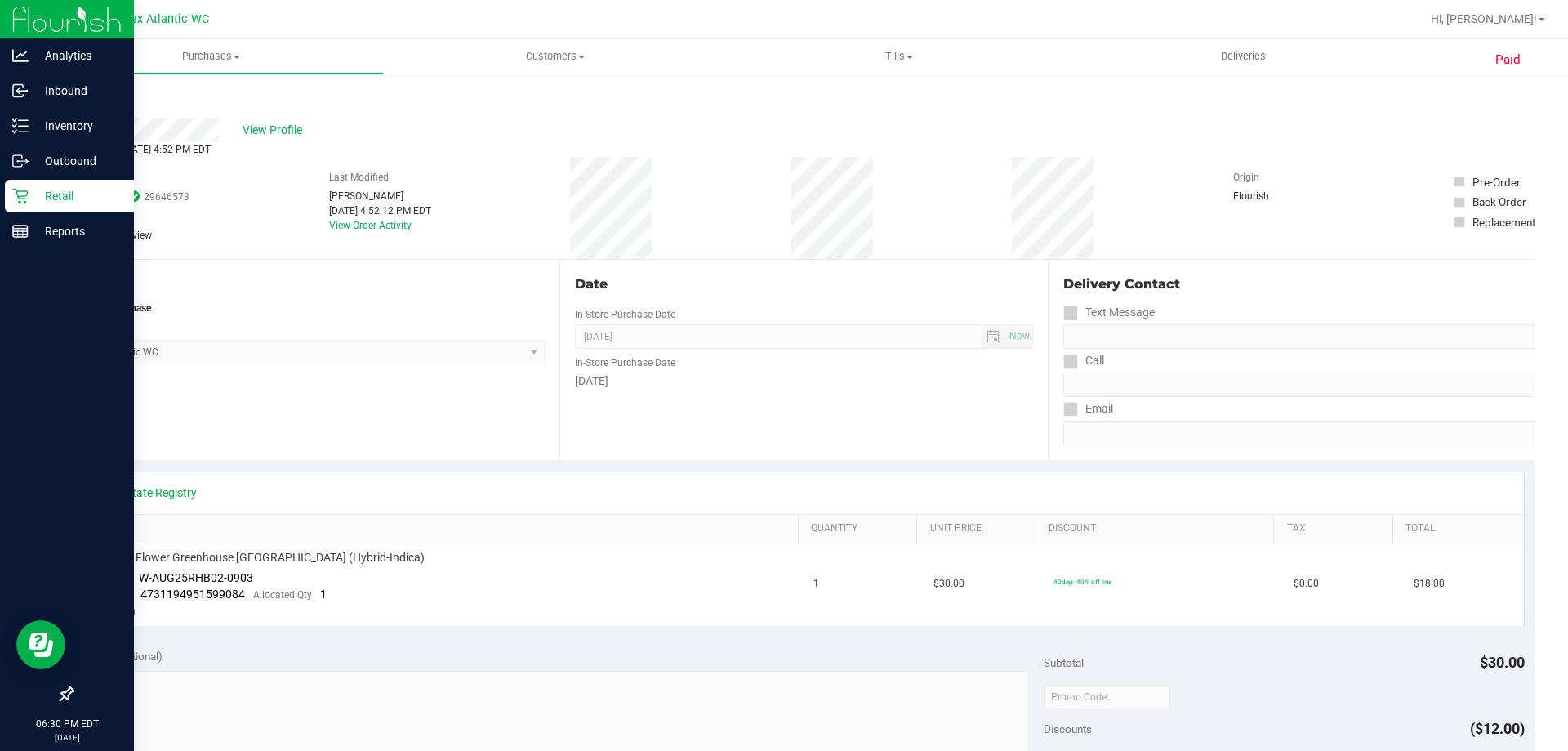
click at [23, 192] on icon at bounding box center [20, 195] width 17 height 17
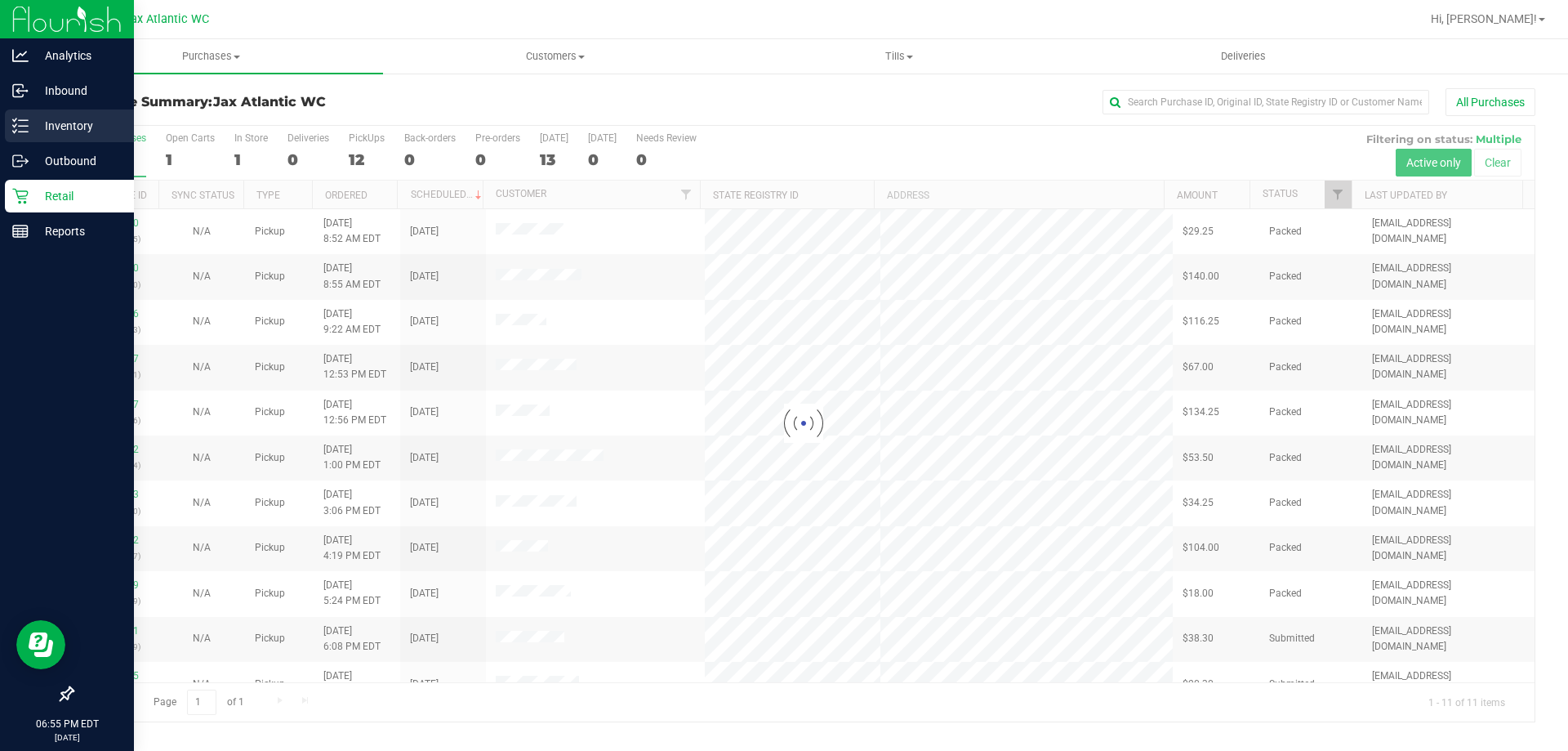
click at [31, 121] on p "Inventory" at bounding box center [78, 126] width 98 height 20
click at [31, 119] on p "Inventory" at bounding box center [78, 126] width 98 height 20
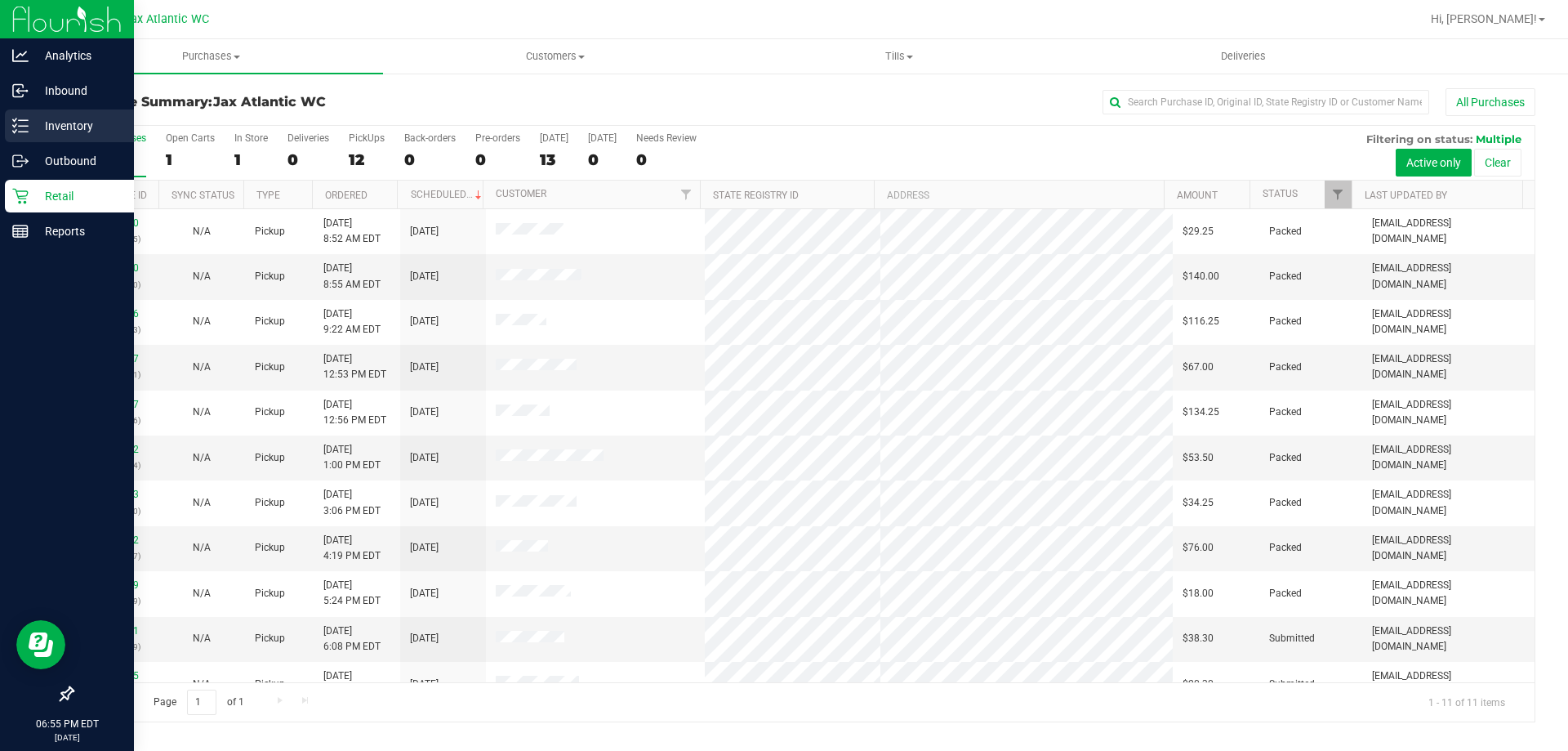
click at [17, 126] on icon at bounding box center [20, 126] width 17 height 17
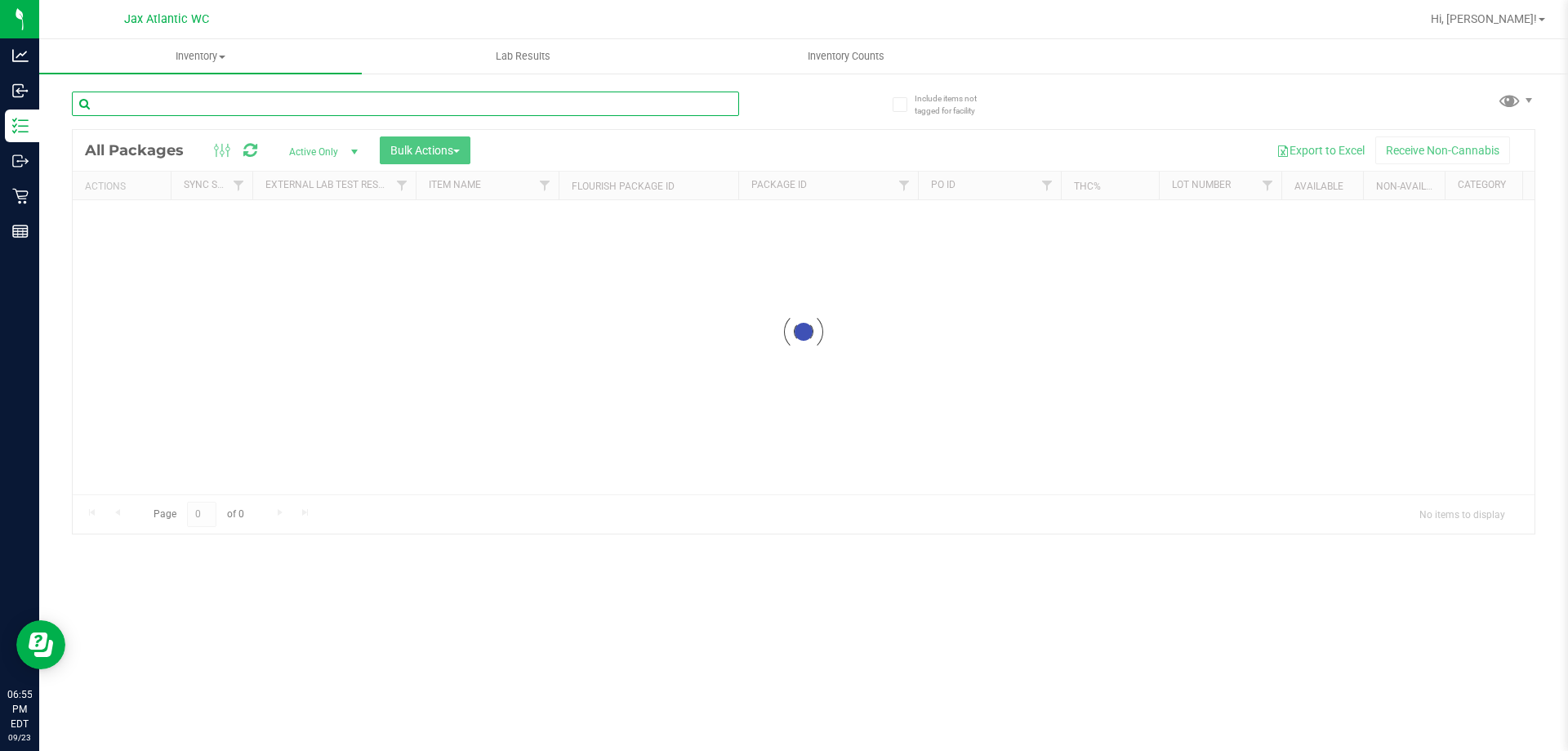
click at [197, 104] on input "text" at bounding box center [405, 103] width 667 height 25
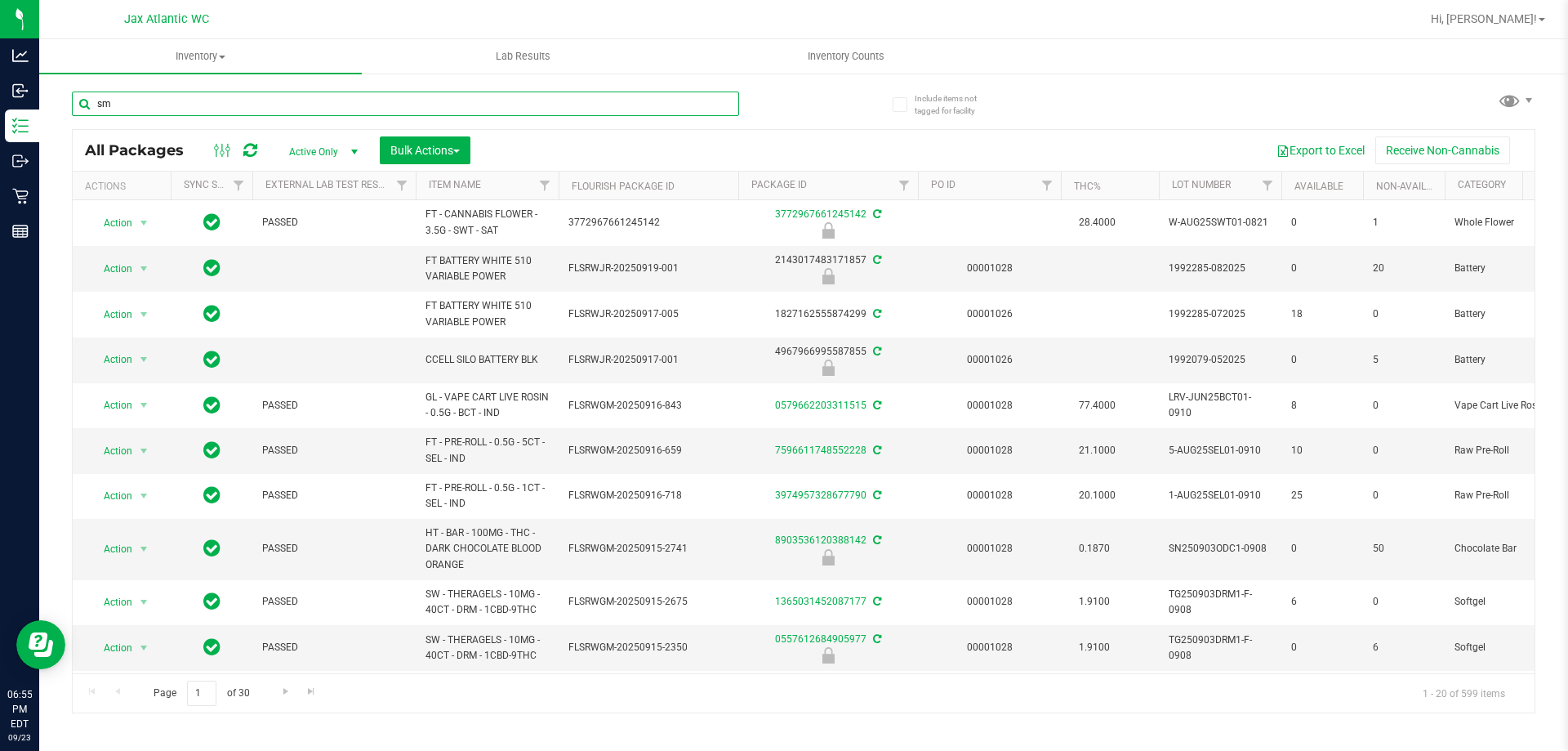
type input "s"
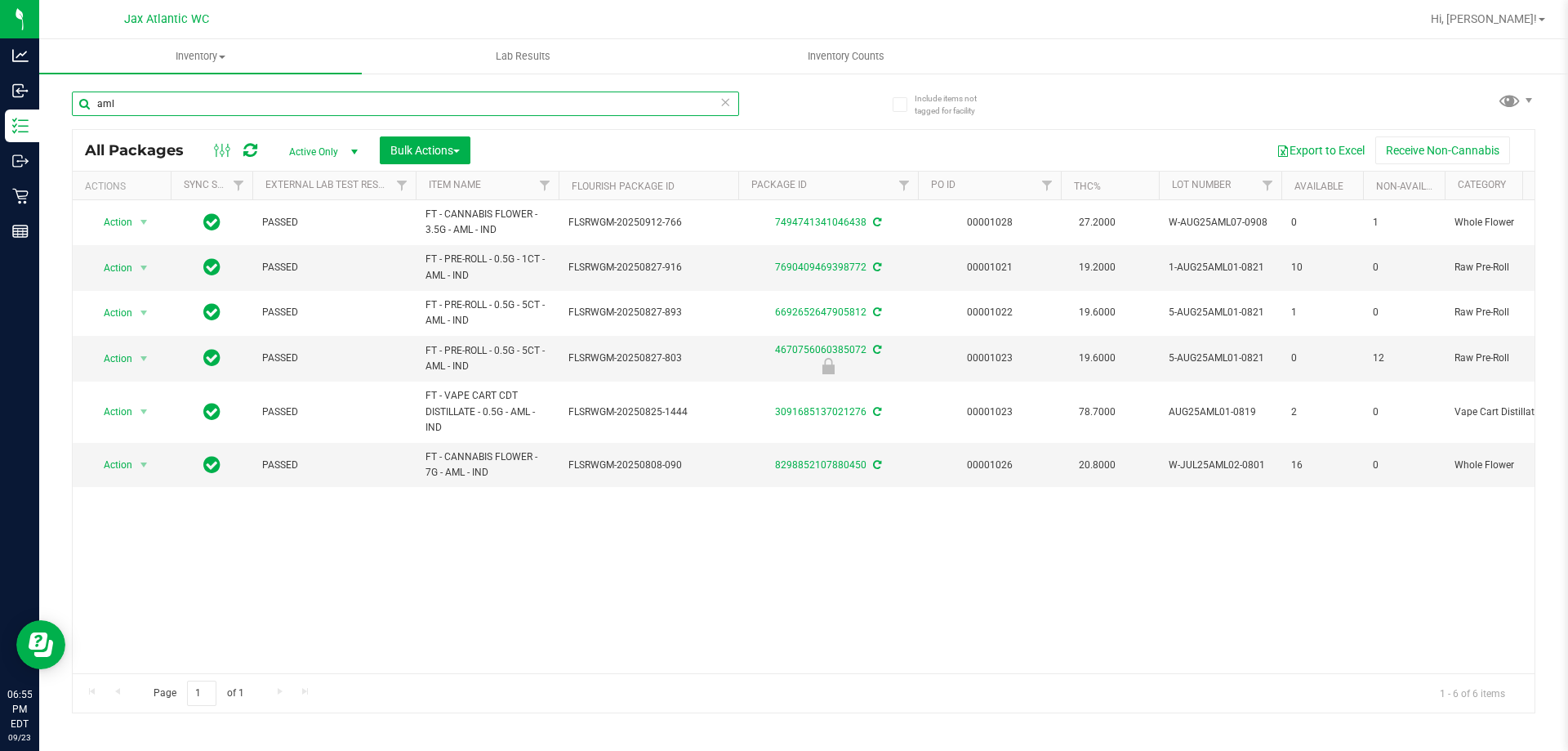
type input "aml"
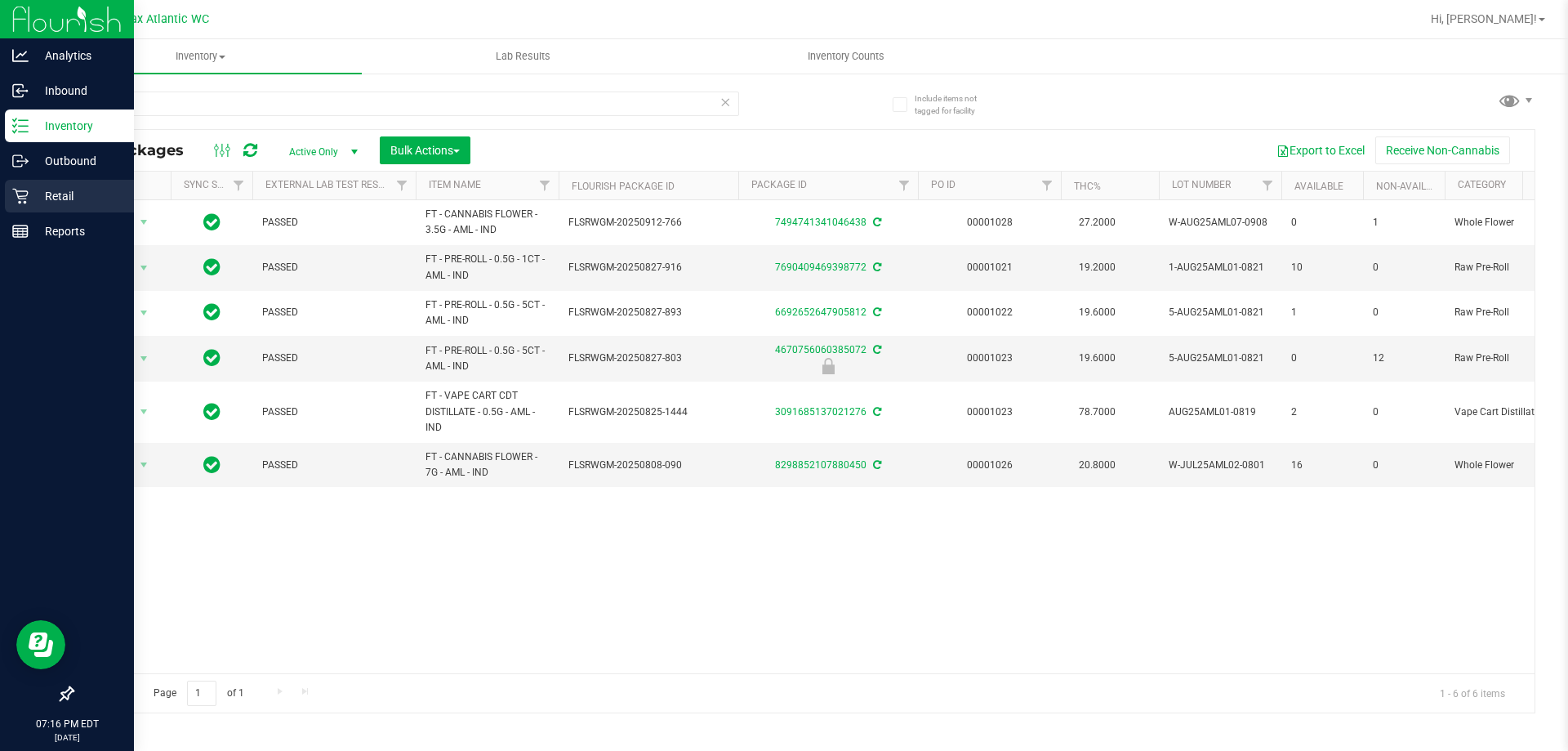
click at [27, 196] on icon at bounding box center [20, 195] width 17 height 17
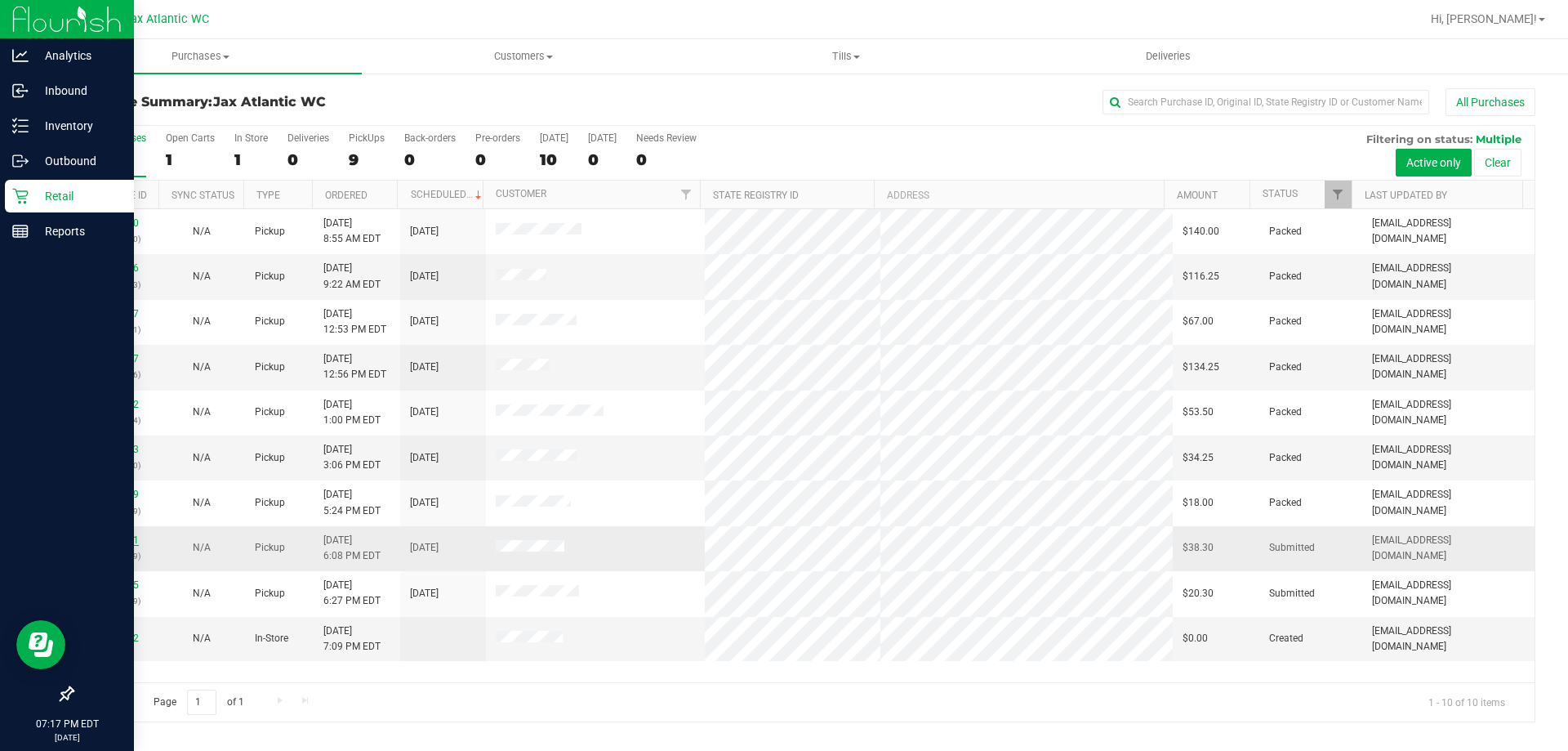
click at [101, 541] on link "11996191" at bounding box center [116, 540] width 46 height 12
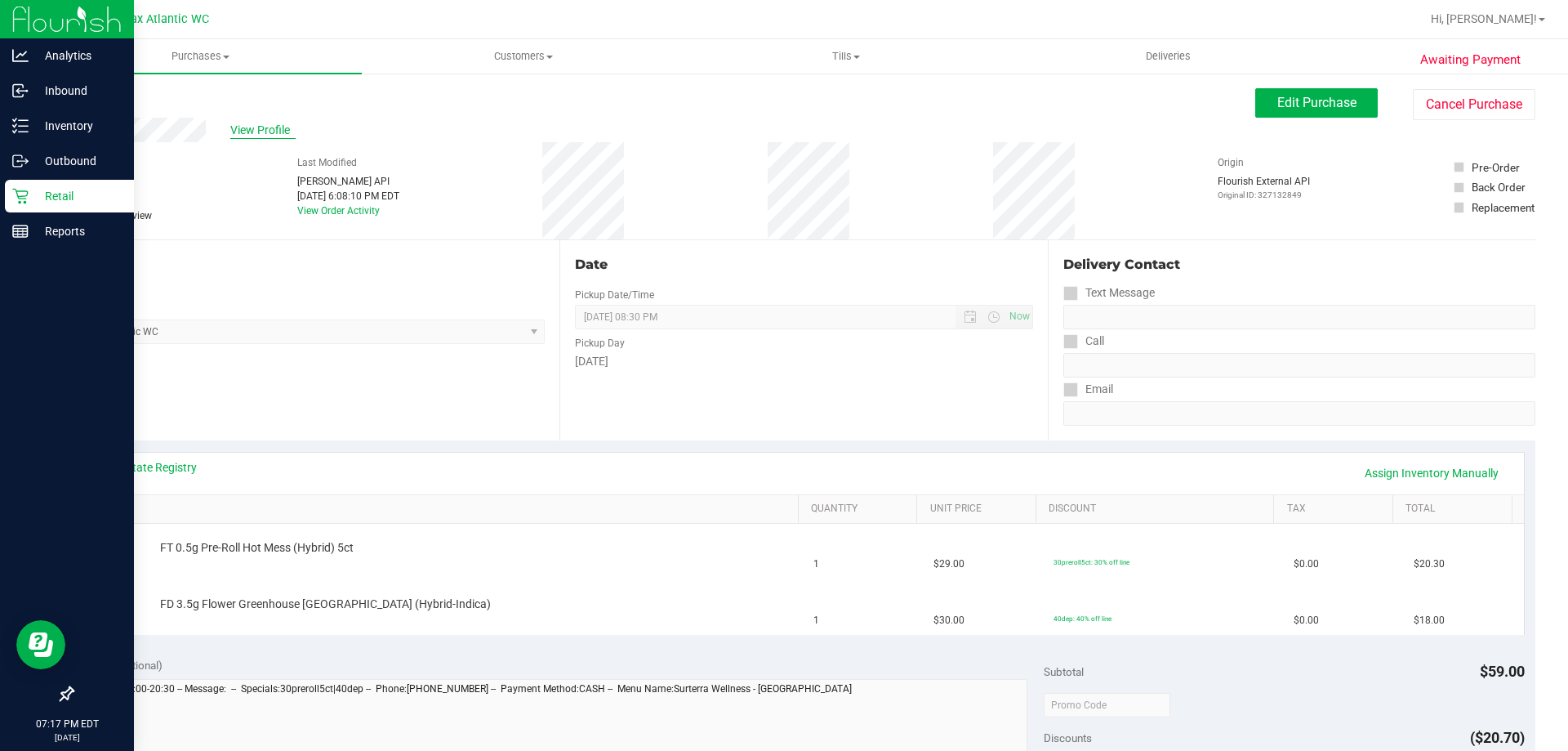
click at [250, 134] on span "View Profile" at bounding box center [263, 130] width 66 height 17
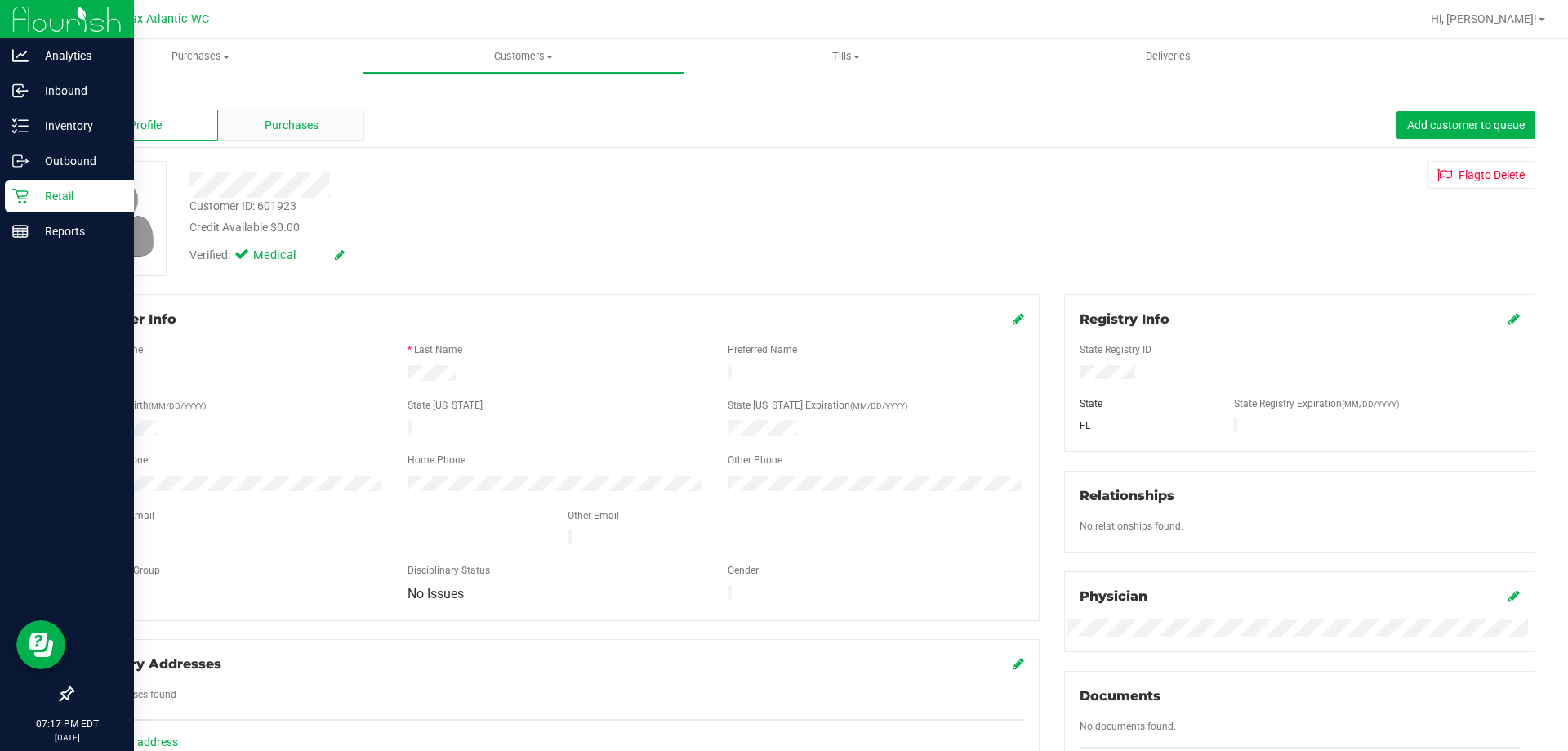
click at [245, 129] on div "Purchases" at bounding box center [290, 126] width 146 height 31
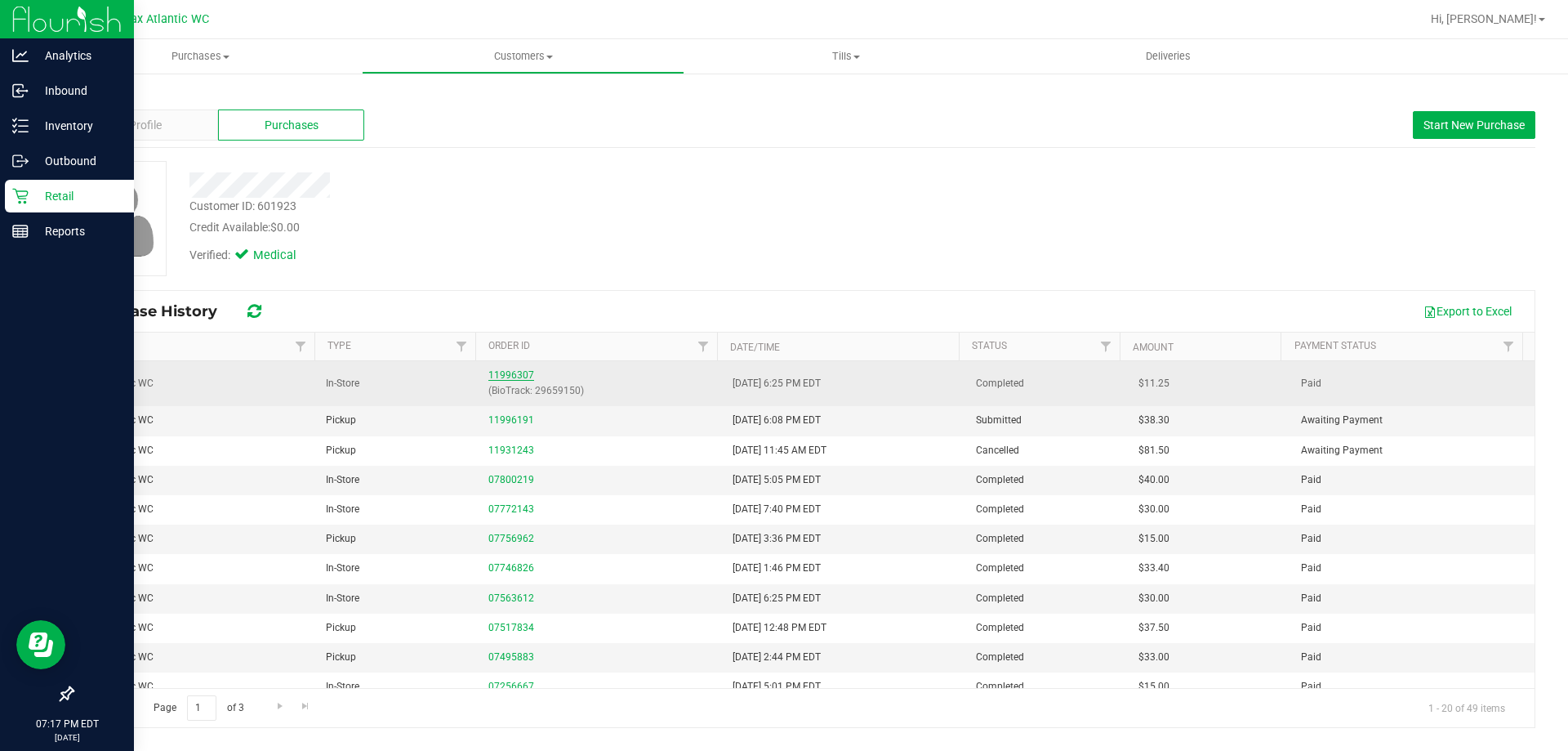
click at [505, 376] on link "11996307" at bounding box center [511, 375] width 46 height 12
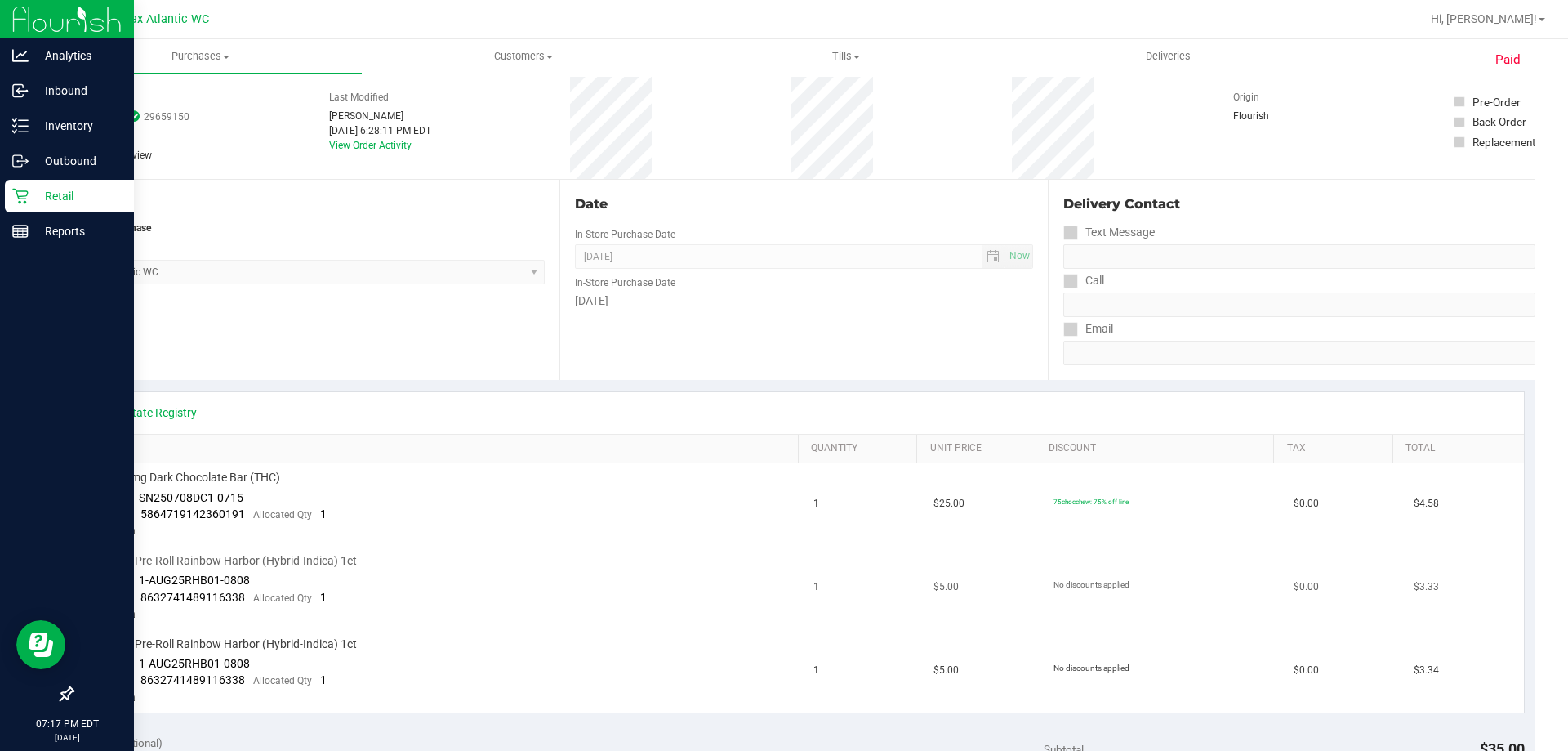
scroll to position [327, 0]
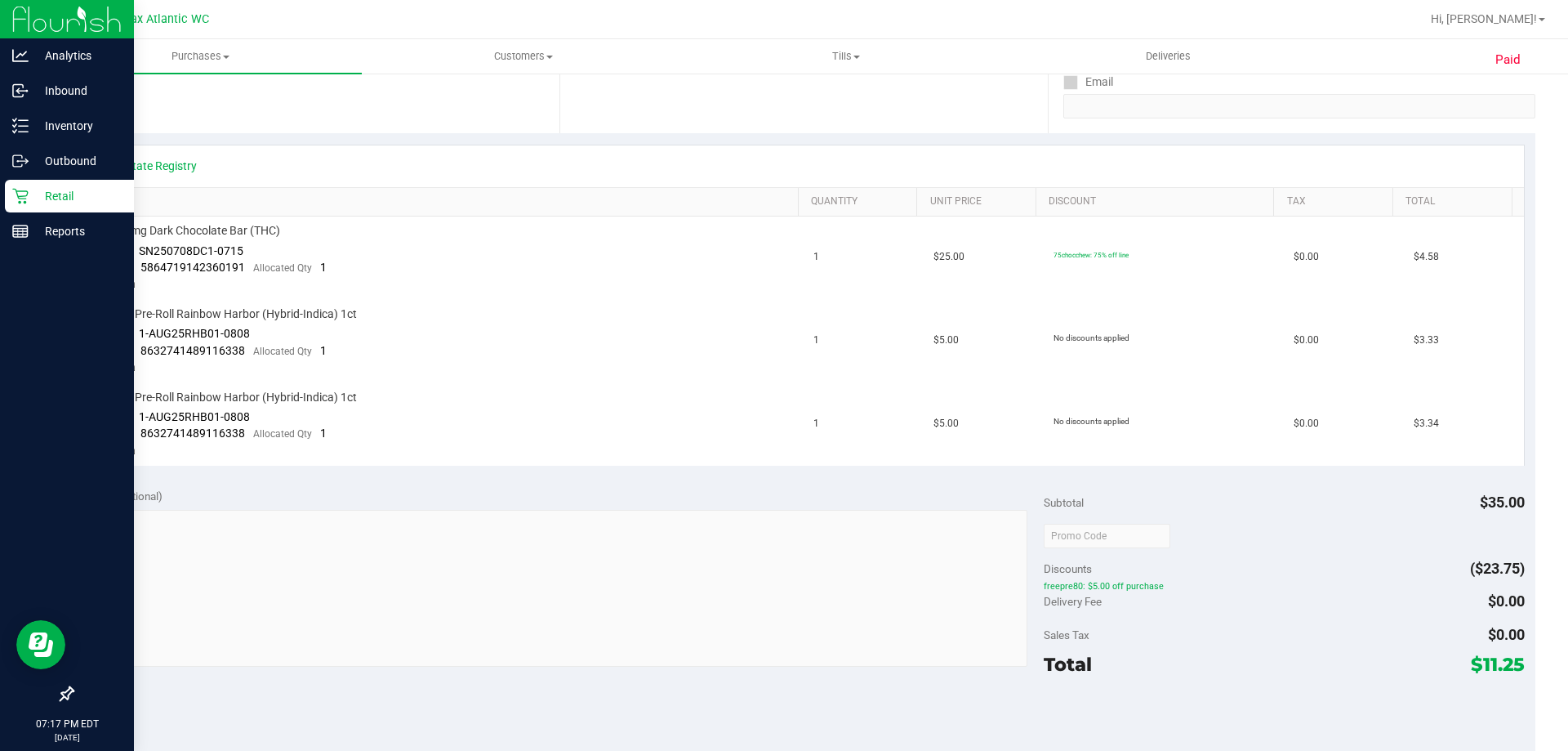
click at [46, 201] on p "Retail" at bounding box center [78, 196] width 98 height 20
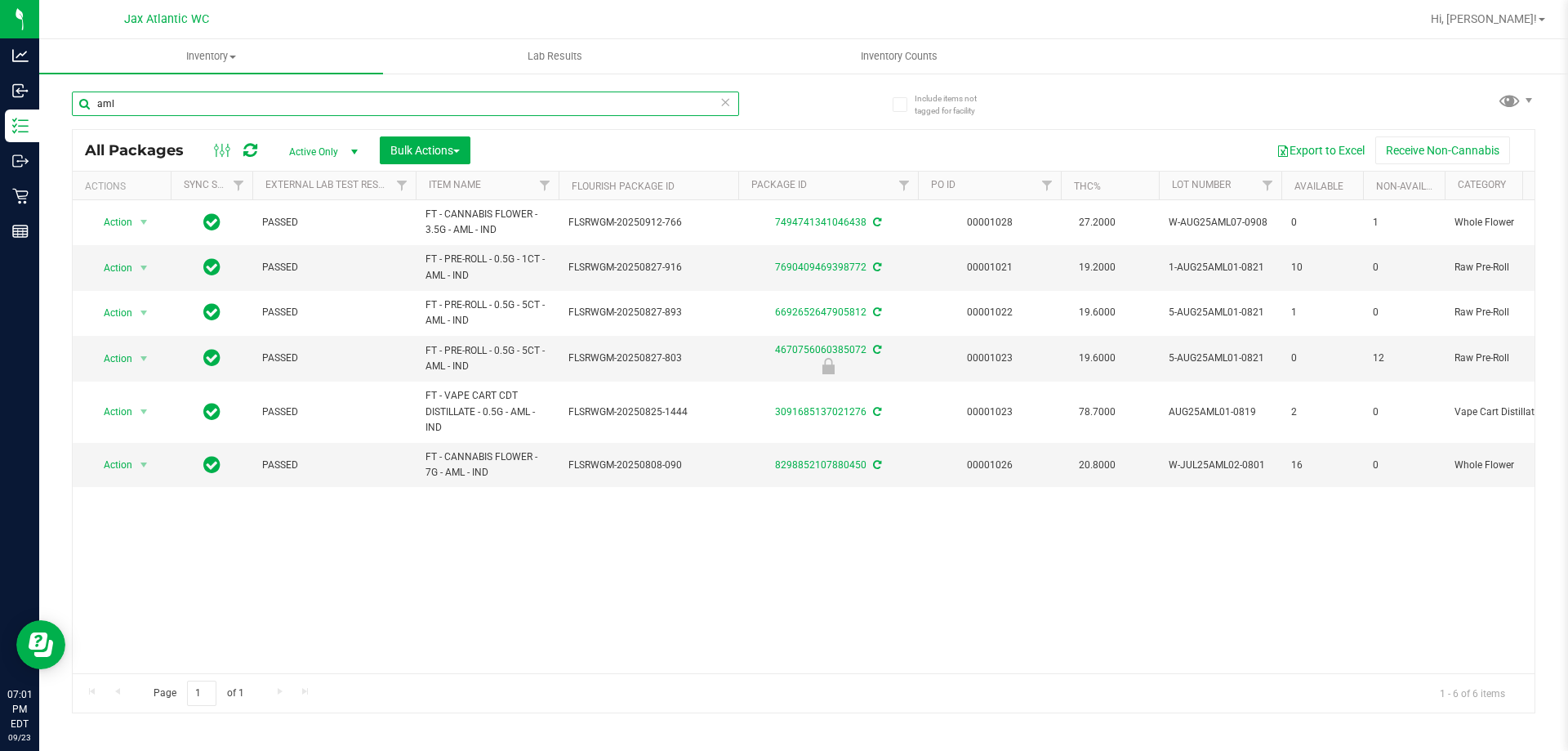
click at [185, 111] on input "aml" at bounding box center [405, 103] width 667 height 25
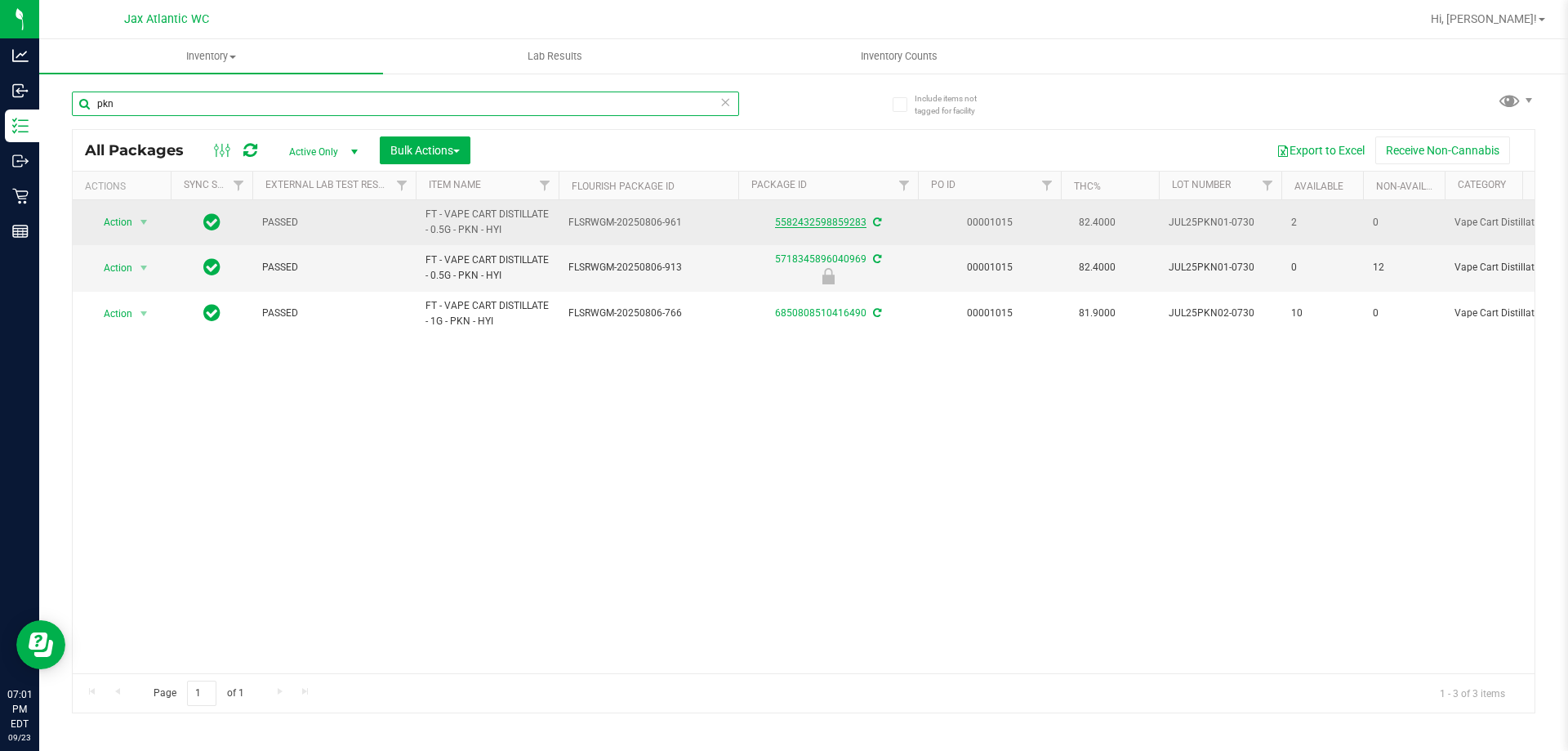
type input "pkn"
click at [793, 219] on link "5582432598859283" at bounding box center [820, 223] width 91 height 12
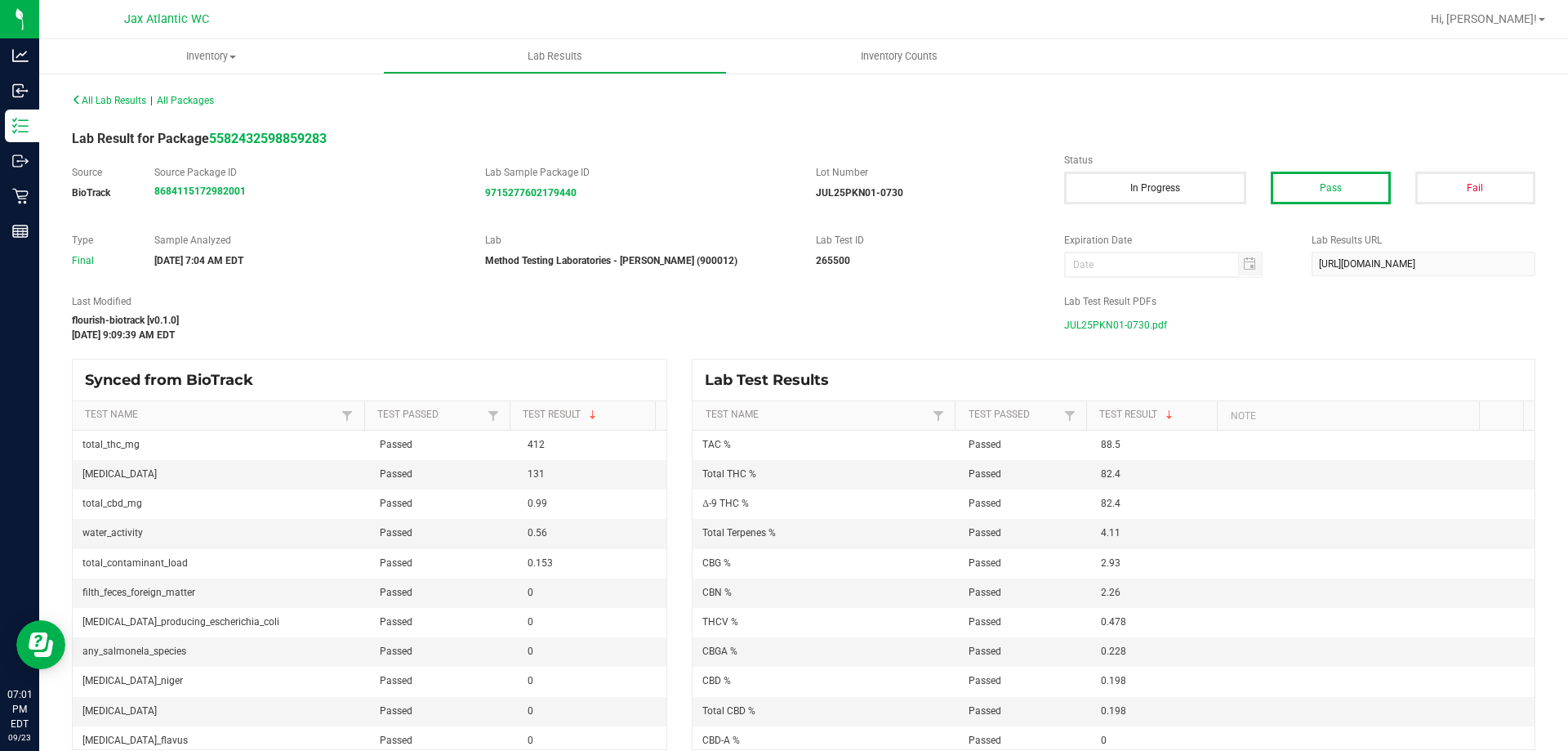
click at [1115, 331] on span "JUL25PKN01-0730.pdf" at bounding box center [1116, 325] width 103 height 25
click at [79, 95] on icon at bounding box center [77, 100] width 10 height 10
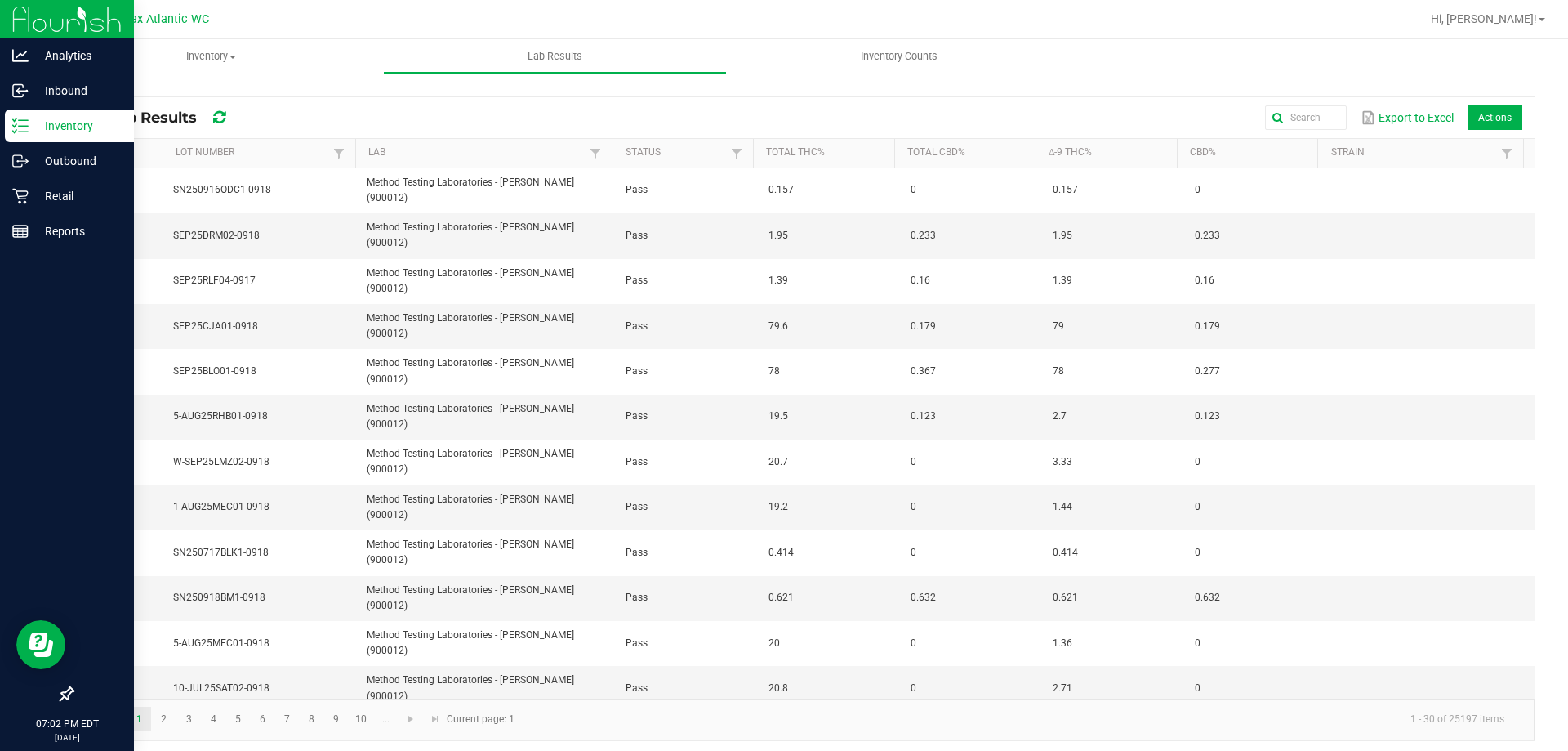
click at [47, 125] on p "Inventory" at bounding box center [78, 126] width 98 height 20
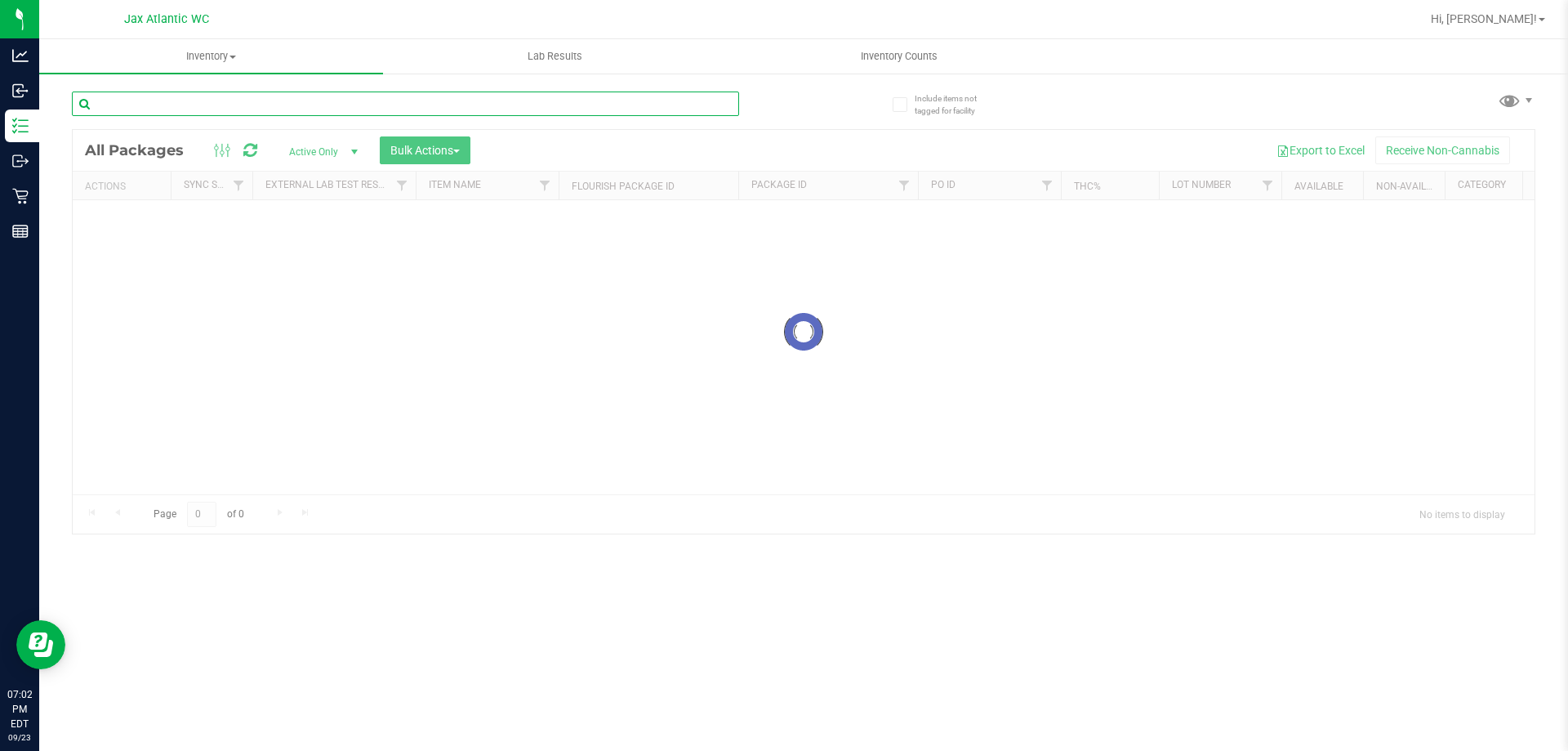
click at [163, 100] on input "text" at bounding box center [405, 103] width 667 height 25
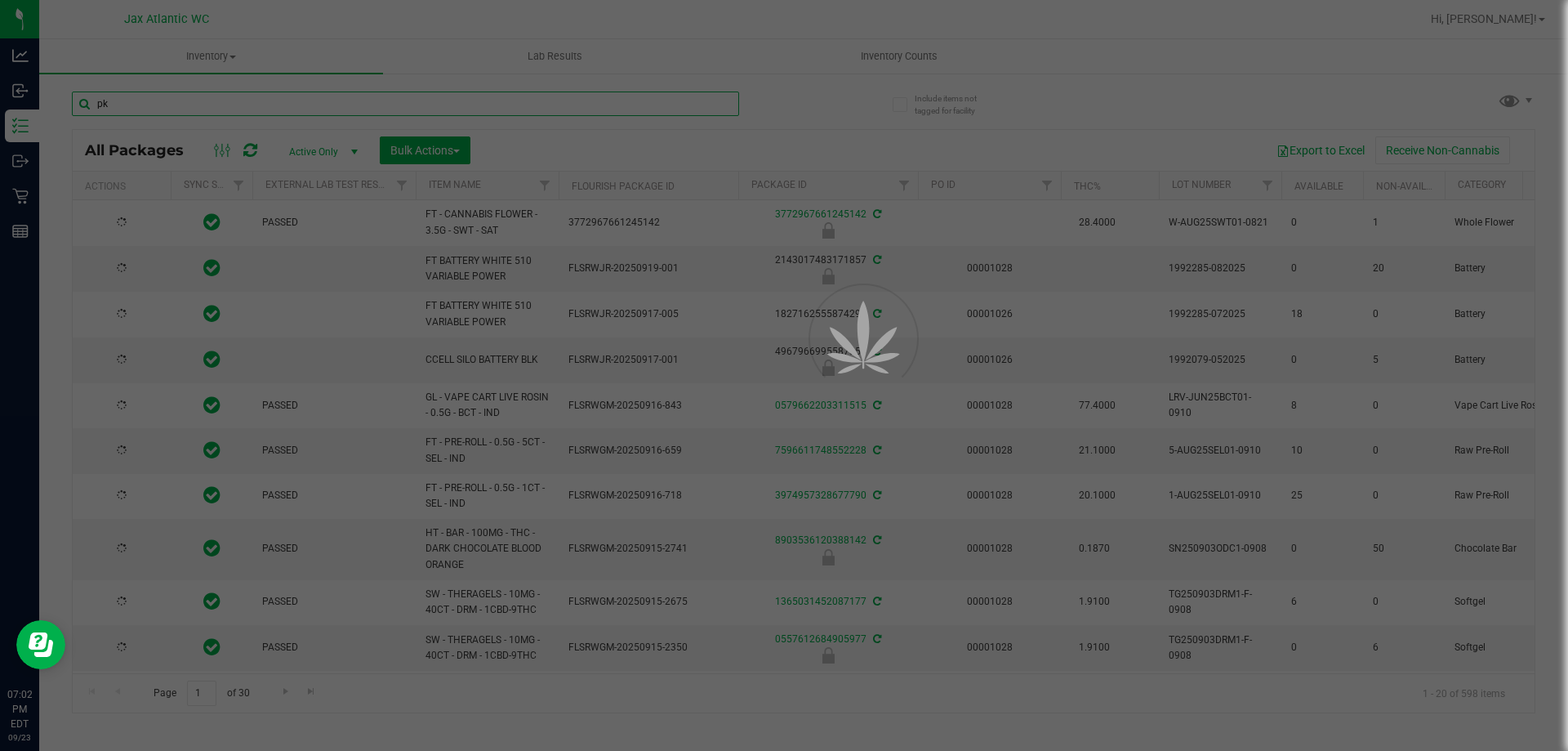
type input "pkn"
type input "[DATE]"
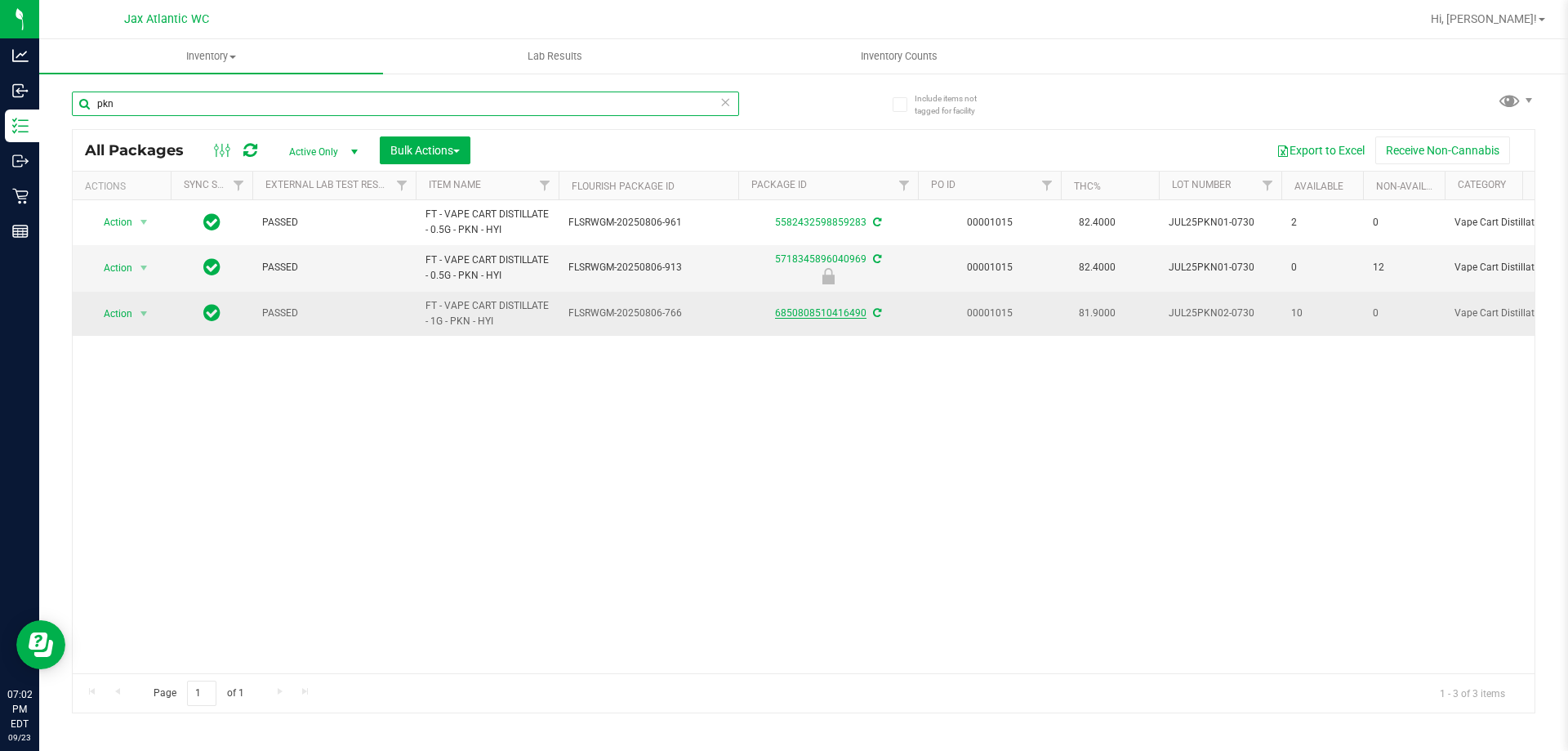
type input "pkn"
click at [812, 316] on link "6850808510416490" at bounding box center [820, 313] width 91 height 12
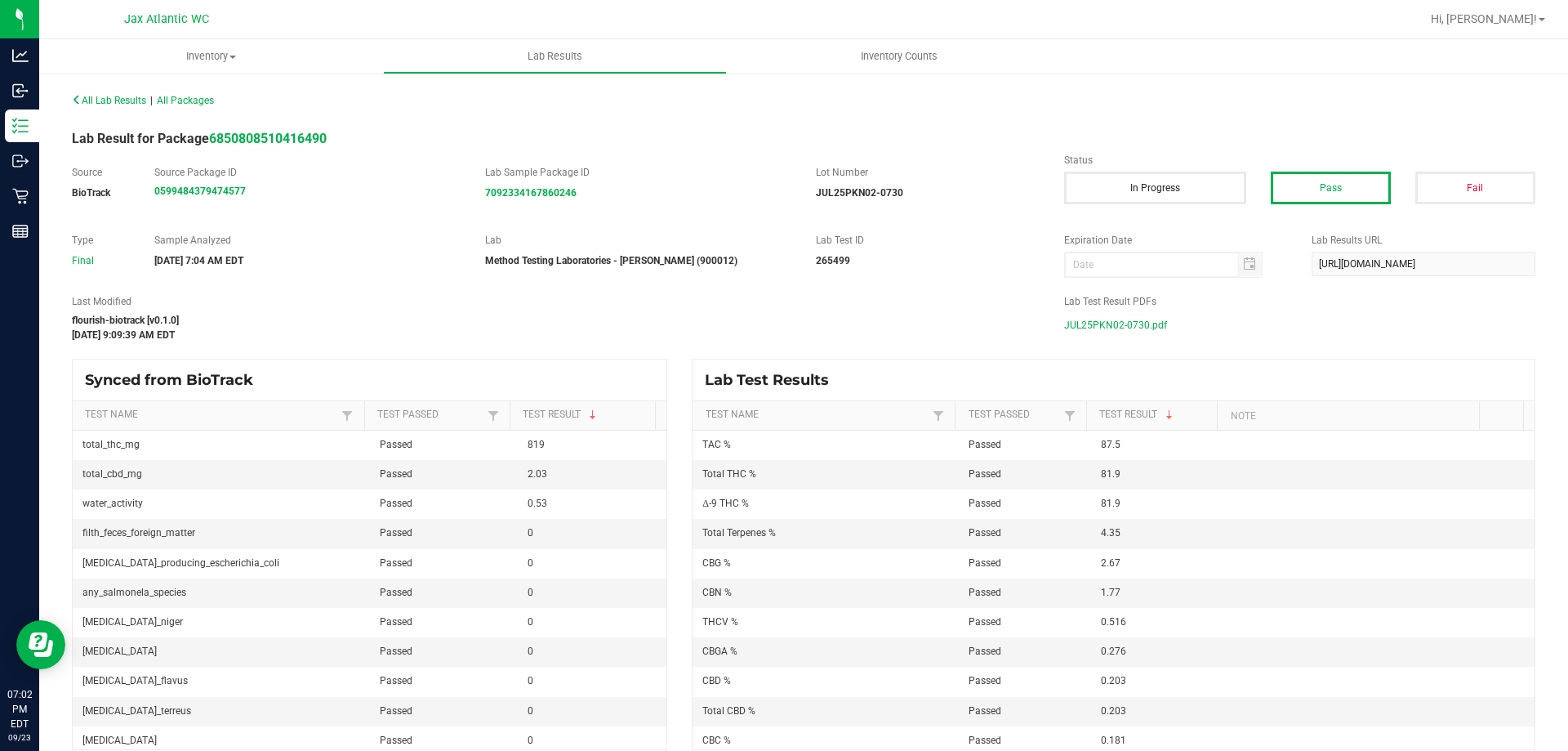
click at [1110, 330] on span "JUL25PKN02-0730.pdf" at bounding box center [1116, 325] width 103 height 25
